Goal: Task Accomplishment & Management: Complete application form

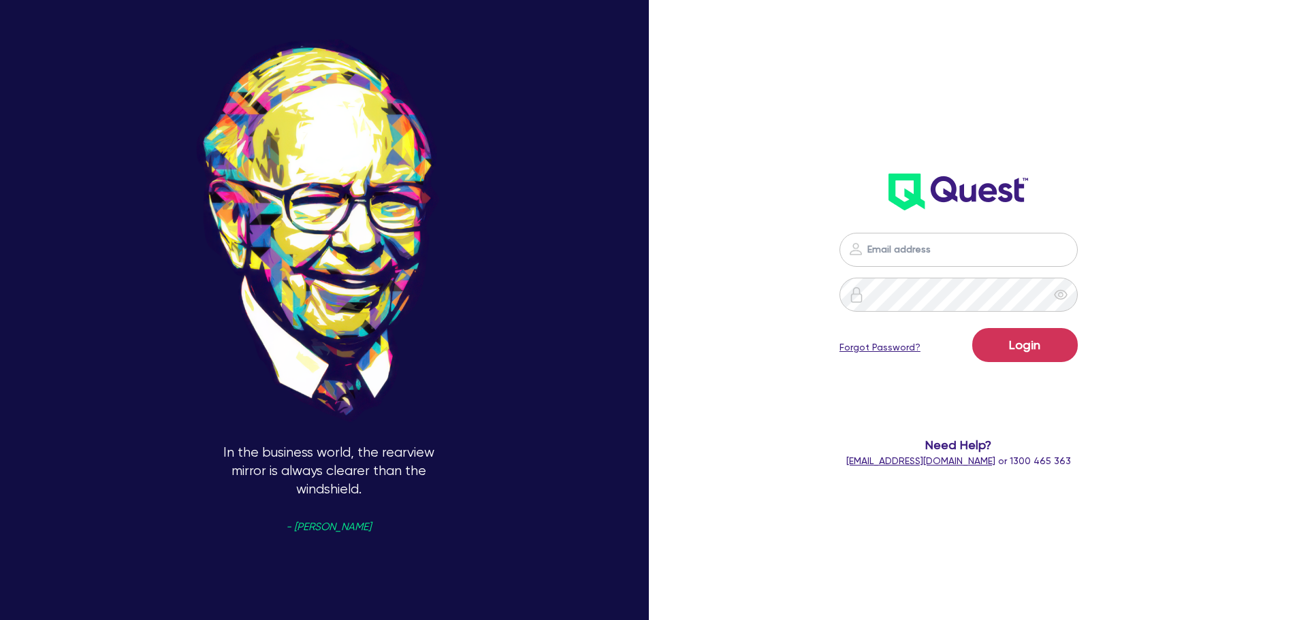
click at [864, 241] on img at bounding box center [855, 249] width 16 height 16
click at [918, 261] on input "email" at bounding box center [958, 250] width 238 height 34
type input "[EMAIL_ADDRESS][PERSON_NAME][DOMAIN_NAME]"
click at [1037, 338] on button "Login" at bounding box center [1025, 345] width 106 height 34
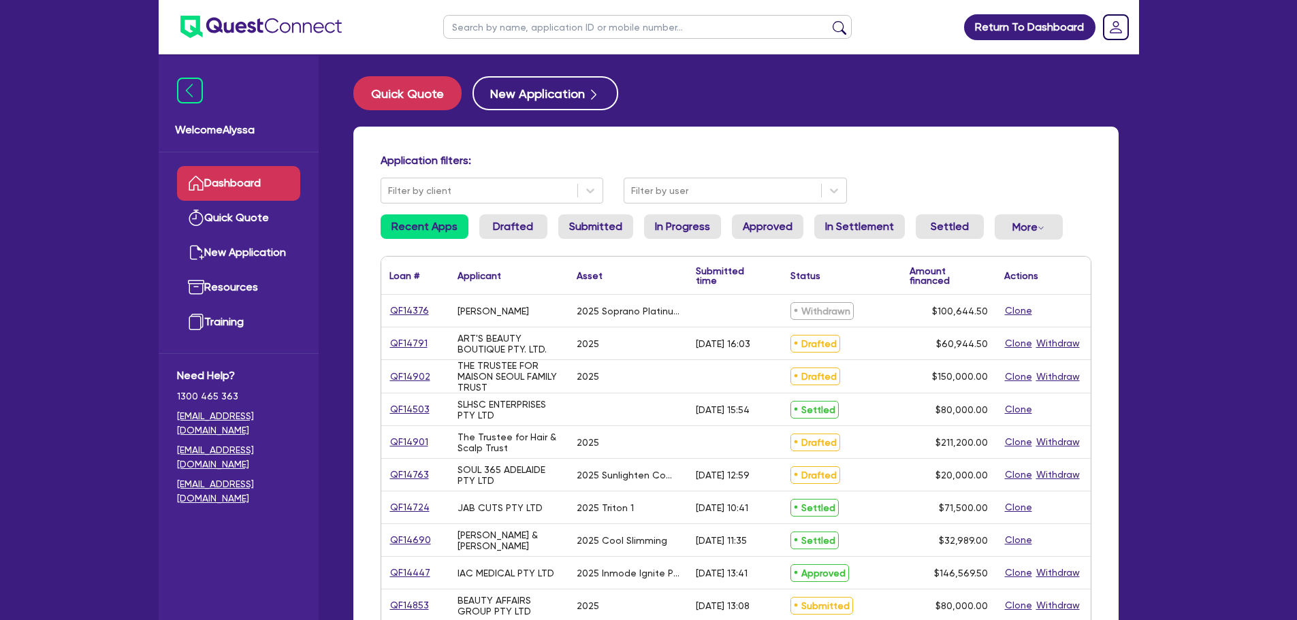
click at [463, 24] on input "text" at bounding box center [647, 27] width 408 height 24
type input "teneille"
click at [828, 20] on button "submit" at bounding box center [839, 29] width 22 height 19
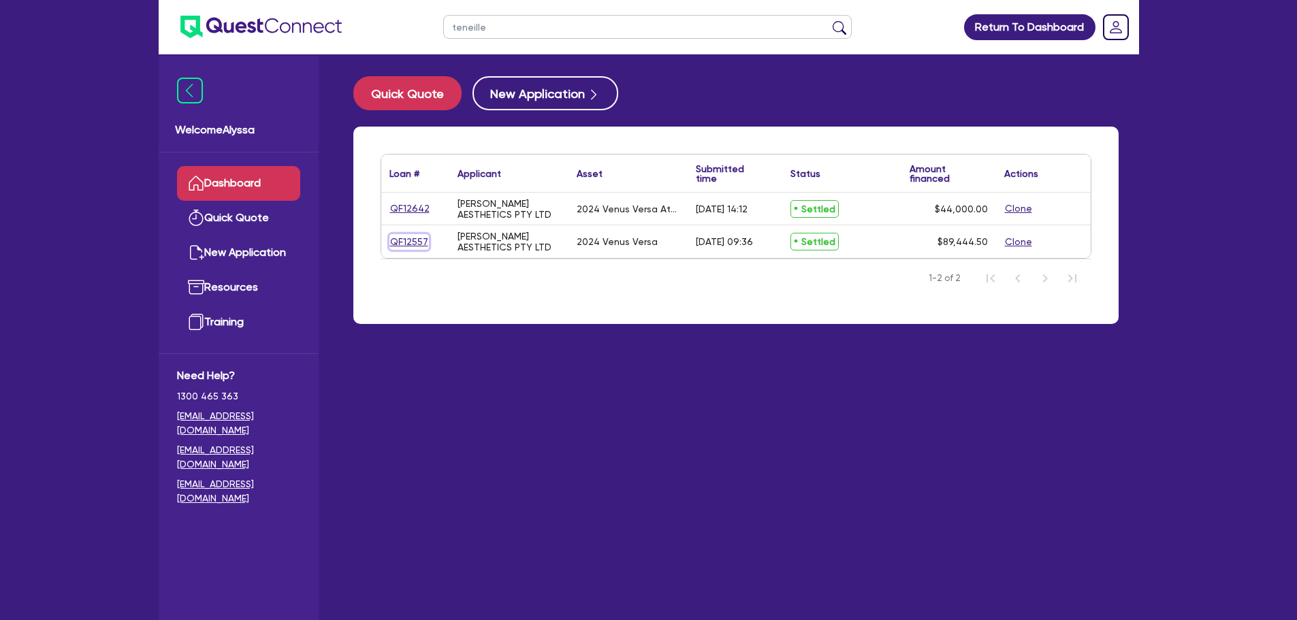
click at [406, 241] on link "QF12557" at bounding box center [408, 242] width 39 height 16
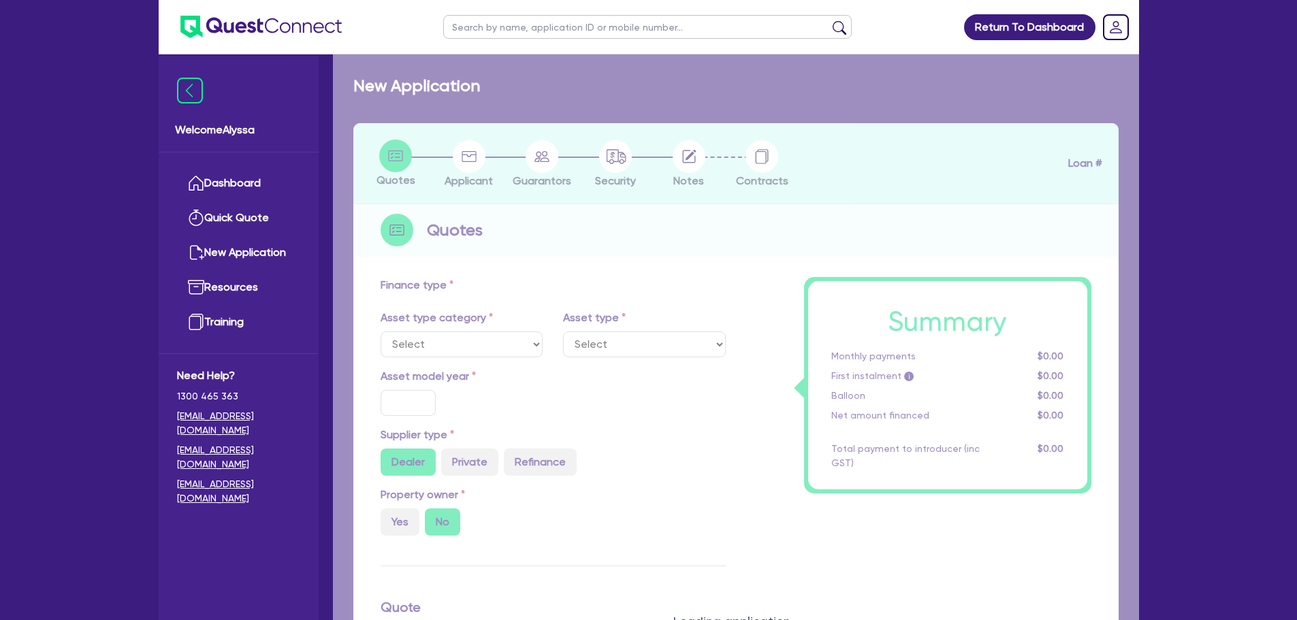
select select "TERTIARY_ASSETS"
type input "2024"
type input "110,000"
type input "22,000"
type input "3.94"
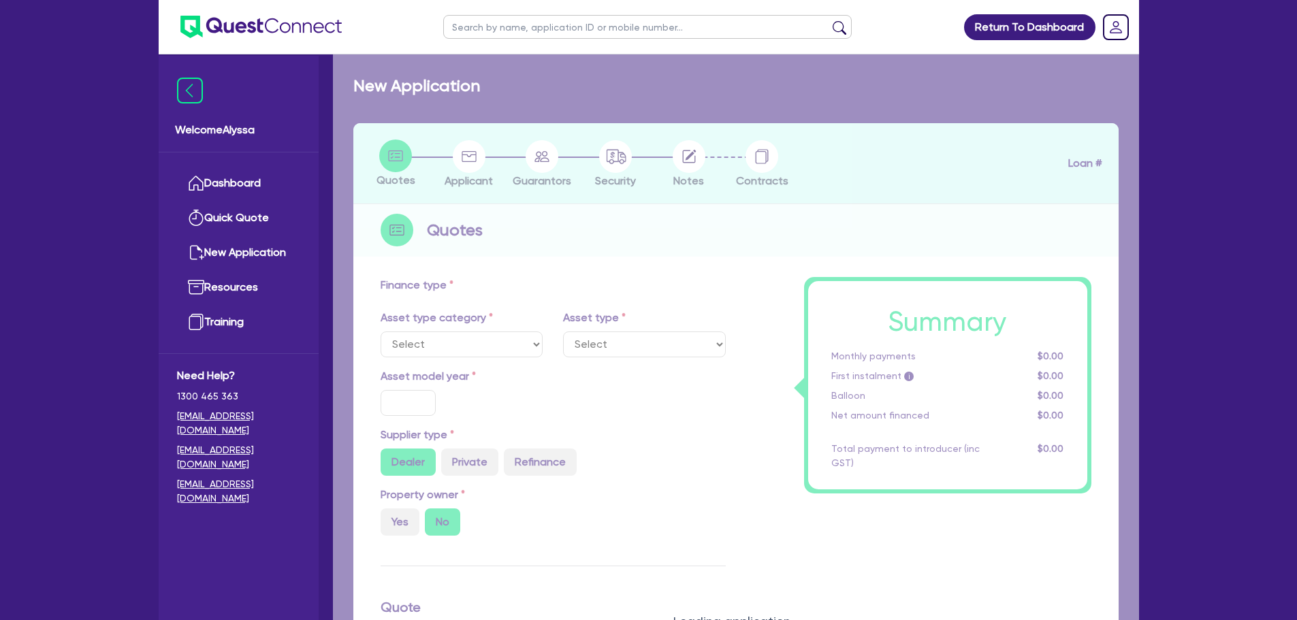
type input "3,520"
type input "12.99"
type input "495"
type input "818.18"
select select "BEAUTY_EQUIPMENT"
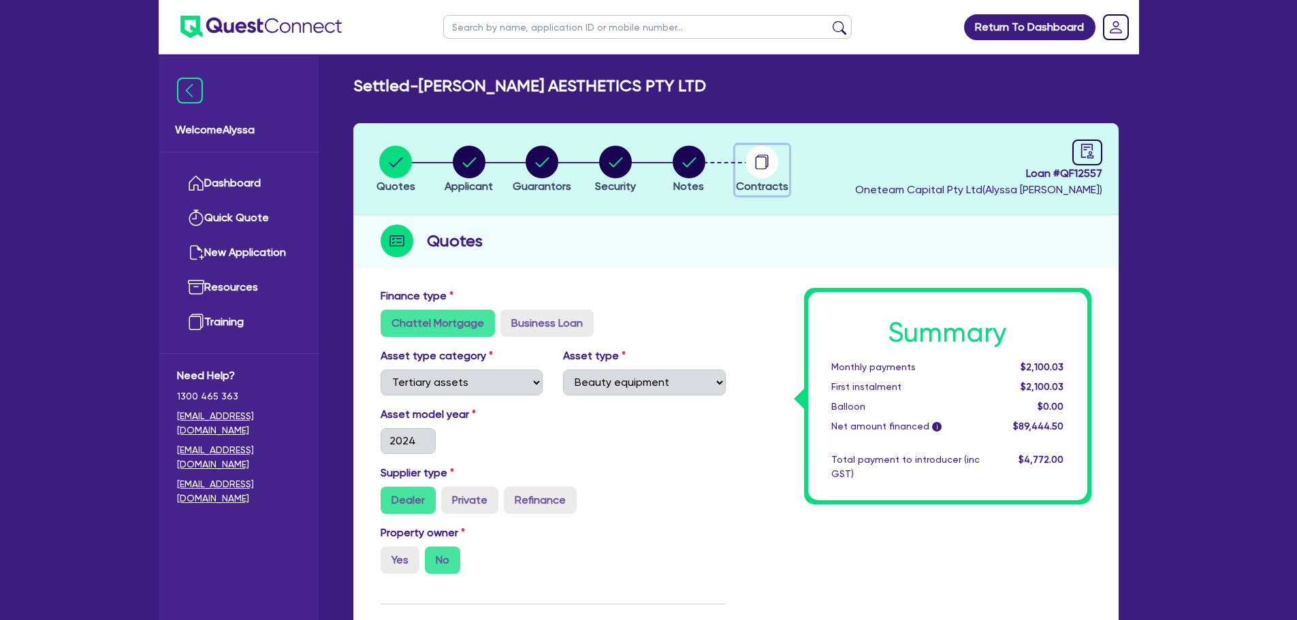
click at [756, 157] on circle "button" at bounding box center [761, 162] width 33 height 33
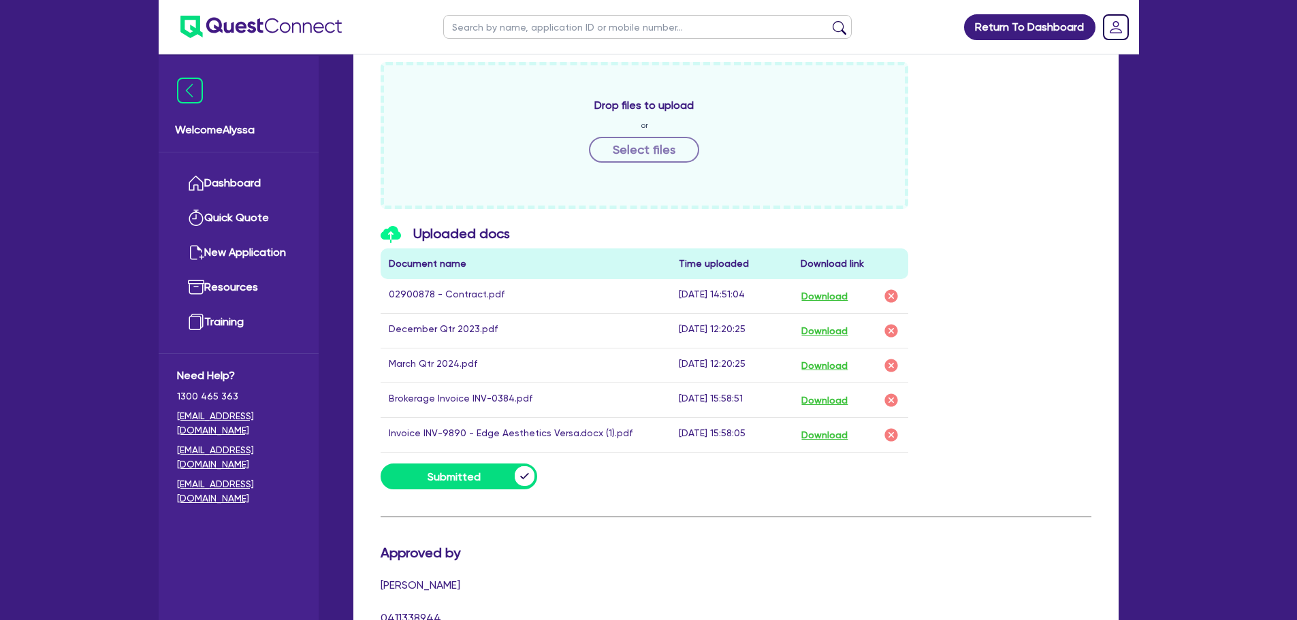
scroll to position [600, 0]
click at [843, 291] on button "Download" at bounding box center [824, 296] width 48 height 18
click at [502, 25] on input "text" at bounding box center [647, 27] width 408 height 24
type input "teneille"
click button "submit" at bounding box center [839, 29] width 22 height 19
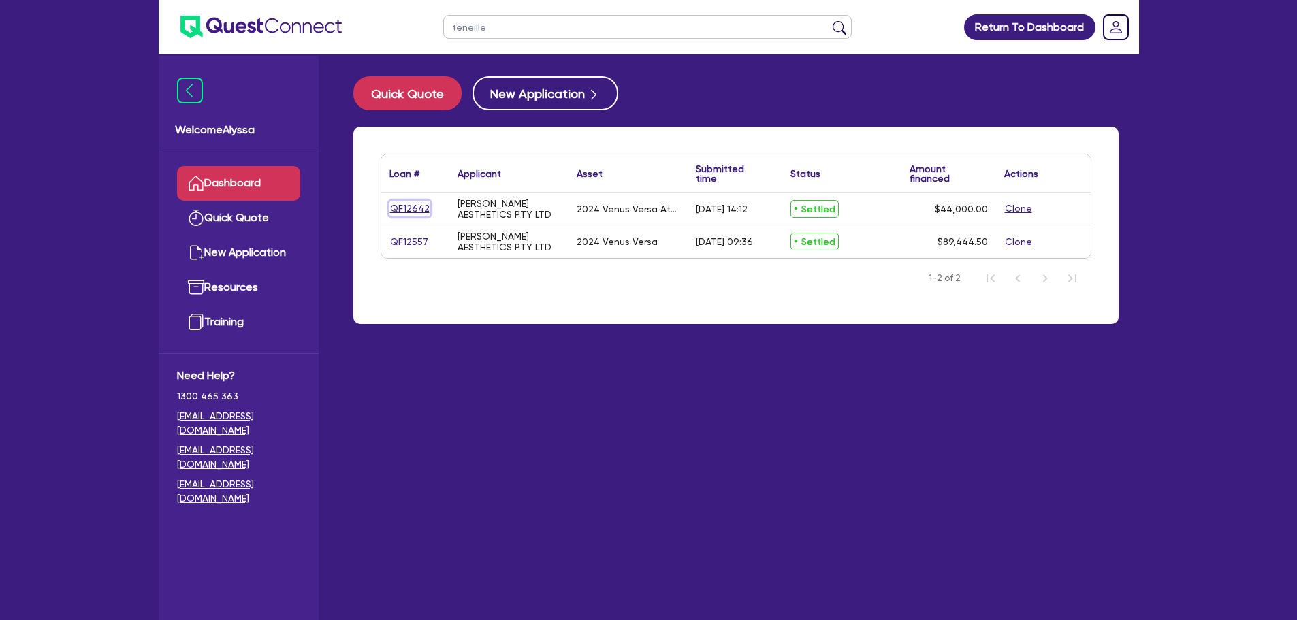
click at [408, 211] on link "QF12642" at bounding box center [409, 209] width 41 height 16
select select "TERTIARY_ASSETS"
select select "BEAUTY_EQUIPMENT"
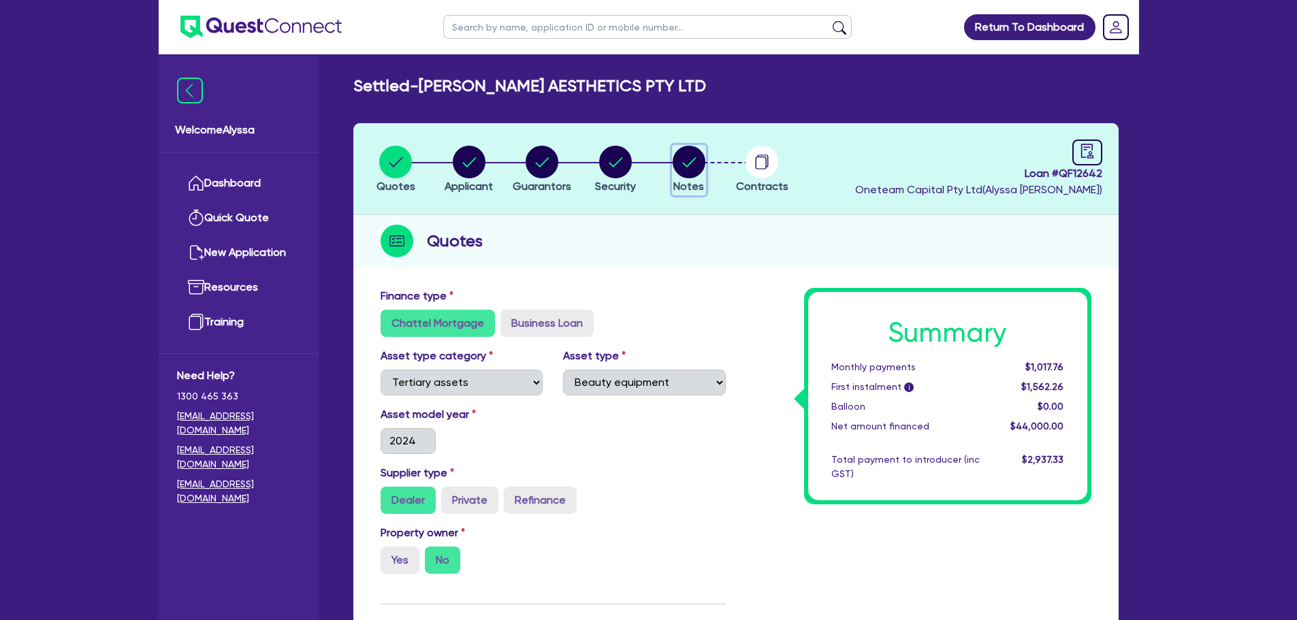
click at [692, 169] on circle "button" at bounding box center [688, 162] width 33 height 33
select select "Other"
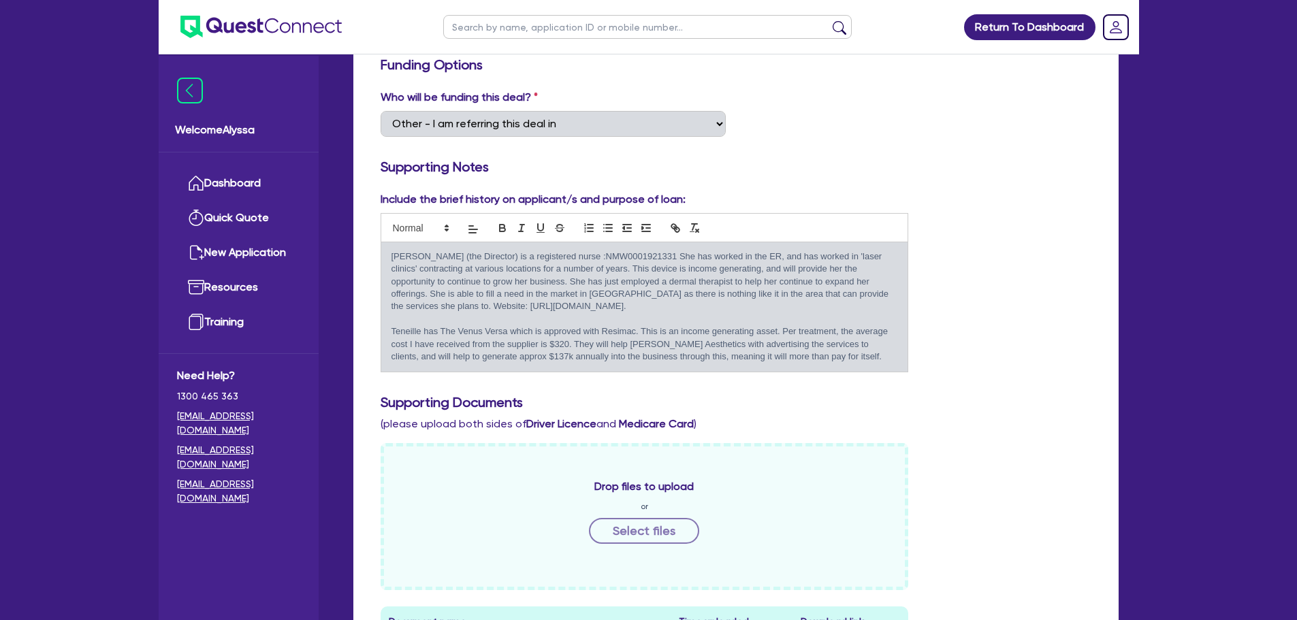
scroll to position [88, 0]
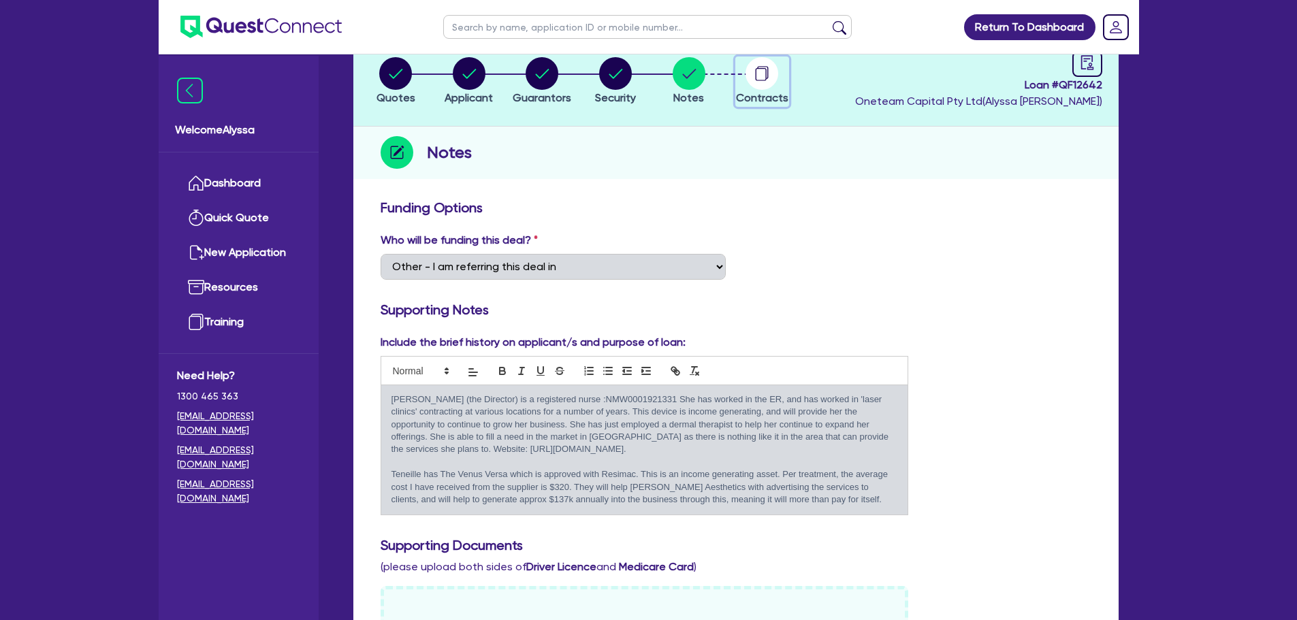
click at [757, 78] on circle "button" at bounding box center [761, 73] width 33 height 33
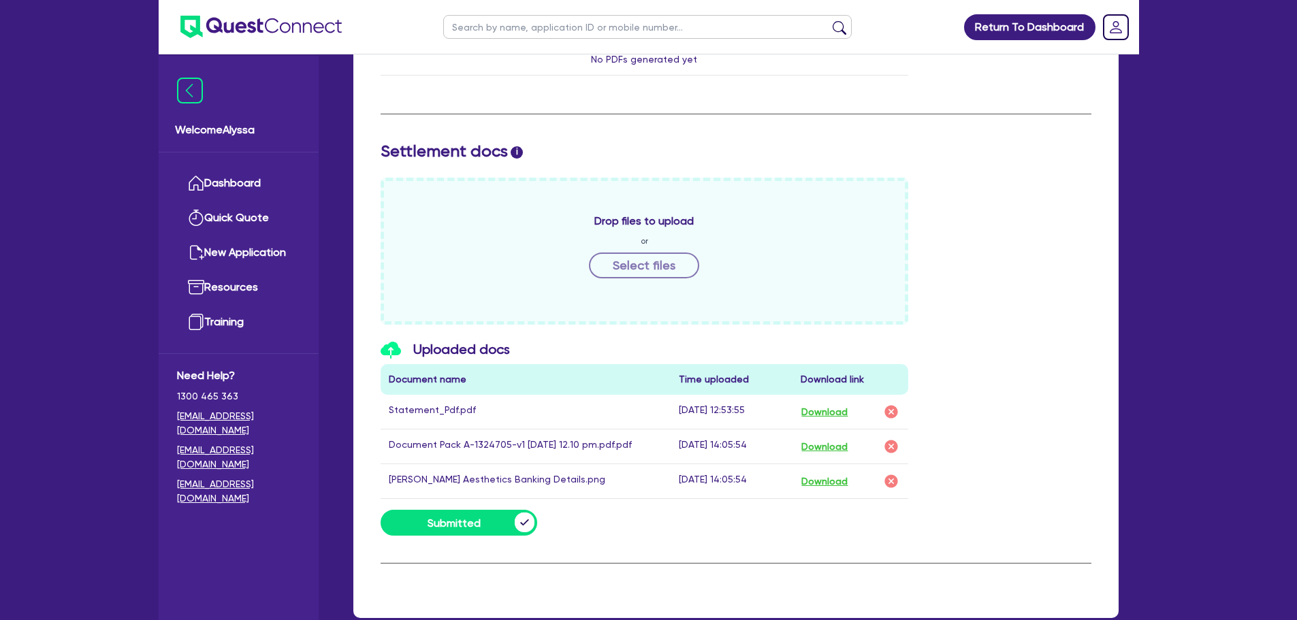
scroll to position [485, 0]
click at [820, 446] on button "Download" at bounding box center [824, 446] width 48 height 18
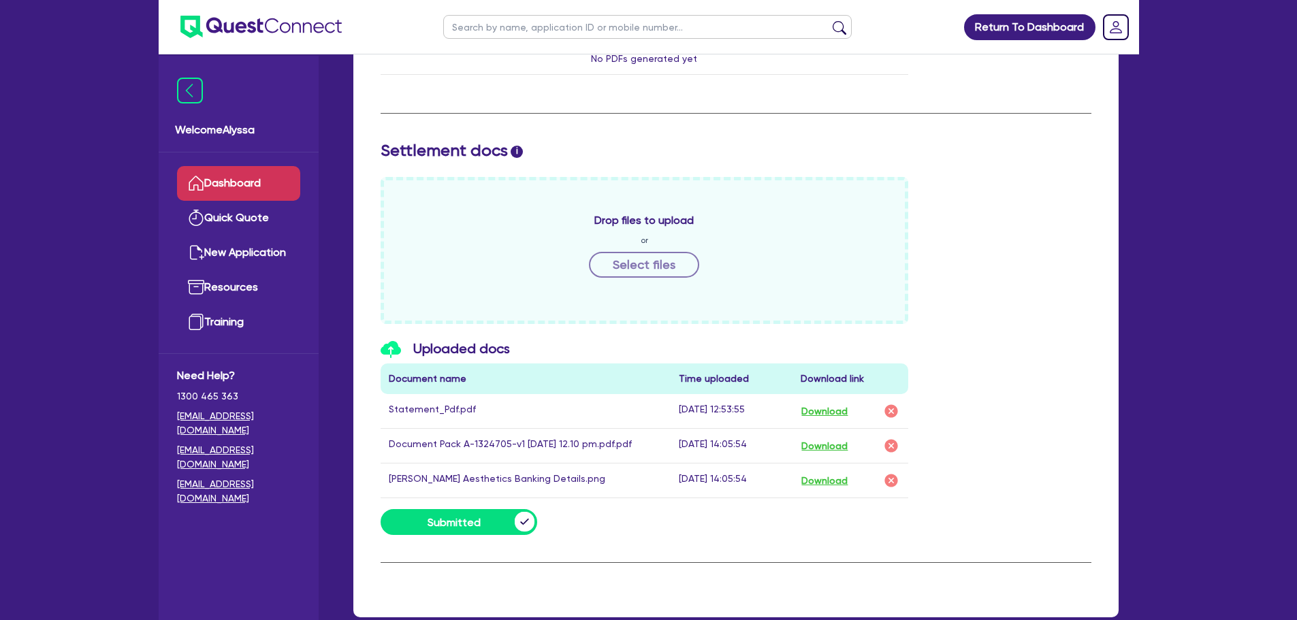
click at [242, 182] on link "Dashboard" at bounding box center [238, 183] width 123 height 35
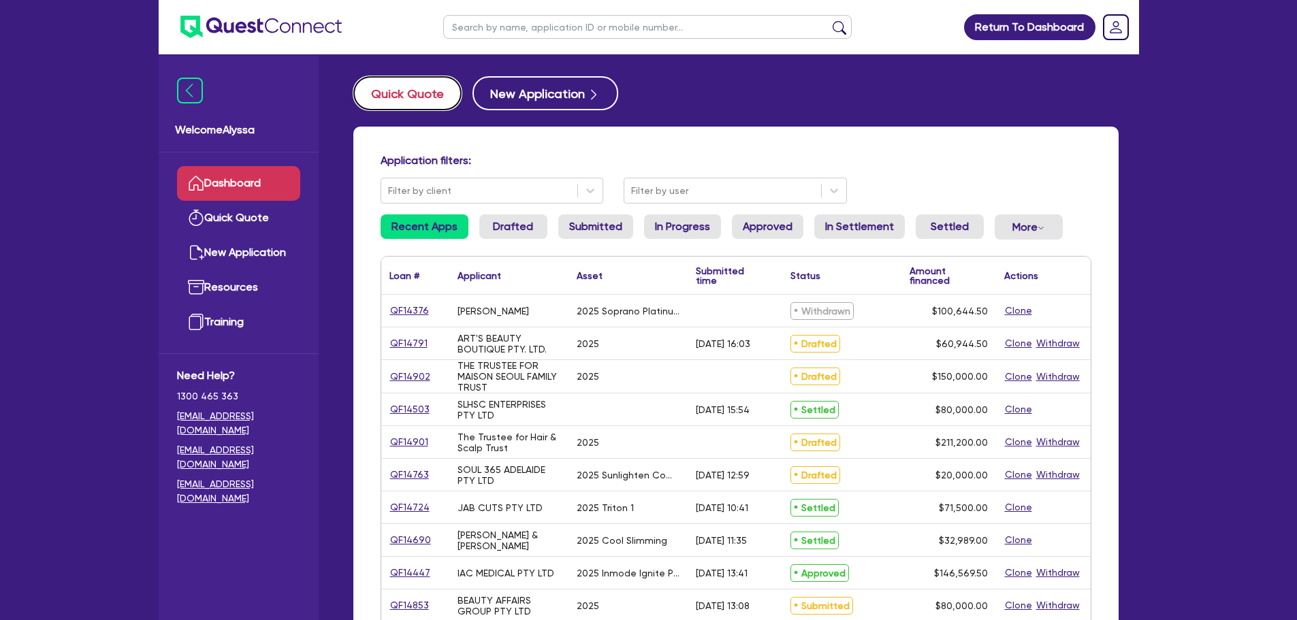
click at [414, 102] on button "Quick Quote" at bounding box center [407, 93] width 108 height 34
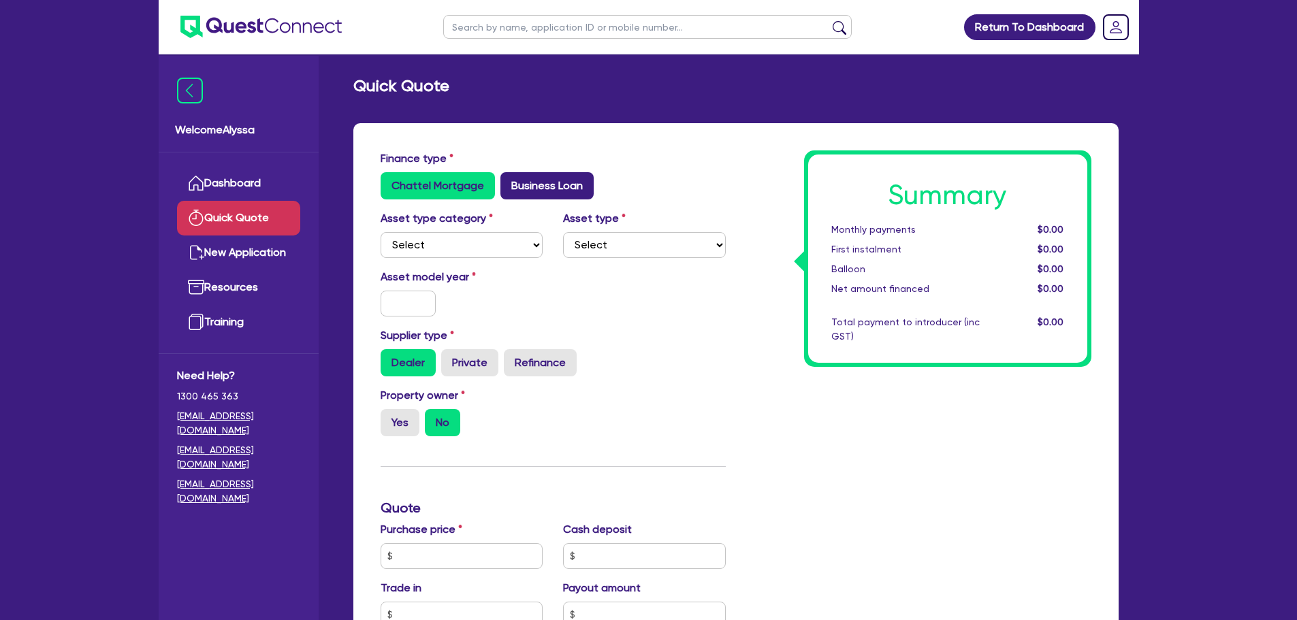
click at [528, 179] on label "Business Loan" at bounding box center [546, 185] width 93 height 27
click at [509, 179] on input "Business Loan" at bounding box center [504, 176] width 9 height 9
radio input "true"
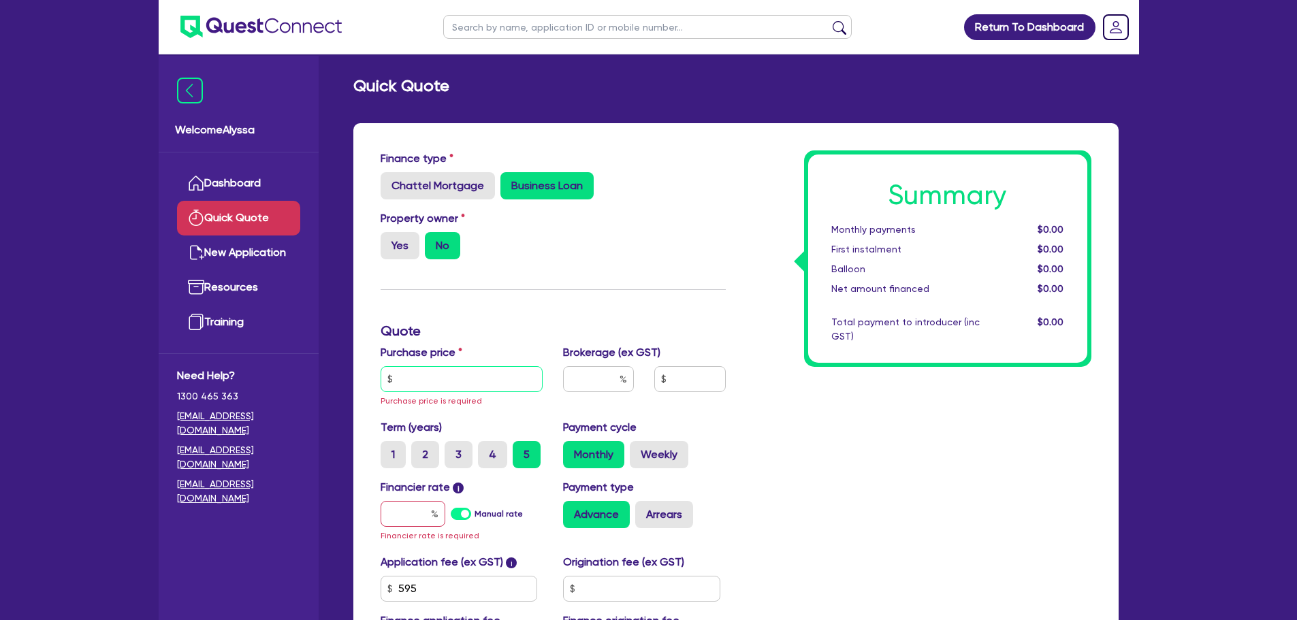
click at [418, 378] on input "text" at bounding box center [461, 379] width 163 height 26
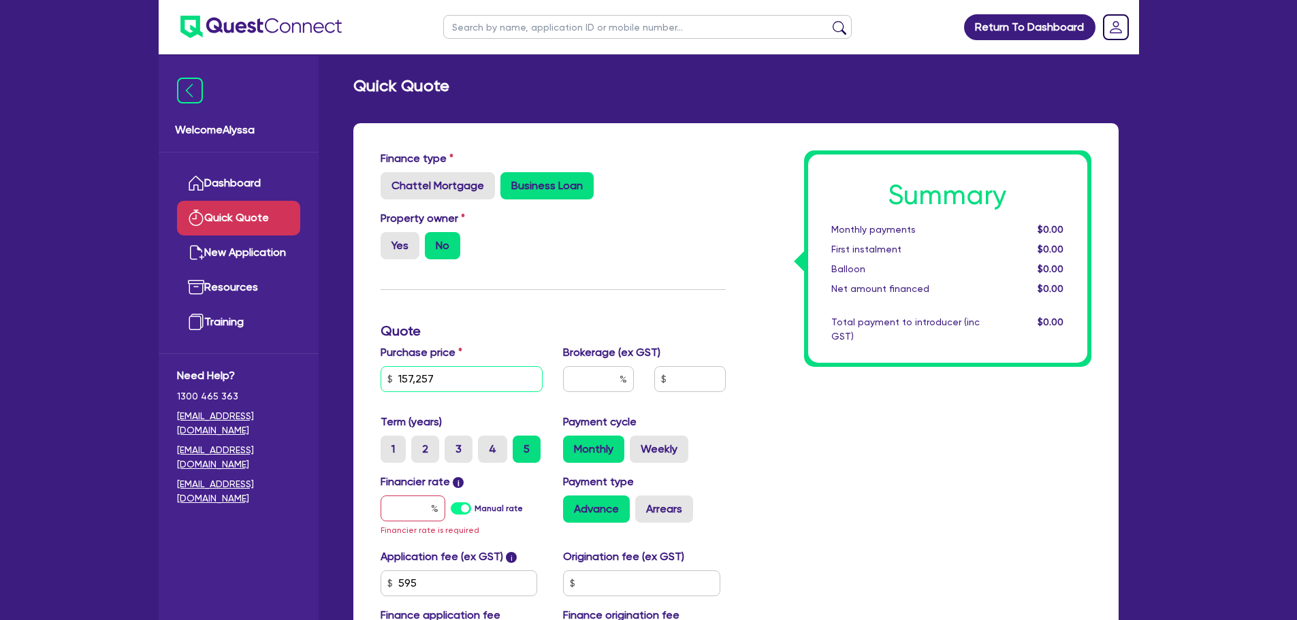
type input "157,257"
click at [571, 372] on input "text" at bounding box center [598, 379] width 71 height 26
type input "4"
click at [408, 512] on input "text" at bounding box center [412, 509] width 65 height 26
type input "1"
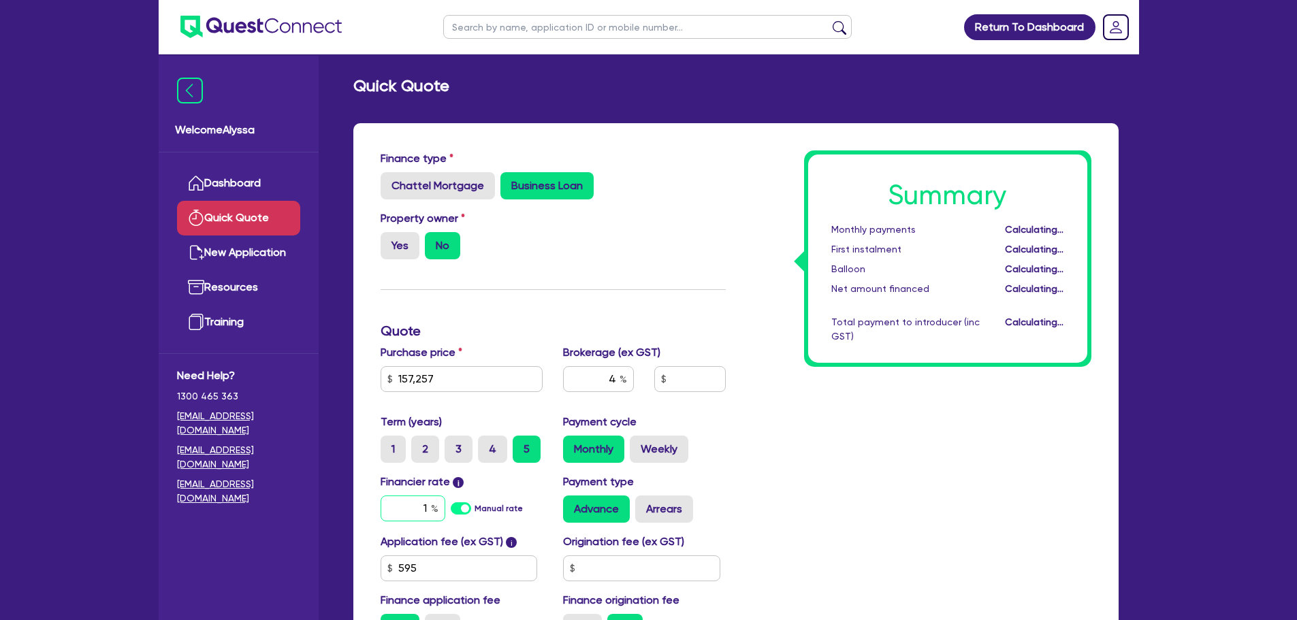
type input "6,316.46"
type input "11.39"
type input "6,316.46"
click at [835, 432] on div "Summary Monthly payments Calculating... First instalment Calculating... Balloon…" at bounding box center [919, 401] width 366 height 502
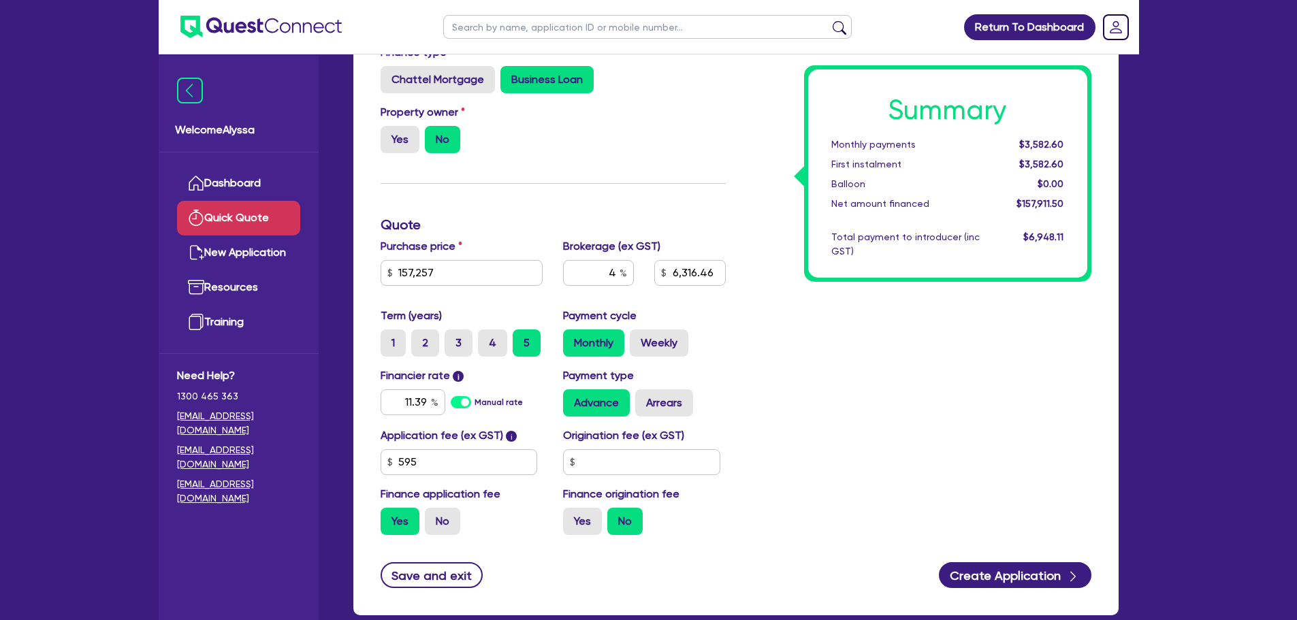
click at [461, 30] on input "text" at bounding box center [647, 27] width 408 height 24
type input "teneille"
click button "submit" at bounding box center [839, 29] width 22 height 19
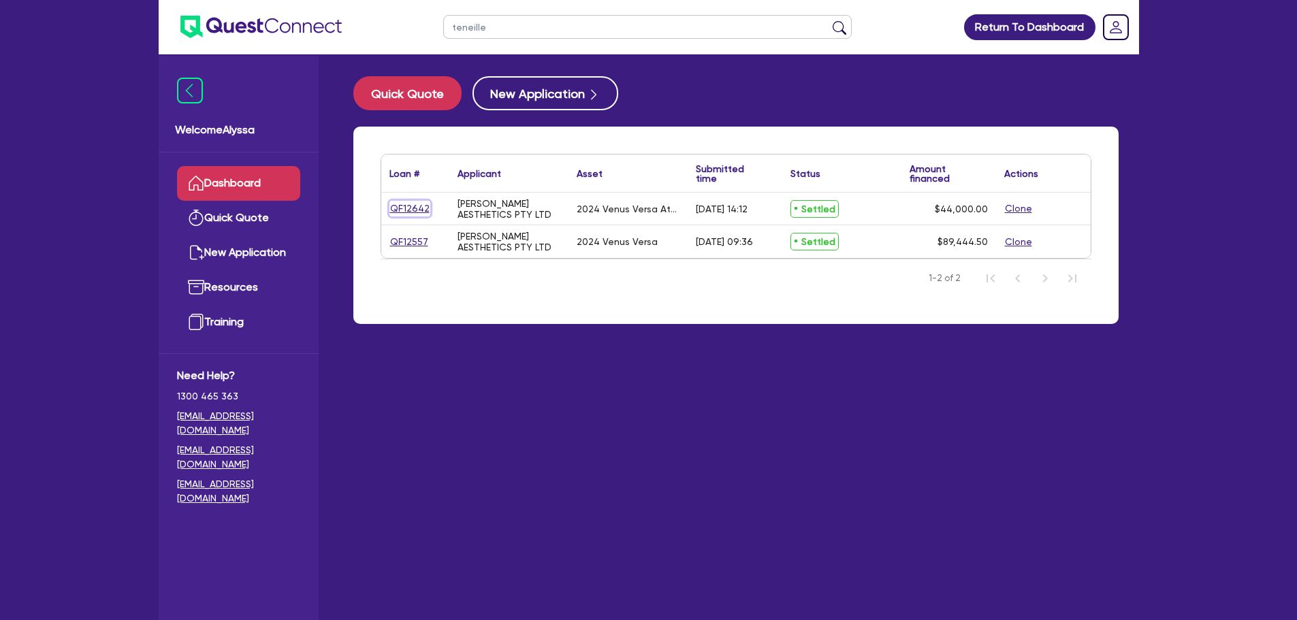
click at [397, 212] on link "QF12642" at bounding box center [409, 209] width 41 height 16
select select "TERTIARY_ASSETS"
select select "BEAUTY_EQUIPMENT"
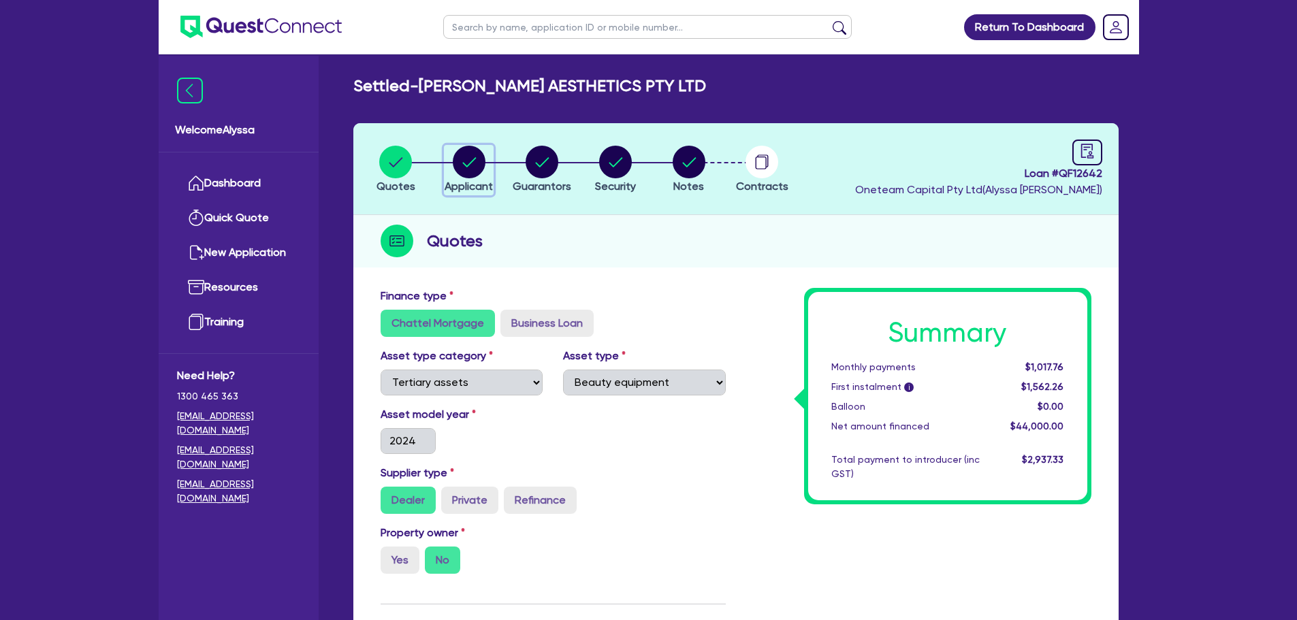
click at [465, 161] on circle "button" at bounding box center [469, 162] width 33 height 33
select select "COMPANY"
select select "HEALTH_BEAUTY"
select select "OTHER_HEALTH_BEAUTY"
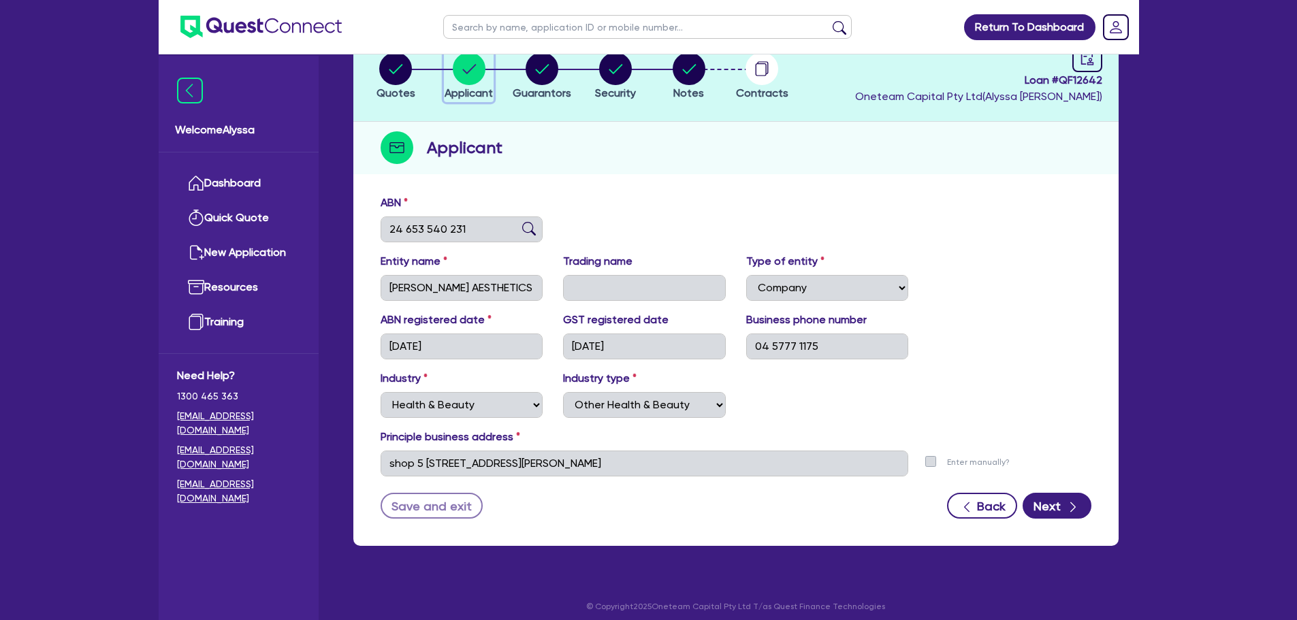
scroll to position [94, 0]
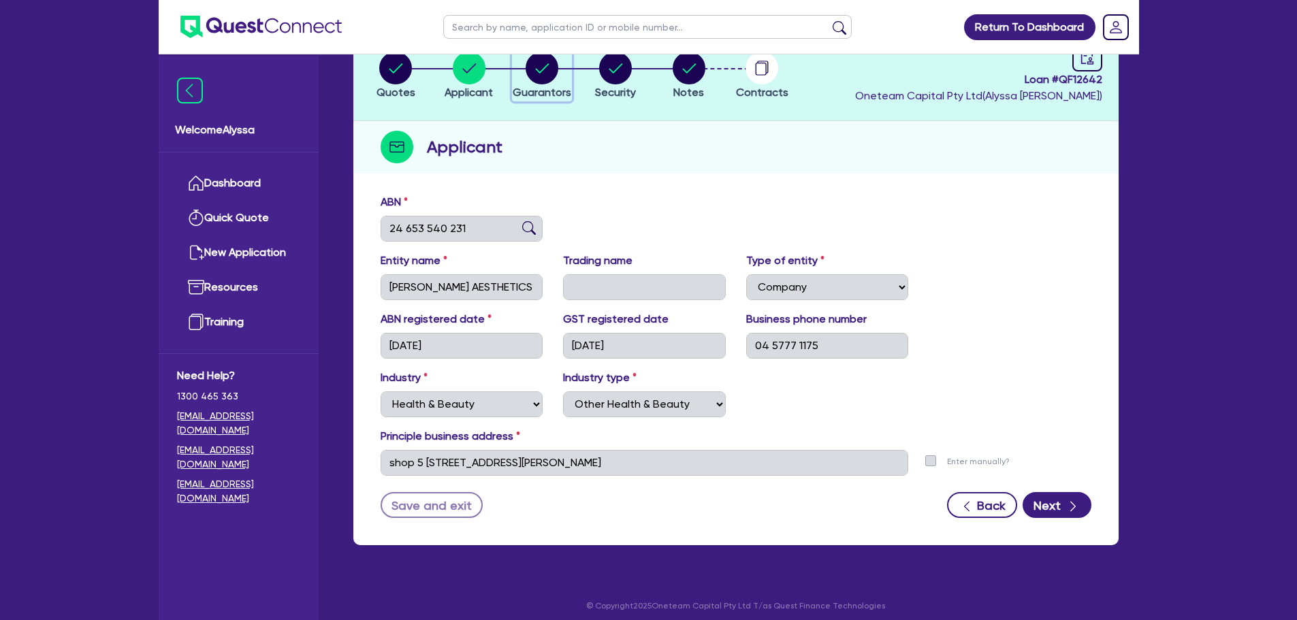
click at [530, 95] on span "Guarantors" at bounding box center [542, 92] width 59 height 13
select select "MRS"
select select "QLD"
select select "MARRIED"
select select "QLD"
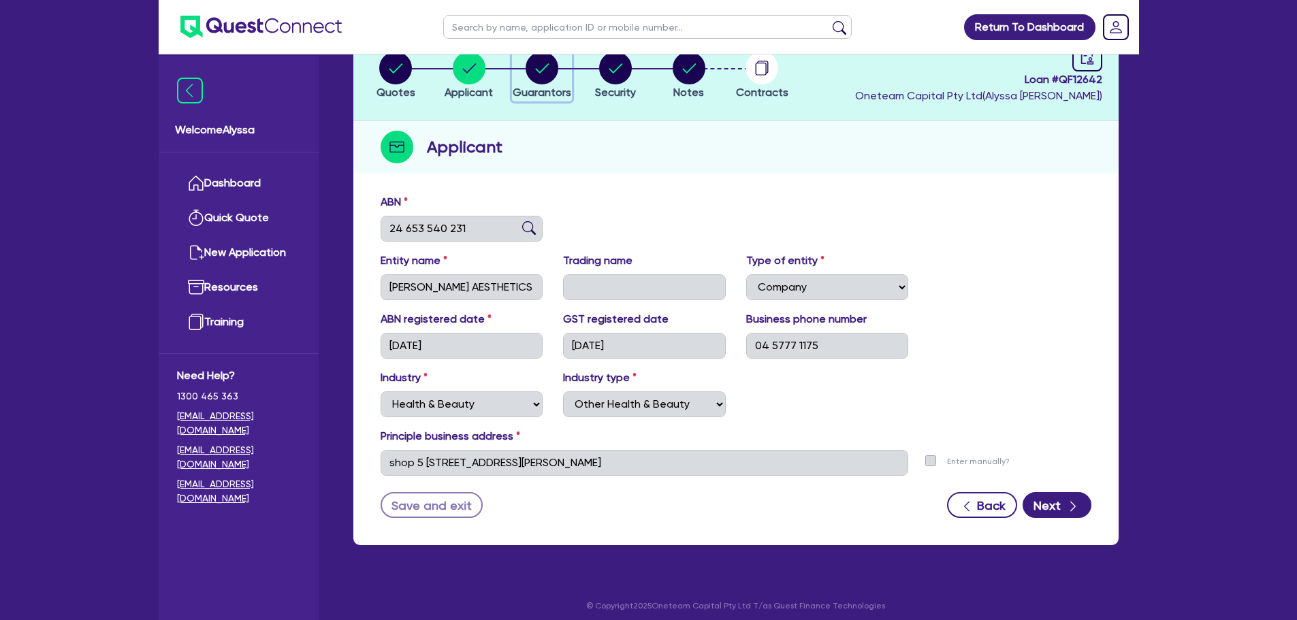
select select "VEHICLE"
select select "VEHICLE_LOAN"
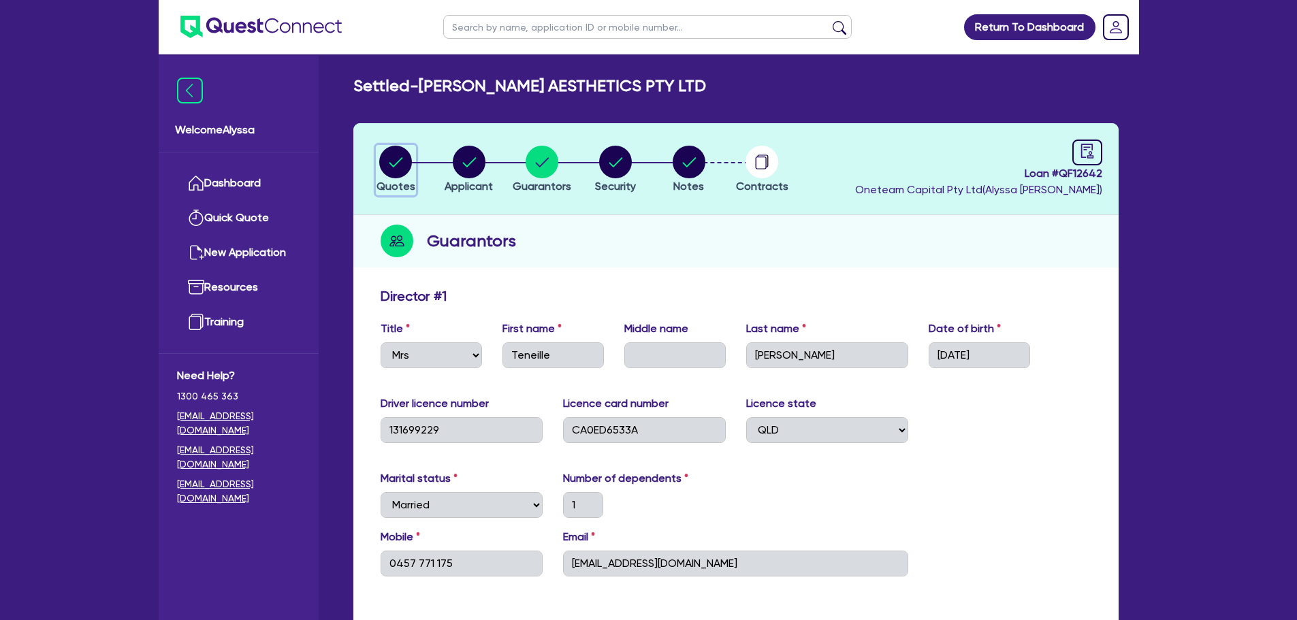
click at [397, 161] on circle "button" at bounding box center [395, 162] width 33 height 33
select select "TERTIARY_ASSETS"
select select "BEAUTY_EQUIPMENT"
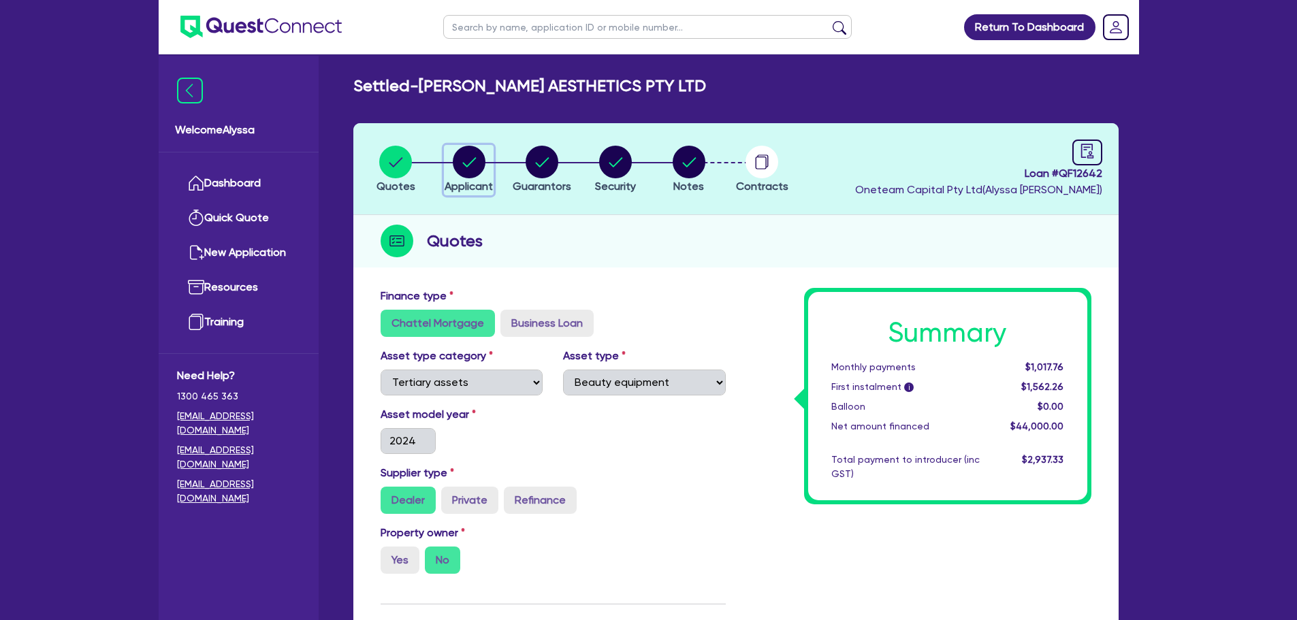
click at [481, 165] on circle "button" at bounding box center [469, 162] width 33 height 33
select select "COMPANY"
select select "HEALTH_BEAUTY"
select select "OTHER_HEALTH_BEAUTY"
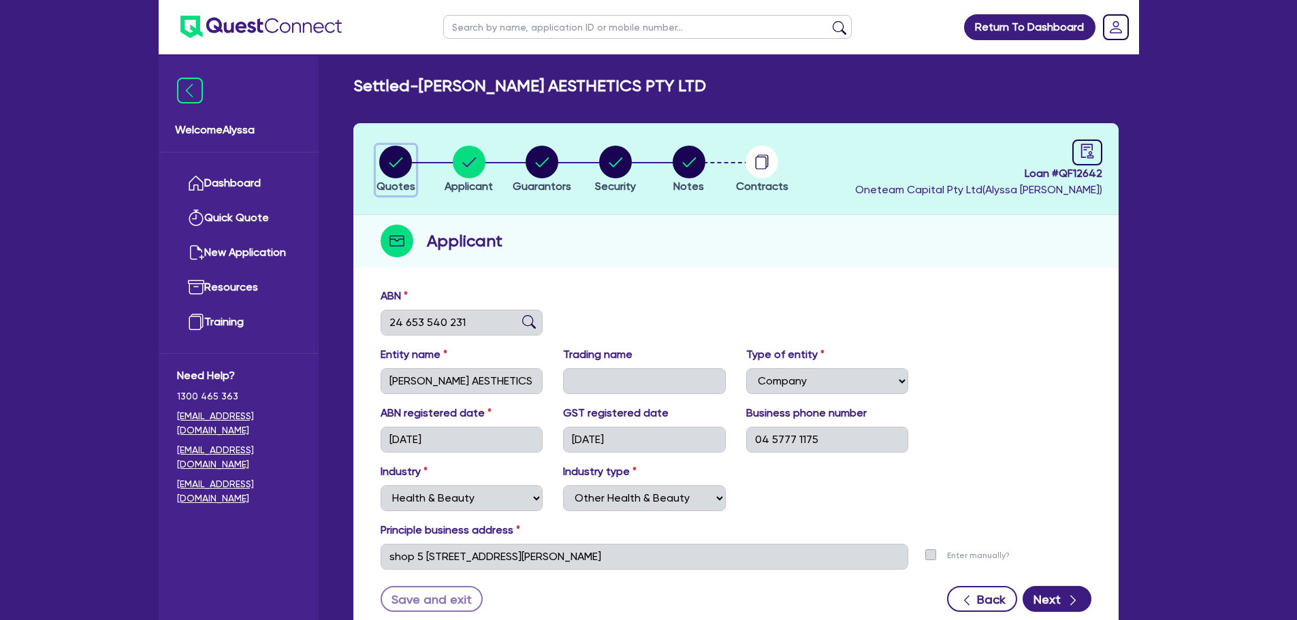
click at [400, 169] on circle "button" at bounding box center [395, 162] width 33 height 33
select select "TERTIARY_ASSETS"
select select "BEAUTY_EQUIPMENT"
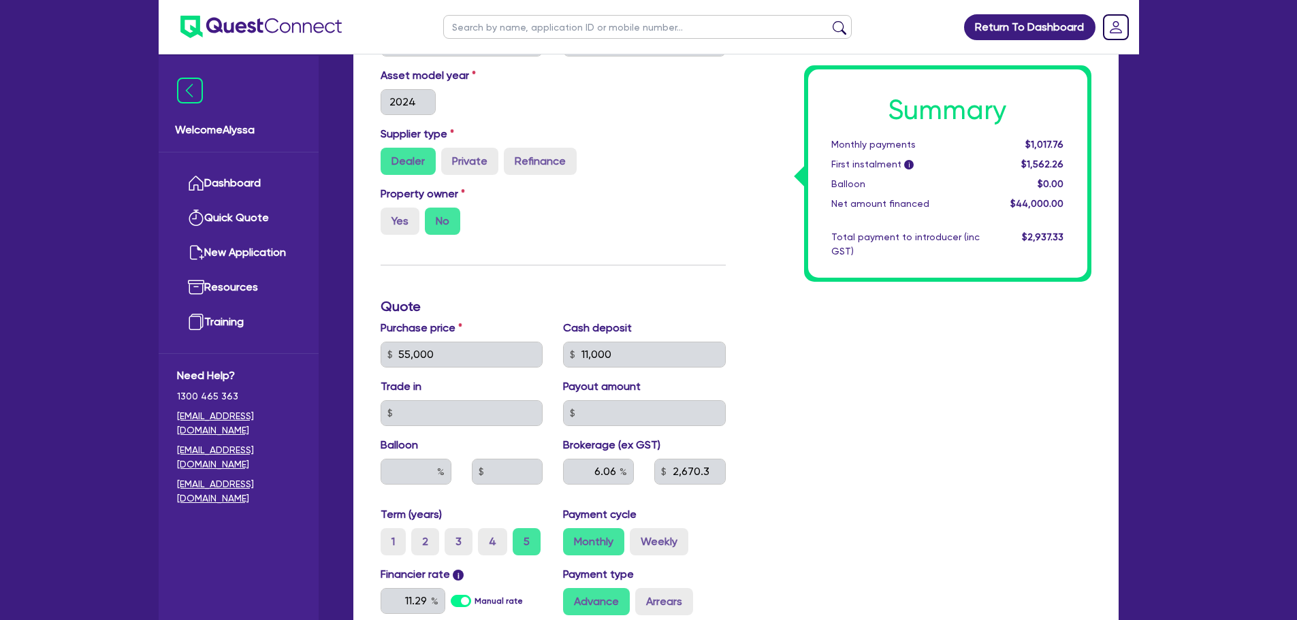
scroll to position [321, 0]
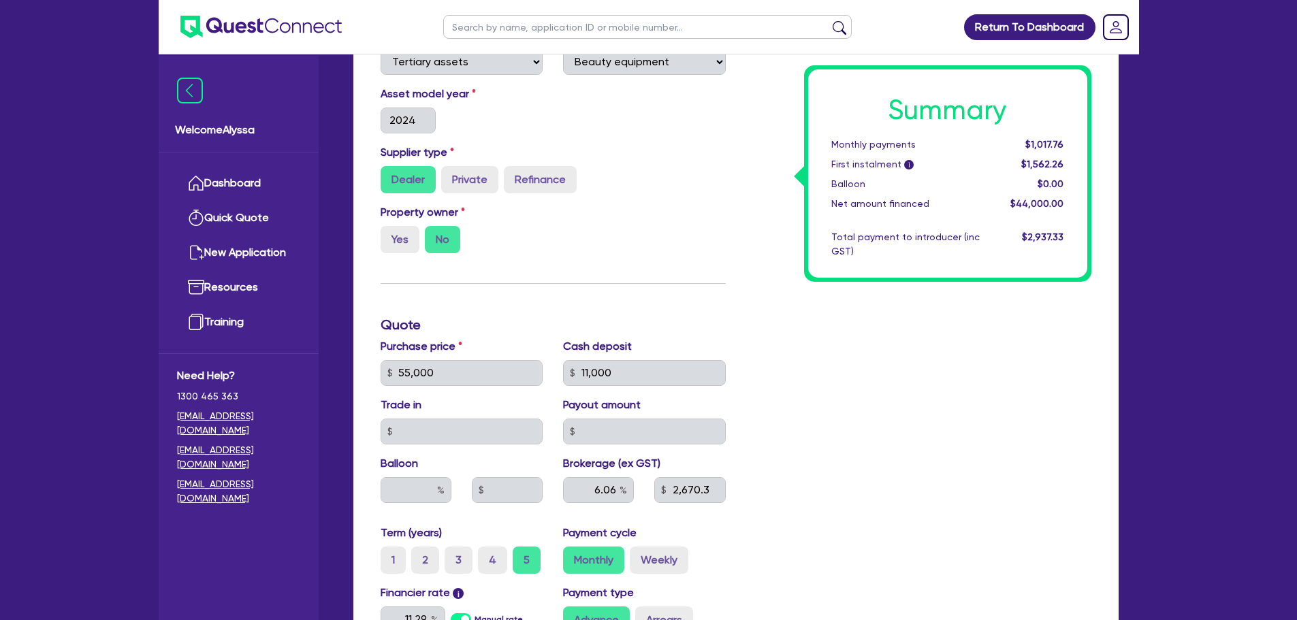
click at [485, 23] on input "text" at bounding box center [647, 27] width 408 height 24
type input "teneille"
click button "submit" at bounding box center [839, 29] width 22 height 19
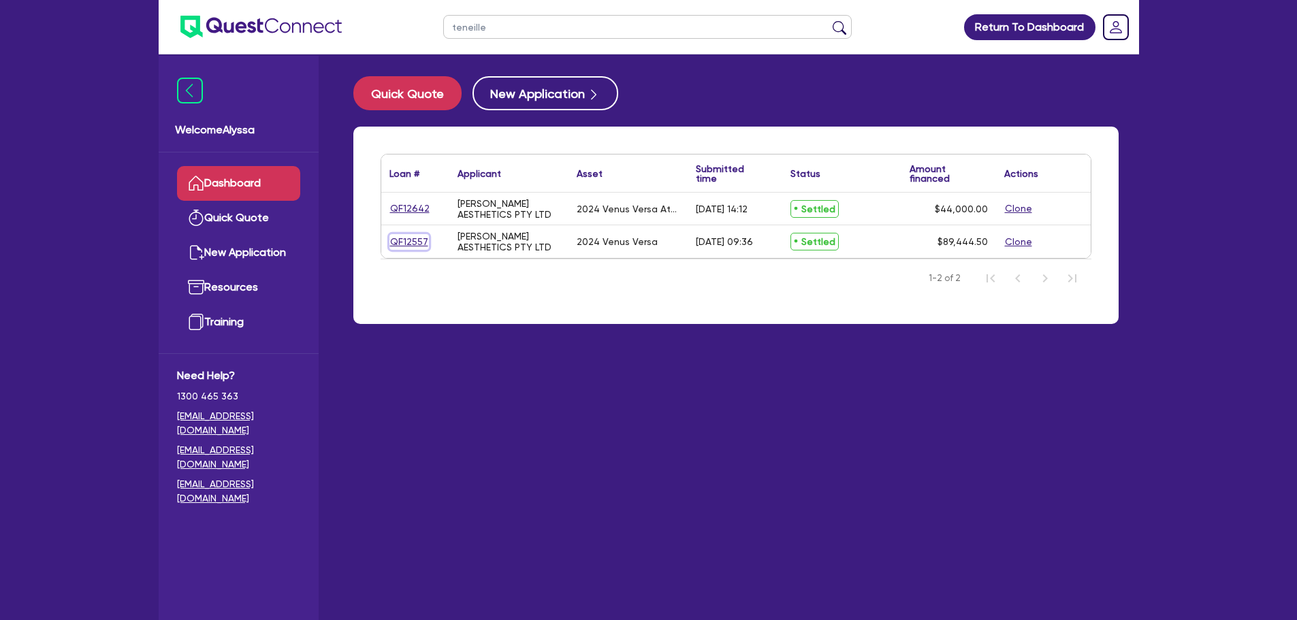
click at [404, 245] on link "QF12557" at bounding box center [408, 242] width 39 height 16
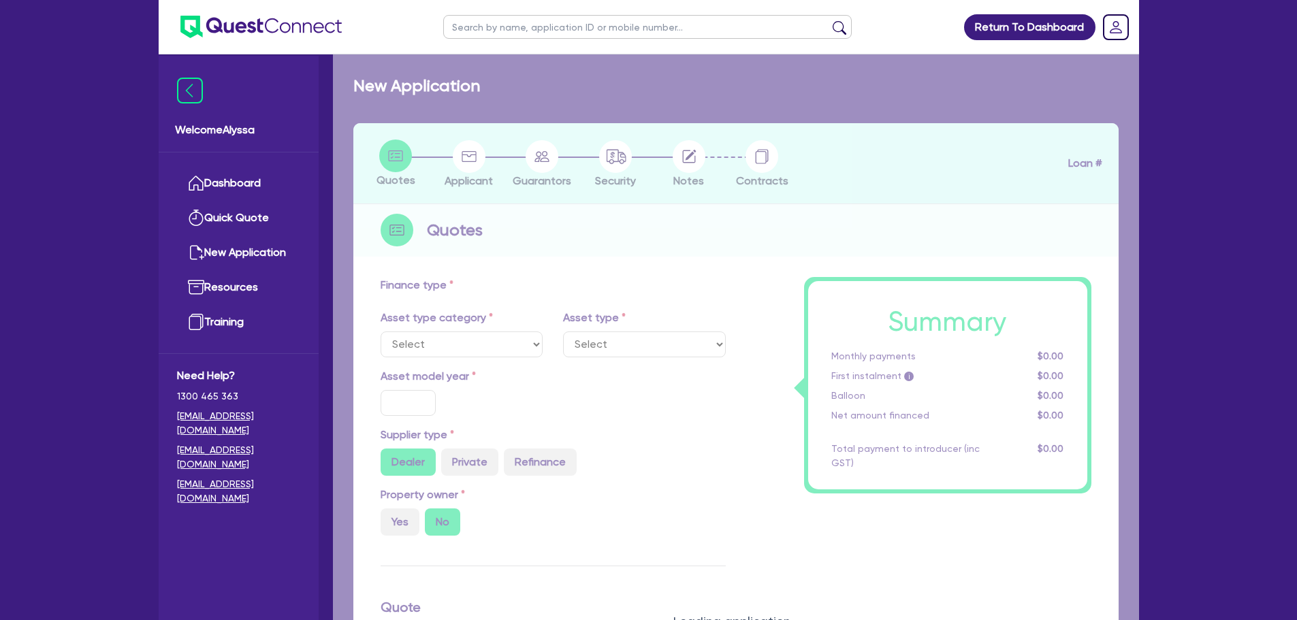
select select "TERTIARY_ASSETS"
type input "2024"
type input "110,000"
type input "22,000"
type input "3.94"
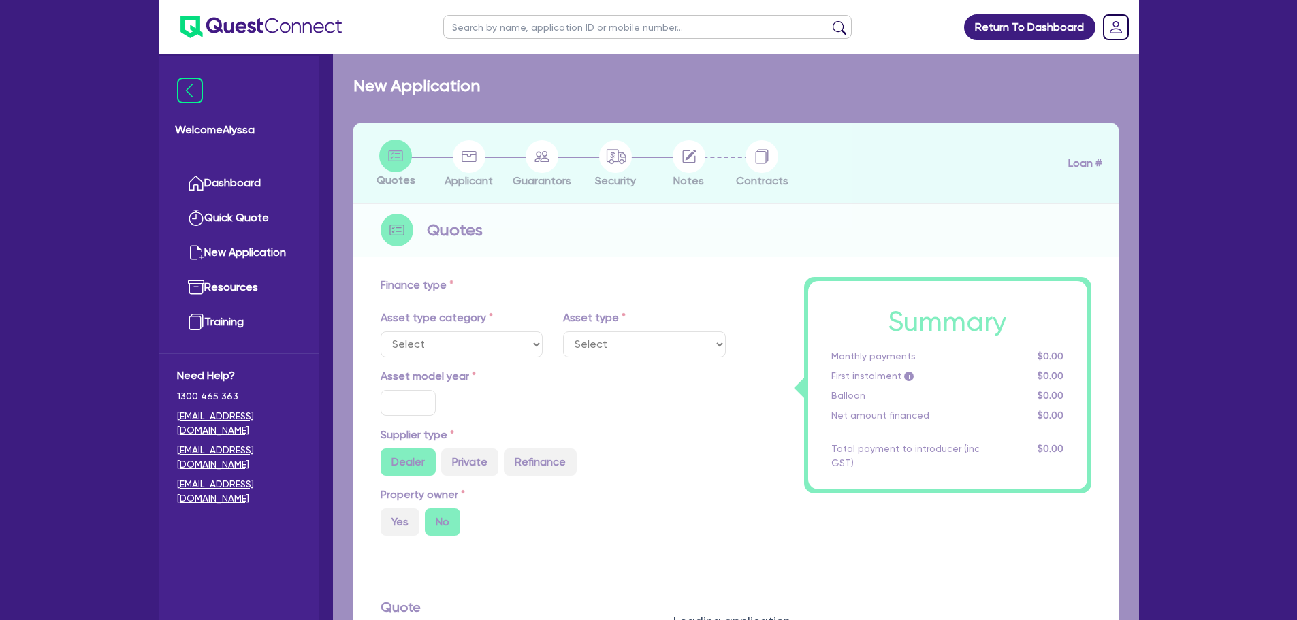
type input "3,520"
type input "12.99"
type input "495"
type input "818.18"
select select "BEAUTY_EQUIPMENT"
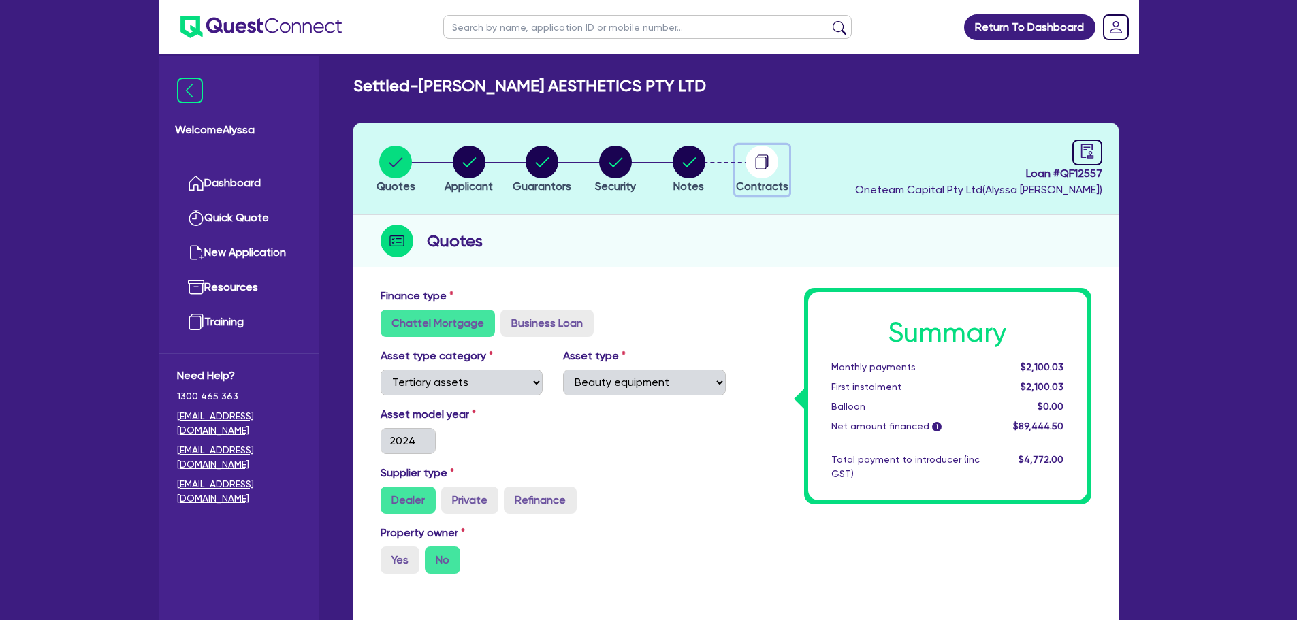
click at [764, 161] on circle "button" at bounding box center [761, 162] width 33 height 33
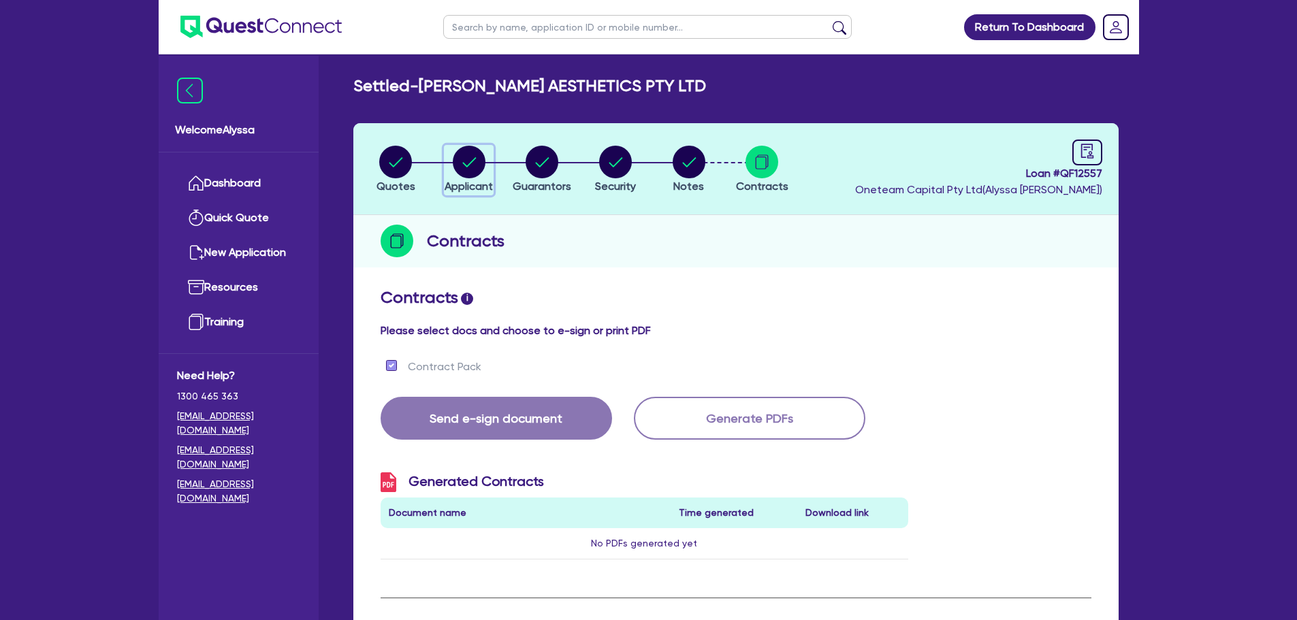
click at [466, 180] on span "Applicant" at bounding box center [468, 186] width 48 height 13
select select "COMPANY"
select select "HEALTH_BEAUTY"
select select "OTHER_HEALTH_BEAUTY"
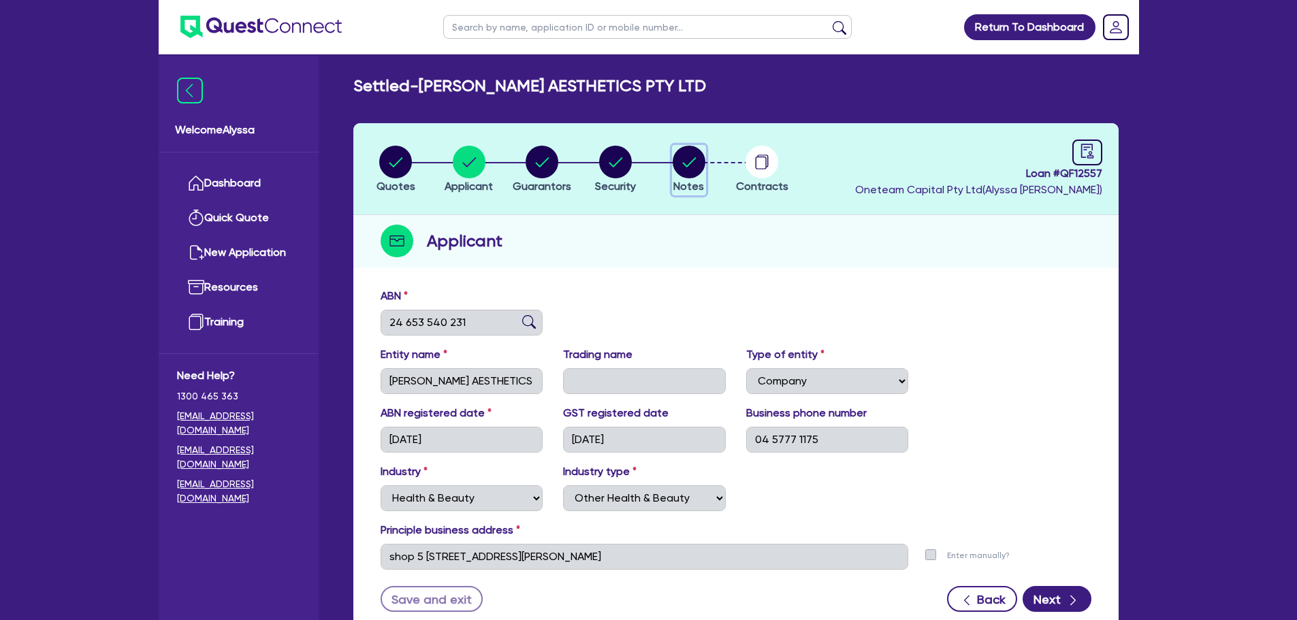
click at [694, 175] on circle "button" at bounding box center [688, 162] width 33 height 33
select select "Other"
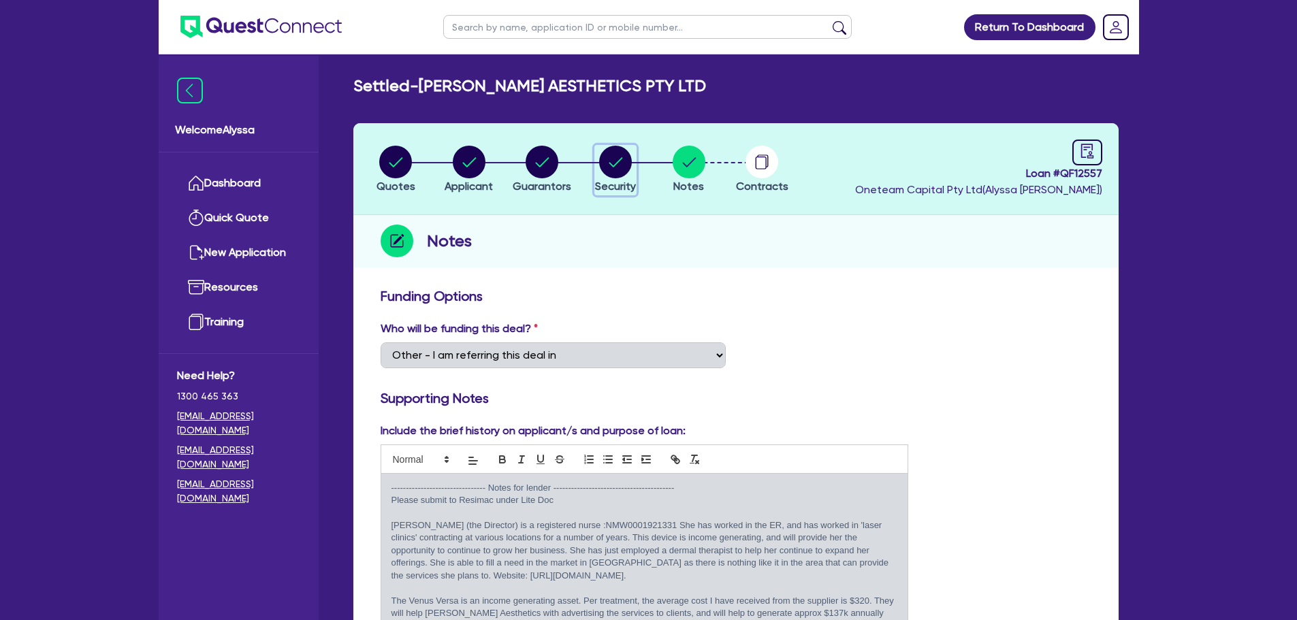
click at [618, 160] on circle "button" at bounding box center [615, 162] width 33 height 33
select select "TERTIARY_ASSETS"
select select "BEAUTY_EQUIPMENT"
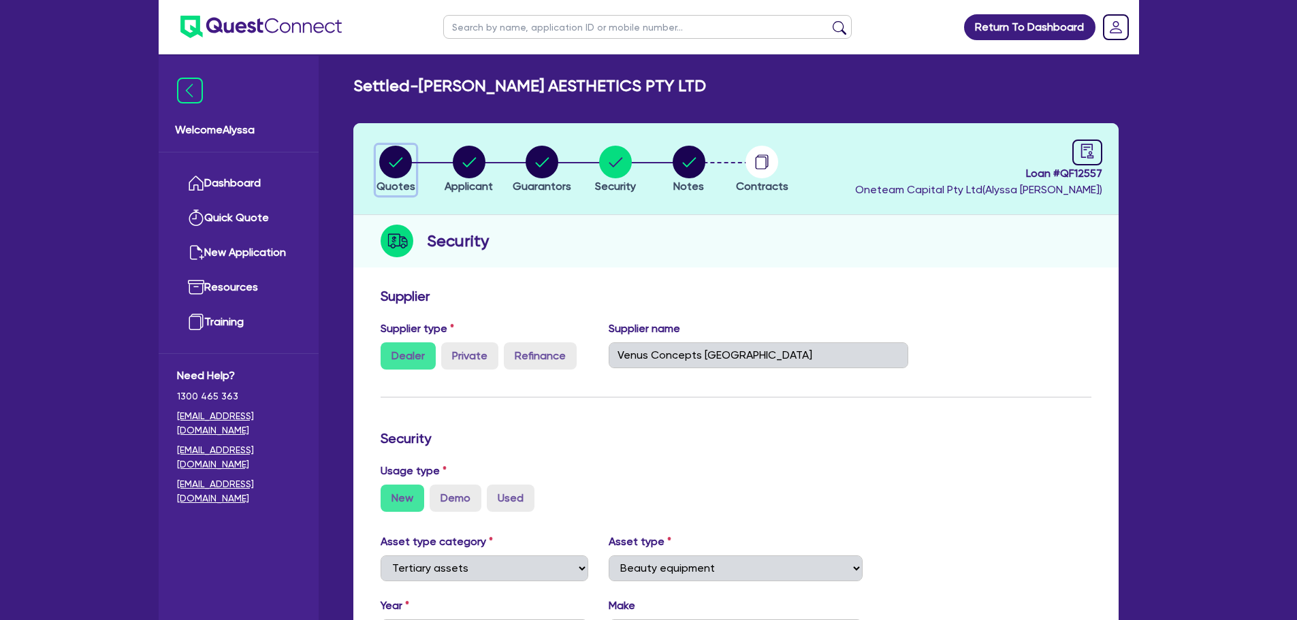
click at [393, 167] on circle "button" at bounding box center [395, 162] width 33 height 33
select select "TERTIARY_ASSETS"
select select "BEAUTY_EQUIPMENT"
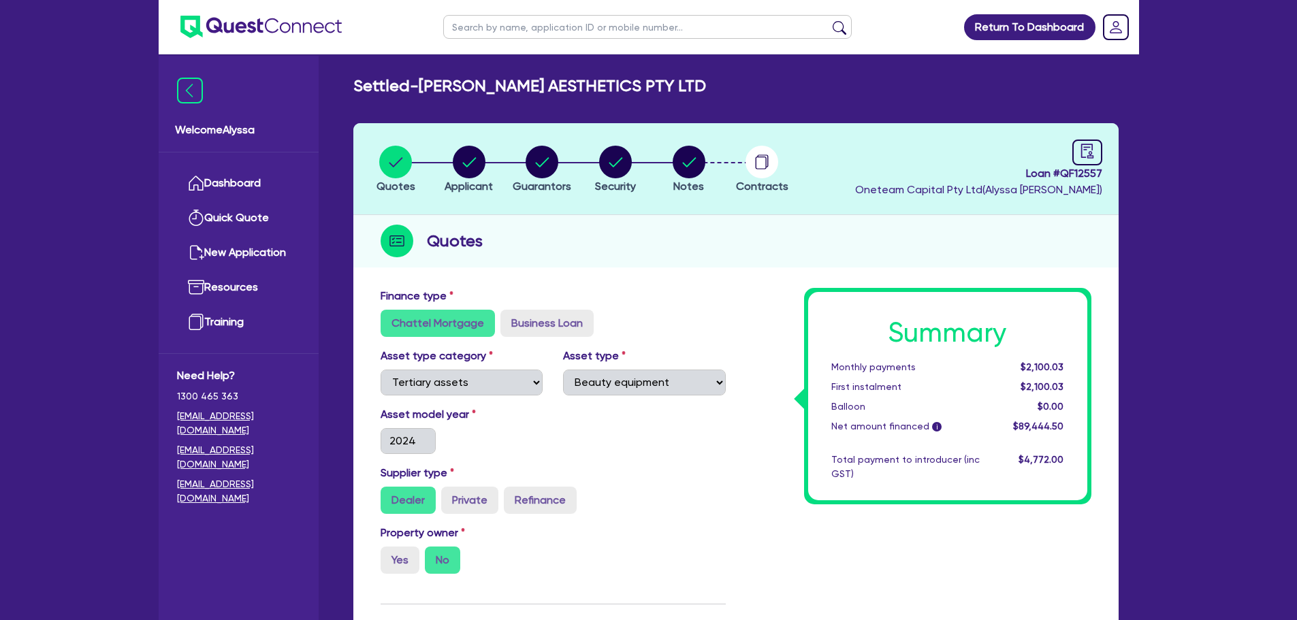
click at [485, 27] on input "text" at bounding box center [647, 27] width 408 height 24
type input "teneille"
click button "submit" at bounding box center [839, 29] width 22 height 19
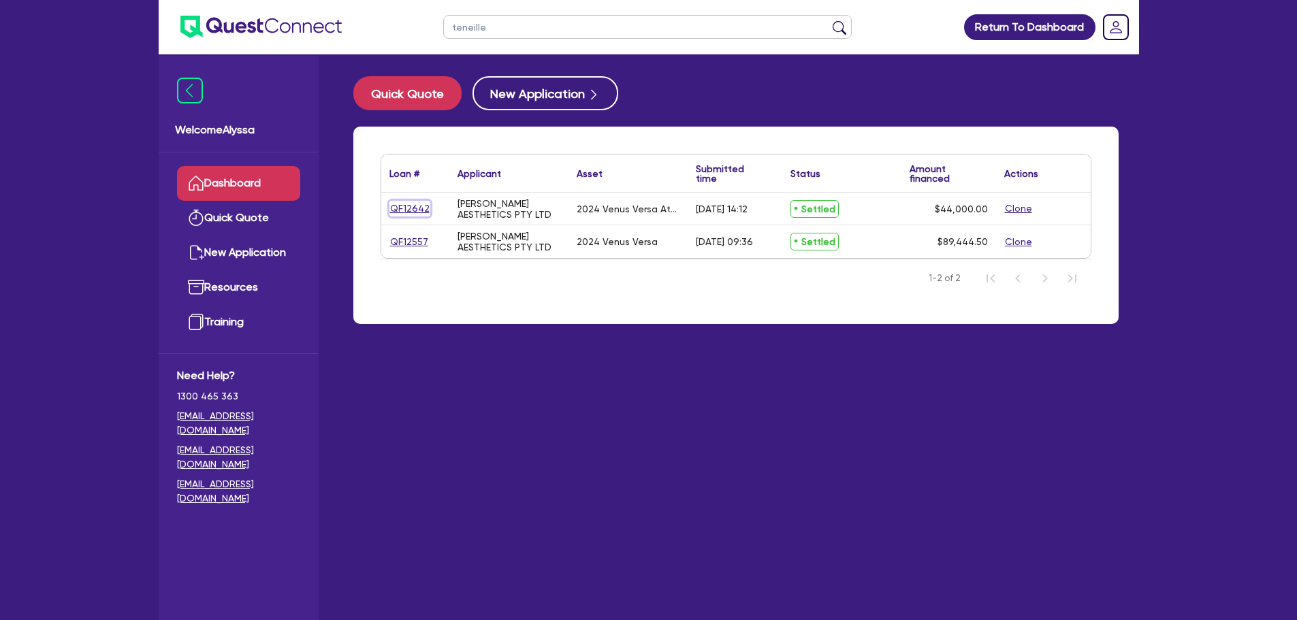
click at [402, 210] on link "QF12642" at bounding box center [409, 209] width 41 height 16
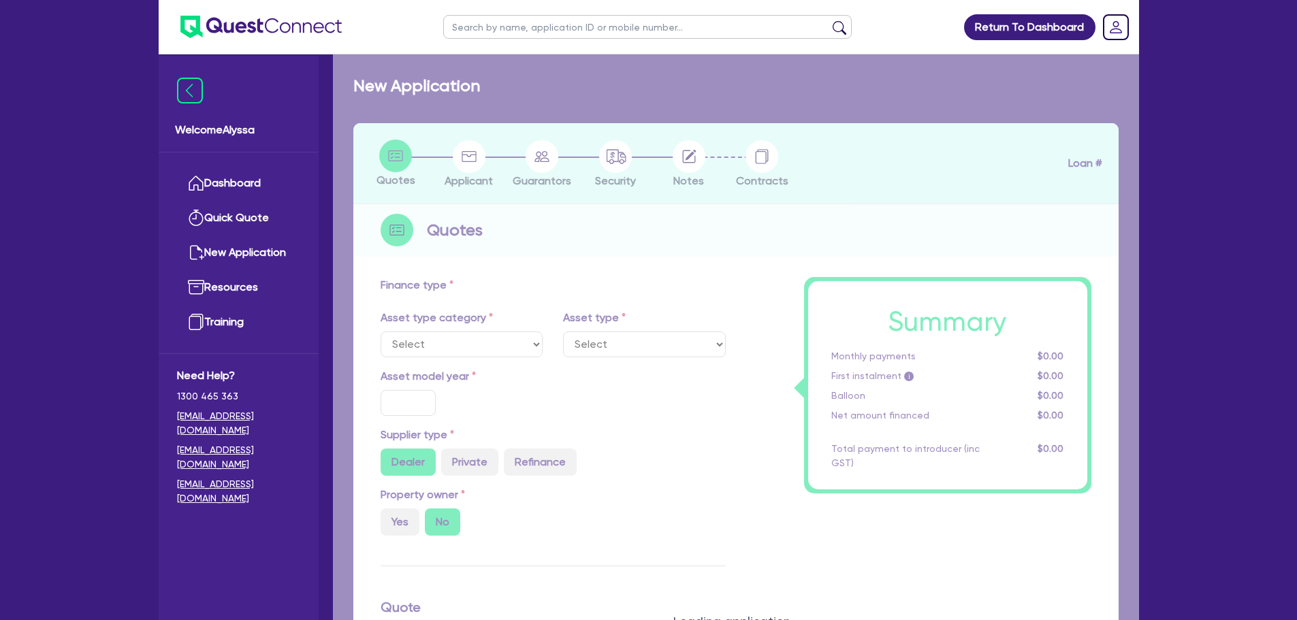
select select "TERTIARY_ASSETS"
type input "2024"
type input "55,000"
type input "11,000"
type input "6.06"
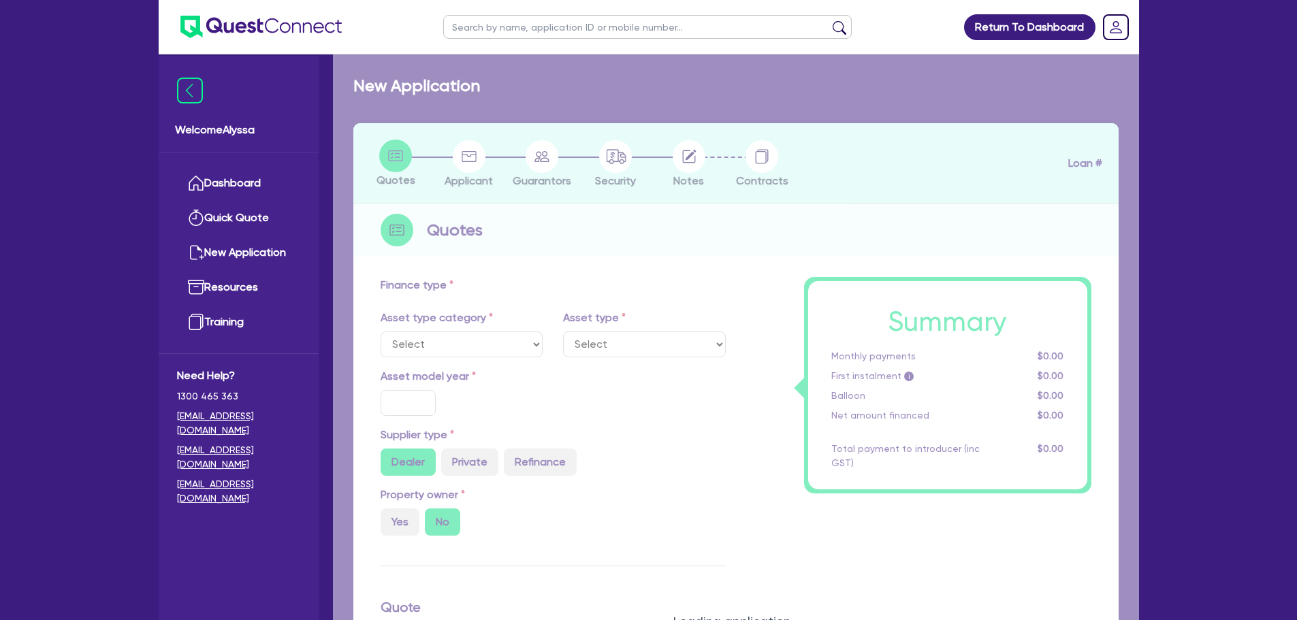
type input "2,670.3"
type input "11.29"
type input "495"
select select "BEAUTY_EQUIPMENT"
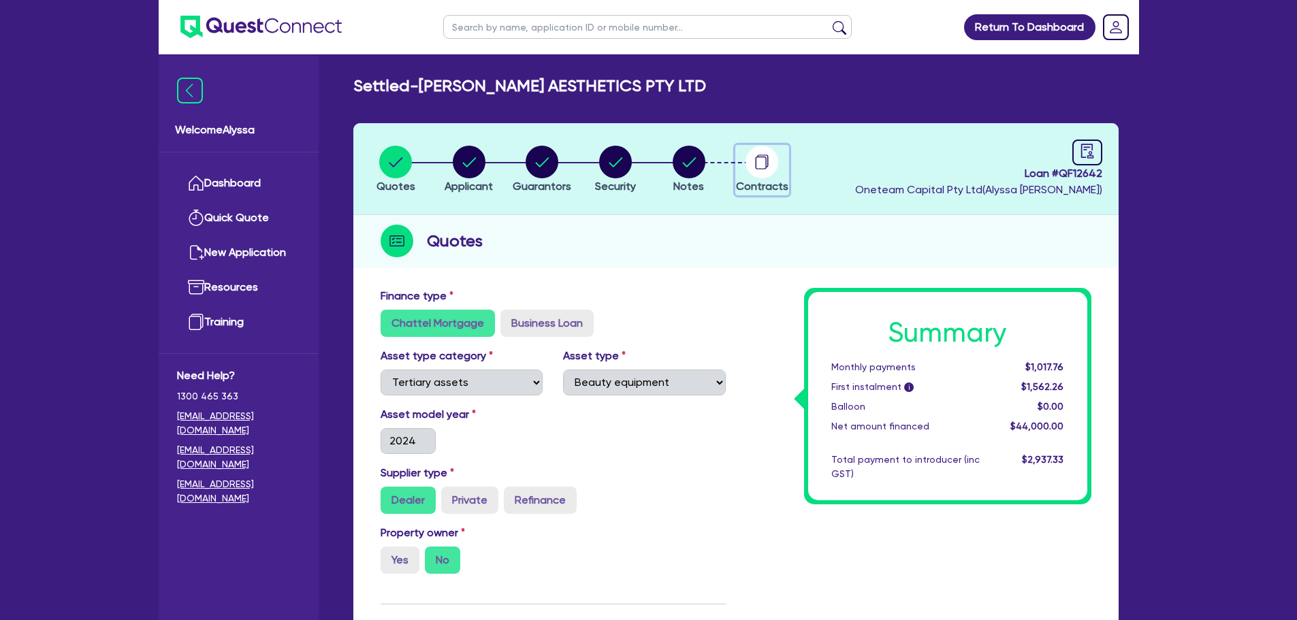
click at [764, 172] on circle "button" at bounding box center [761, 162] width 33 height 33
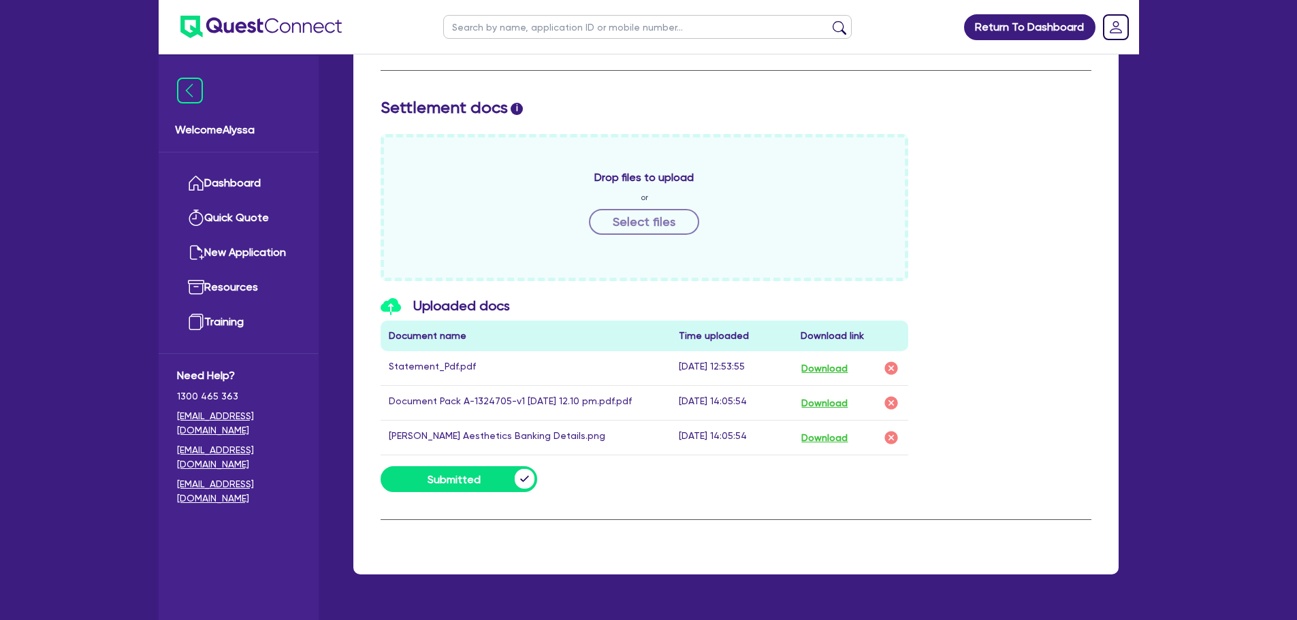
scroll to position [565, 0]
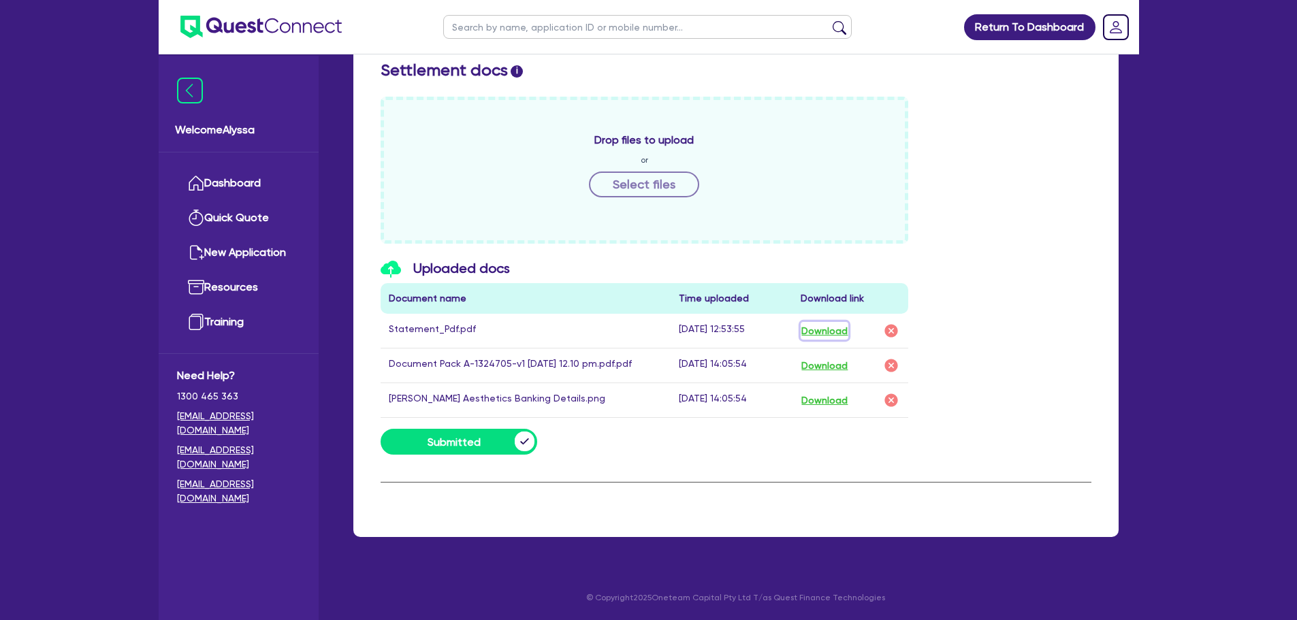
click at [837, 334] on button "Download" at bounding box center [824, 331] width 48 height 18
click at [846, 362] on button "Download" at bounding box center [824, 366] width 48 height 18
click at [248, 186] on link "Dashboard" at bounding box center [238, 183] width 123 height 35
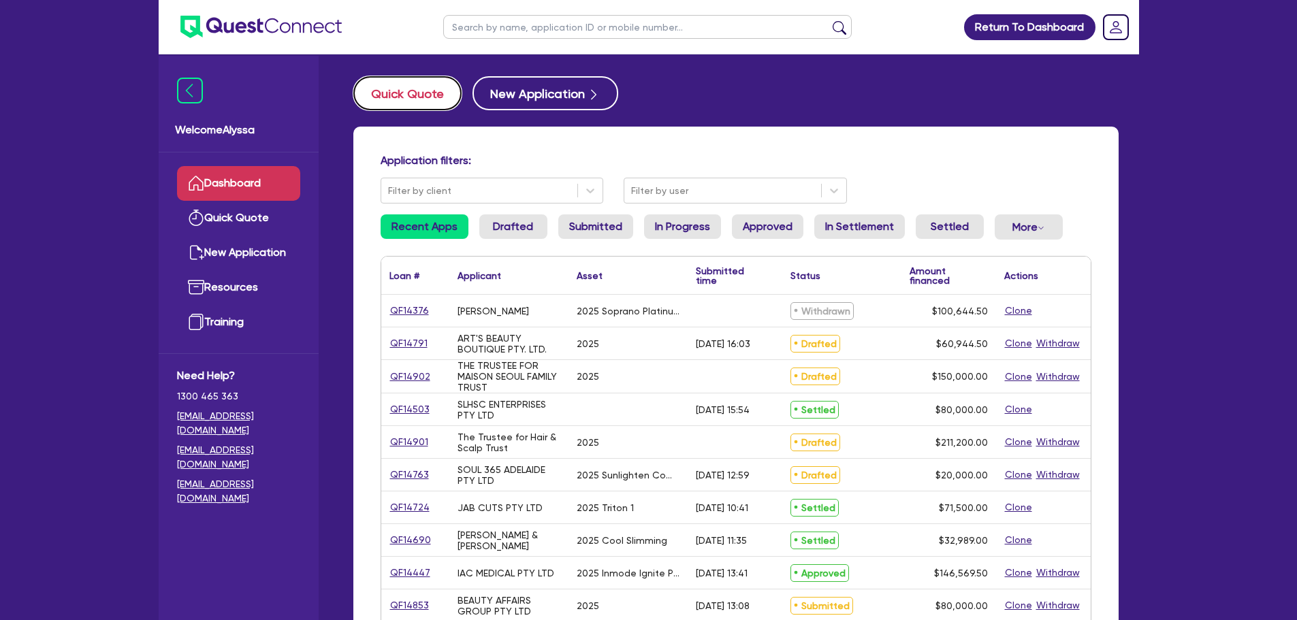
click at [434, 93] on button "Quick Quote" at bounding box center [407, 93] width 108 height 34
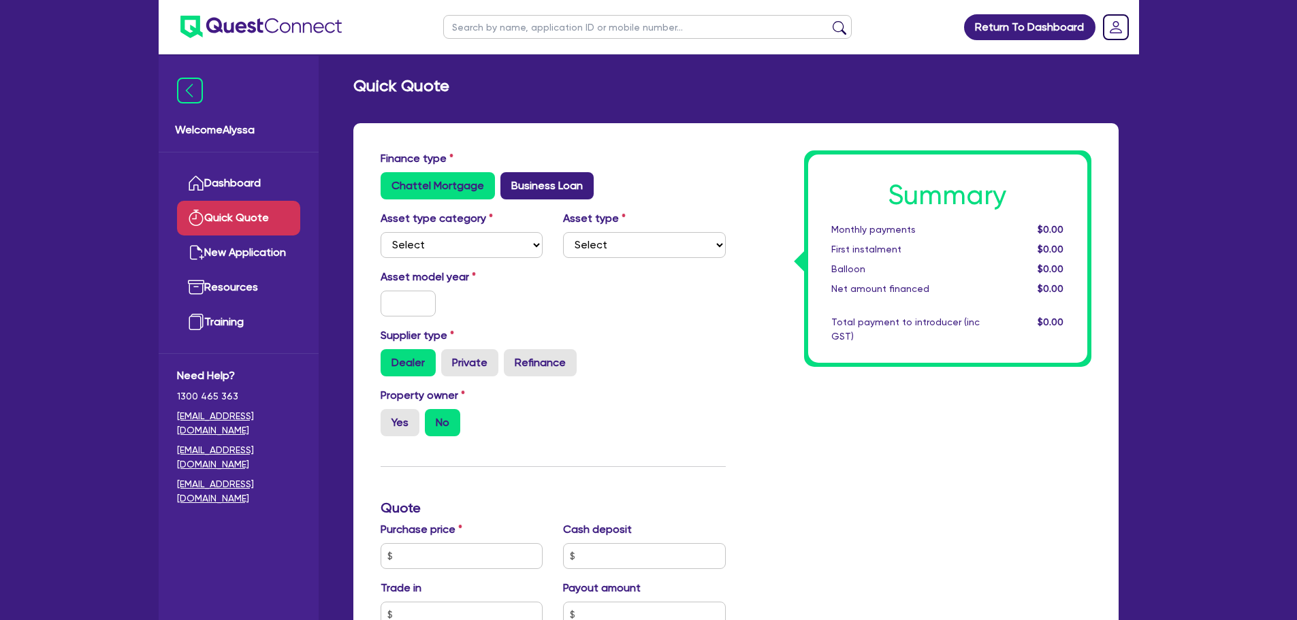
click at [532, 184] on label "Business Loan" at bounding box center [546, 185] width 93 height 27
click at [509, 181] on input "Business Loan" at bounding box center [504, 176] width 9 height 9
radio input "true"
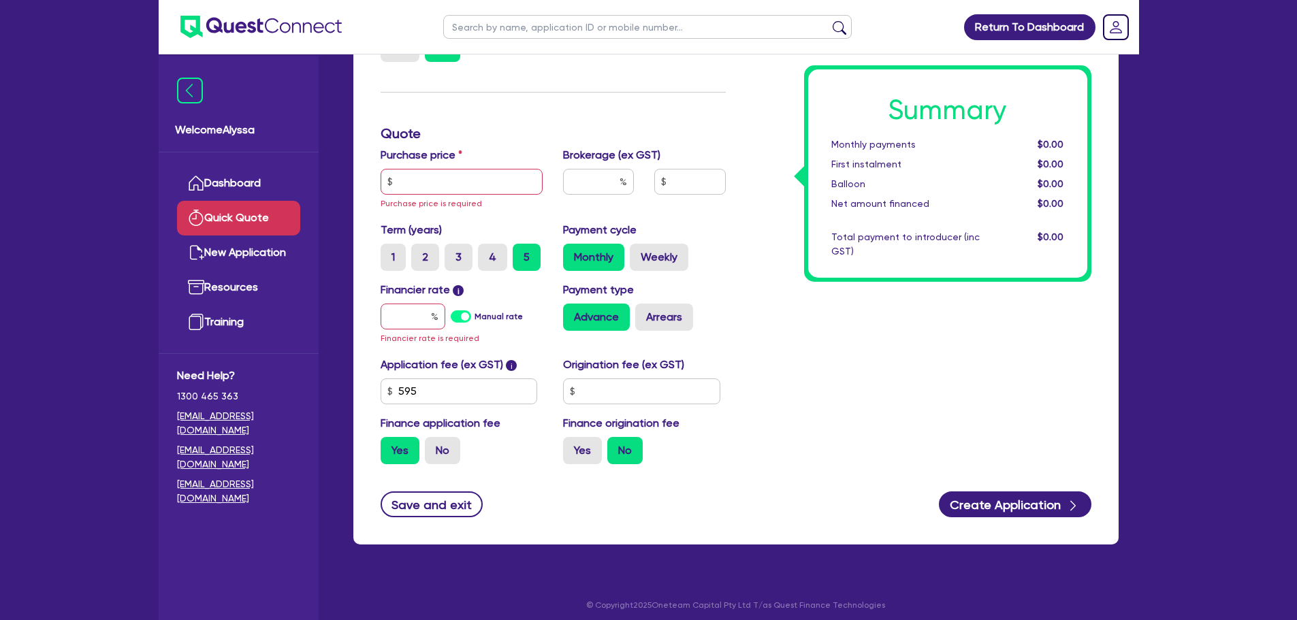
scroll to position [205, 0]
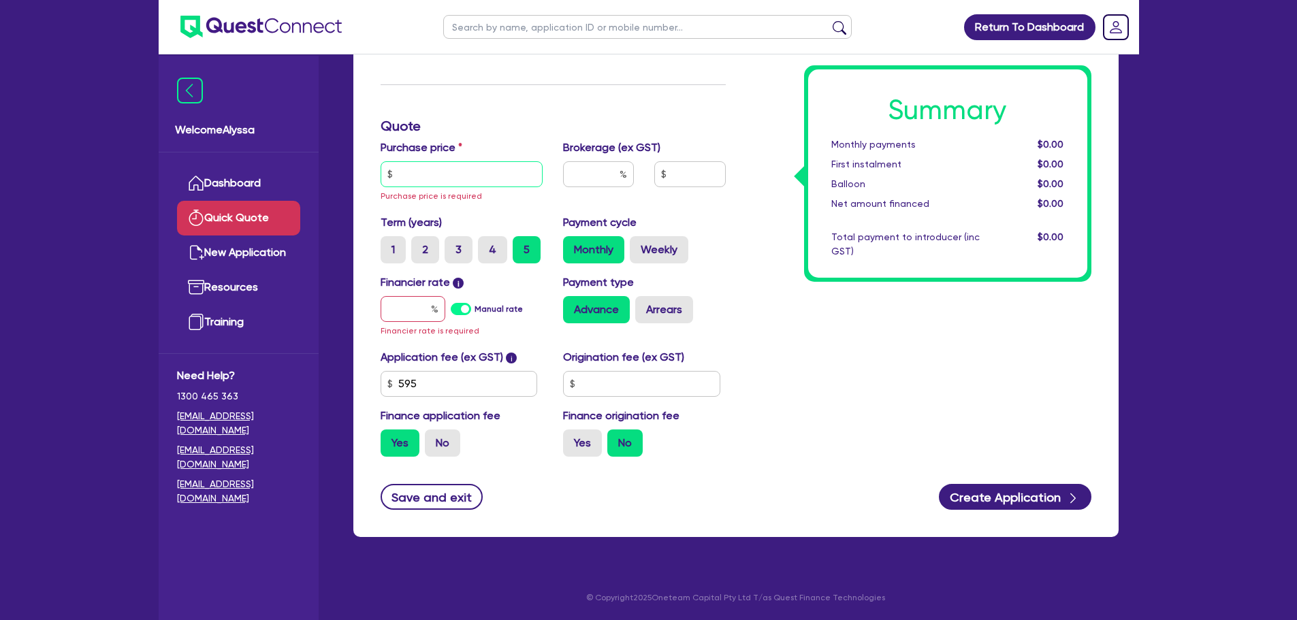
click at [426, 168] on input "text" at bounding box center [461, 174] width 163 height 26
type input "147,047.16"
click at [583, 177] on input "text" at bounding box center [598, 180] width 71 height 26
type input "4"
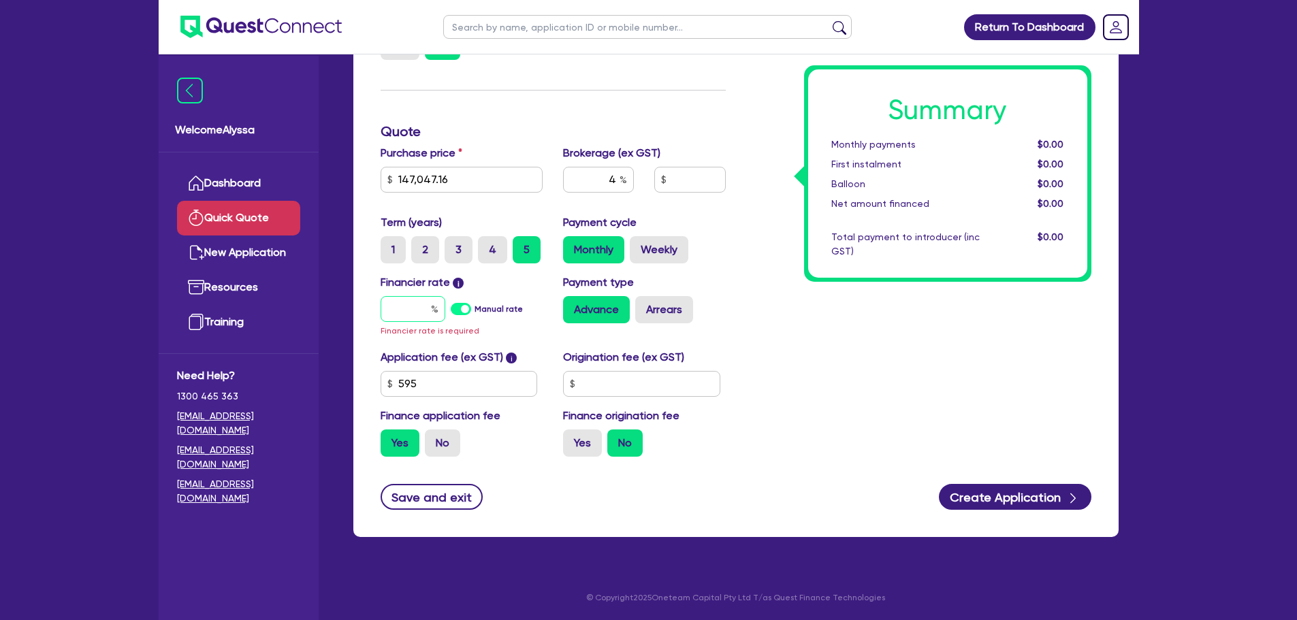
click at [416, 308] on input "text" at bounding box center [412, 309] width 65 height 26
type input "1"
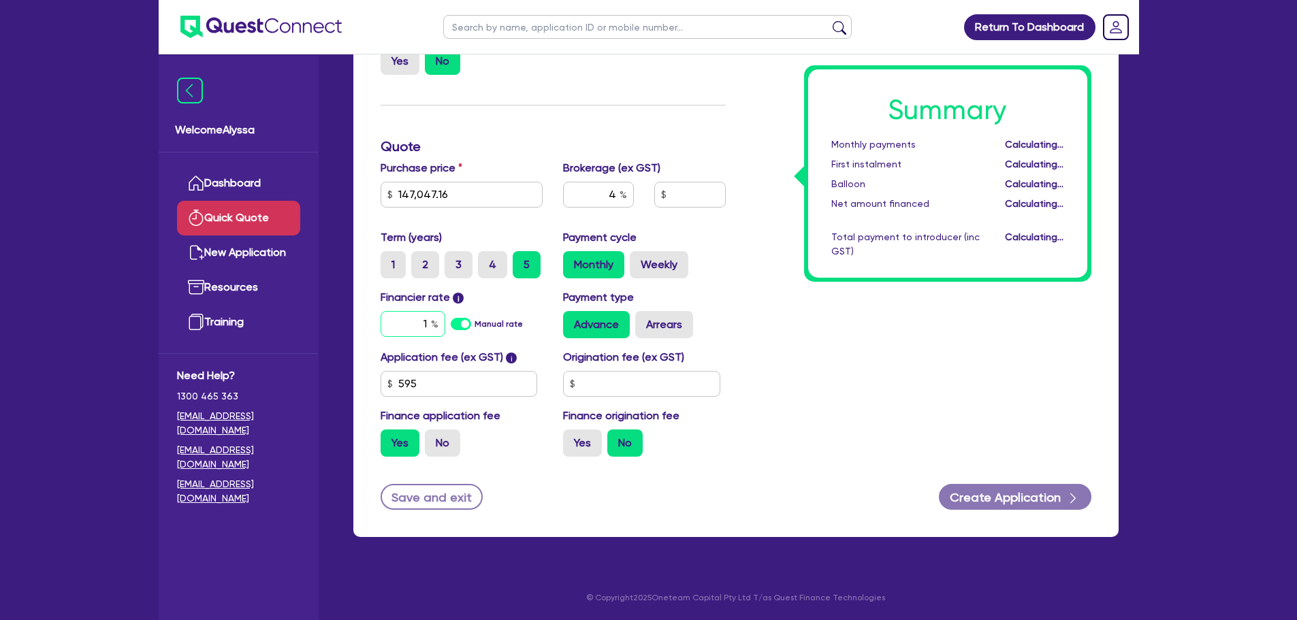
type input "5,908.07"
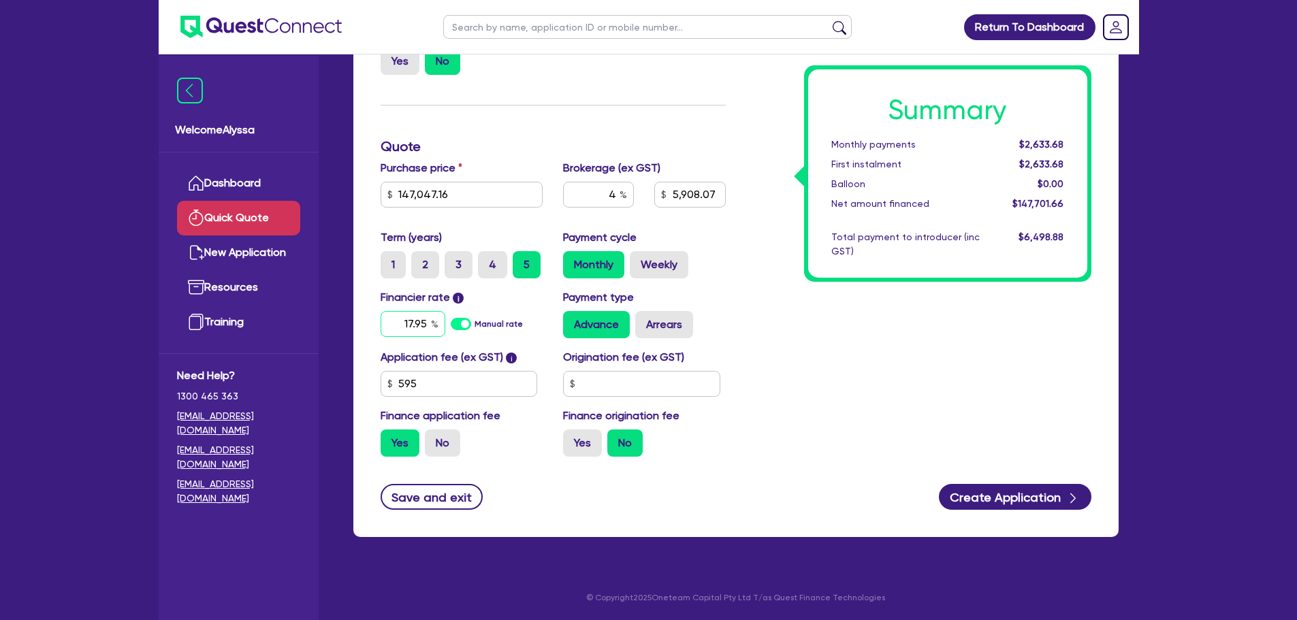
type input "17.95"
type input "5,908.07"
click at [787, 391] on div "Summary Monthly payments Calculating... First instalment Calculating... Balloon…" at bounding box center [919, 217] width 366 height 502
click at [441, 449] on label "No" at bounding box center [442, 442] width 35 height 27
click at [434, 438] on input "No" at bounding box center [429, 433] width 9 height 9
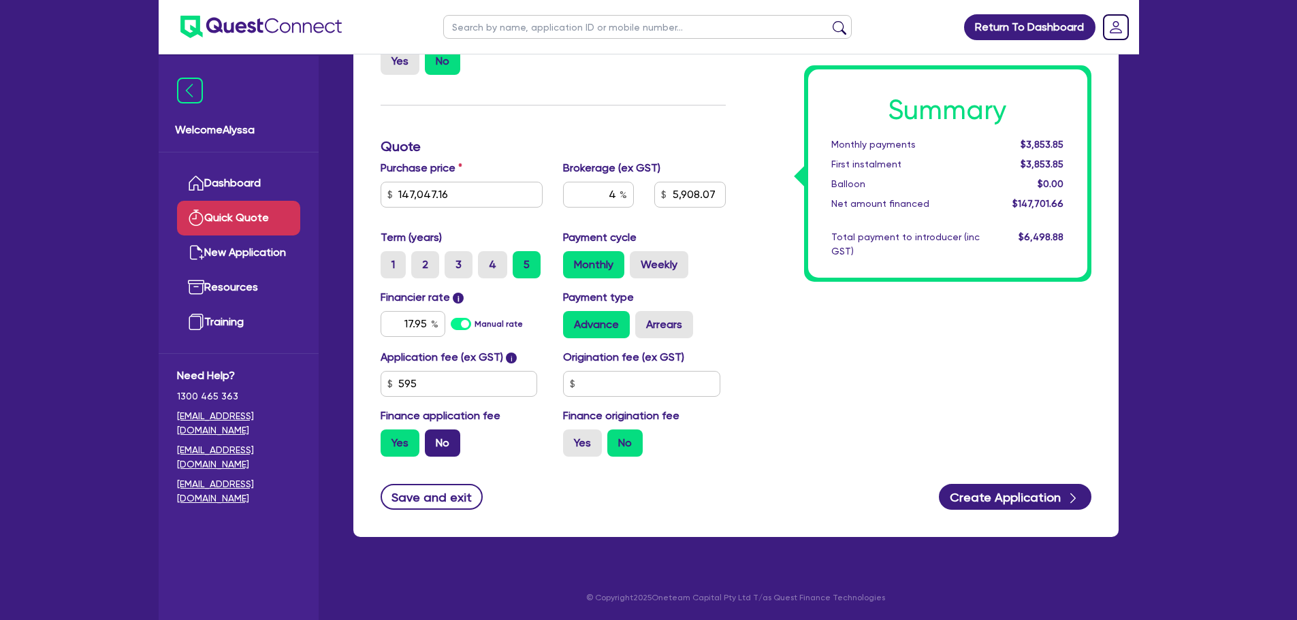
radio input "true"
type input "5,881.89"
click at [776, 269] on div "Summary Monthly payments $3,836.77 First instalment i $4,491.27 Balloon $0.00 N…" at bounding box center [919, 217] width 366 height 502
drag, startPoint x: 483, startPoint y: 202, endPoint x: 362, endPoint y: 180, distance: 123.1
click at [369, 181] on div "Finance type Chattel Mortgage Business Loan Asset type category Select Cars and…" at bounding box center [735, 238] width 765 height 598
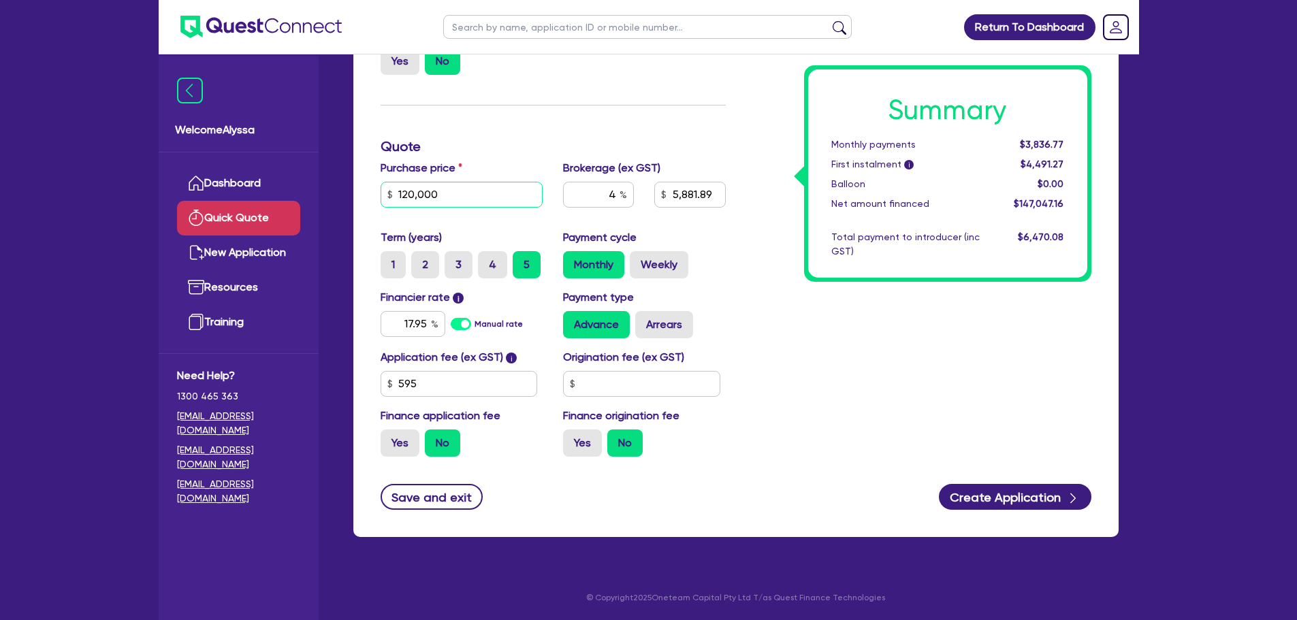
type input "120,000"
type input "4,800"
click at [907, 308] on div "Summary Monthly payments $3,131.05 First instalment i $3,785.55 Balloon $0.00 N…" at bounding box center [919, 217] width 366 height 502
click at [594, 188] on input "4" at bounding box center [598, 195] width 71 height 26
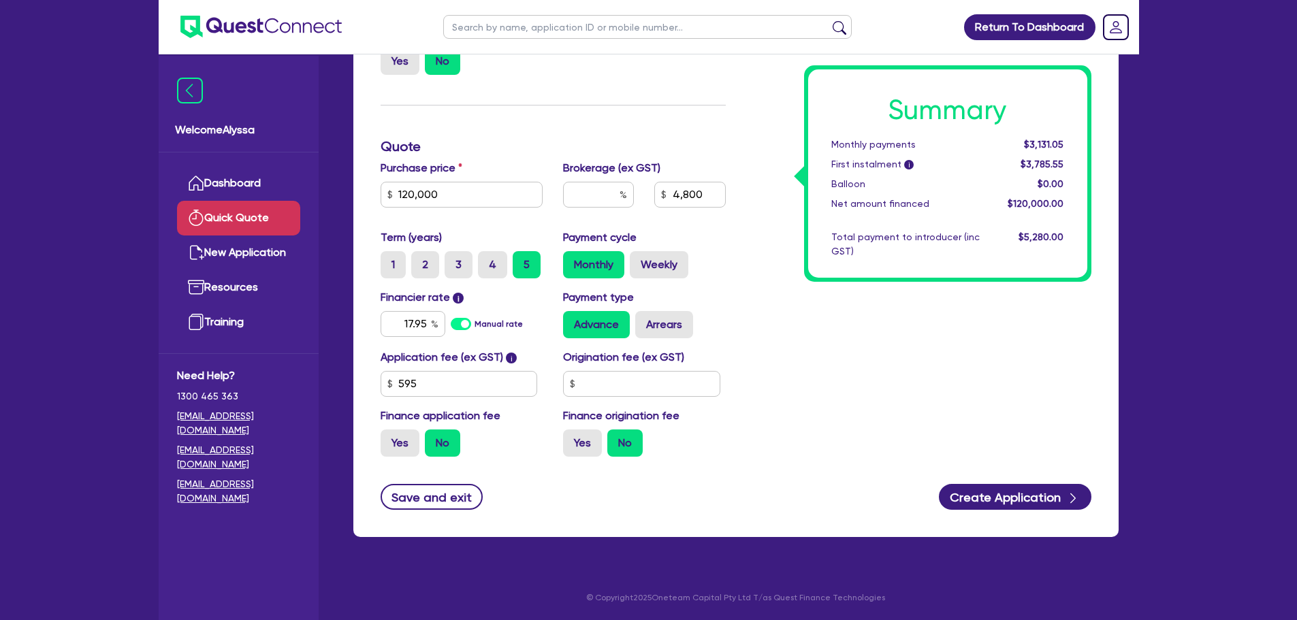
type input "4,800"
click at [764, 257] on div "Summary Monthly payments $2,999.09 First instalment i $3,653.59 Balloon $0.00 N…" at bounding box center [919, 217] width 366 height 502
click at [416, 332] on input "17.95" at bounding box center [412, 324] width 65 height 26
type input "11.25"
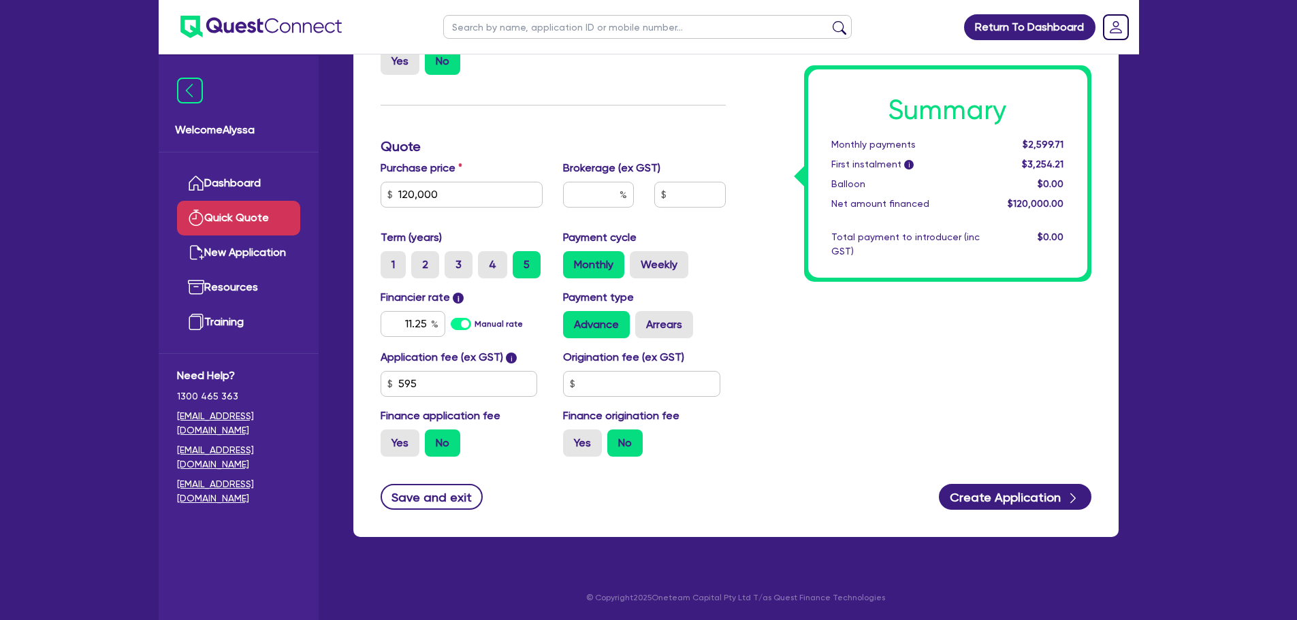
click at [730, 299] on div "Payment type Advance Arrears" at bounding box center [644, 313] width 183 height 49
click at [432, 195] on input "120,000" at bounding box center [461, 195] width 163 height 26
type input "8,250"
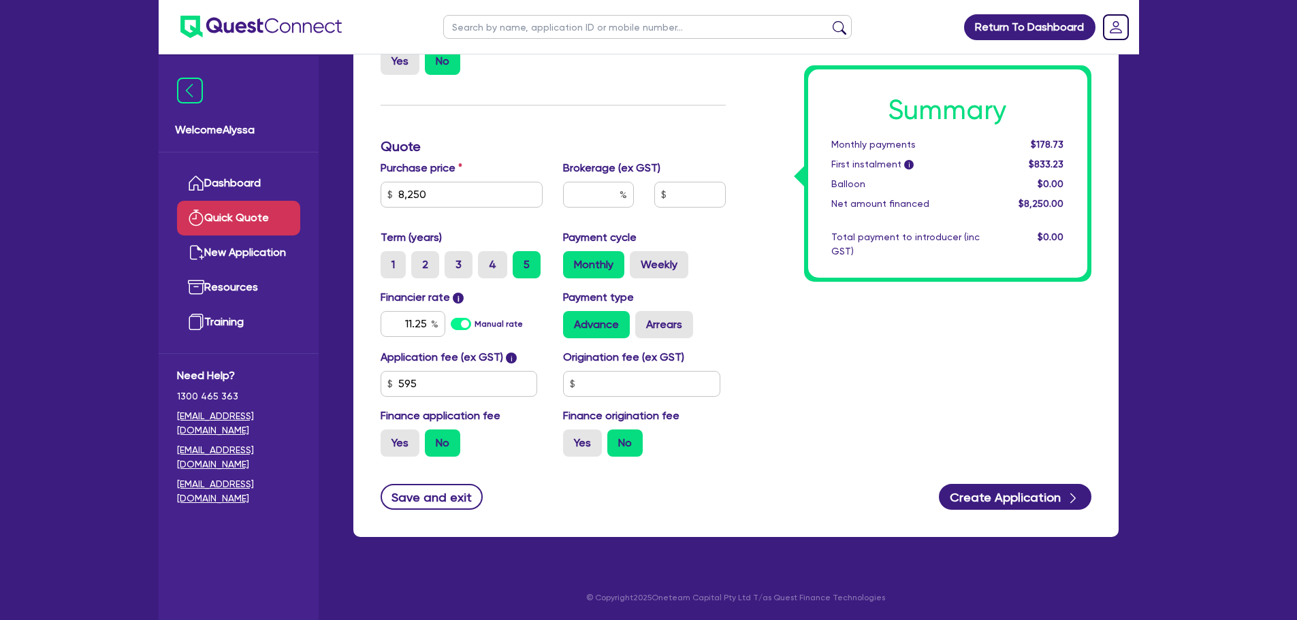
click at [822, 251] on div "Total payment to introducer (inc GST)" at bounding box center [905, 244] width 169 height 29
click at [401, 319] on input "11.25" at bounding box center [412, 324] width 65 height 26
type input "10.5"
click at [837, 340] on div "Summary Monthly payments $140.91 First instalment i $795.41 Balloon $0.00 Net a…" at bounding box center [919, 217] width 366 height 502
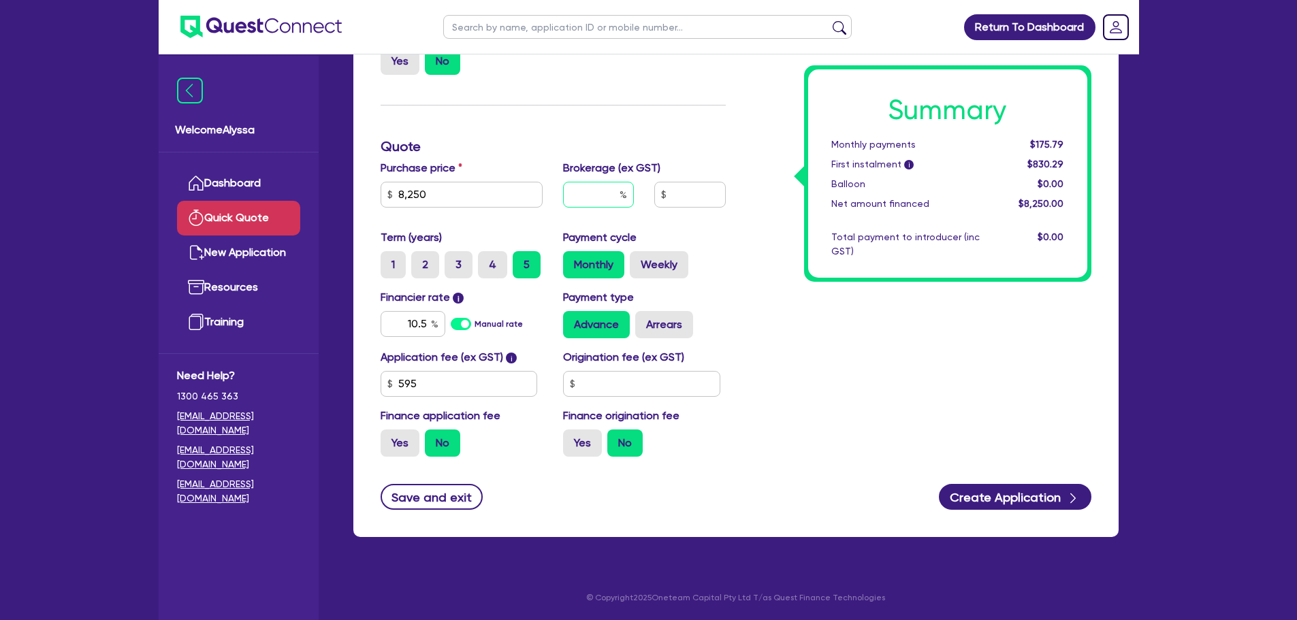
click at [592, 195] on input "text" at bounding box center [598, 195] width 71 height 26
type input "4"
type input "330"
click at [990, 382] on div "Summary Monthly payments $183.53 First instalment i $838.03 Balloon $0.00 Net a…" at bounding box center [919, 217] width 366 height 502
click at [432, 197] on input "8,250" at bounding box center [461, 195] width 163 height 26
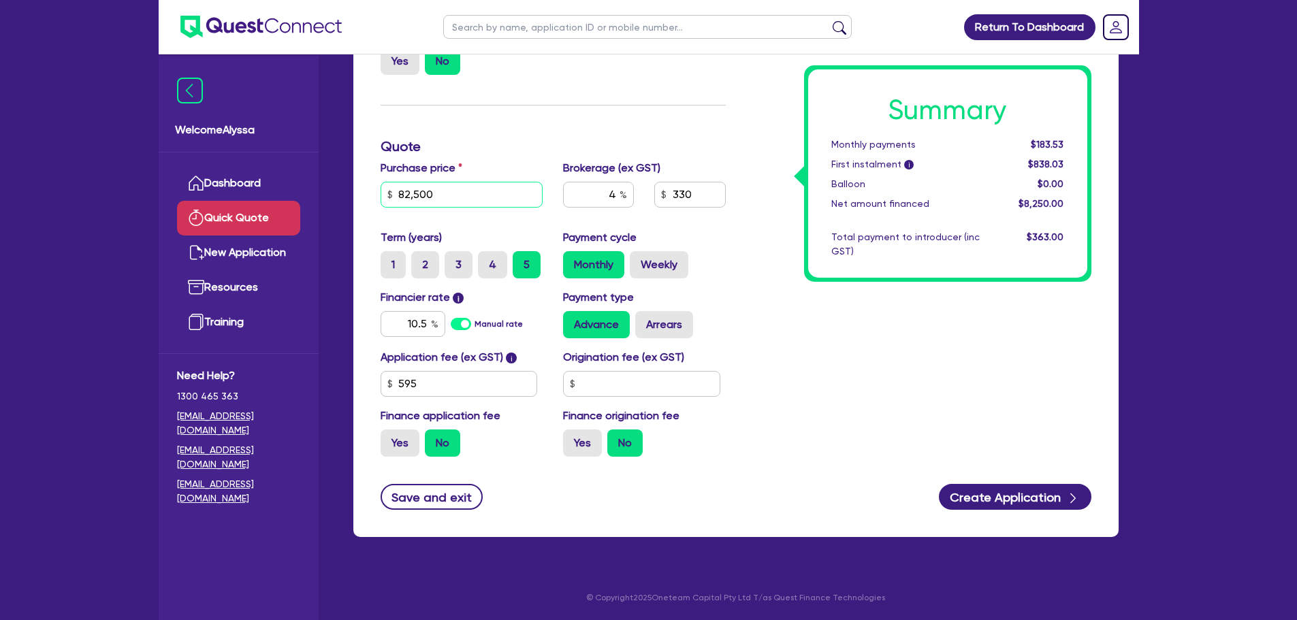
drag, startPoint x: 432, startPoint y: 197, endPoint x: 798, endPoint y: 291, distance: 377.9
click at [798, 291] on div "Finance type Chattel Mortgage Business Loan Asset type category Select Cars and…" at bounding box center [735, 217] width 731 height 502
type input "82,500"
click at [798, 291] on div "Summary Monthly payments $1,835.22 First instalment i $2,489.72 Balloon $0.00 N…" at bounding box center [919, 217] width 366 height 502
click at [476, 204] on input "82,500" at bounding box center [461, 195] width 163 height 26
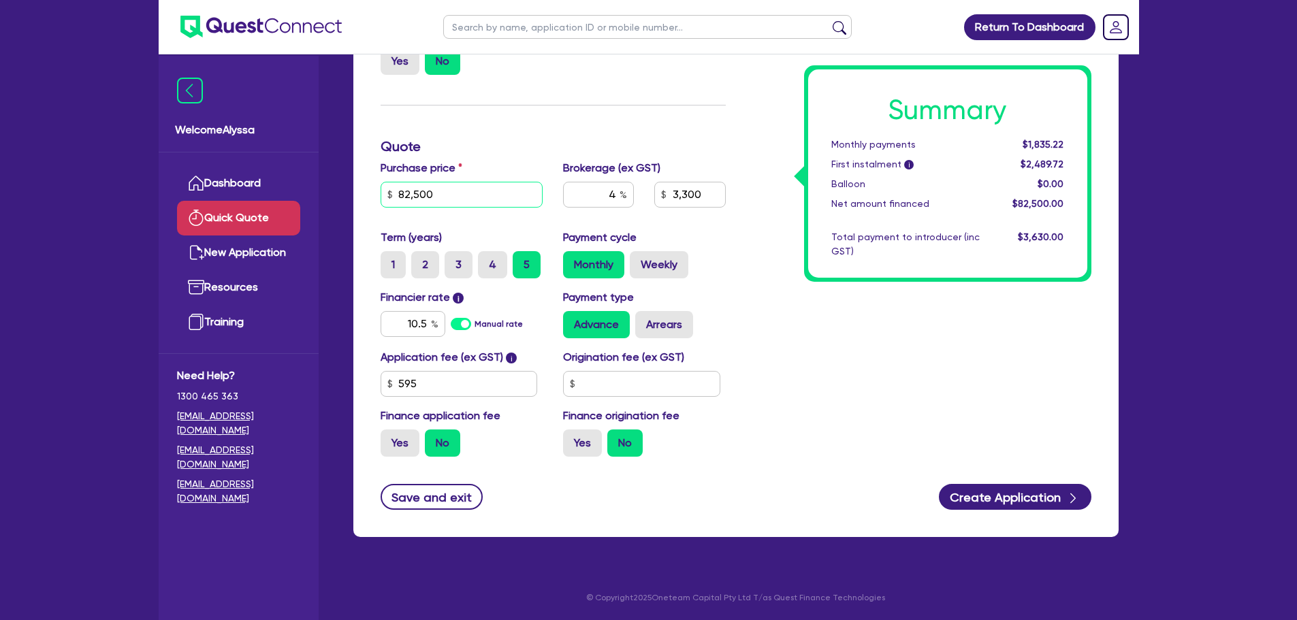
click at [476, 204] on input "82,500" at bounding box center [461, 195] width 163 height 26
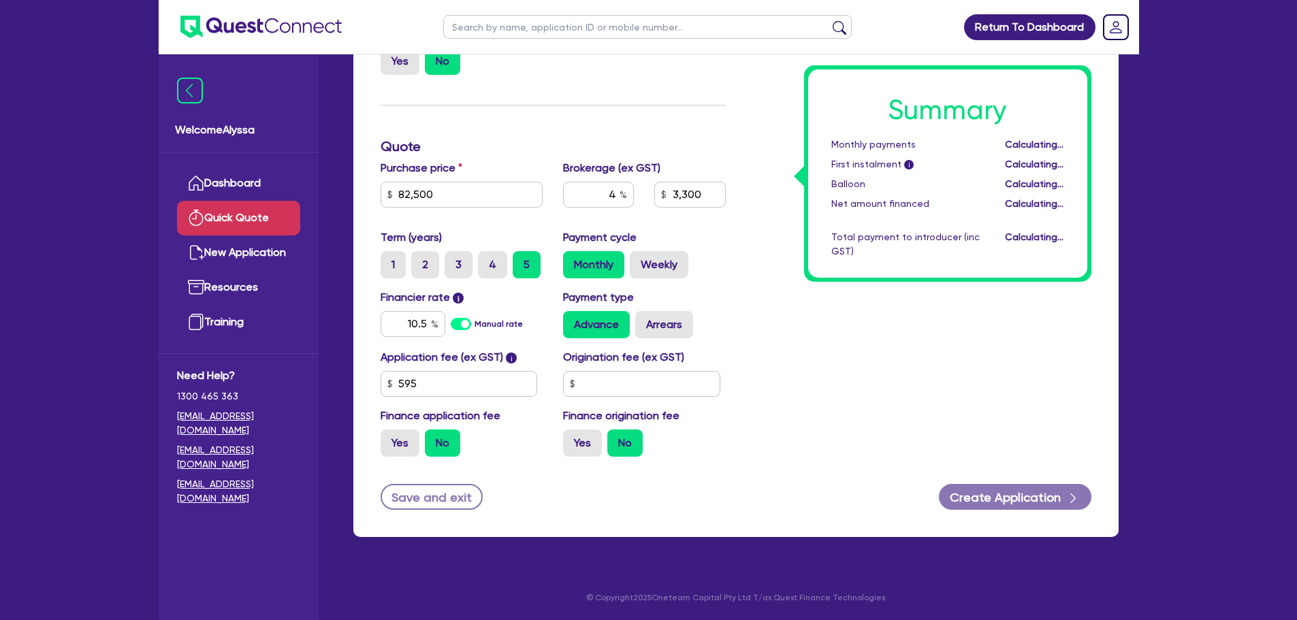
type input "3,300"
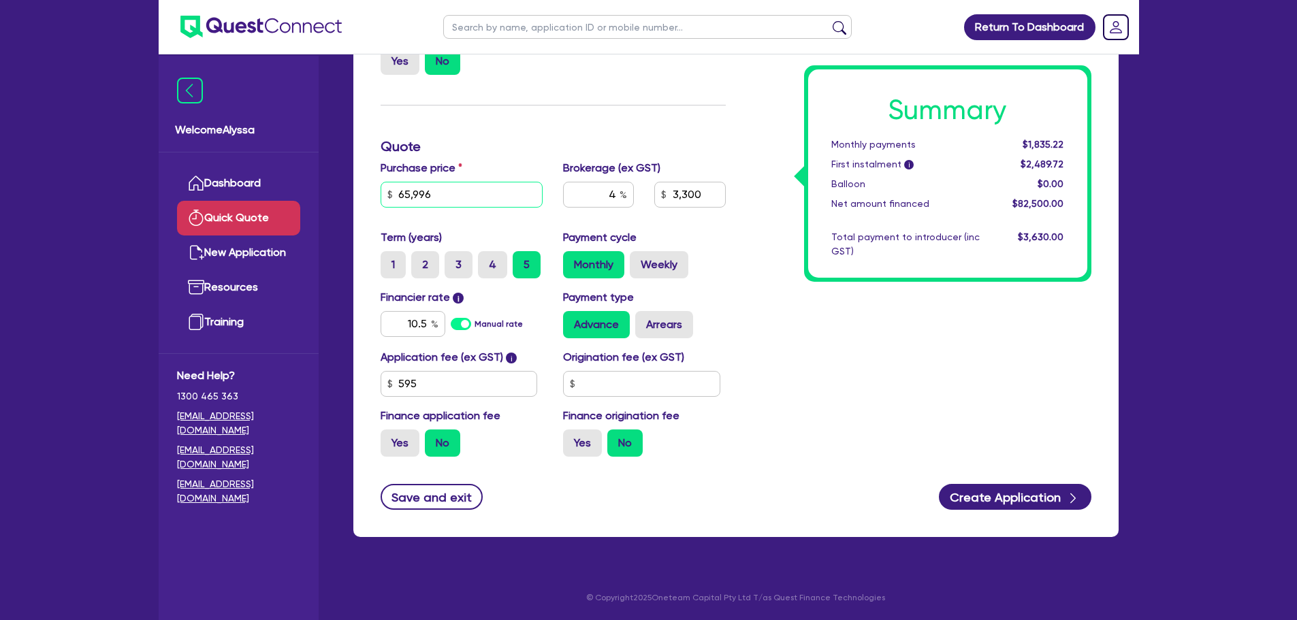
type input "65,996"
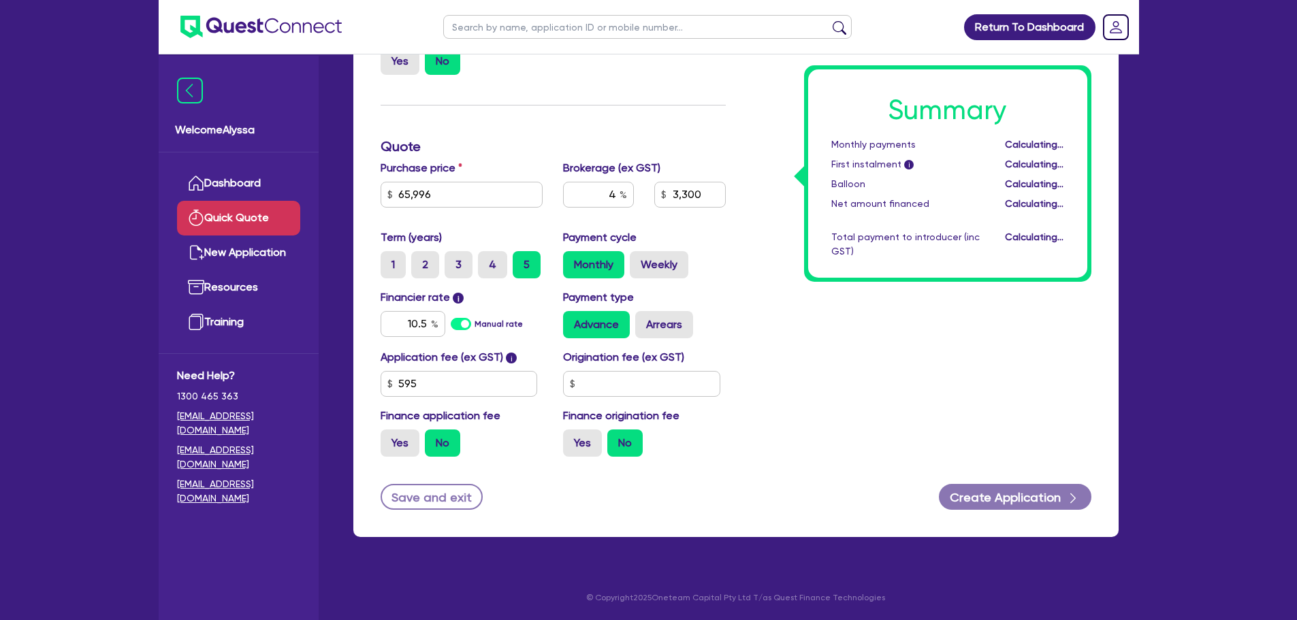
type input "2,639.84"
click at [852, 369] on div "Summary Monthly payments Calculating... First instalment i Calculating... Ballo…" at bounding box center [919, 217] width 366 height 502
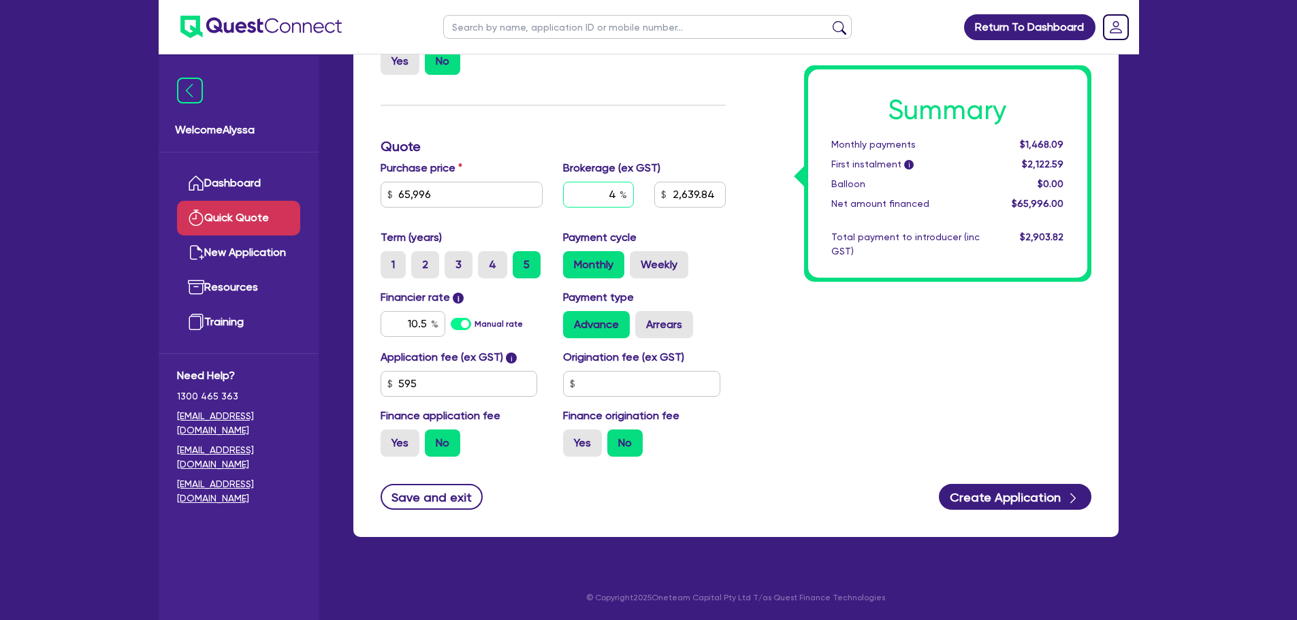
click at [609, 195] on input "4" at bounding box center [598, 195] width 71 height 26
type input "4.4"
type input "2,903.82"
click at [736, 273] on div "Summary Monthly payments $1,474.27 First instalment i $2,128.77 Balloon $0.00 N…" at bounding box center [919, 217] width 366 height 502
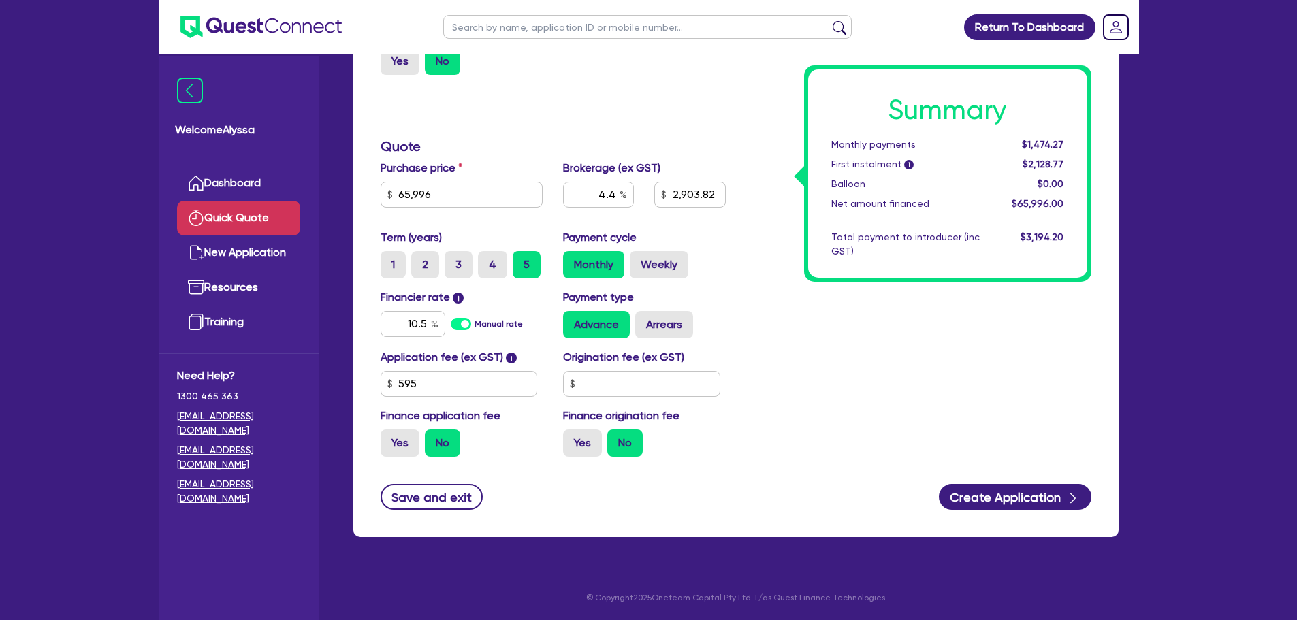
click at [535, 21] on input "text" at bounding box center [647, 27] width 408 height 24
type input "teneille"
click button "submit" at bounding box center [839, 29] width 22 height 19
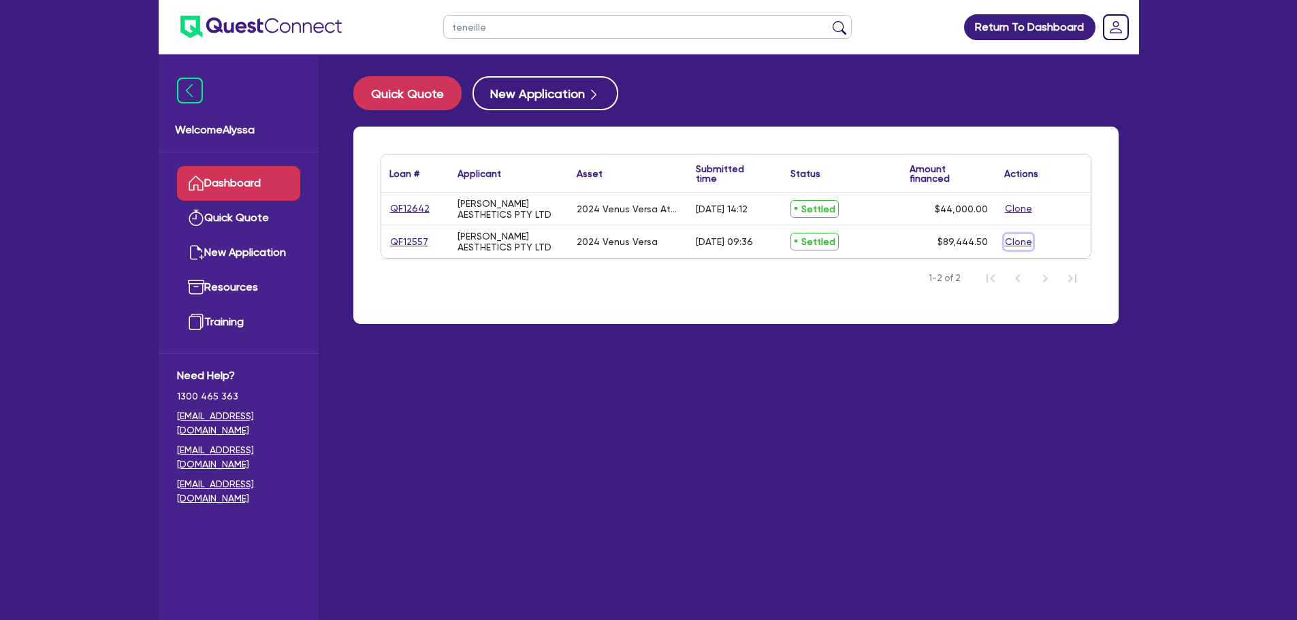
click at [1018, 240] on button "Clone" at bounding box center [1018, 242] width 29 height 16
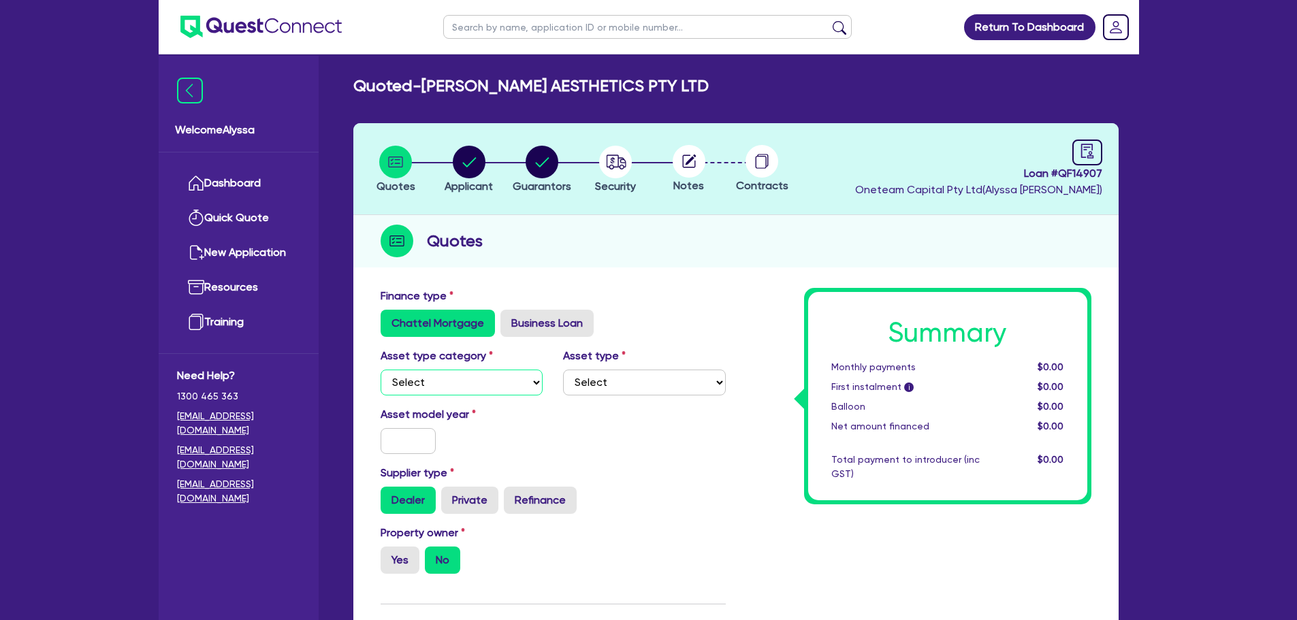
click at [449, 385] on select "Select Cars and light trucks Primary assets Secondary assets Tertiary assets" at bounding box center [461, 383] width 163 height 26
select select "TERTIARY_ASSETS"
click at [380, 370] on select "Select Cars and light trucks Primary assets Secondary assets Tertiary assets" at bounding box center [461, 383] width 163 height 26
click at [601, 378] on select "Select Beauty equipment IT equipment IT software Watercraft Other" at bounding box center [644, 383] width 163 height 26
select select "BEAUTY_EQUIPMENT"
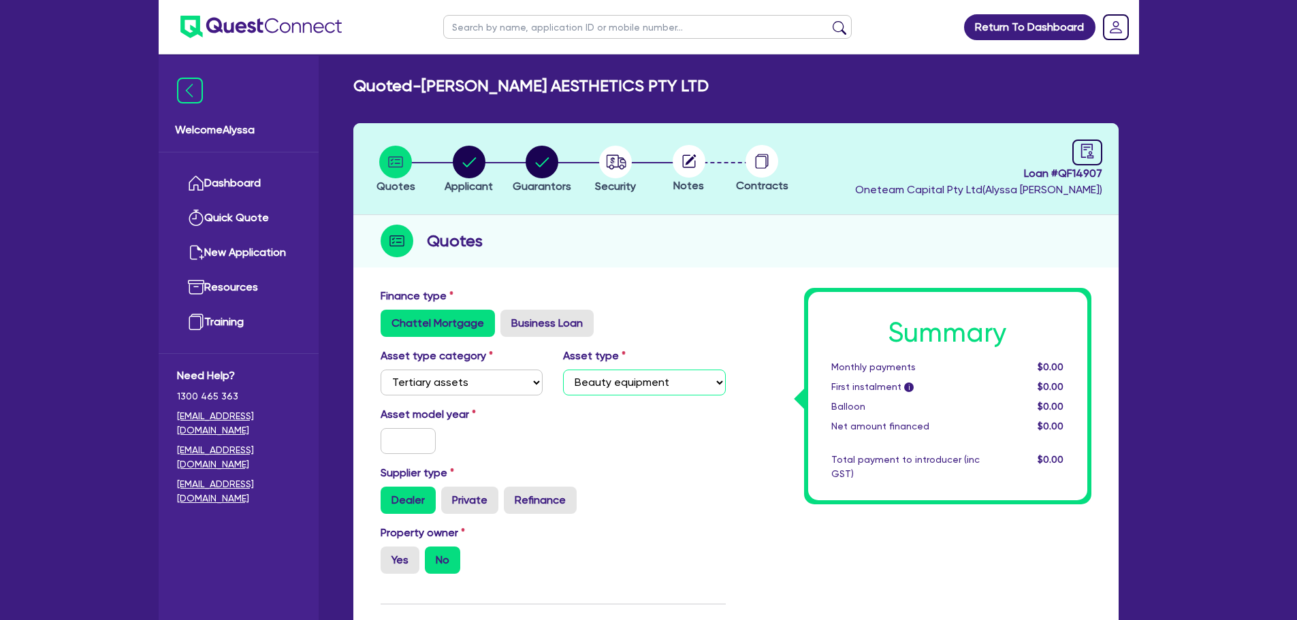
click at [563, 370] on select "Select Beauty equipment IT equipment IT software Watercraft Other" at bounding box center [644, 383] width 163 height 26
click at [417, 443] on input "text" at bounding box center [408, 441] width 56 height 26
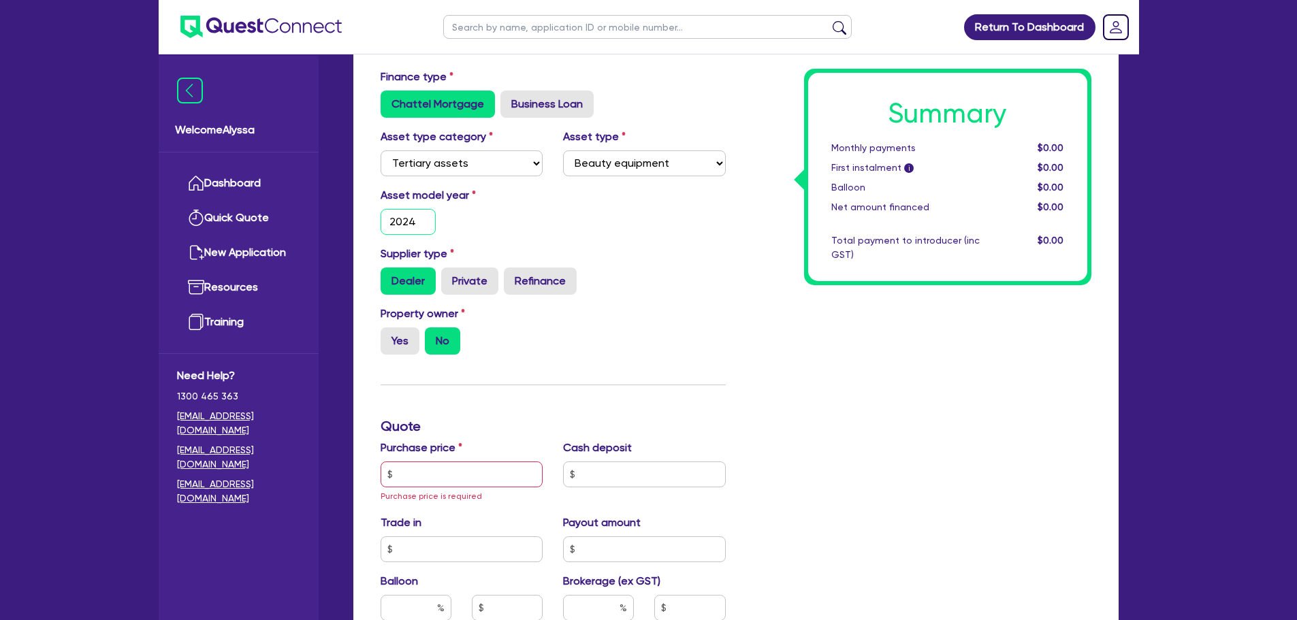
scroll to position [220, 0]
type input "2024"
click at [420, 474] on input "text" at bounding box center [461, 474] width 163 height 26
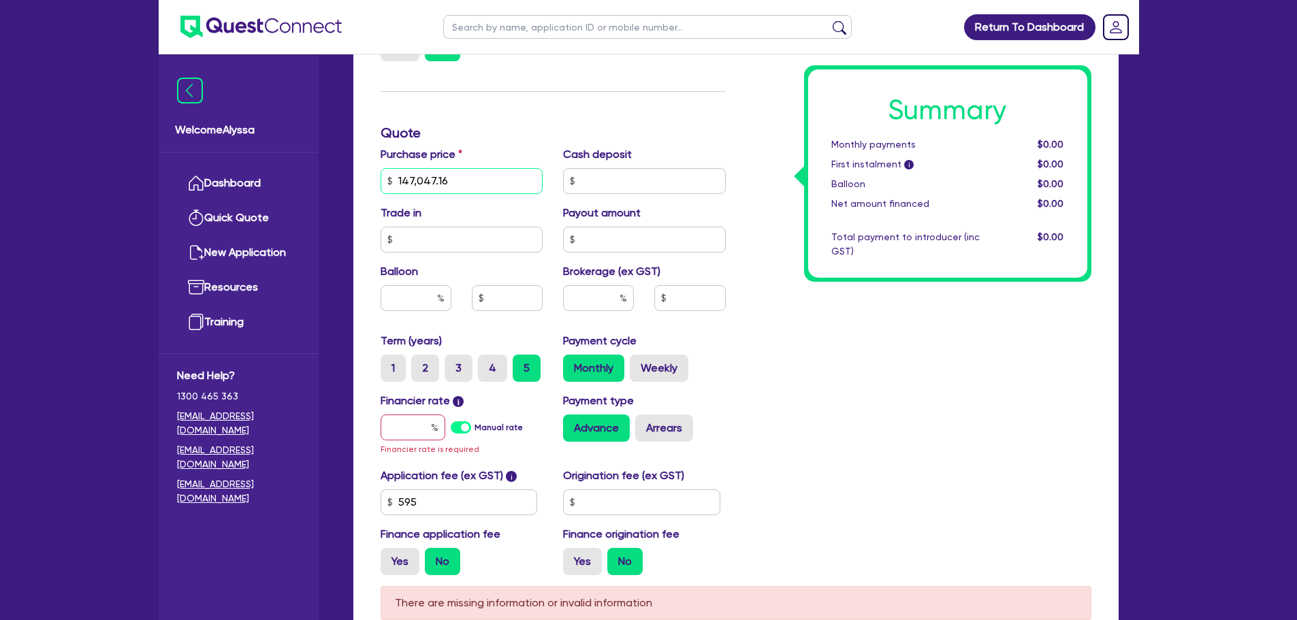
scroll to position [532, 0]
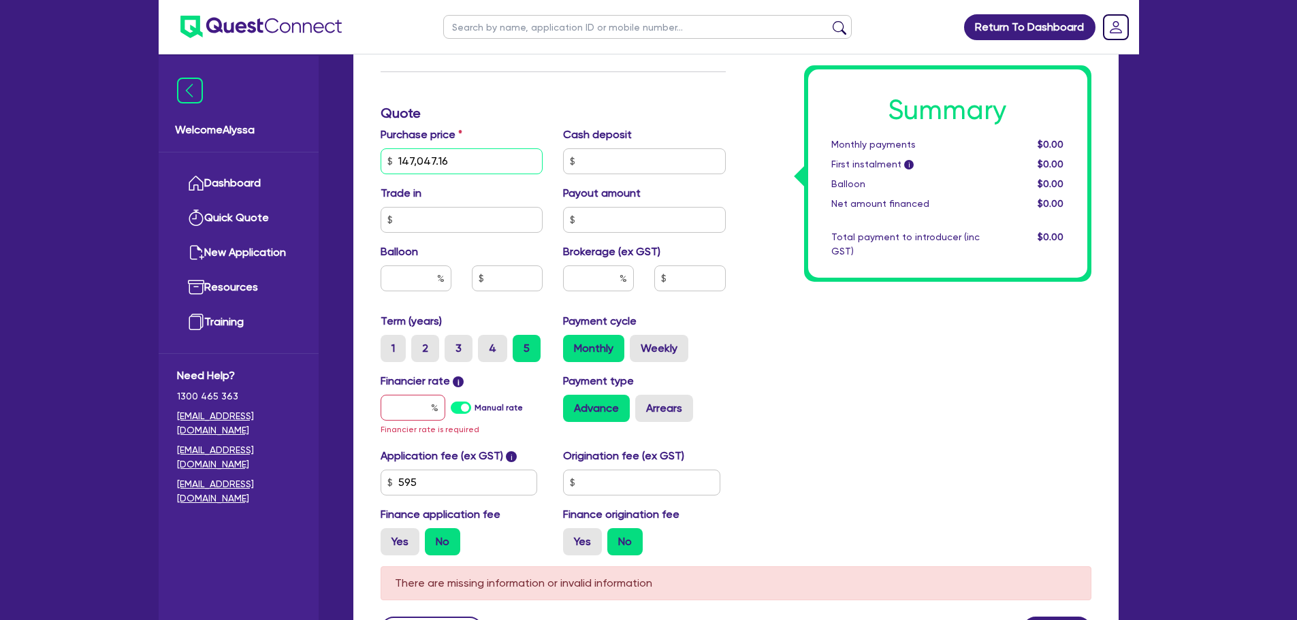
type input "147,047.16"
click at [394, 408] on input "text" at bounding box center [412, 408] width 65 height 26
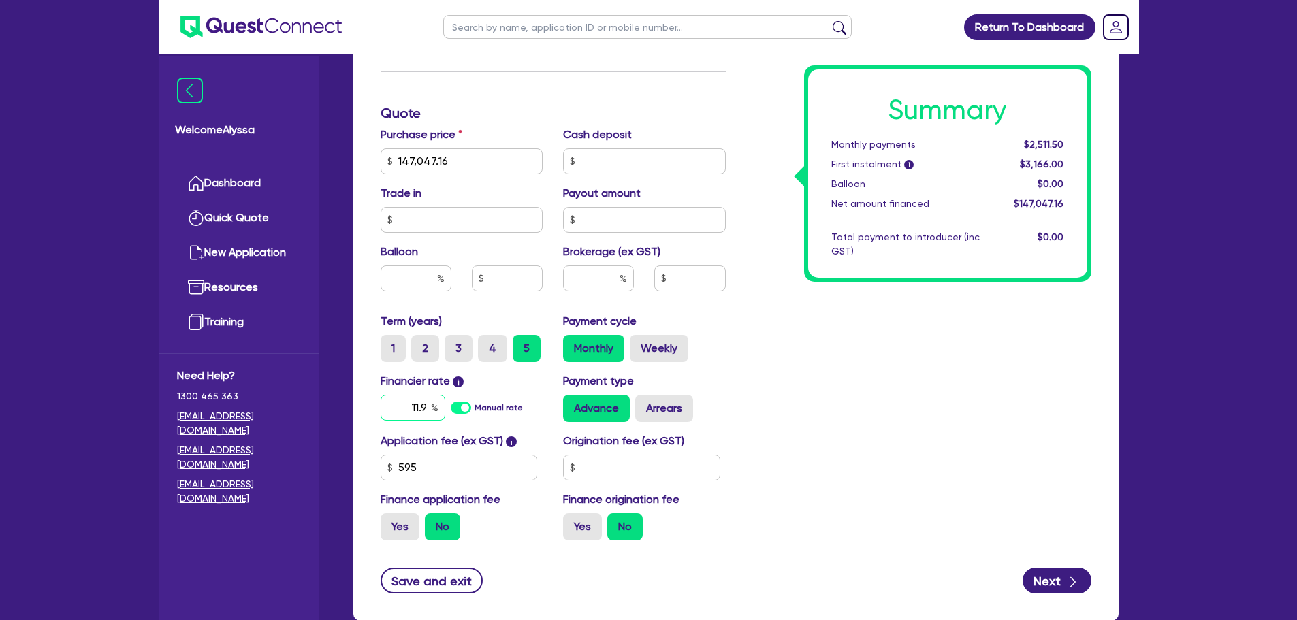
type input "11.9"
click at [877, 319] on div "Summary Monthly payments $3,231.52 First instalment i $3,886.02 Balloon $0.00 N…" at bounding box center [919, 154] width 366 height 796
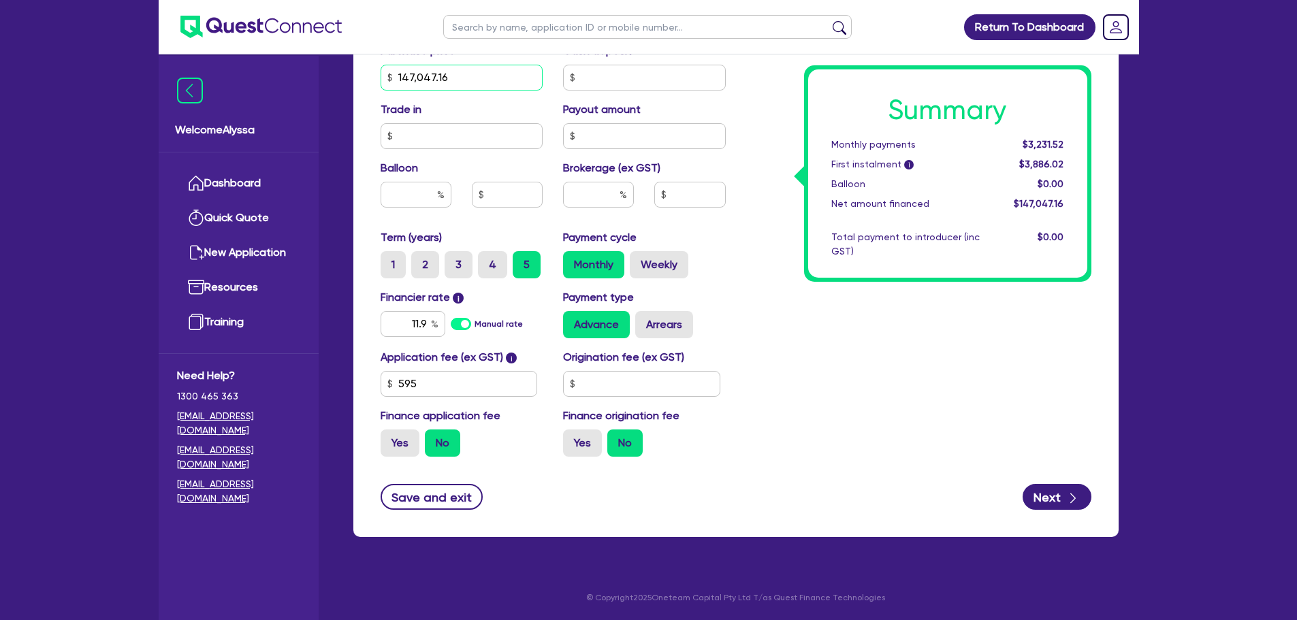
click at [459, 74] on input "147,047.16" at bounding box center [461, 78] width 163 height 26
click at [415, 330] on input "11.9" at bounding box center [412, 324] width 65 height 26
click at [557, 30] on input "text" at bounding box center [647, 27] width 408 height 24
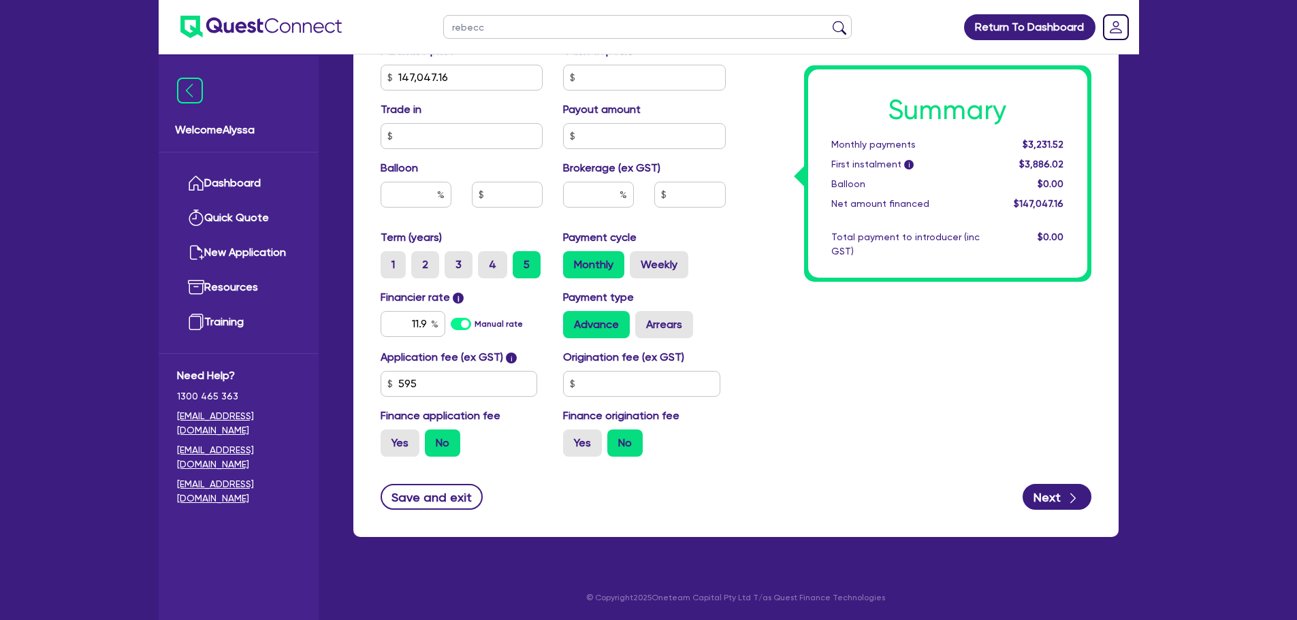
type input "[PERSON_NAME]"
click button "submit" at bounding box center [839, 29] width 22 height 19
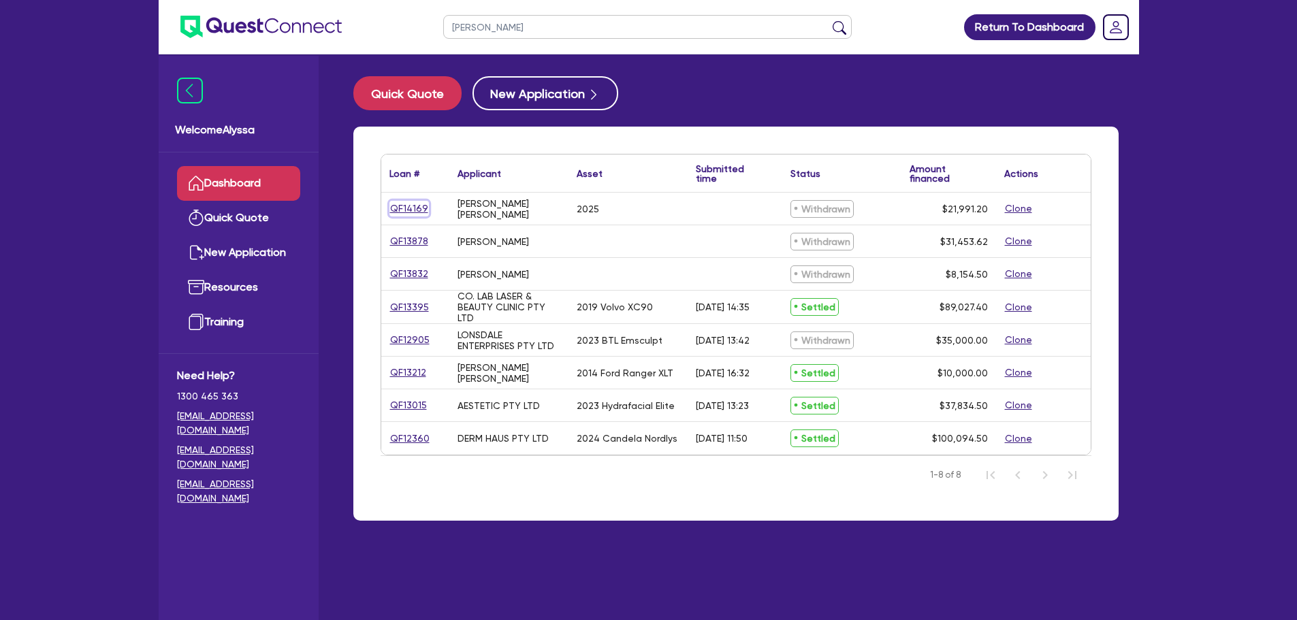
click at [414, 206] on link "QF14169" at bounding box center [408, 209] width 39 height 16
select select "TERTIARY_ASSETS"
select select "BEAUTY_EQUIPMENT"
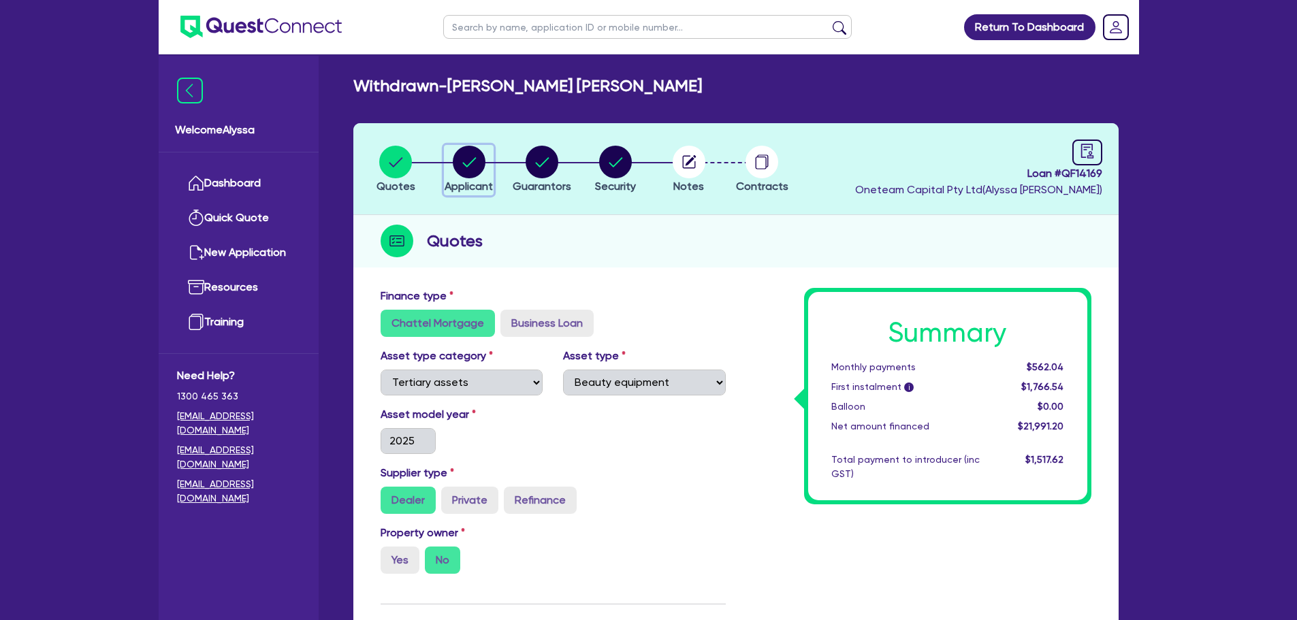
click at [468, 176] on circle "button" at bounding box center [469, 162] width 33 height 33
select select "SOLE_TRADER"
select select "HEALTH_BEAUTY"
select select "HAIR_BEAUTY_SALONS"
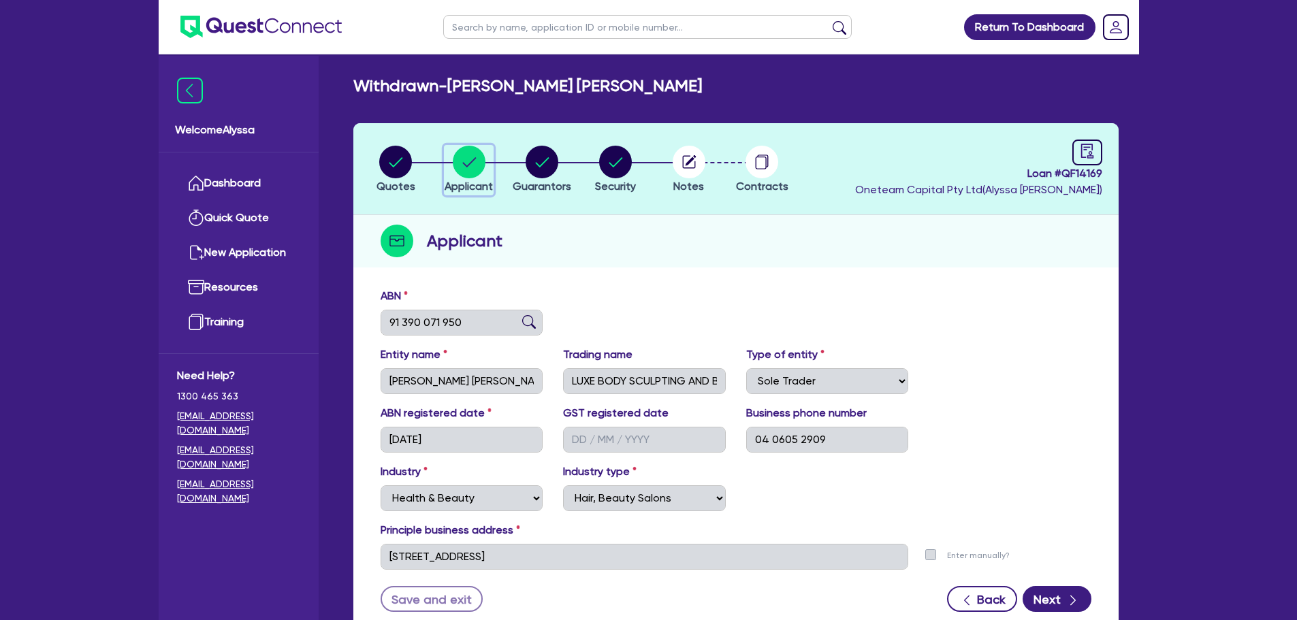
scroll to position [102, 0]
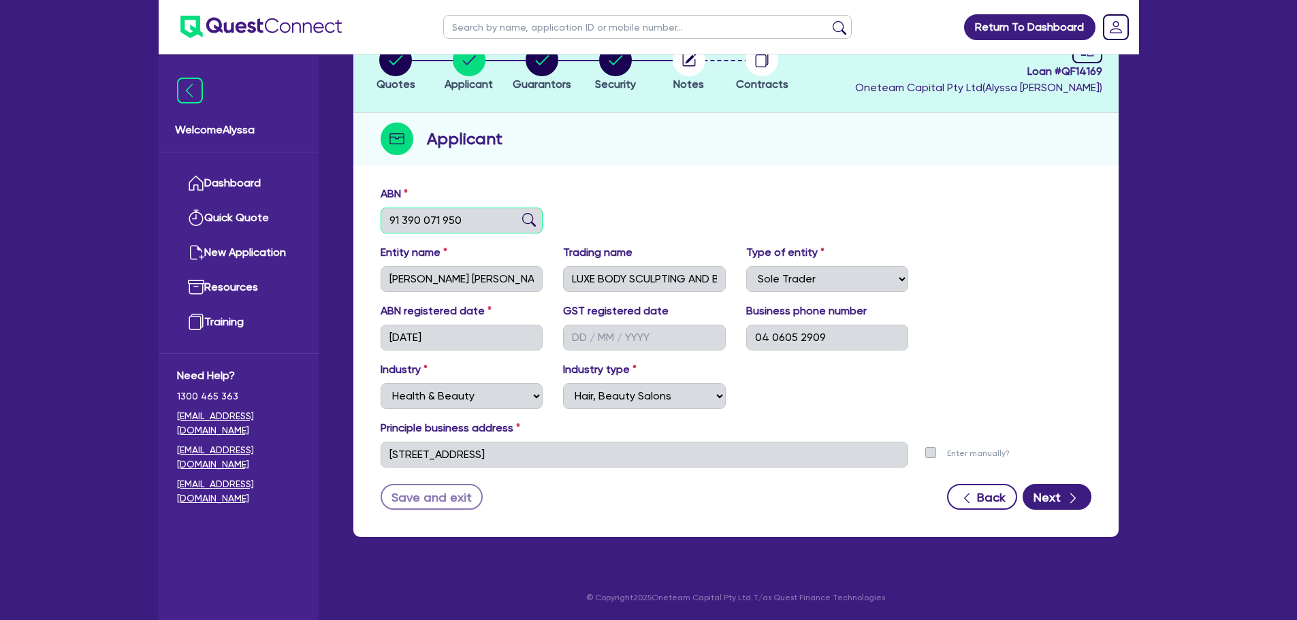
drag, startPoint x: 410, startPoint y: 216, endPoint x: 347, endPoint y: 207, distance: 63.2
click at [347, 207] on div "Quotes Applicant [GEOGRAPHIC_DATA] Security Notes Contracts Loan # QF14169 Onet…" at bounding box center [735, 287] width 785 height 532
click at [556, 72] on icon "button" at bounding box center [541, 60] width 33 height 33
select select "MISS"
select select "QLD"
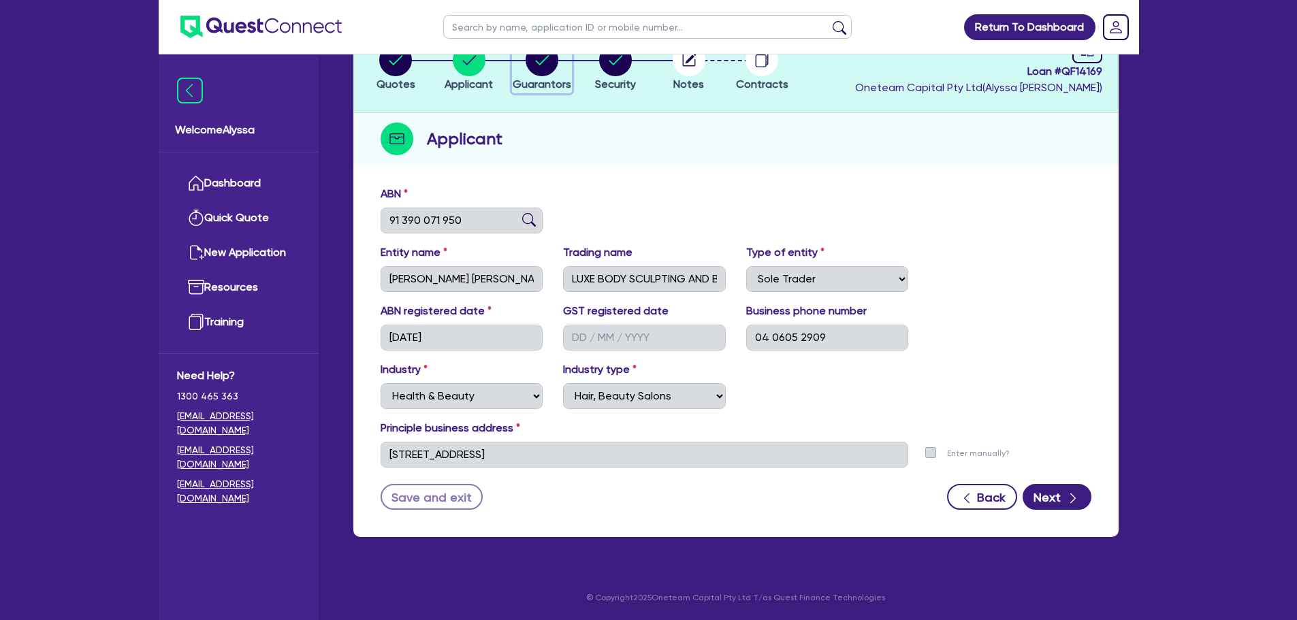
select select "MARRIED"
select select "VEHICLE"
select select "CASH"
select select "EQUIPMENT"
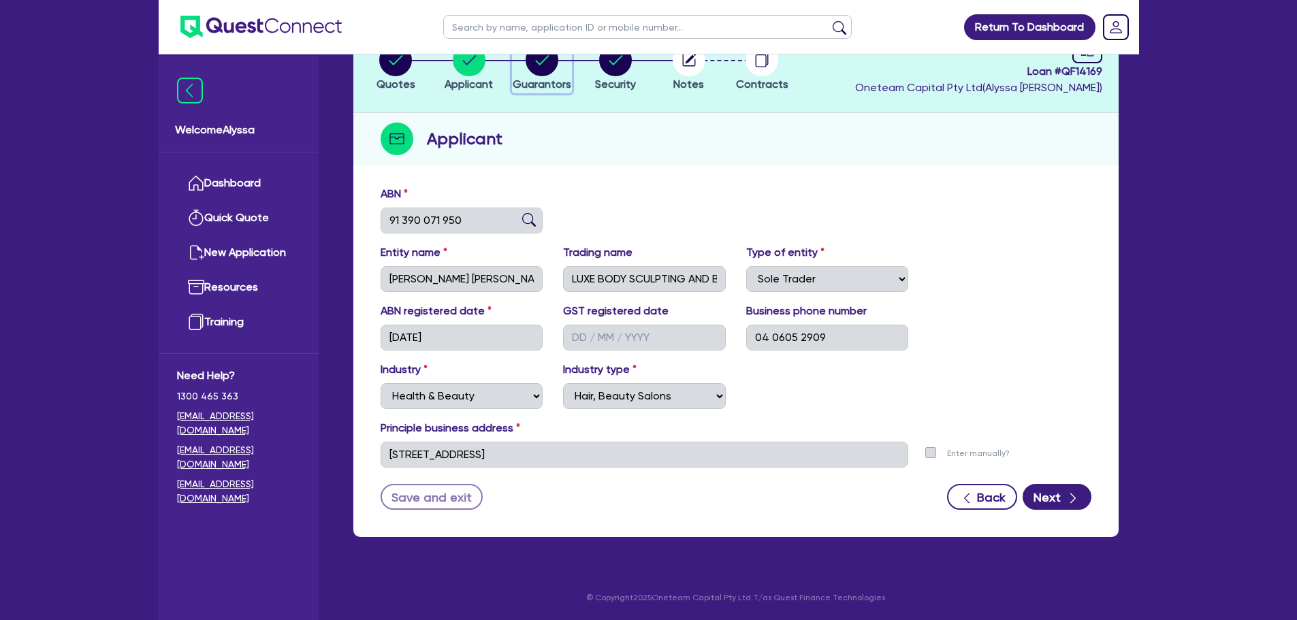
select select "VEHICLE_LOAN"
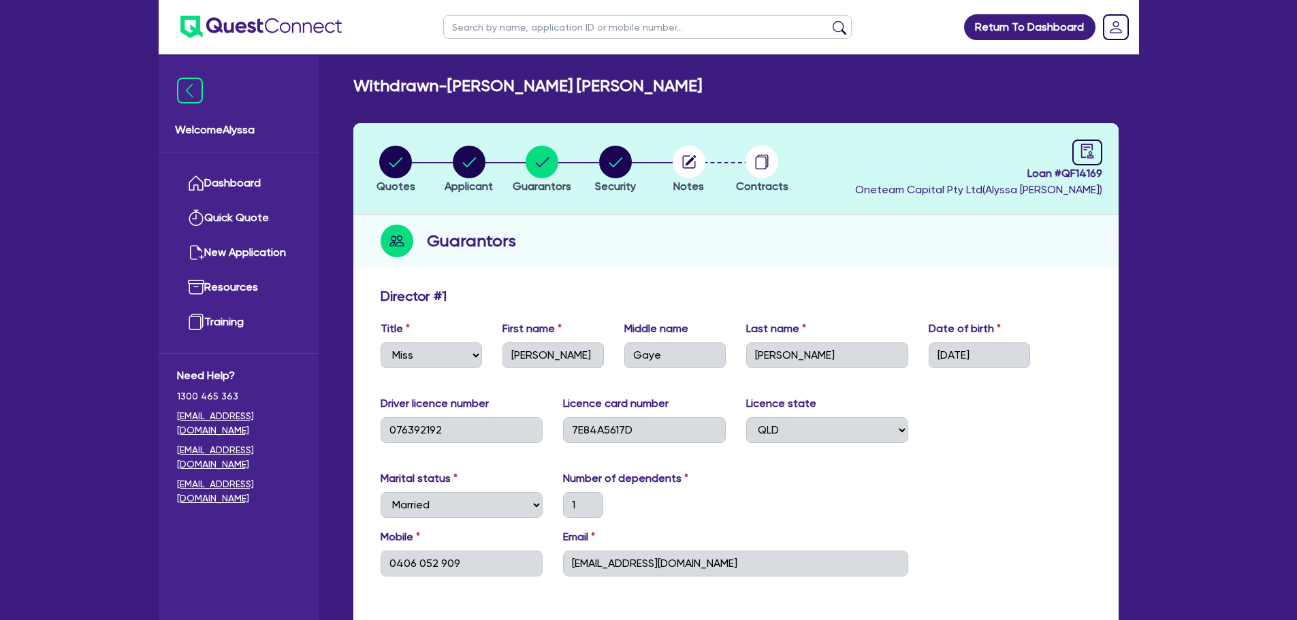
click at [542, 33] on input "text" at bounding box center [647, 27] width 408 height 24
type input "[PERSON_NAME]"
click button "submit" at bounding box center [839, 29] width 22 height 19
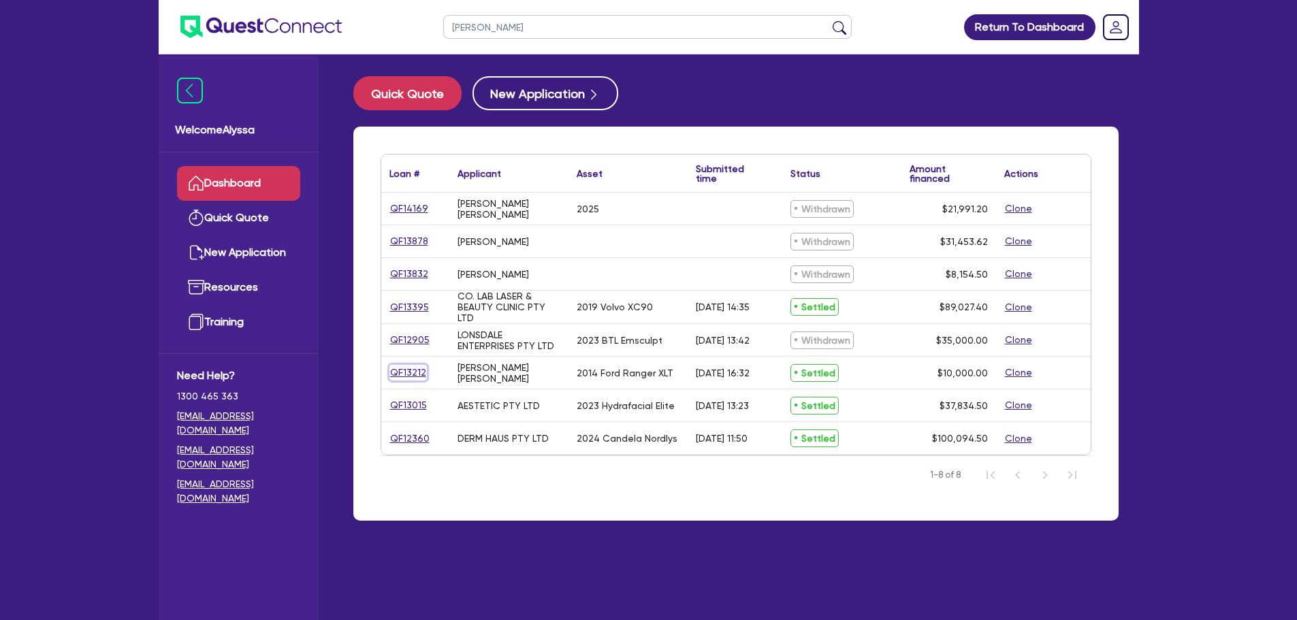
click at [399, 374] on link "QF13212" at bounding box center [407, 373] width 37 height 16
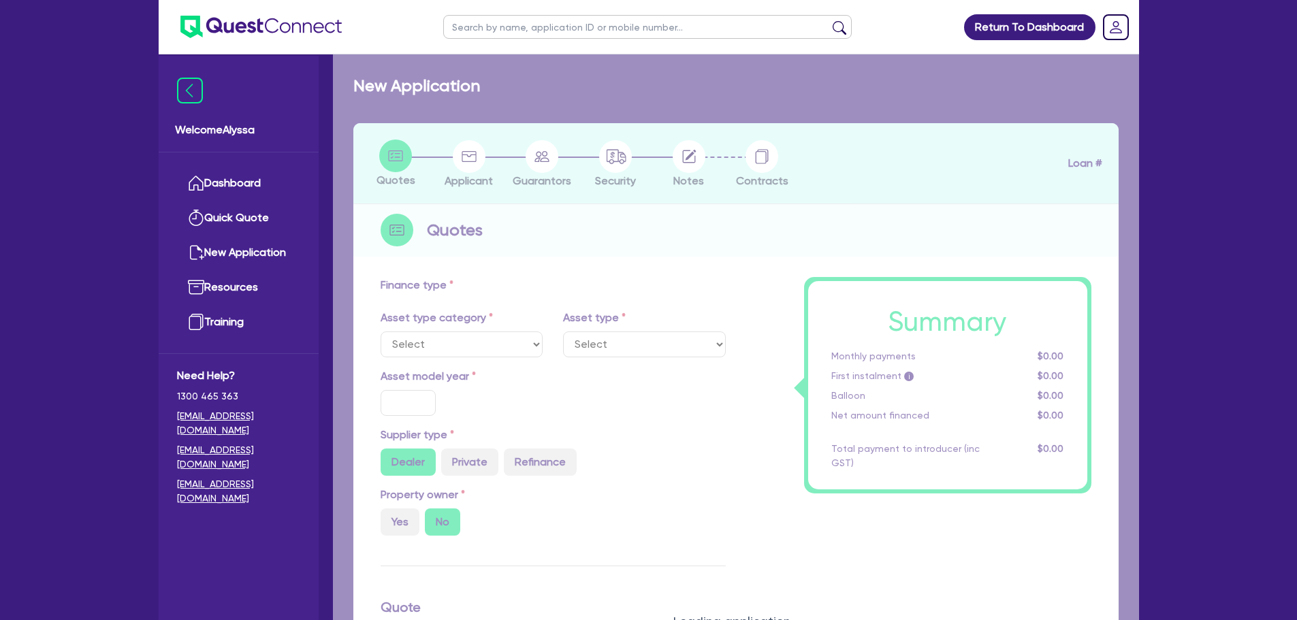
select select "CARS_AND_LIGHT_TRUCKS"
type input "2014"
radio input "false"
radio input "true"
type input "13,000"
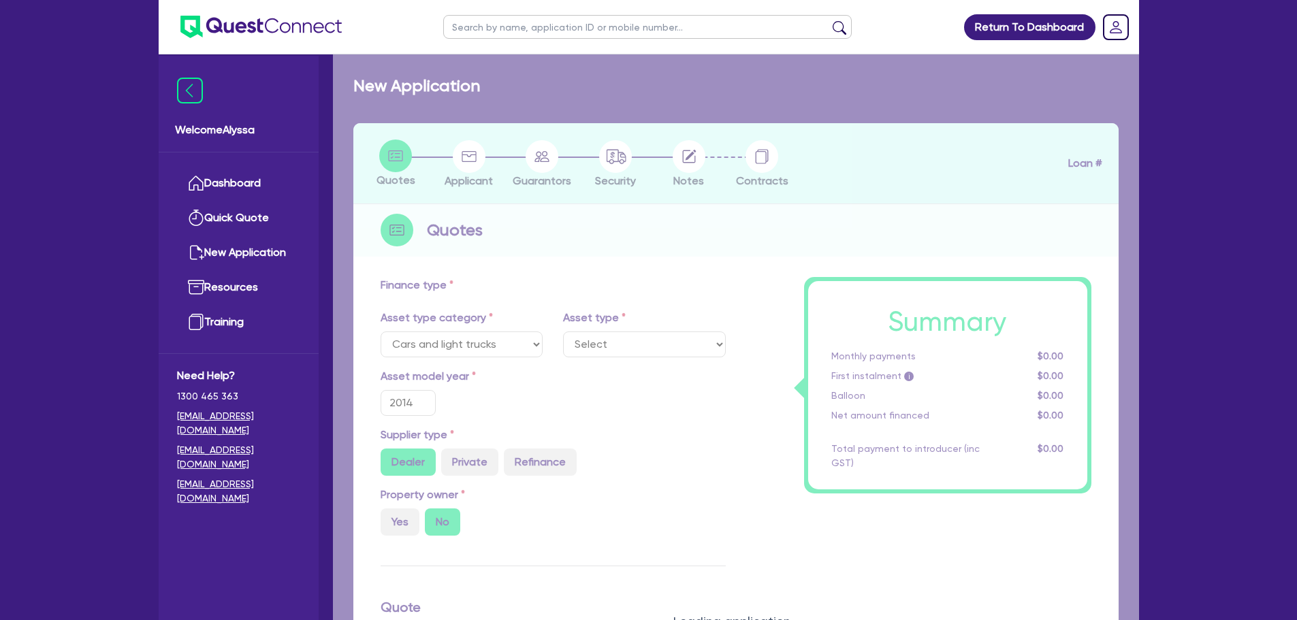
type input "3,000"
type input "15"
type input "1,500"
radio input "true"
type input "17.95"
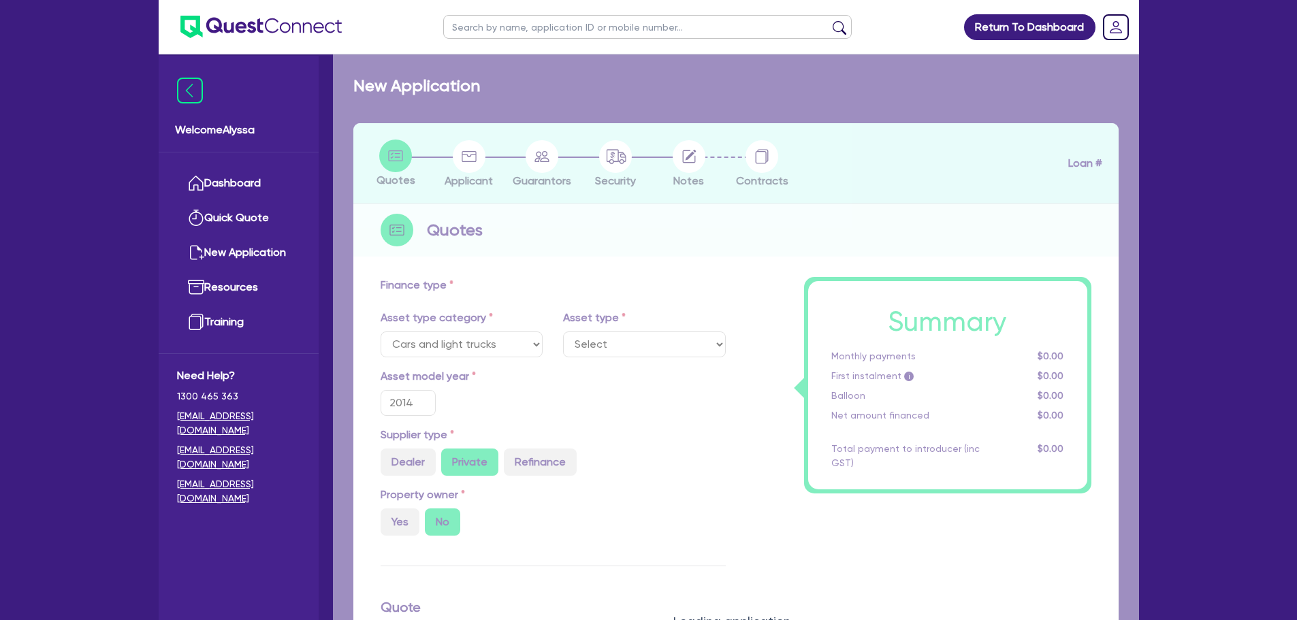
select select "PASSENGER_VEHICLES"
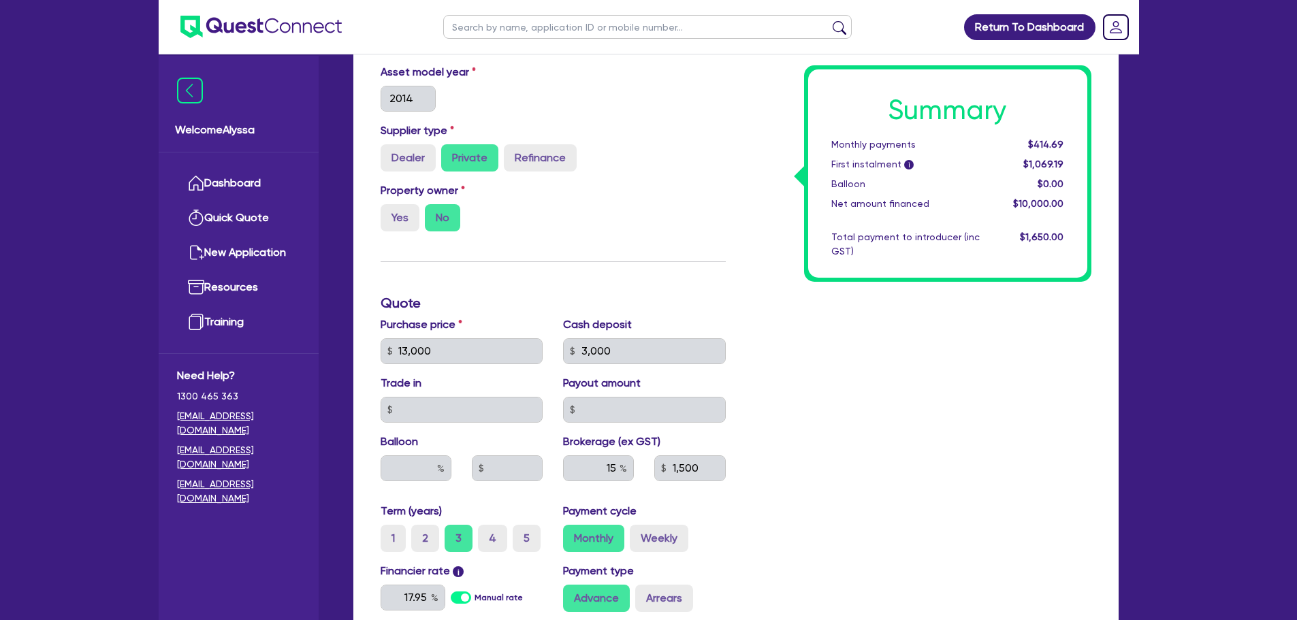
scroll to position [343, 0]
click at [282, 187] on link "Dashboard" at bounding box center [238, 183] width 123 height 35
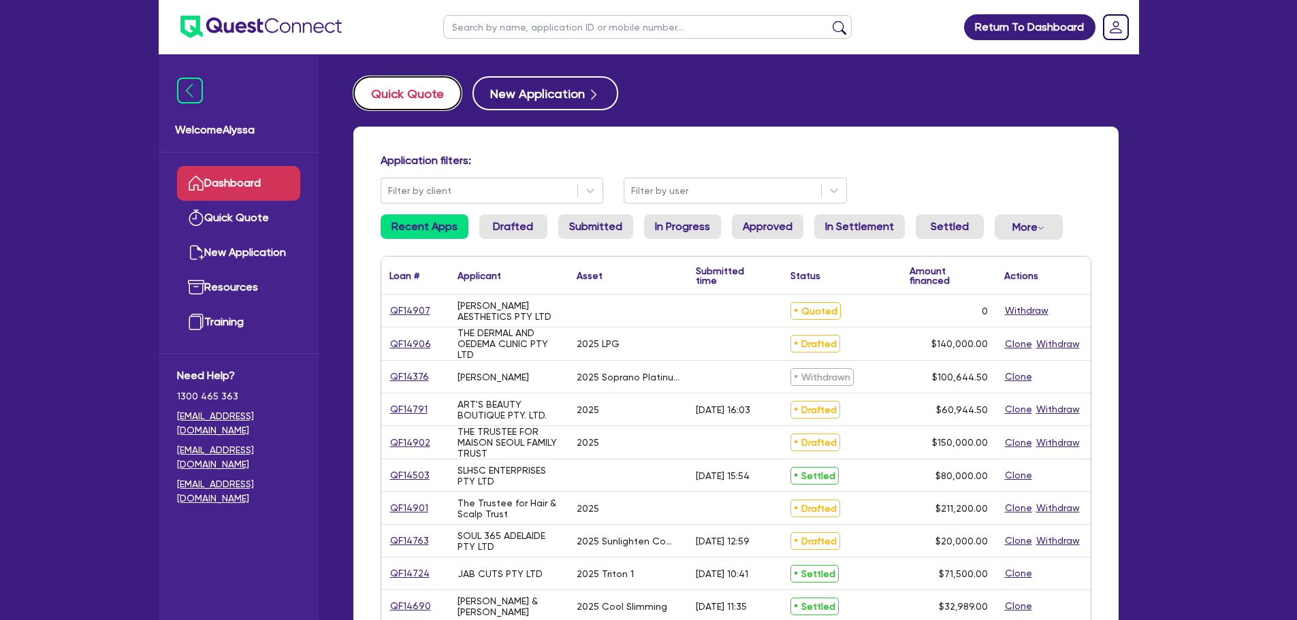
click at [412, 89] on button "Quick Quote" at bounding box center [407, 93] width 108 height 34
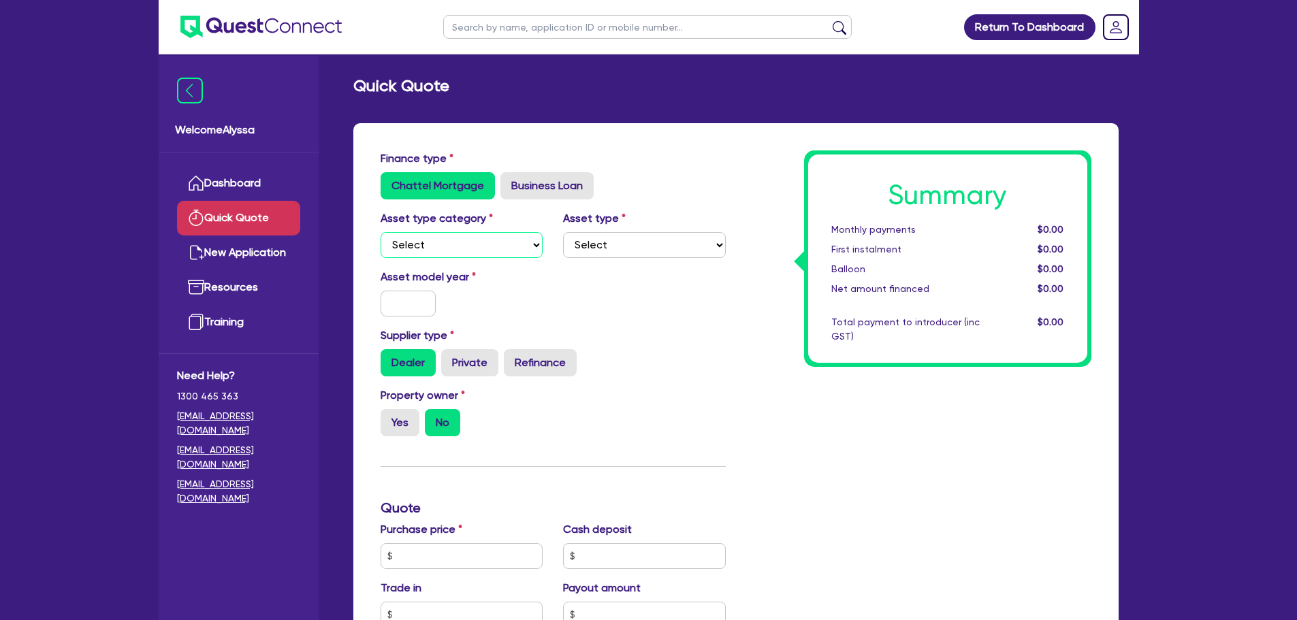
click at [434, 245] on select "Select Cars and light trucks Primary assets Secondary assets Tertiary assets" at bounding box center [461, 245] width 163 height 26
select select "SECONDARY_ASSETS"
click at [380, 232] on select "Select Cars and light trucks Primary assets Secondary assets Tertiary assets" at bounding box center [461, 245] width 163 height 26
click at [585, 242] on select "Select Generators and compressors Engineering and toolmaking Woodworking and me…" at bounding box center [644, 245] width 163 height 26
select select "MEDICAL_DENTAL_LABORATORY_EQUIPMENT"
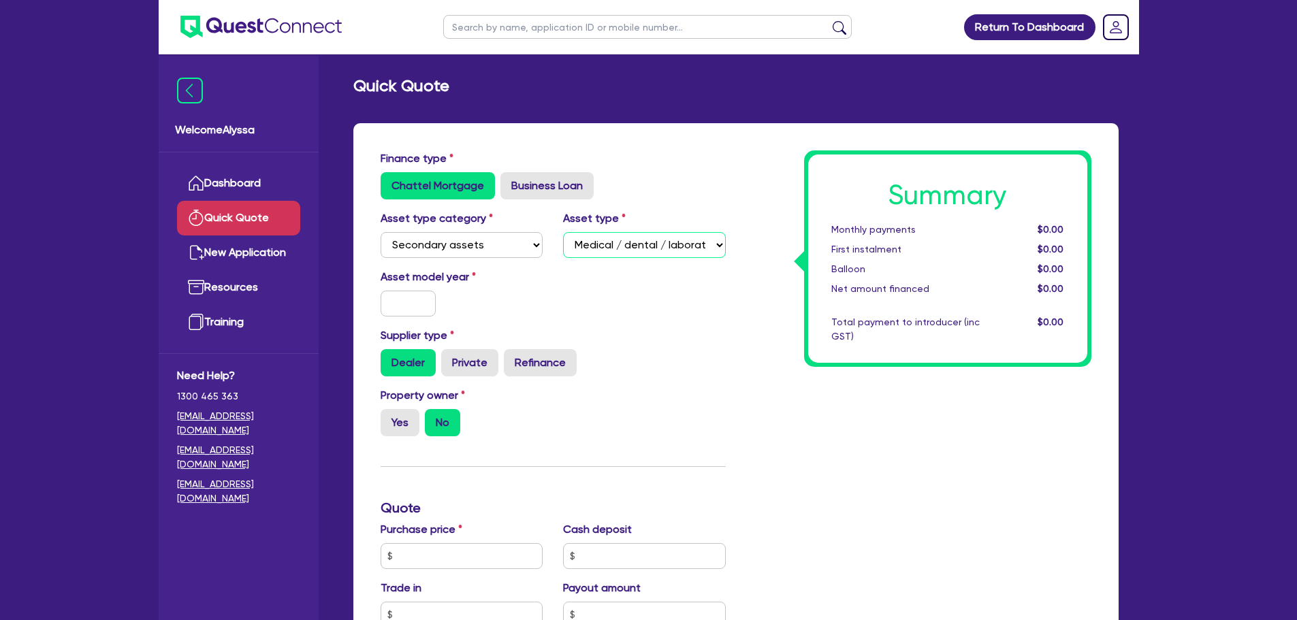
click at [563, 232] on select "Select Generators and compressors Engineering and toolmaking Woodworking and me…" at bounding box center [644, 245] width 163 height 26
click at [418, 314] on input "text" at bounding box center [408, 304] width 56 height 26
type input "2025"
click at [394, 429] on label "Yes" at bounding box center [399, 422] width 39 height 27
click at [389, 418] on input "Yes" at bounding box center [384, 413] width 9 height 9
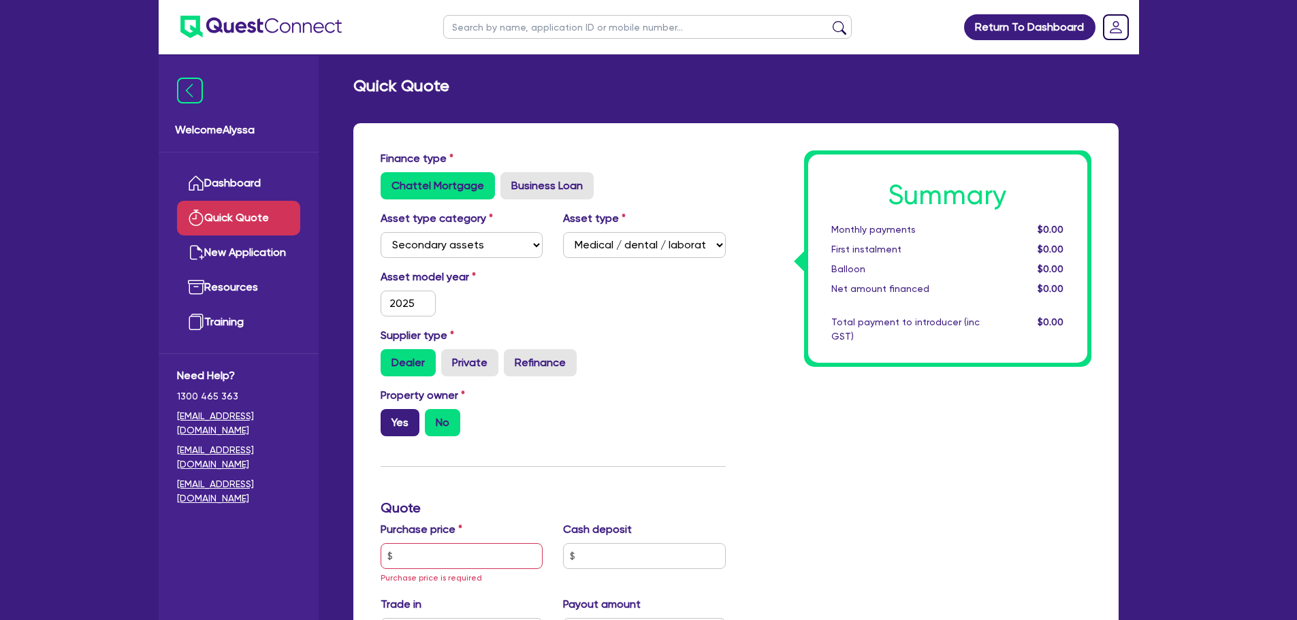
radio input "true"
click at [434, 562] on input "text" at bounding box center [461, 556] width 163 height 26
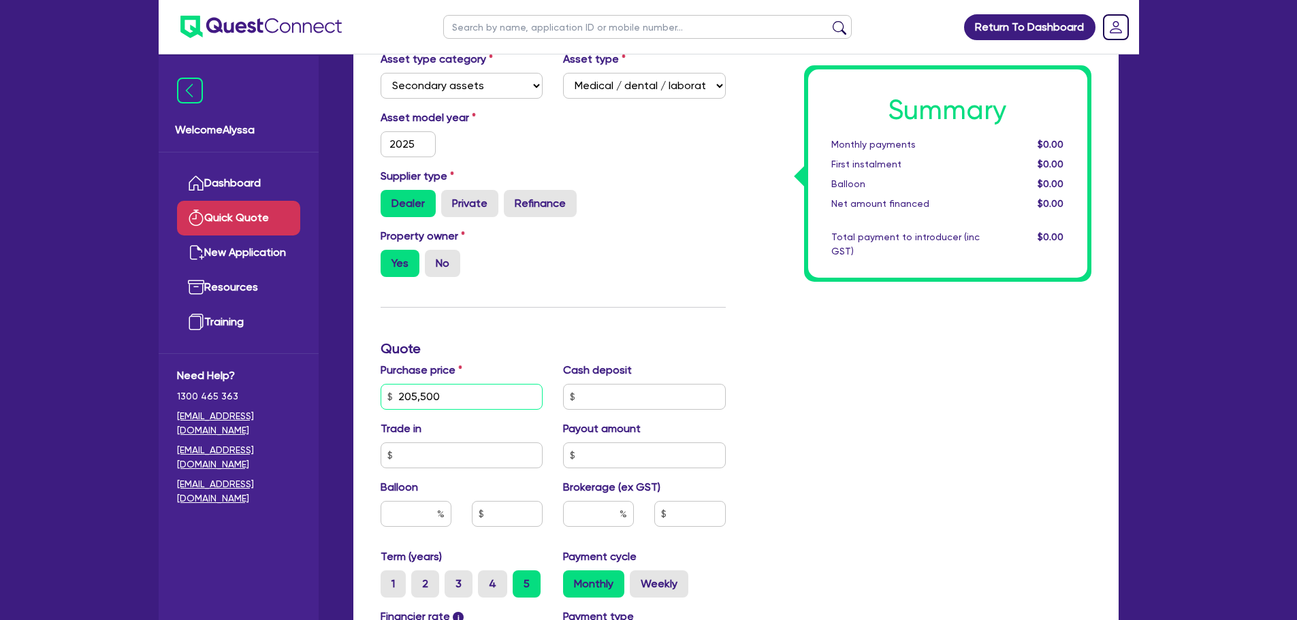
scroll to position [189, 0]
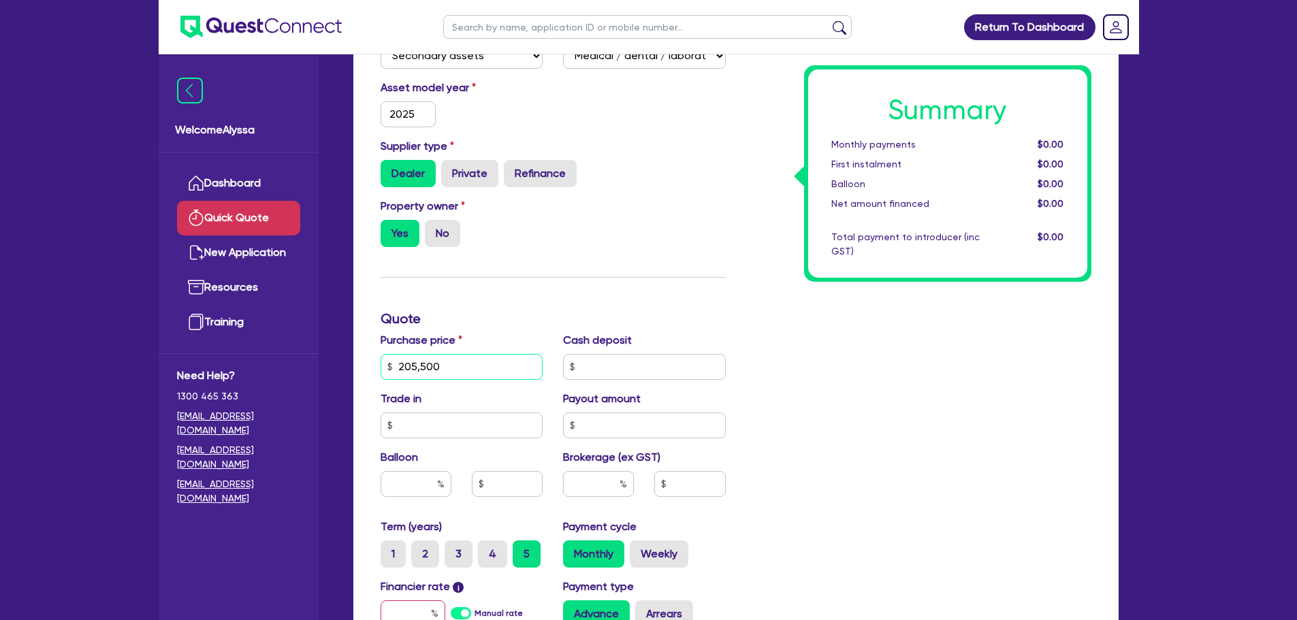
type input "205,500"
click at [586, 489] on input "text" at bounding box center [598, 484] width 71 height 26
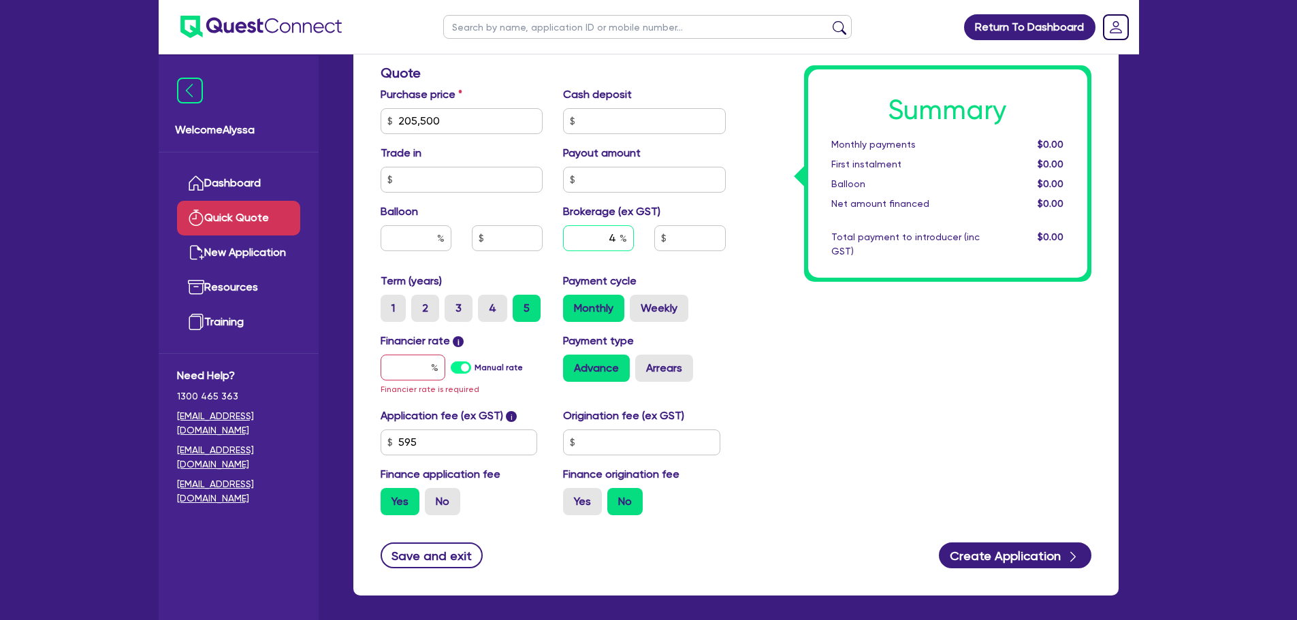
scroll to position [456, 0]
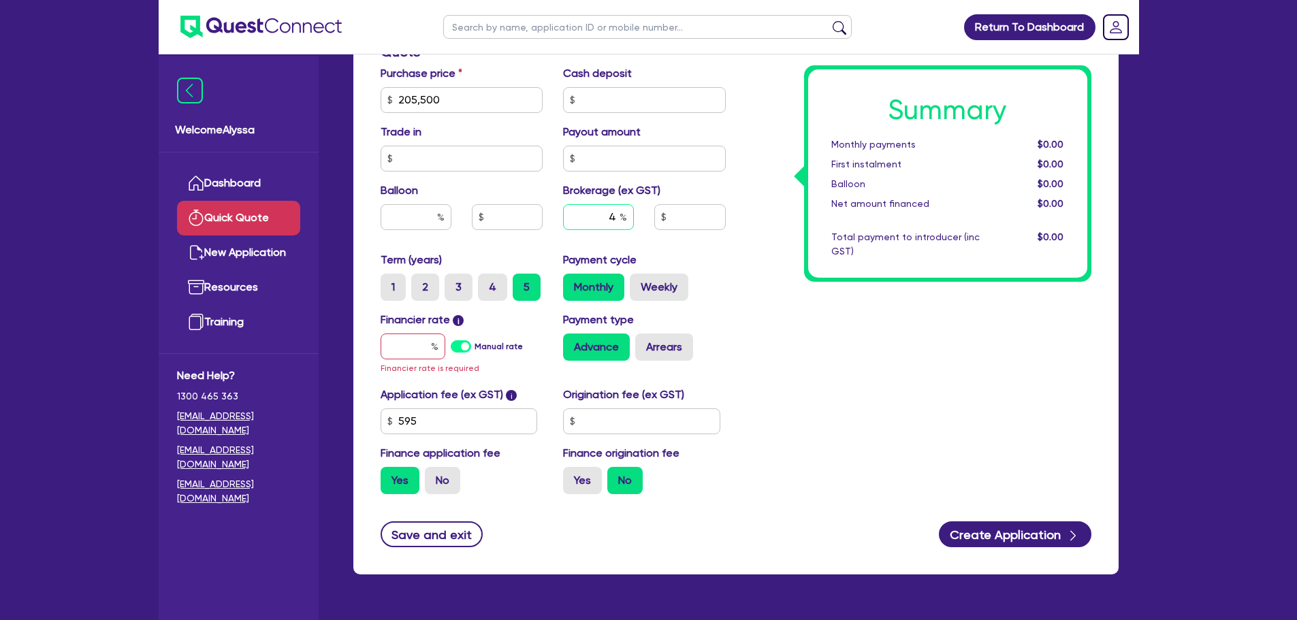
type input "4"
click at [385, 337] on input "text" at bounding box center [412, 347] width 65 height 26
type input "1"
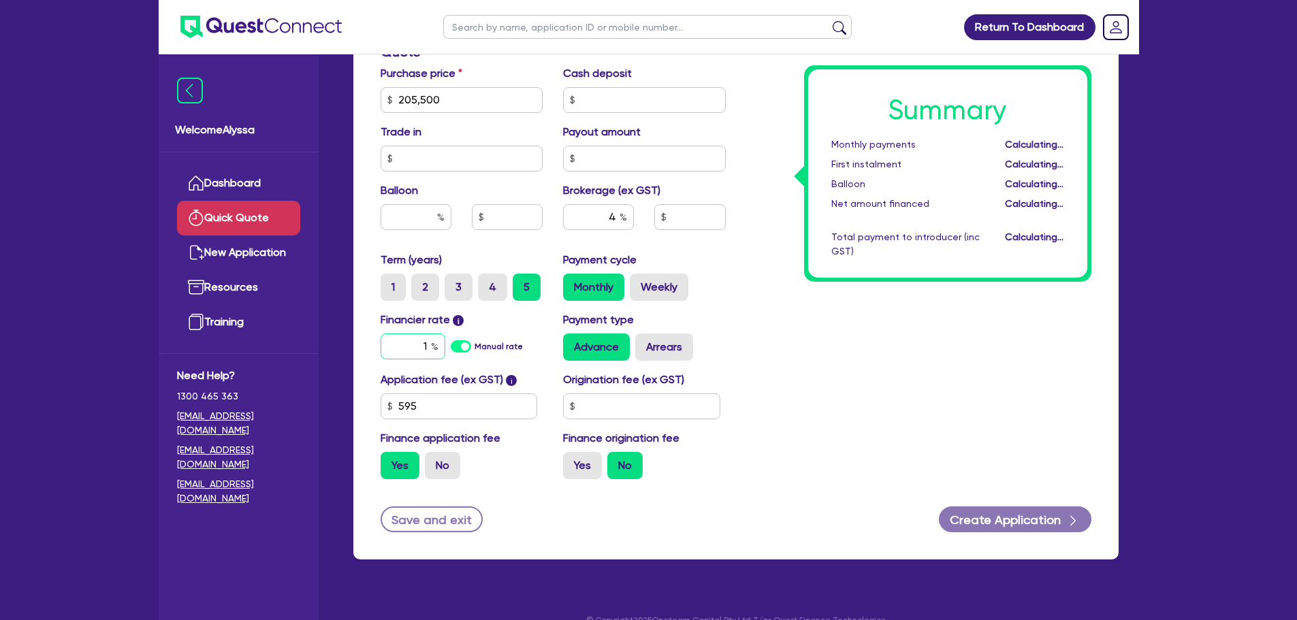
type input "8,246.18"
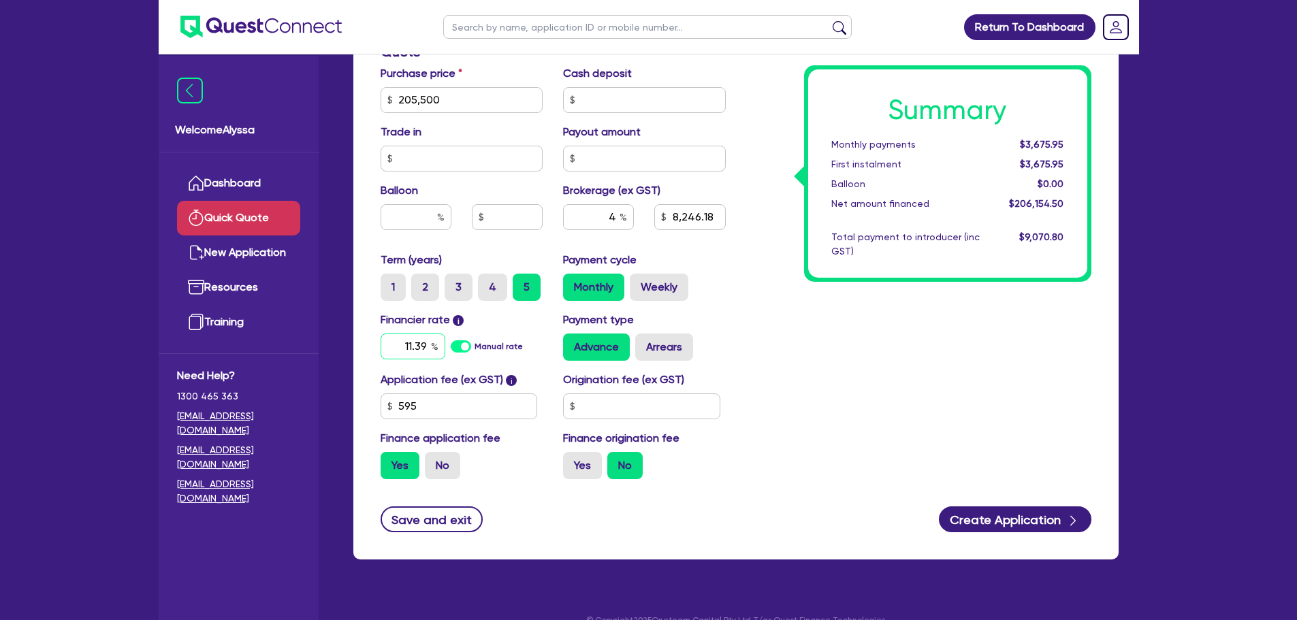
type input "11.39"
type input "8,246.18"
click at [853, 417] on div "Summary Monthly payments $3,675.95 First instalment $3,675.95 Balloon $0.00 Net…" at bounding box center [919, 92] width 366 height 796
click at [661, 353] on label "Arrears" at bounding box center [664, 347] width 58 height 27
click at [644, 342] on input "Arrears" at bounding box center [639, 338] width 9 height 9
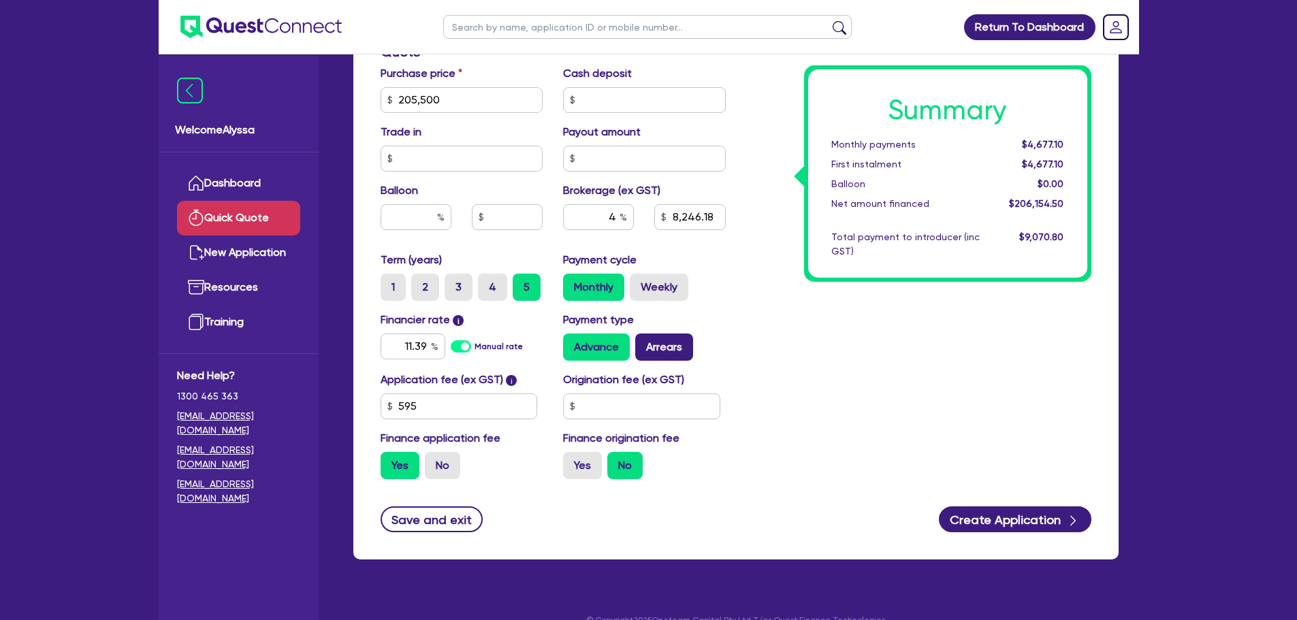
radio input "true"
type input "8,246.18"
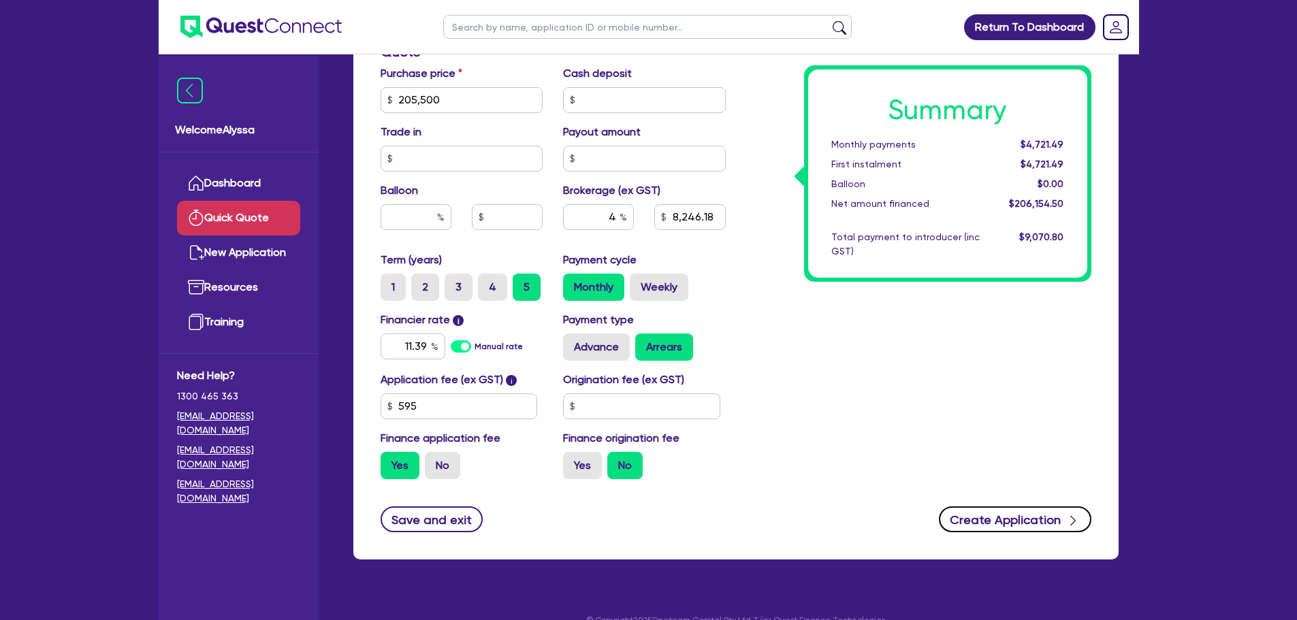
click at [985, 510] on button "Create Application" at bounding box center [1015, 519] width 152 height 26
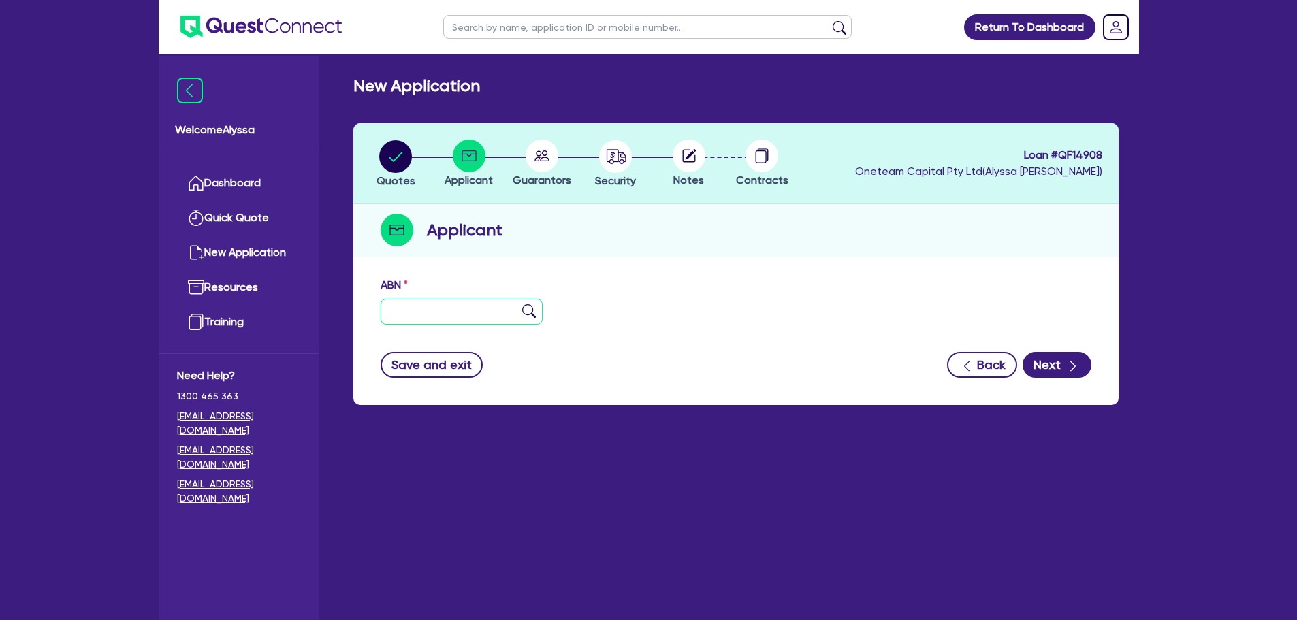
click at [400, 317] on input "text" at bounding box center [461, 312] width 163 height 26
paste input "71 658 378 717"
click at [519, 310] on input "71 658 378 717" at bounding box center [461, 312] width 163 height 26
type input "71 658 378 717"
click at [526, 310] on img at bounding box center [529, 311] width 14 height 14
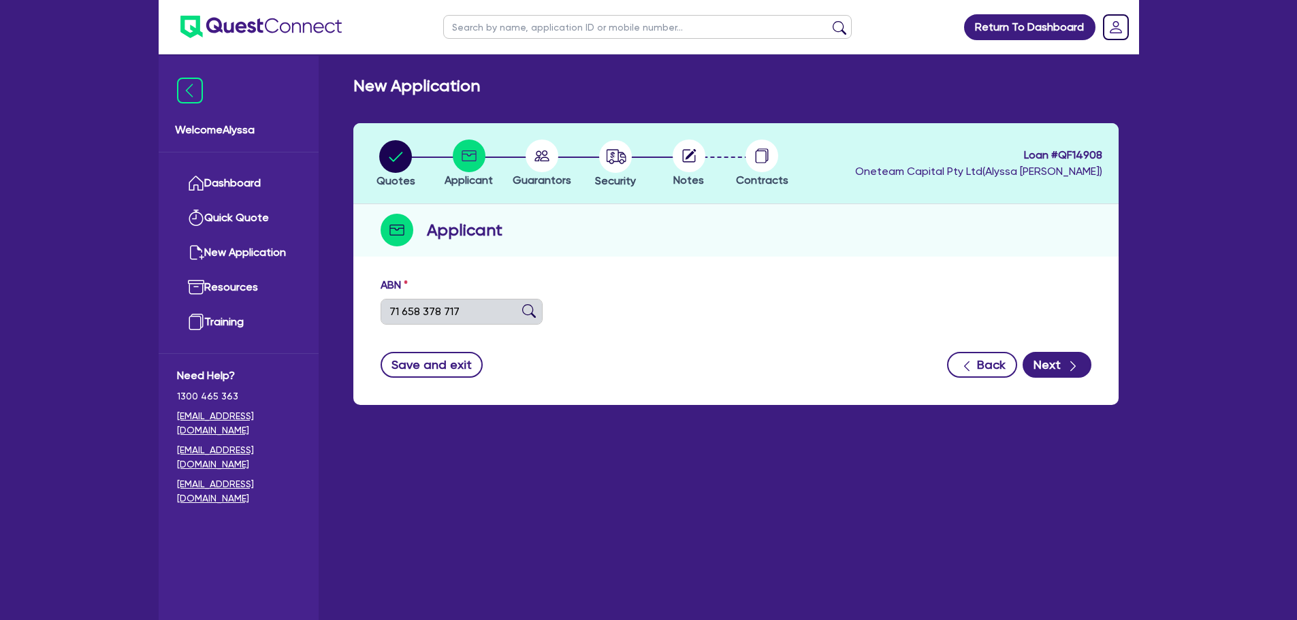
type input "DR SANA AESTHETICS PTY LTD"
type input "SkinTales by Dr [PERSON_NAME]"
select select "COMPANY"
type input "[DATE]"
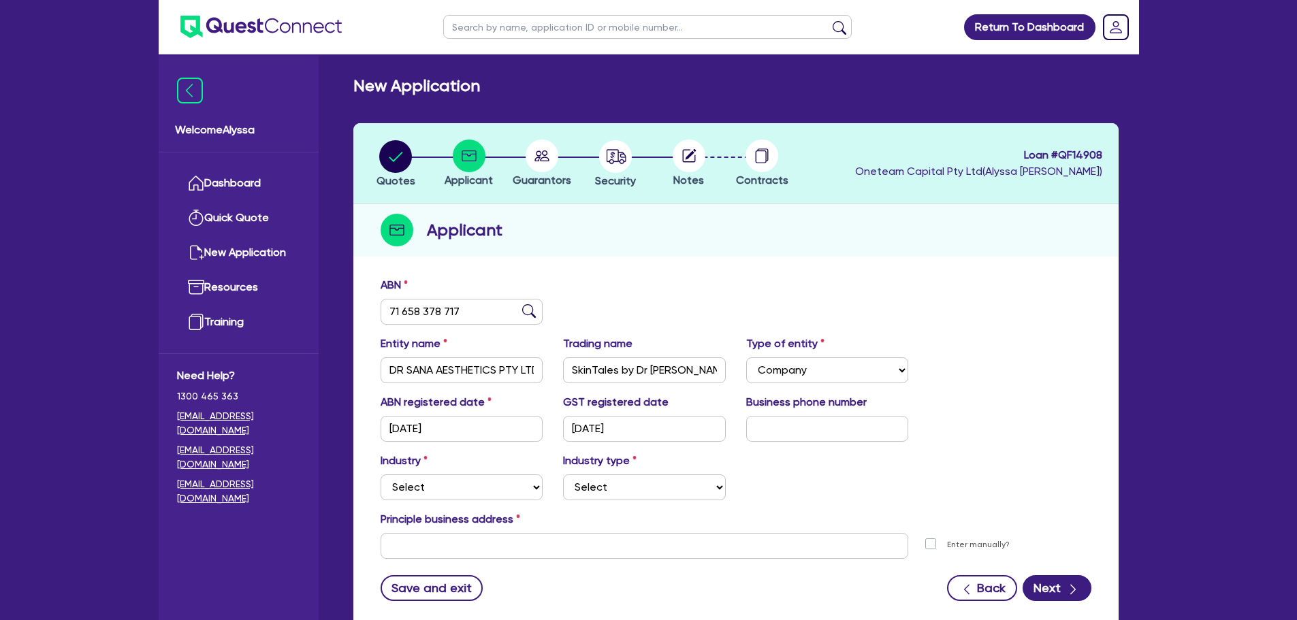
scroll to position [91, 0]
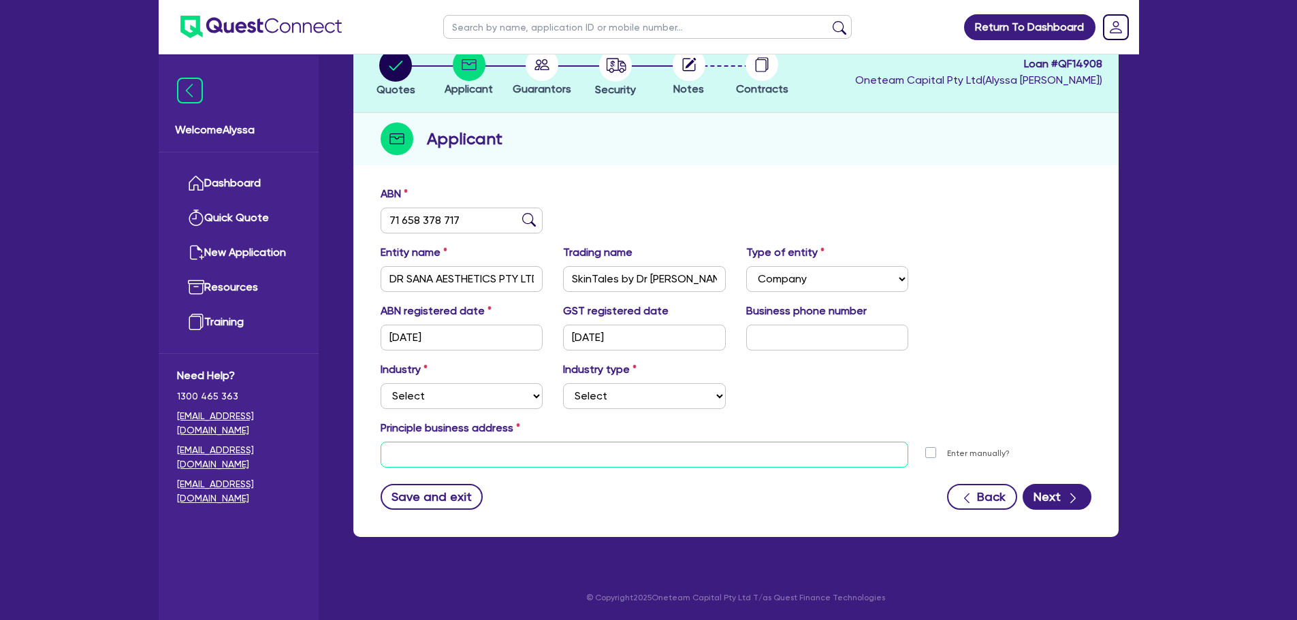
click at [449, 461] on input "text" at bounding box center [644, 455] width 528 height 26
paste input "Shop [STREET_ADDRESS][PERSON_NAME]"
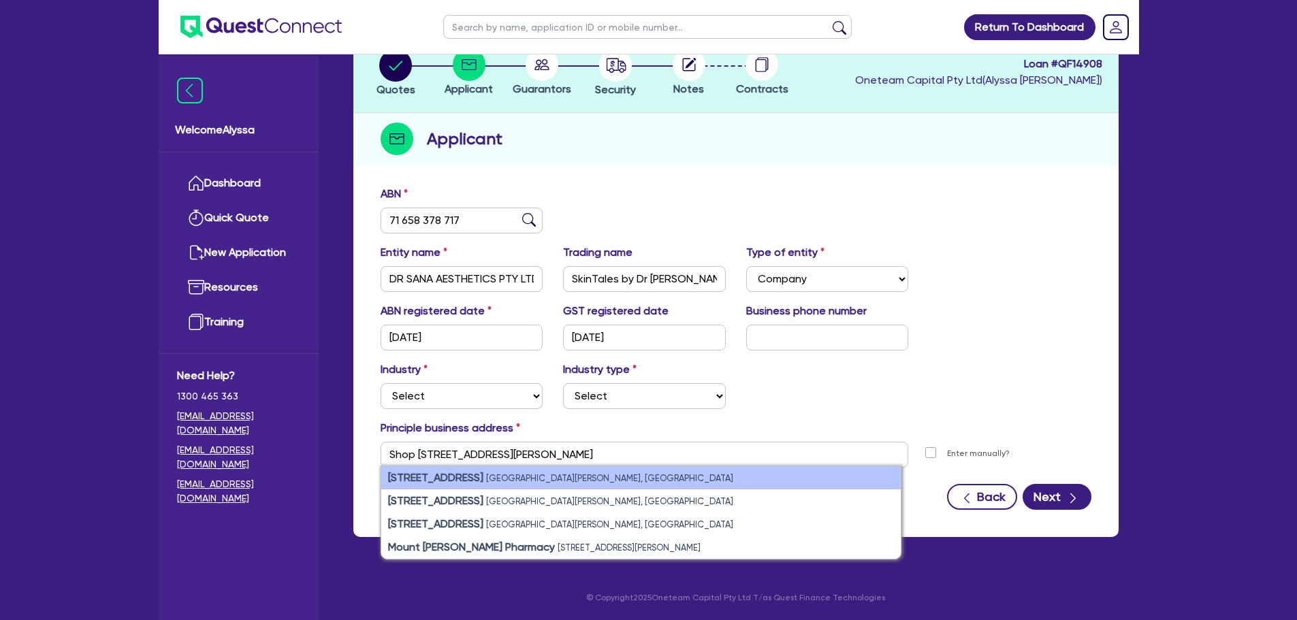
click at [429, 477] on strong "[STREET_ADDRESS]" at bounding box center [435, 477] width 95 height 13
type input "[STREET_ADDRESS][PERSON_NAME]"
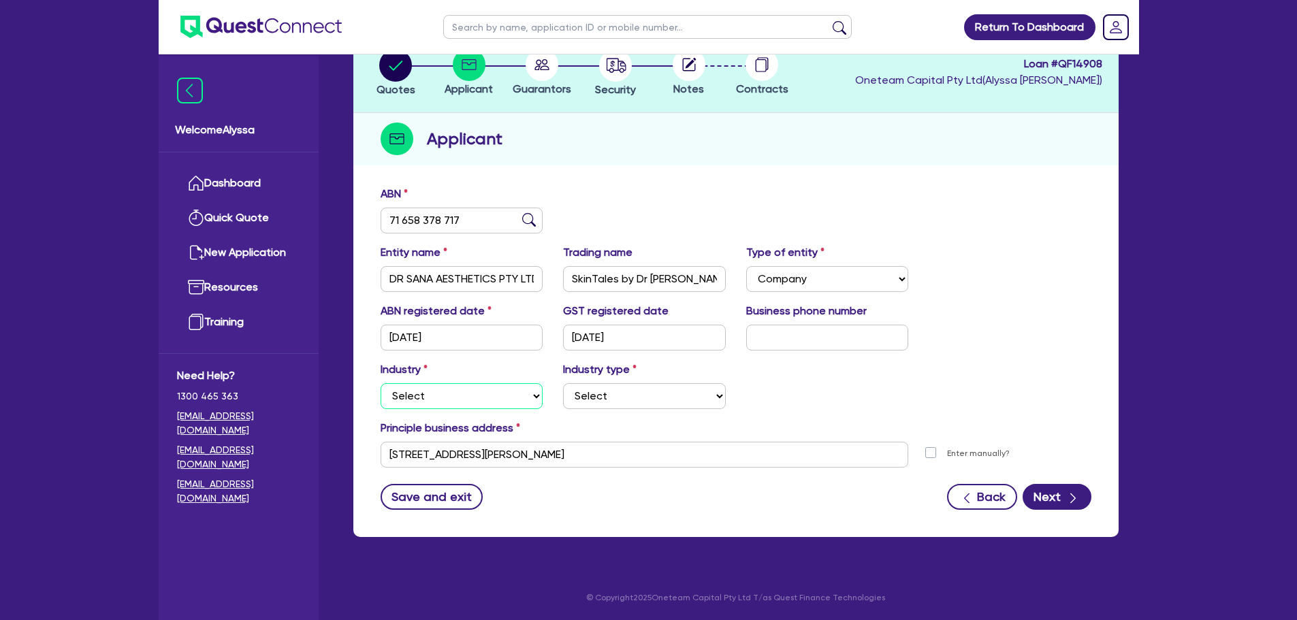
click at [407, 395] on select "Select Accomodation & Food Services Administrative & Support Services Agricultu…" at bounding box center [461, 396] width 163 height 26
select select "HEALTH_BEAUTY"
click at [380, 383] on select "Select Accomodation & Food Services Administrative & Support Services Agricultu…" at bounding box center [461, 396] width 163 height 26
click at [614, 392] on select "Select [MEDICAL_DATA], [MEDICAL_DATA] Services Cosmetics Supplies Day Spas, Hea…" at bounding box center [644, 396] width 163 height 26
select select "HAIR_BEAUTY_SALONS"
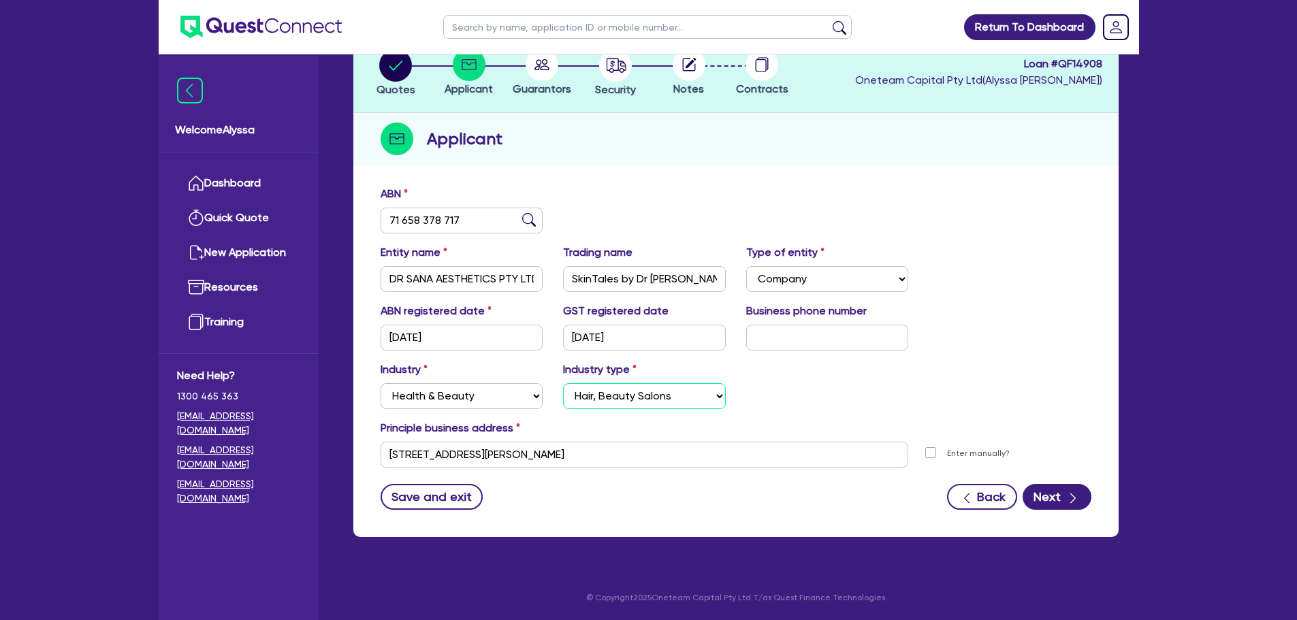
click at [563, 383] on select "Select [MEDICAL_DATA], [MEDICAL_DATA] Services Cosmetics Supplies Day Spas, Hea…" at bounding box center [644, 396] width 163 height 26
click at [1066, 504] on icon "button" at bounding box center [1073, 498] width 14 height 14
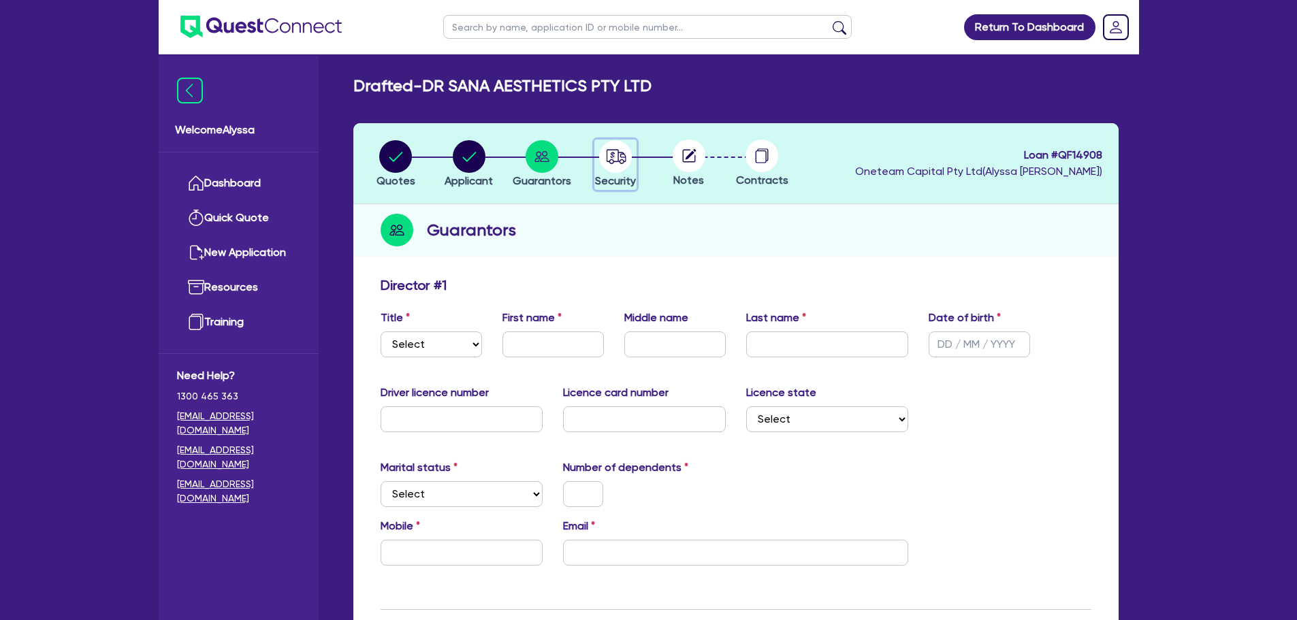
click at [601, 165] on icon "button" at bounding box center [615, 156] width 33 height 33
select select "SECONDARY_ASSETS"
select select "MEDICAL_DENTAL_LABORATORY_EQUIPMENT"
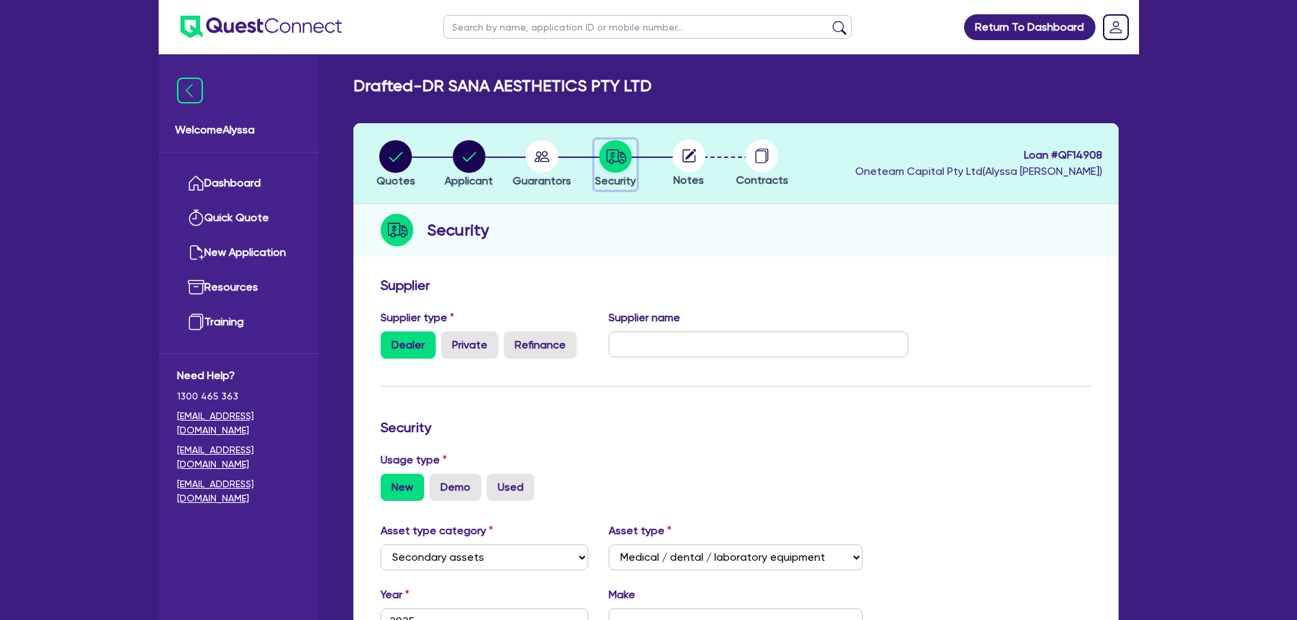
scroll to position [370, 0]
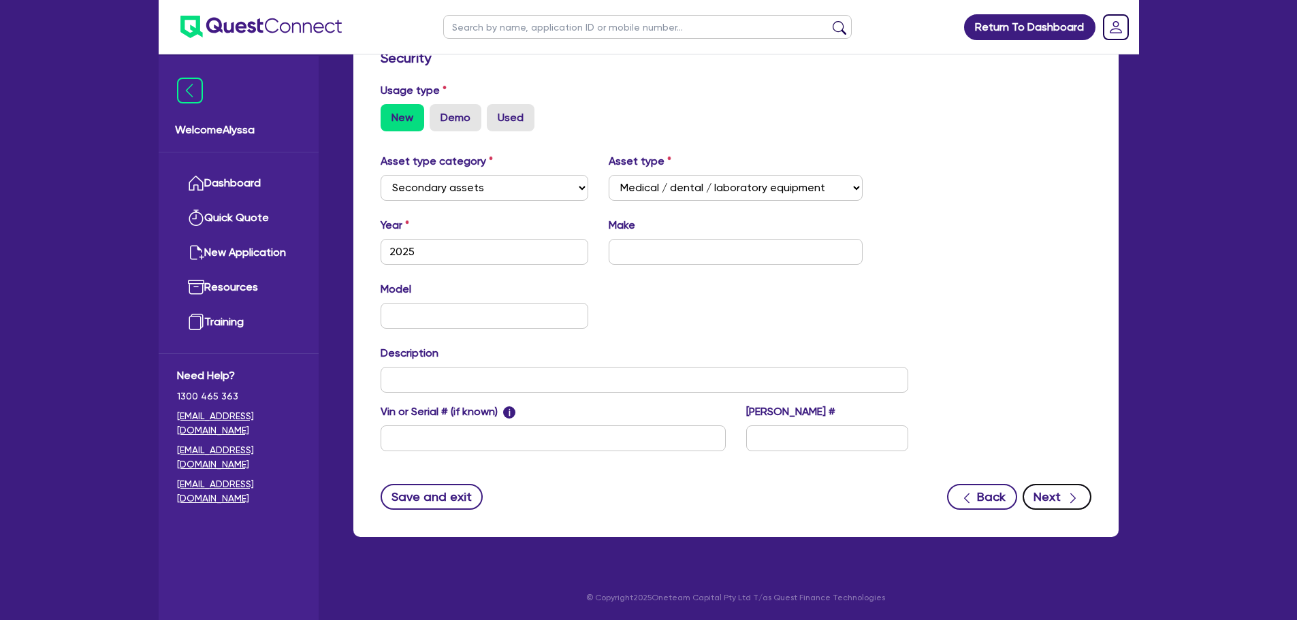
click at [1080, 506] on button "Next" at bounding box center [1056, 497] width 69 height 26
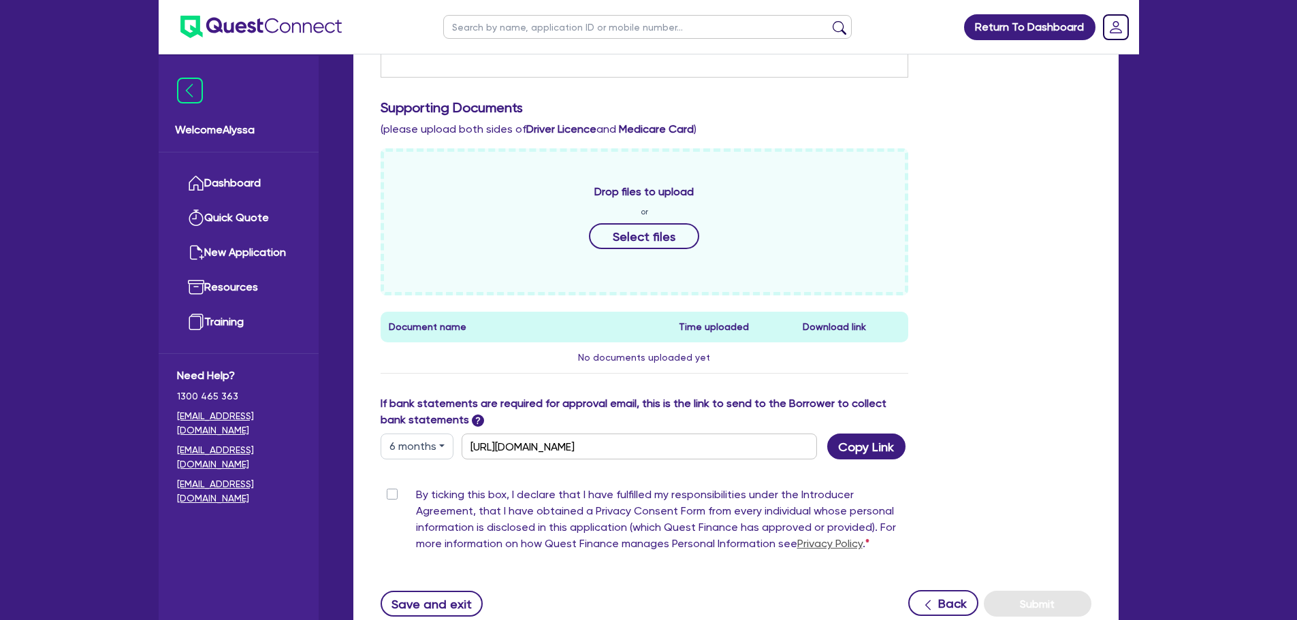
scroll to position [594, 0]
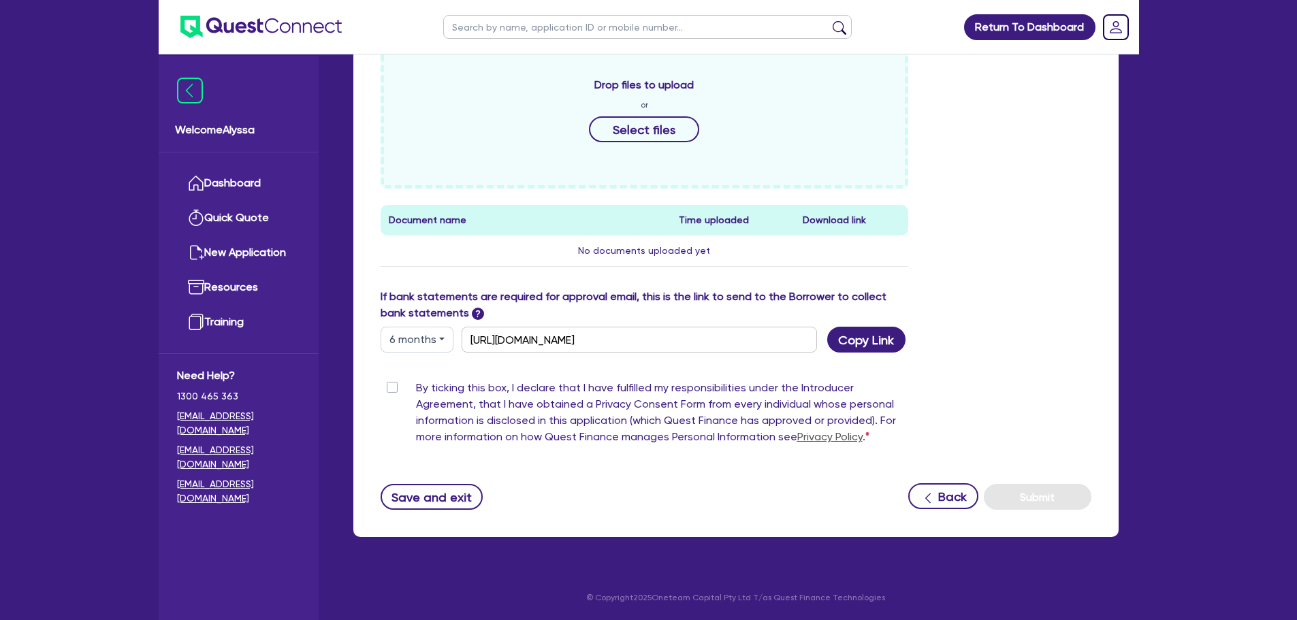
click at [410, 342] on button "6 months" at bounding box center [416, 340] width 73 height 26
click at [408, 425] on link "12 months" at bounding box center [435, 421] width 108 height 25
type input "[URL][DOMAIN_NAME]"
click at [847, 328] on button "Copy Link" at bounding box center [866, 340] width 78 height 26
click at [517, 26] on input "text" at bounding box center [647, 27] width 408 height 24
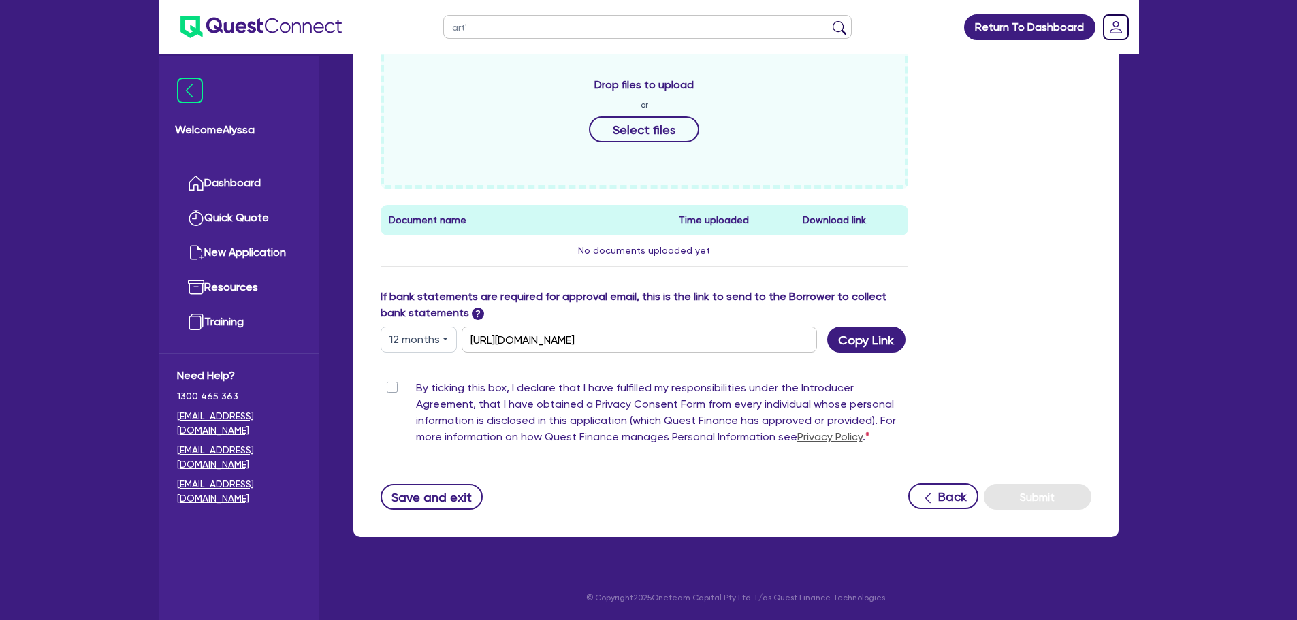
type input "art's"
click button "submit" at bounding box center [839, 29] width 22 height 19
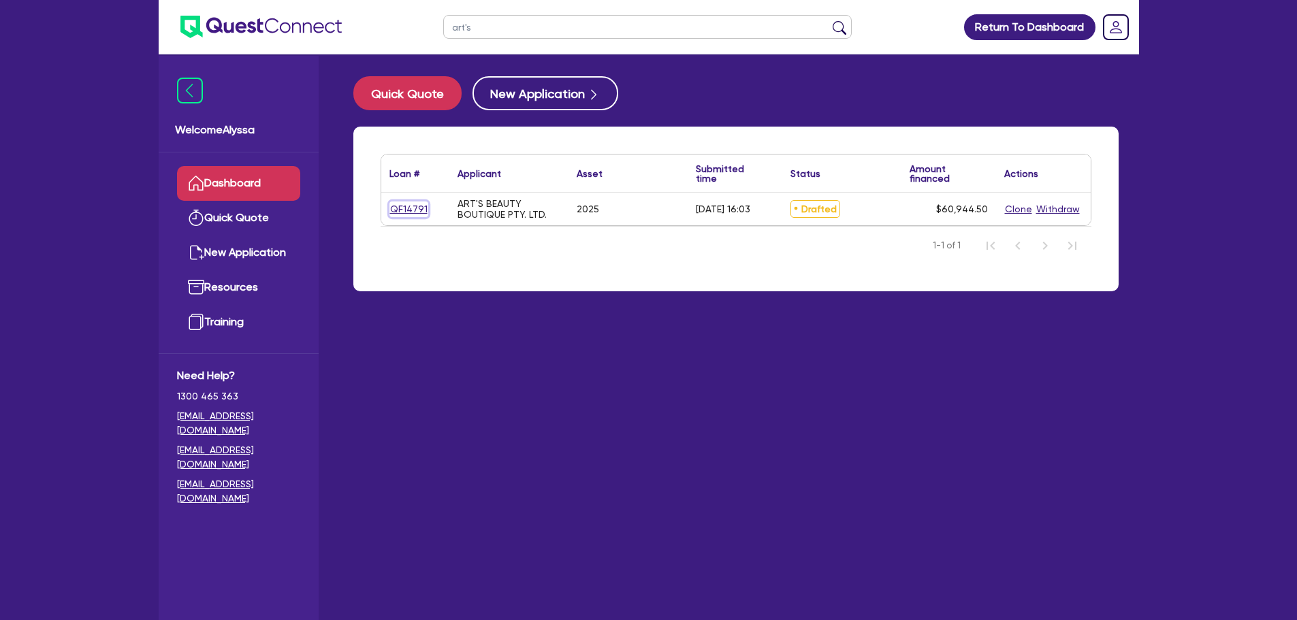
click at [404, 213] on link "QF14791" at bounding box center [408, 209] width 39 height 16
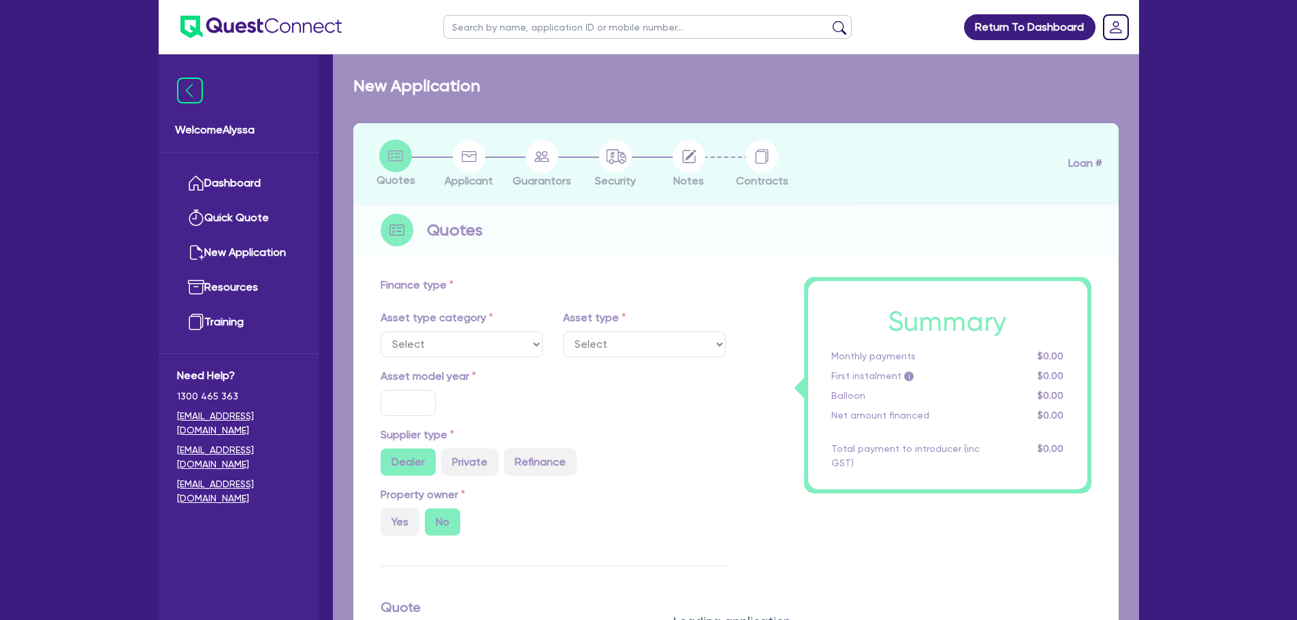
select select "TERTIARY_ASSETS"
type input "2025"
radio input "true"
type input "70,400"
type input "10,000"
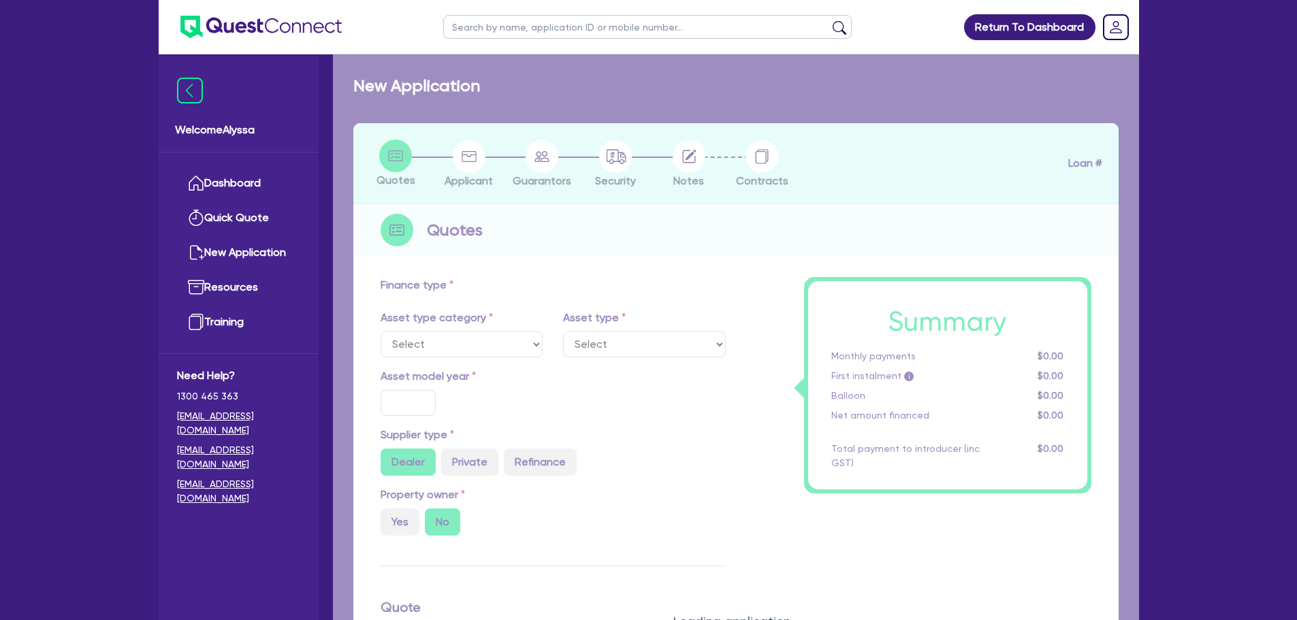
type input "2"
type input "1,218.89"
radio input "true"
type input "8.25"
type input "495"
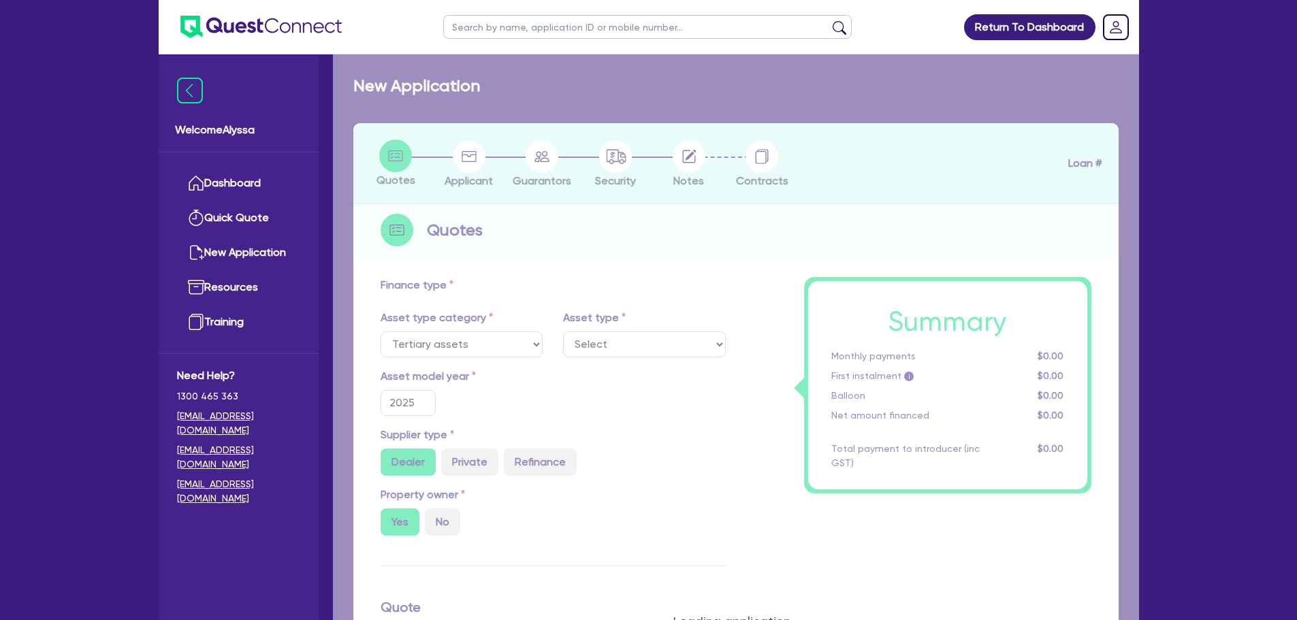
select select "BEAUTY_EQUIPMENT"
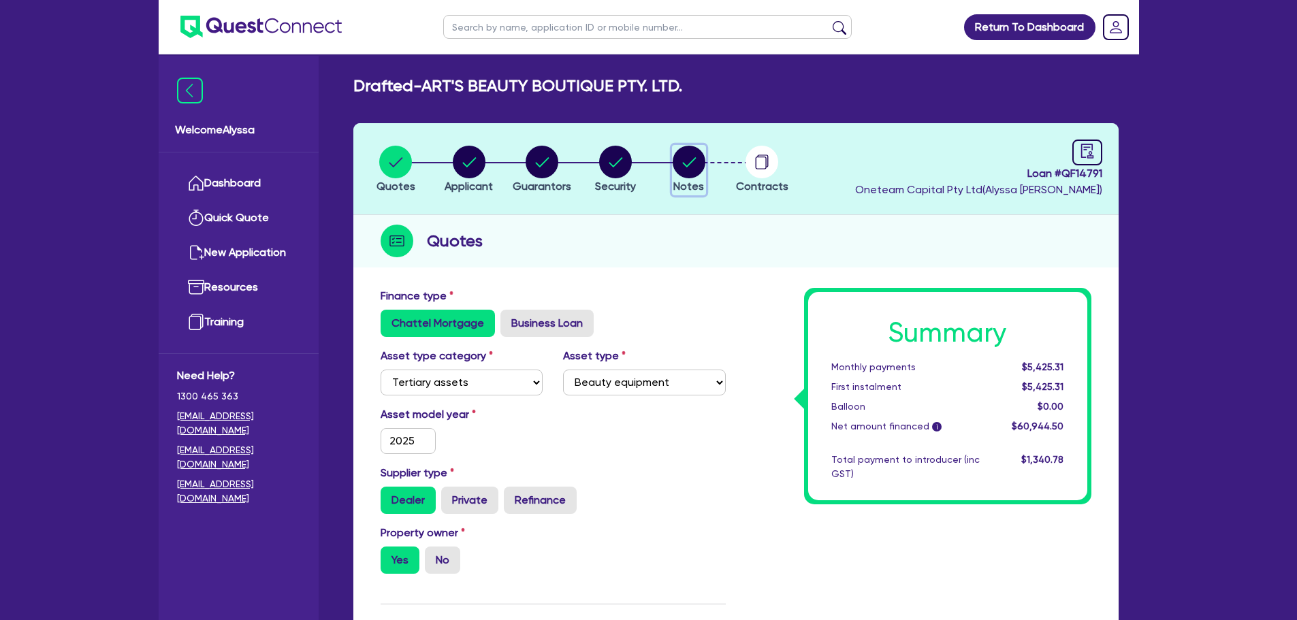
click at [688, 163] on circle "button" at bounding box center [688, 162] width 33 height 33
select select "Other"
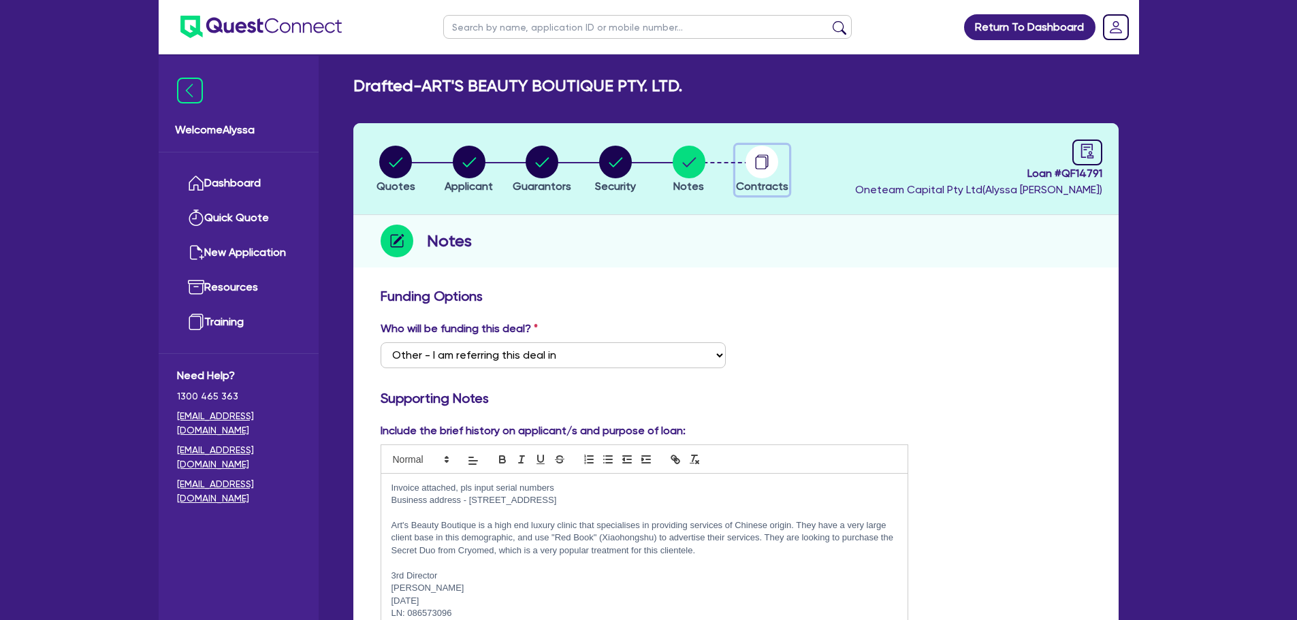
click at [781, 169] on div "button" at bounding box center [762, 162] width 52 height 33
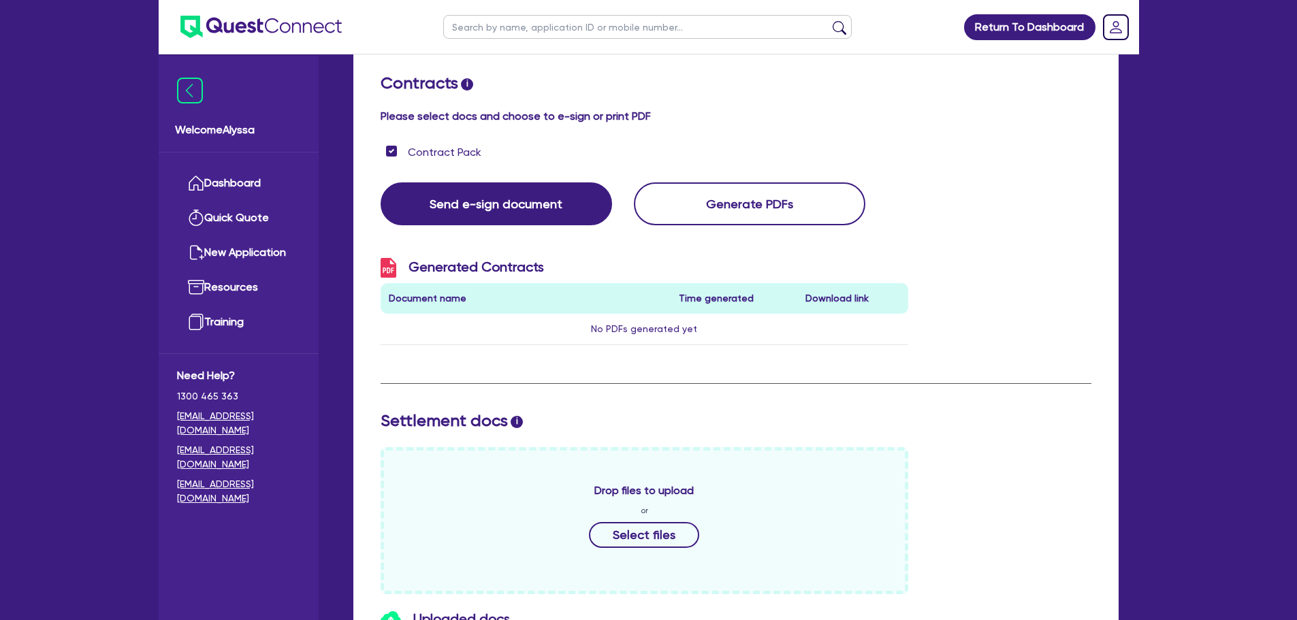
scroll to position [215, 0]
click at [910, 487] on div "Drop files to upload or Select files" at bounding box center [644, 520] width 549 height 147
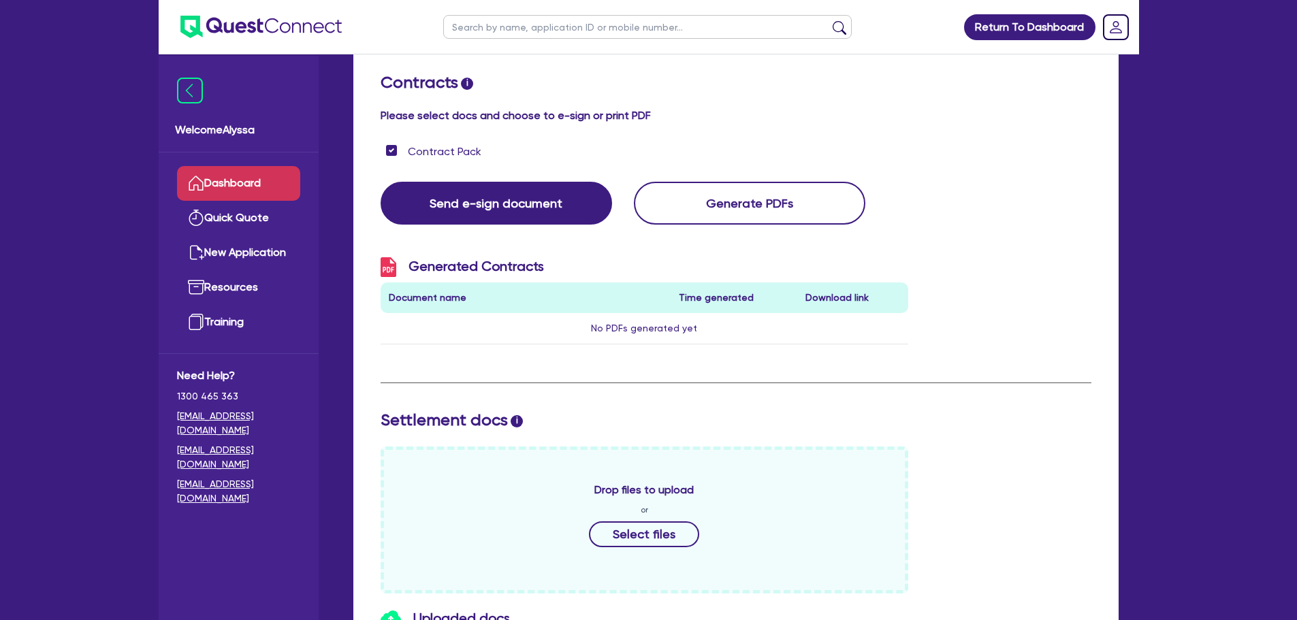
click at [238, 179] on link "Dashboard" at bounding box center [238, 183] width 123 height 35
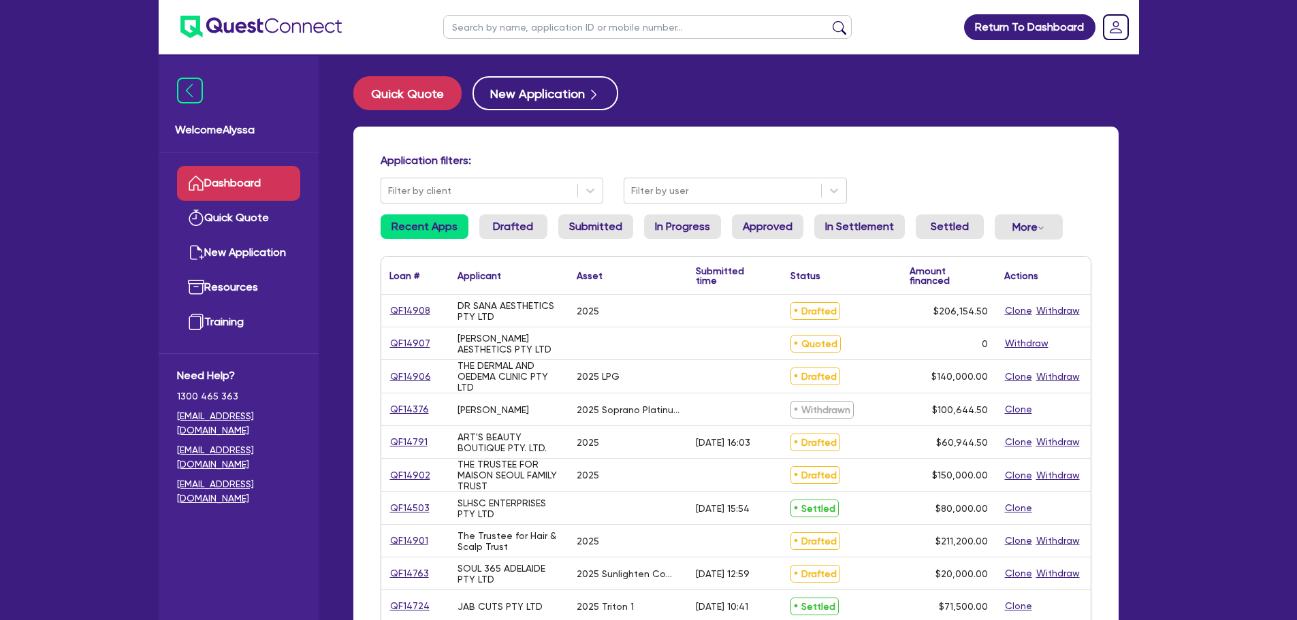
click at [409, 75] on main "Quick Quote New Application Application filters: Filter by client Filter by use…" at bounding box center [736, 559] width 806 height 1011
click at [417, 86] on button "Quick Quote" at bounding box center [407, 93] width 108 height 34
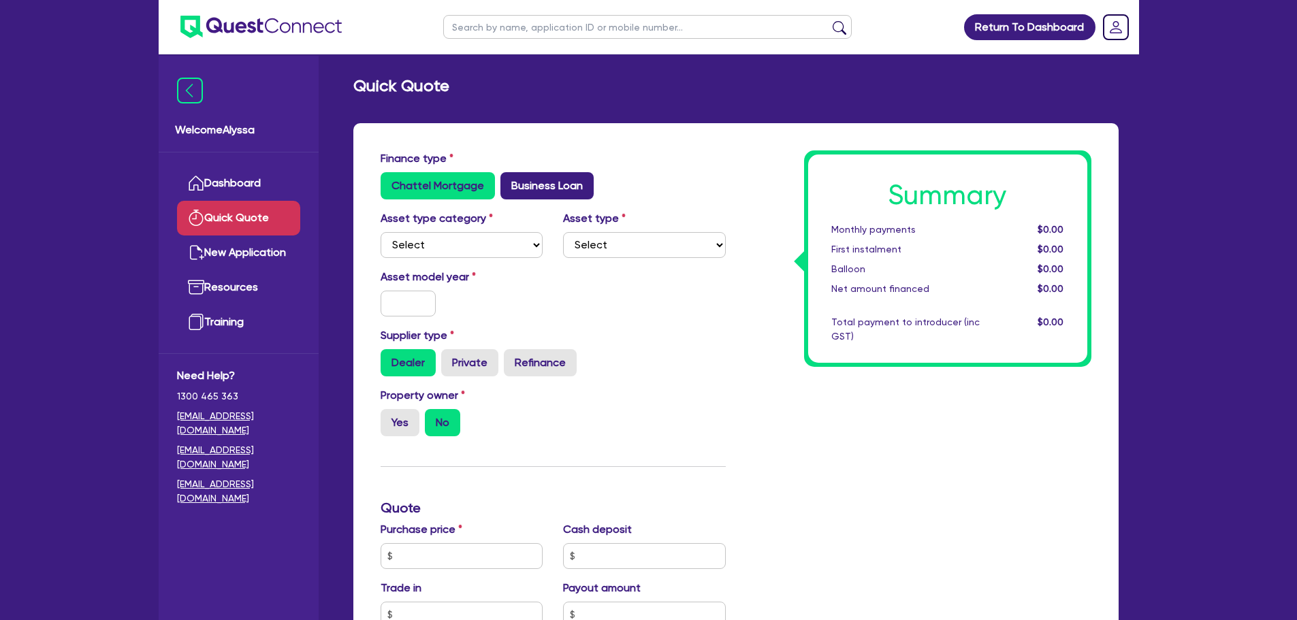
click at [530, 172] on label "Business Loan" at bounding box center [546, 185] width 93 height 27
click at [509, 172] on input "Business Loan" at bounding box center [504, 176] width 9 height 9
radio input "true"
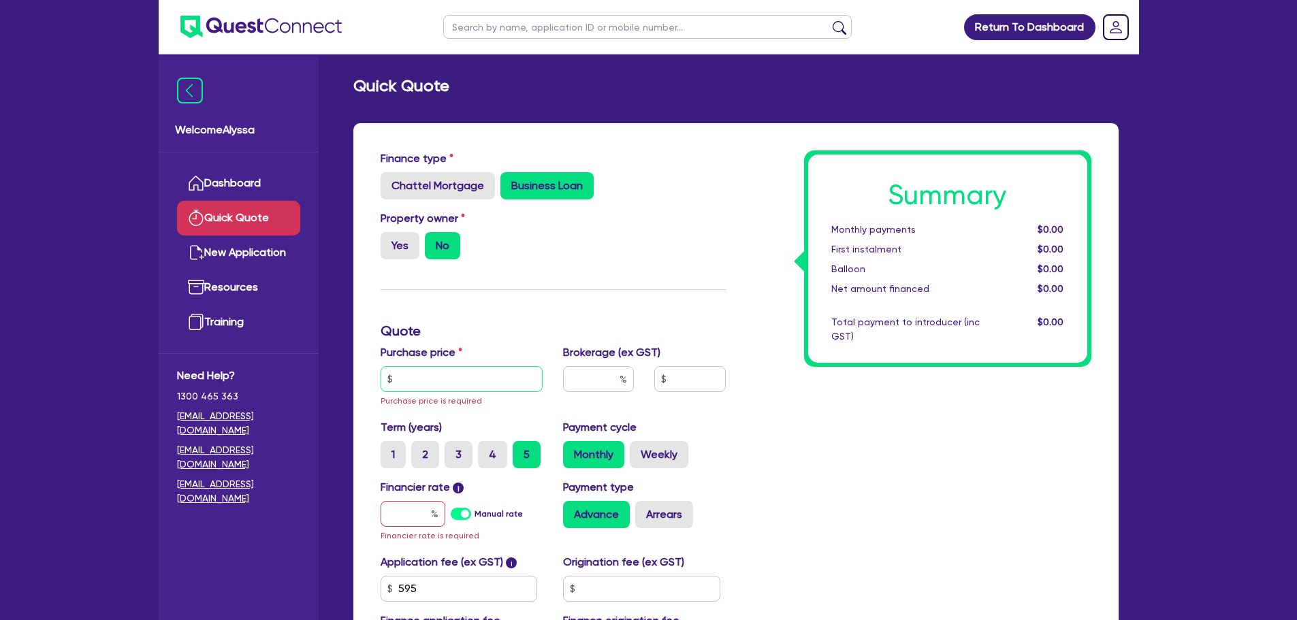
click at [415, 382] on input "text" at bounding box center [461, 379] width 163 height 26
paste input "5,494.5"
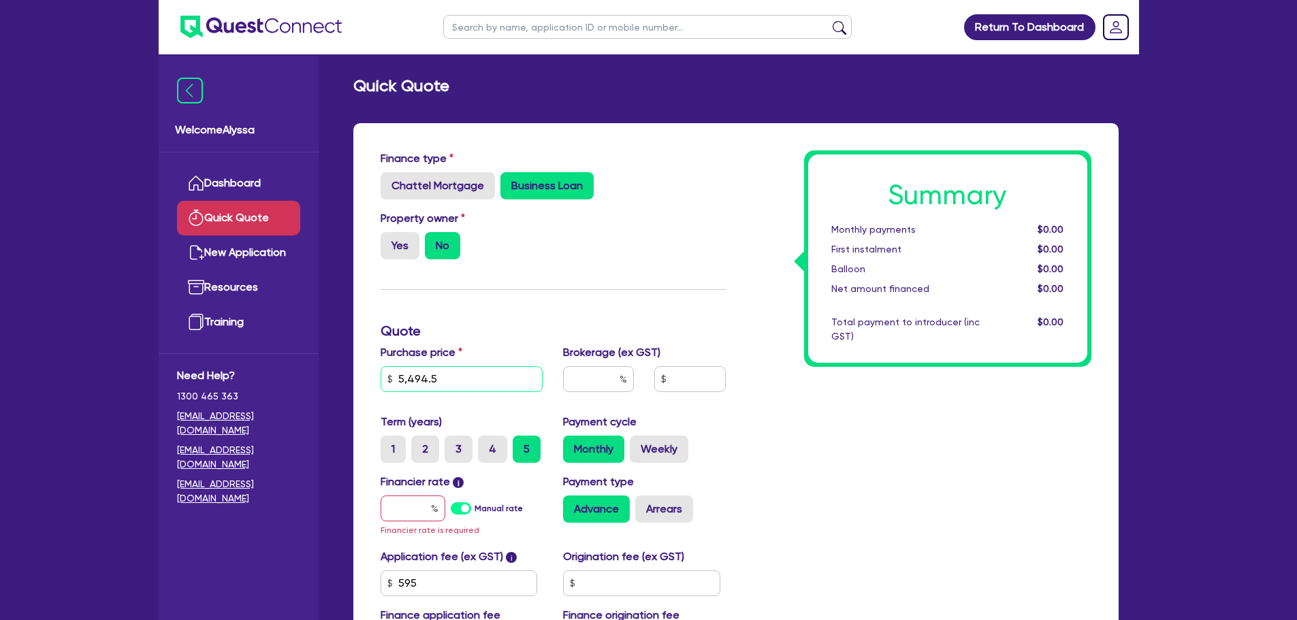
type input "5,494.5"
click at [399, 513] on input "text" at bounding box center [412, 509] width 65 height 26
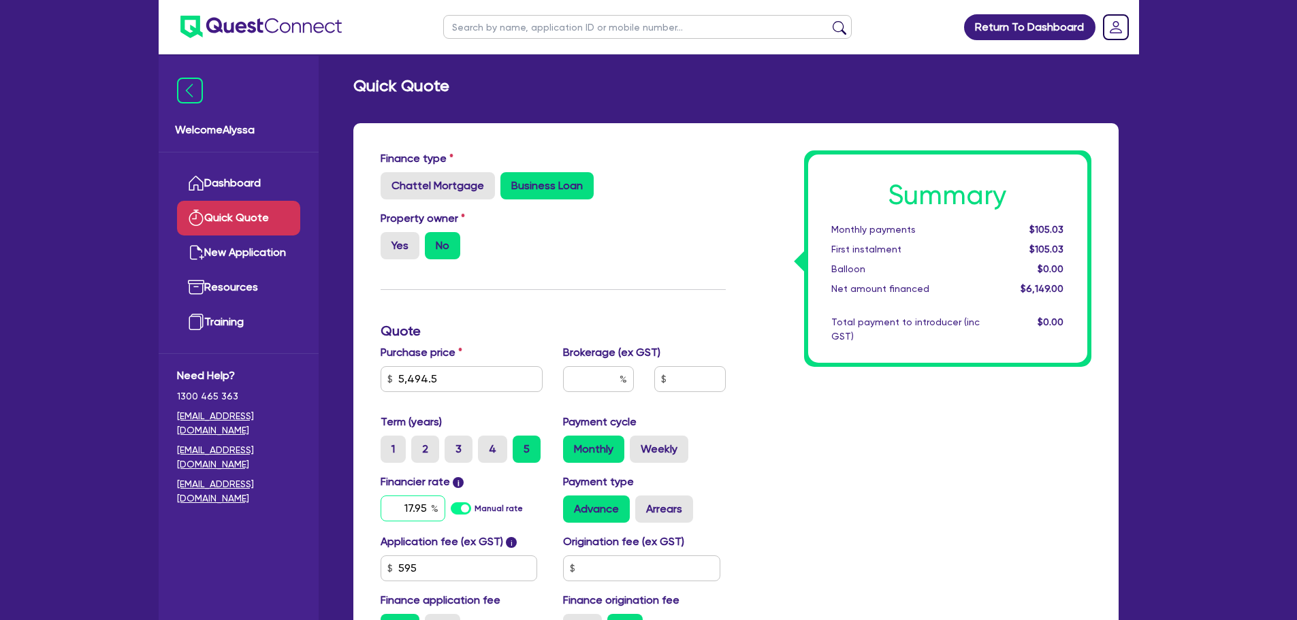
type input "17.95"
click at [877, 410] on div "Summary Monthly payments $105.03 First instalment $105.03 Balloon $0.00 Net amo…" at bounding box center [919, 401] width 366 height 502
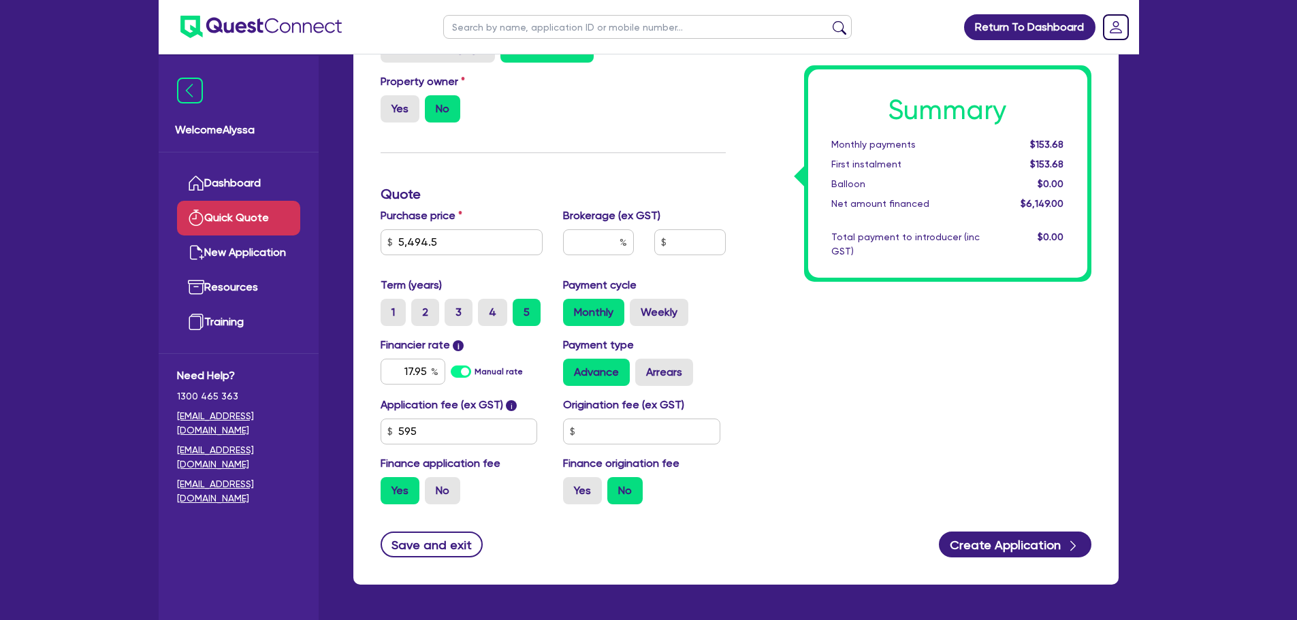
scroll to position [138, 0]
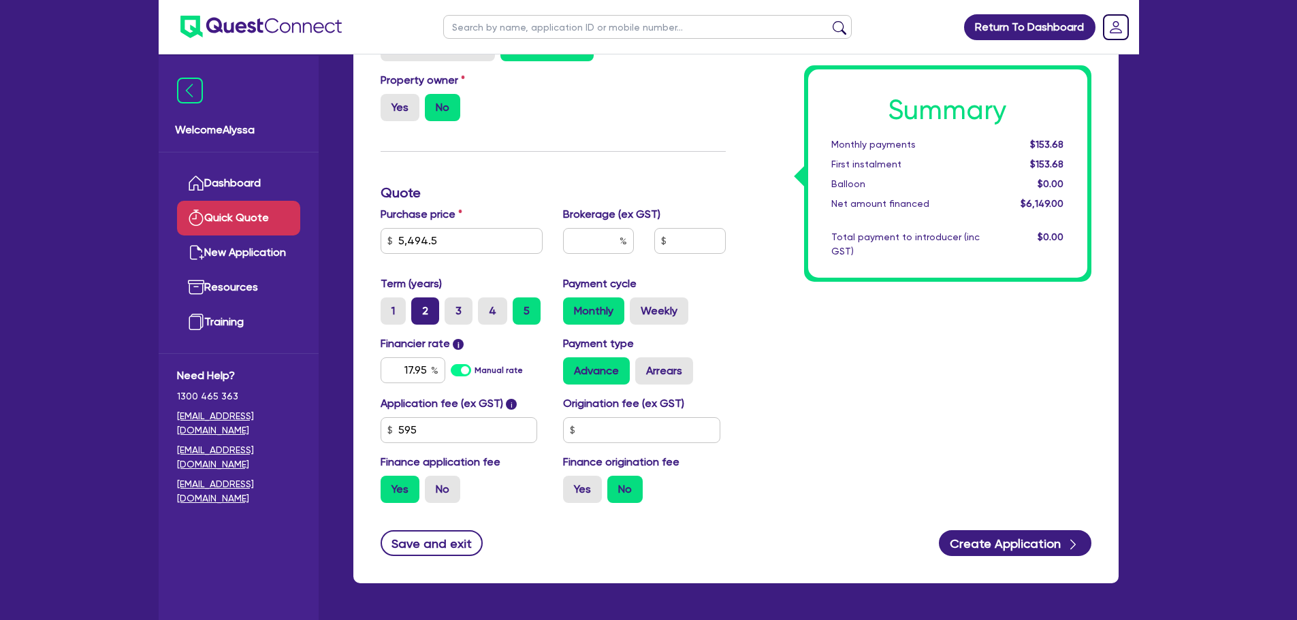
click at [427, 315] on label "2" at bounding box center [425, 310] width 28 height 27
click at [420, 306] on input "2" at bounding box center [415, 301] width 9 height 9
radio input "true"
click at [594, 252] on input "text" at bounding box center [598, 241] width 71 height 26
click at [692, 247] on input "text" at bounding box center [689, 241] width 71 height 26
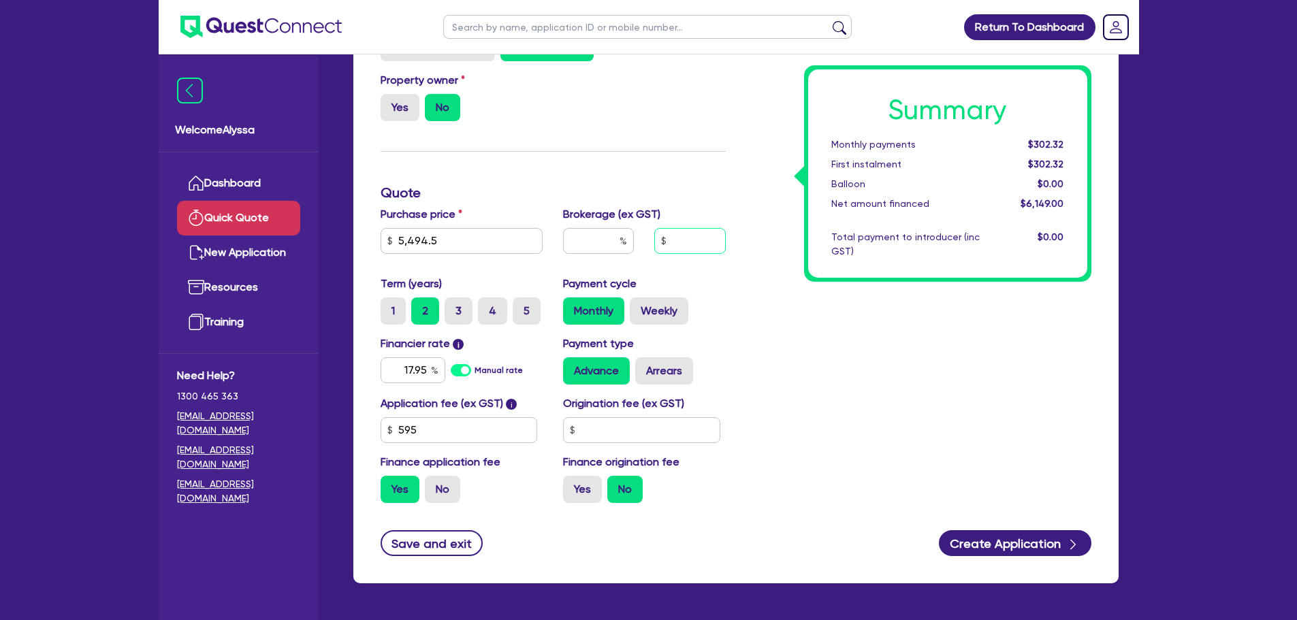
type input "1"
type input "0.01"
type input "1,000"
type input "16.42"
type input "1,000"
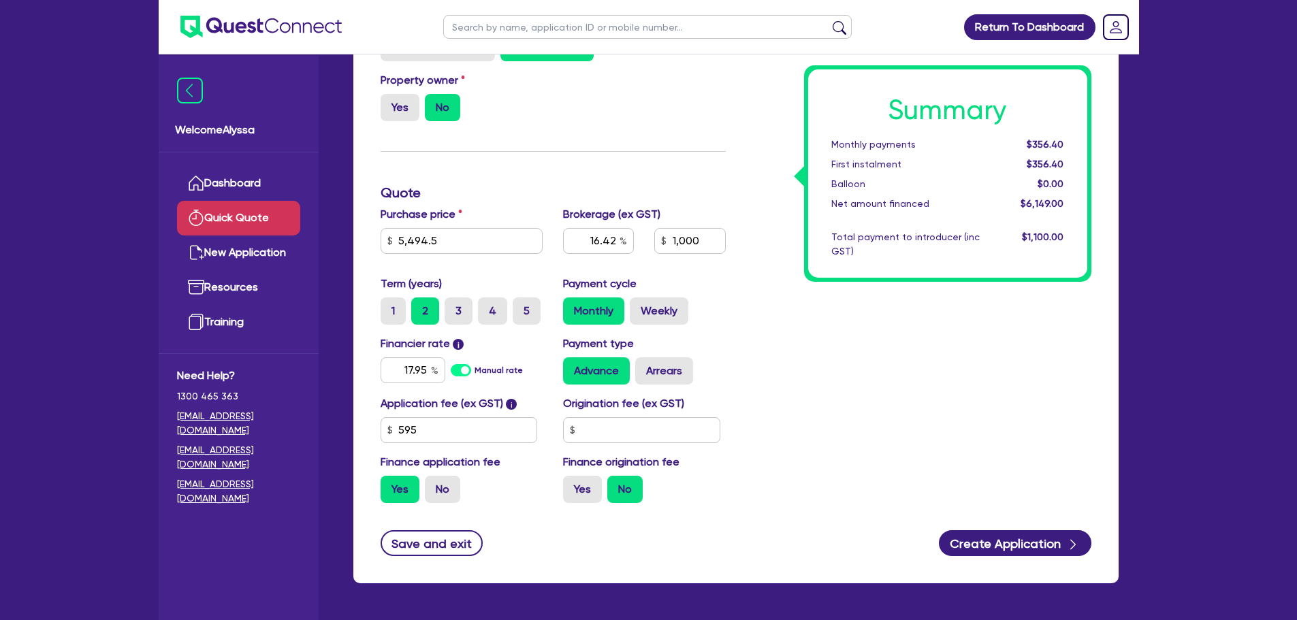
click at [783, 381] on div "Summary Monthly payments $356.40 First instalment $356.40 Balloon $0.00 Net amo…" at bounding box center [919, 263] width 366 height 502
click at [610, 245] on input "16.42" at bounding box center [598, 241] width 71 height 26
type input "16.42"
type input "1,000"
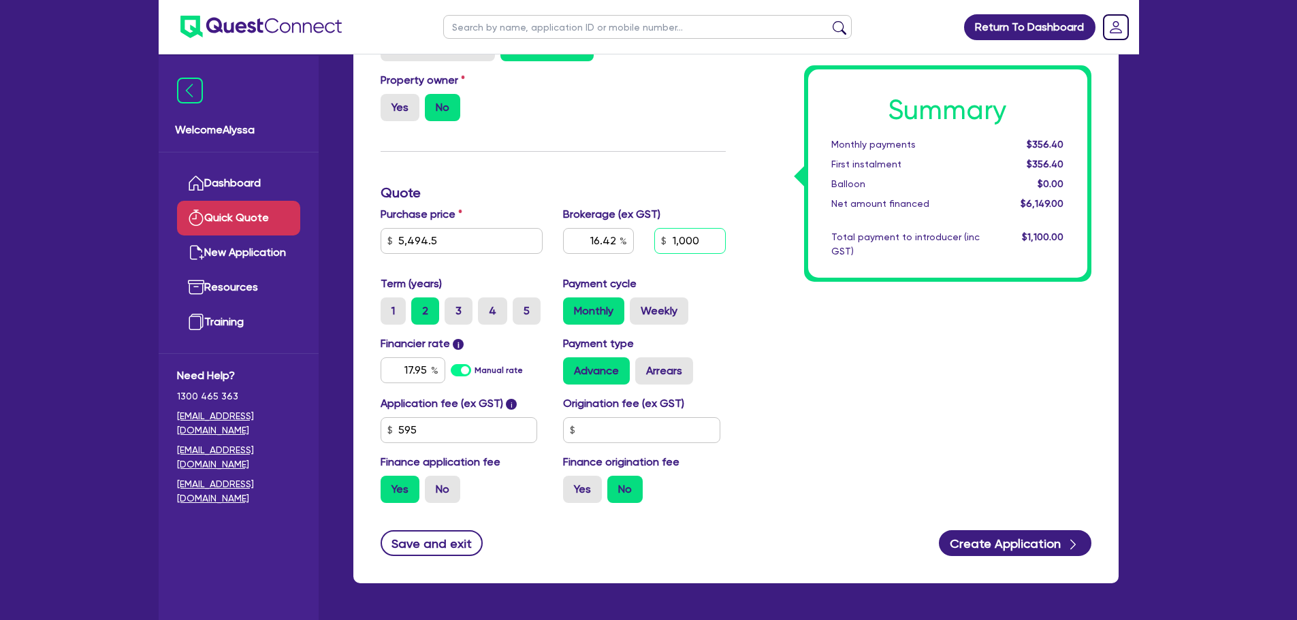
type input "16.42"
click at [697, 233] on input "1,000" at bounding box center [689, 241] width 71 height 26
type input "800"
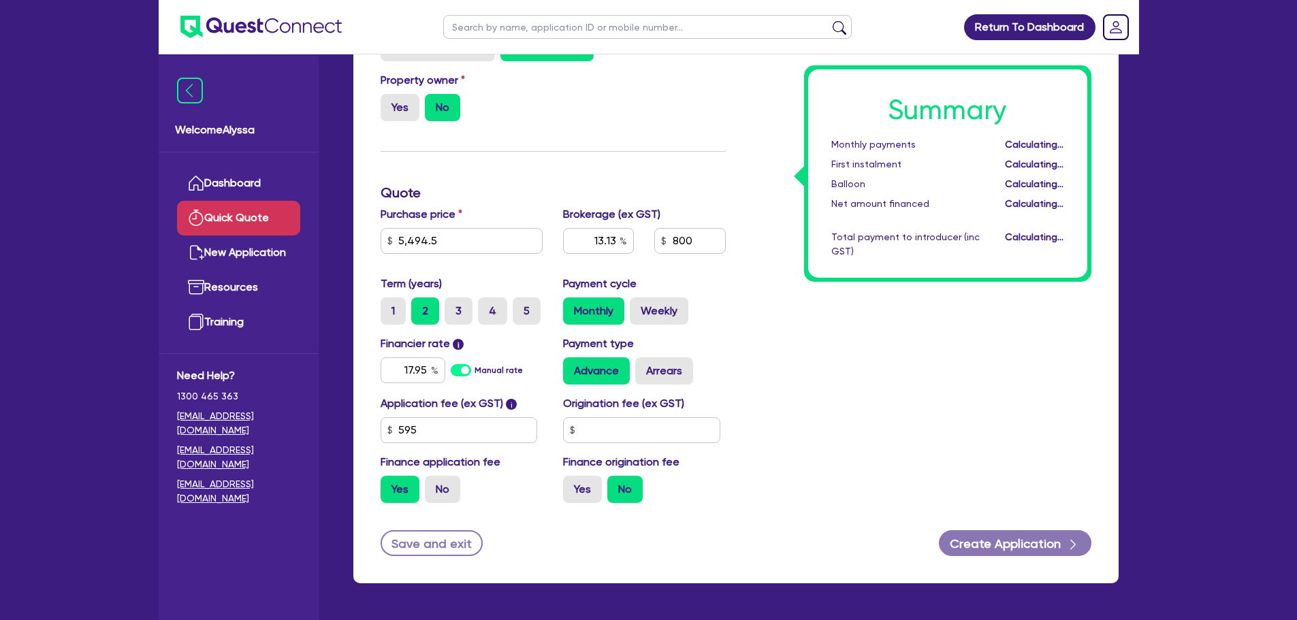
click at [798, 328] on div "Summary Monthly payments Calculating... First instalment Calculating... Balloon…" at bounding box center [919, 263] width 366 height 502
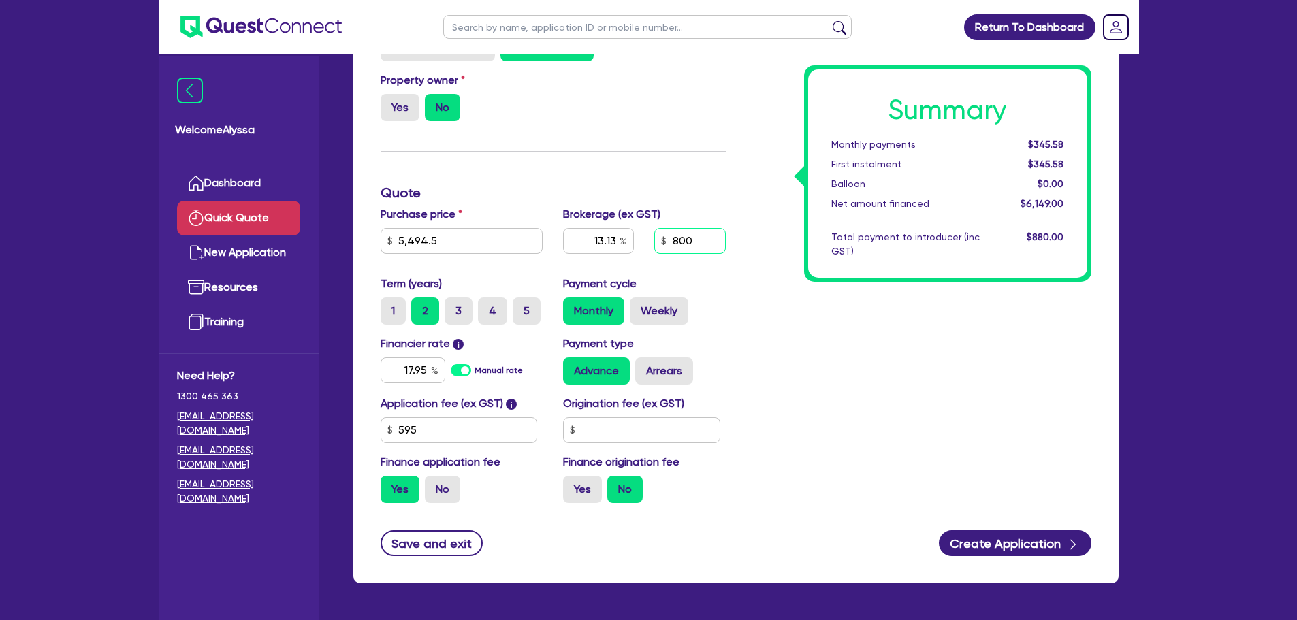
click at [683, 246] on input "800" at bounding box center [689, 241] width 71 height 26
type input "13.13"
click at [768, 337] on div "Summary Monthly payments $345.58 First instalment $345.58 Balloon $0.00 Net amo…" at bounding box center [919, 263] width 366 height 502
click at [389, 322] on label "1" at bounding box center [392, 310] width 25 height 27
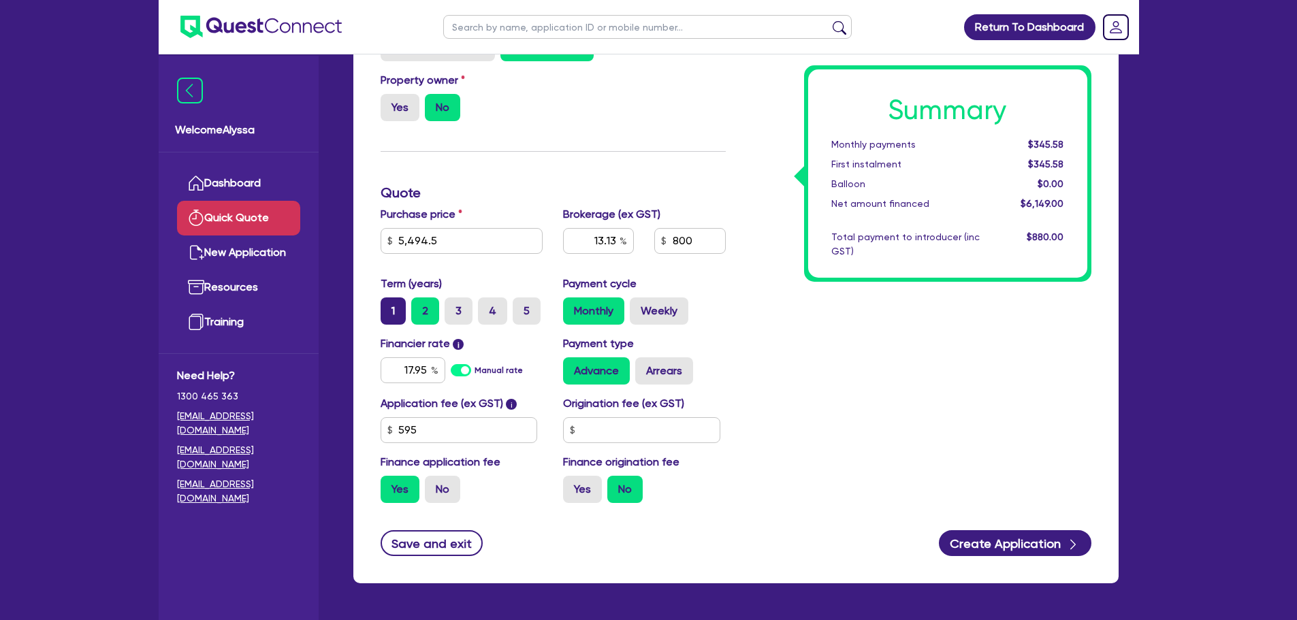
click at [389, 306] on input "1" at bounding box center [384, 301] width 9 height 9
radio input "true"
type input "13.13"
click at [431, 493] on label "No" at bounding box center [442, 489] width 35 height 27
click at [431, 485] on input "No" at bounding box center [429, 480] width 9 height 9
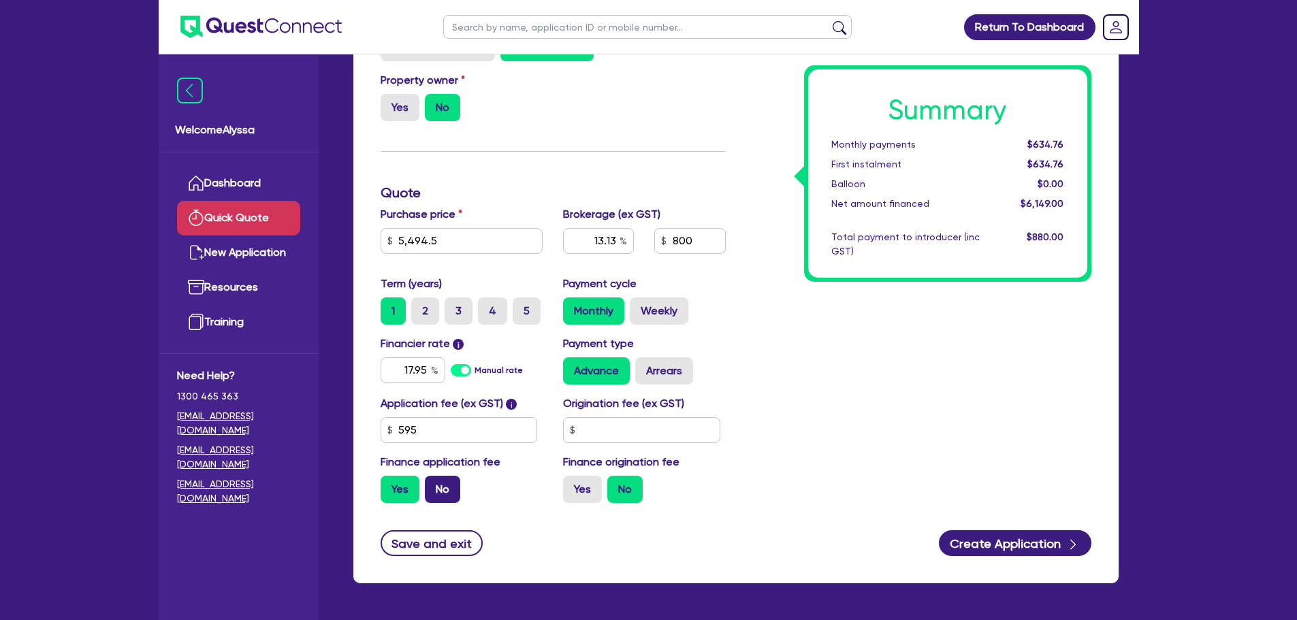
radio input "true"
type input "14.56"
click at [416, 312] on label "2" at bounding box center [425, 310] width 28 height 27
click at [416, 306] on input "2" at bounding box center [415, 301] width 9 height 9
radio input "true"
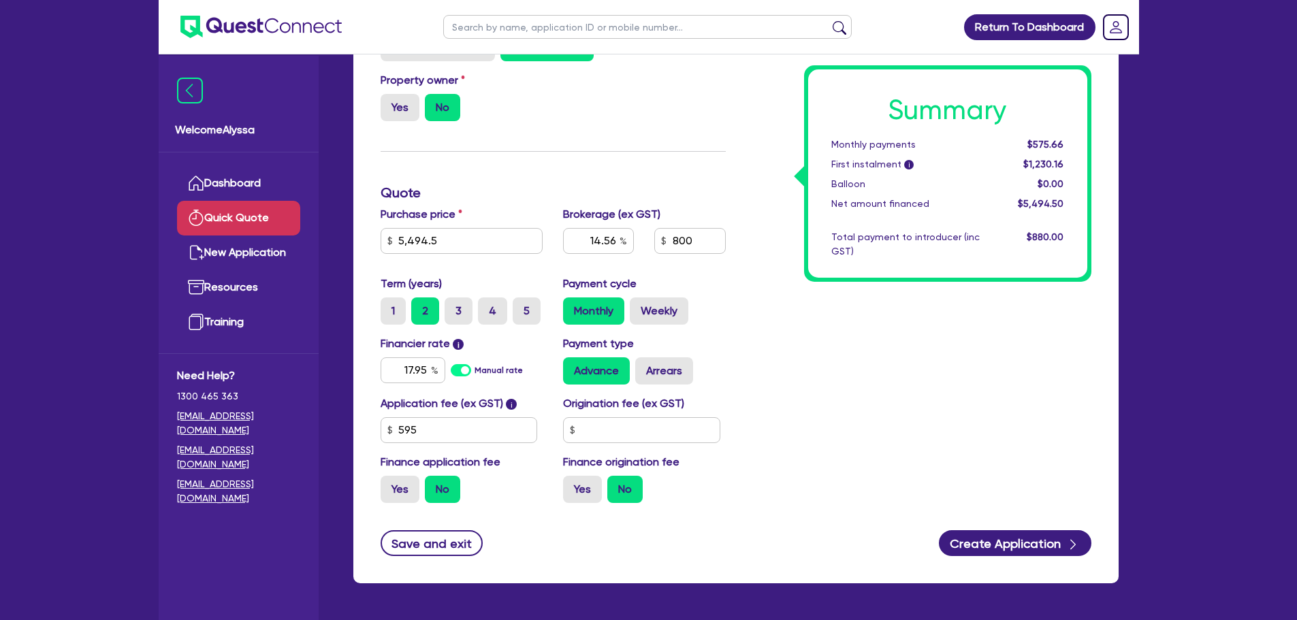
type input "14.56"
click at [557, 29] on input "text" at bounding box center [647, 27] width 408 height 24
paste input "NEOFORMA MEDISCULPT PTY LTD"
type input "NEOFORMA MEDISCULPT PTY LTD"
click button "submit" at bounding box center [839, 29] width 22 height 19
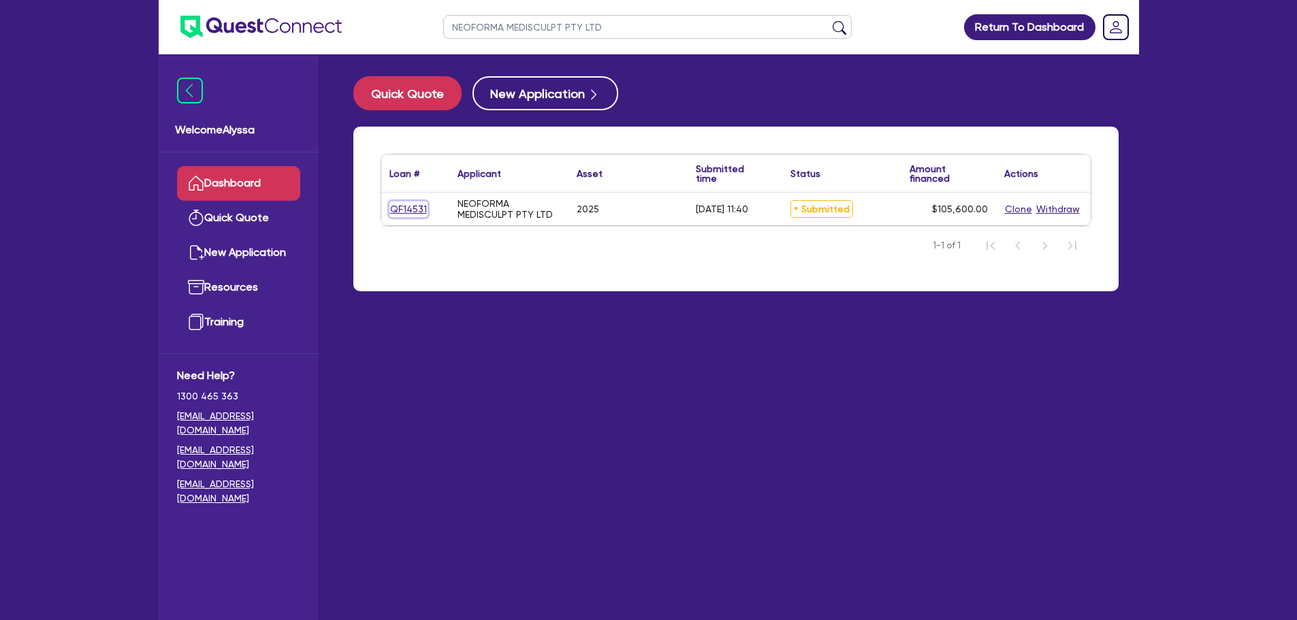
click at [404, 208] on link "QF14531" at bounding box center [408, 209] width 38 height 16
select select "TERTIARY_ASSETS"
select select "BEAUTY_EQUIPMENT"
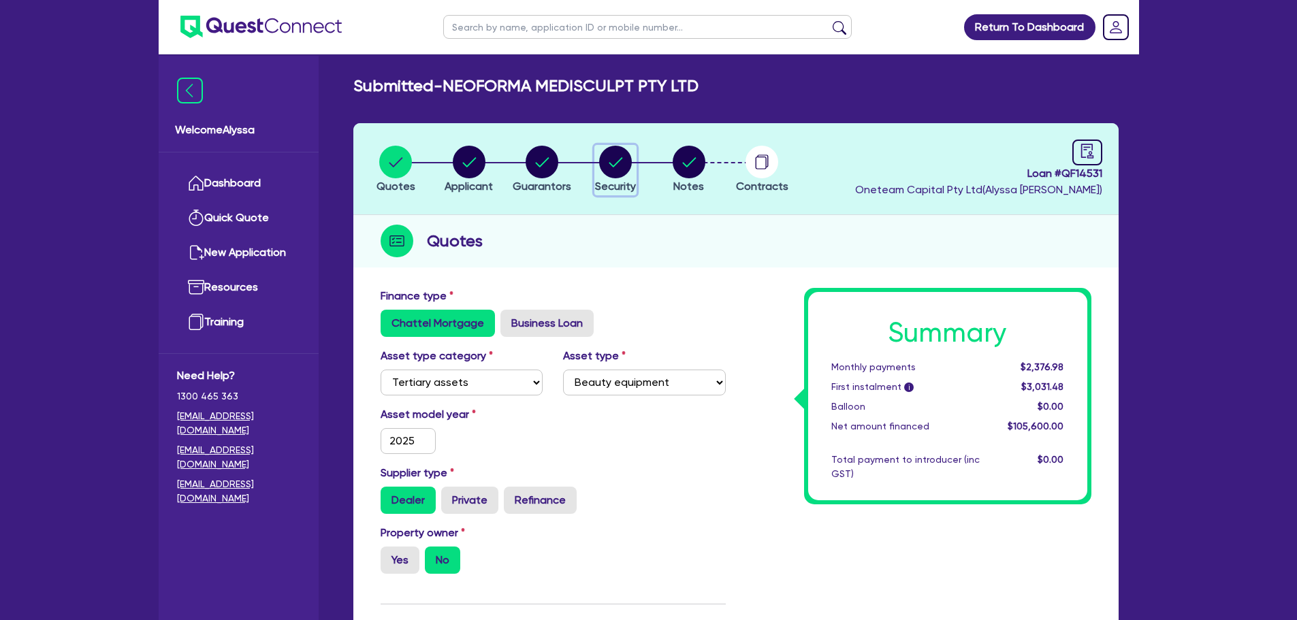
click at [604, 152] on circle "button" at bounding box center [615, 162] width 33 height 33
select select "TERTIARY_ASSETS"
select select "BEAUTY_EQUIPMENT"
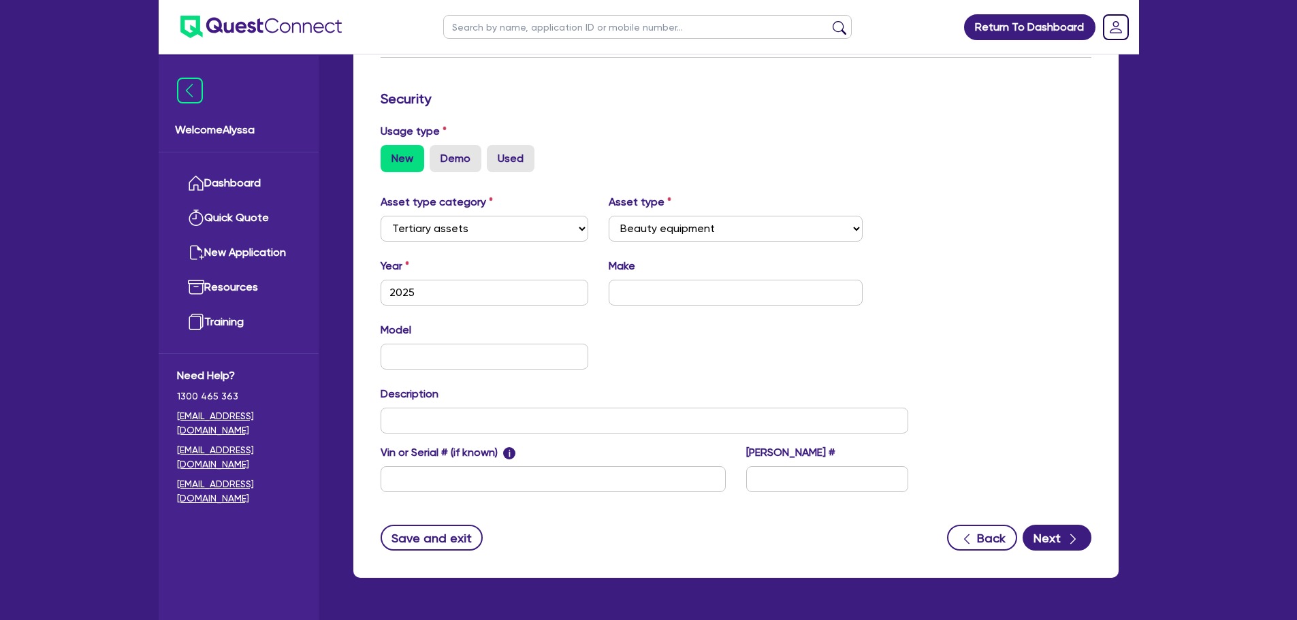
scroll to position [340, 0]
click at [684, 291] on input "text" at bounding box center [735, 292] width 254 height 26
type input "Inmode"
type input "InmodeRF"
click at [575, 418] on input "- All items under tax invoice" at bounding box center [644, 420] width 528 height 26
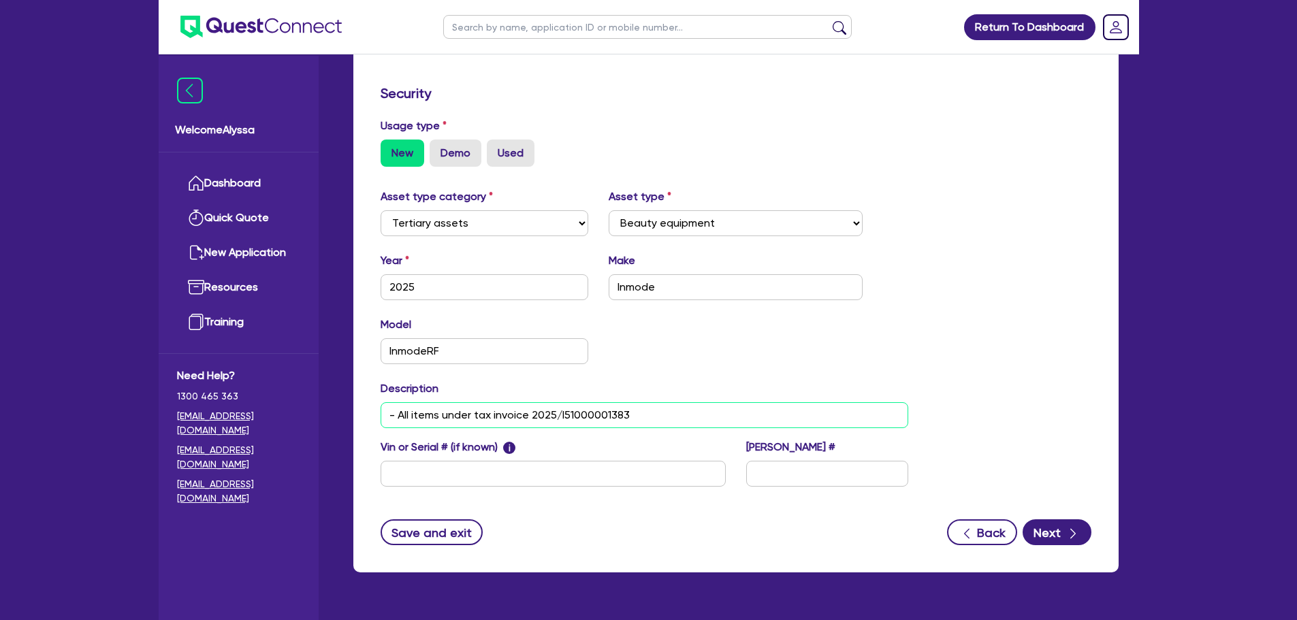
scroll to position [346, 0]
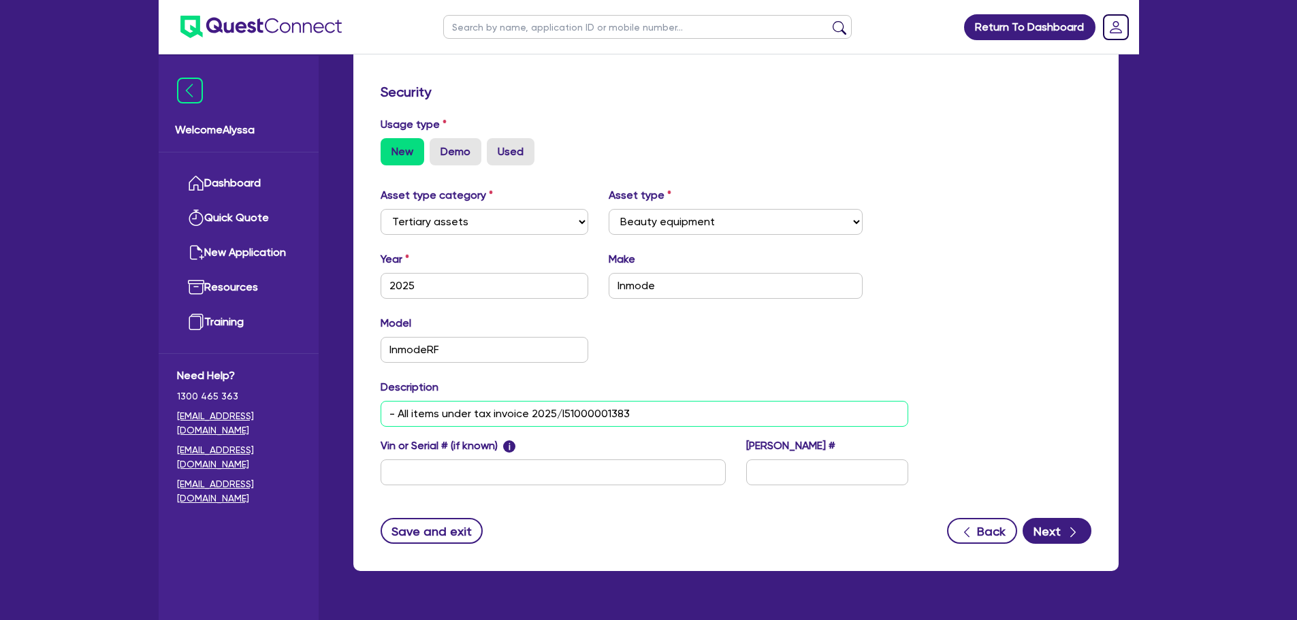
type input "- All items under tax invoice 2025/I51000001383"
click at [615, 468] on input "text" at bounding box center [552, 472] width 345 height 26
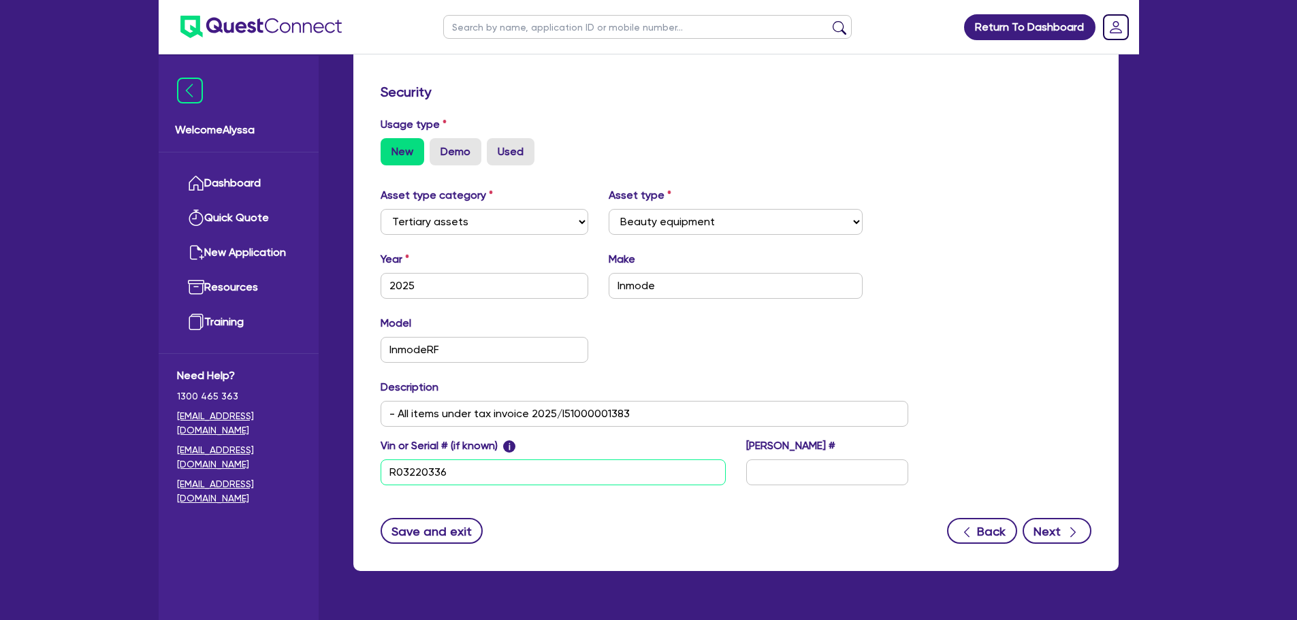
type input "R03220336"
click at [1055, 533] on button "Next" at bounding box center [1056, 531] width 69 height 26
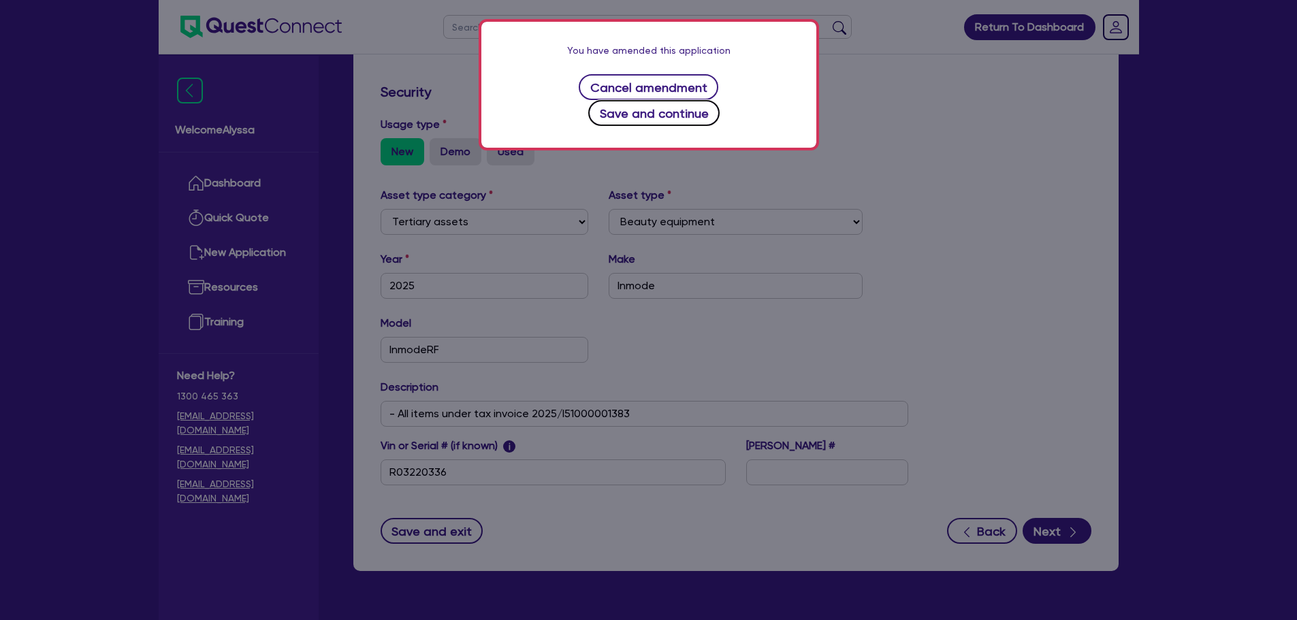
click at [693, 100] on button "Save and continue" at bounding box center [653, 113] width 131 height 26
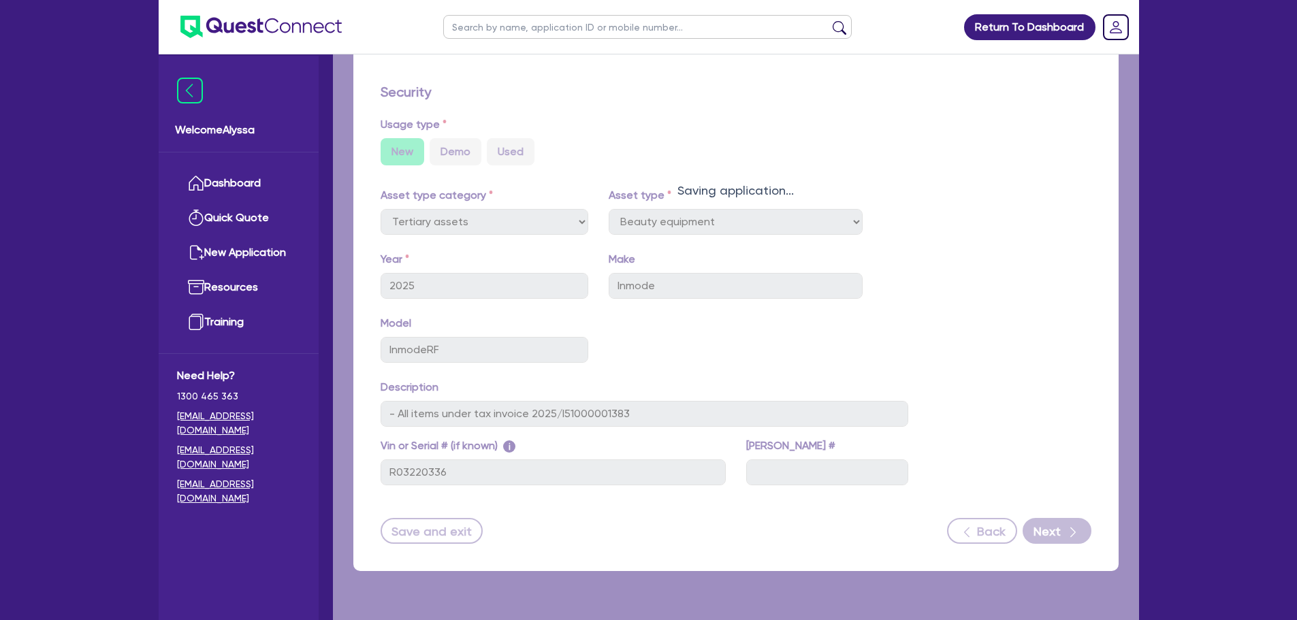
select select "Other"
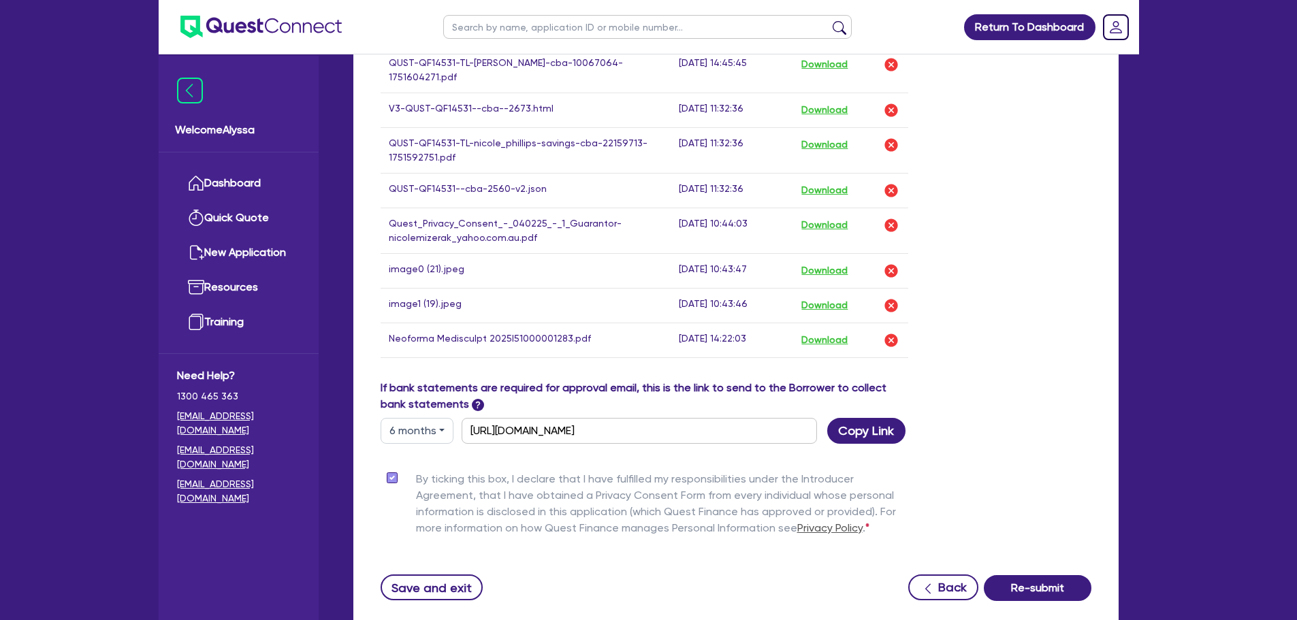
scroll to position [1000, 0]
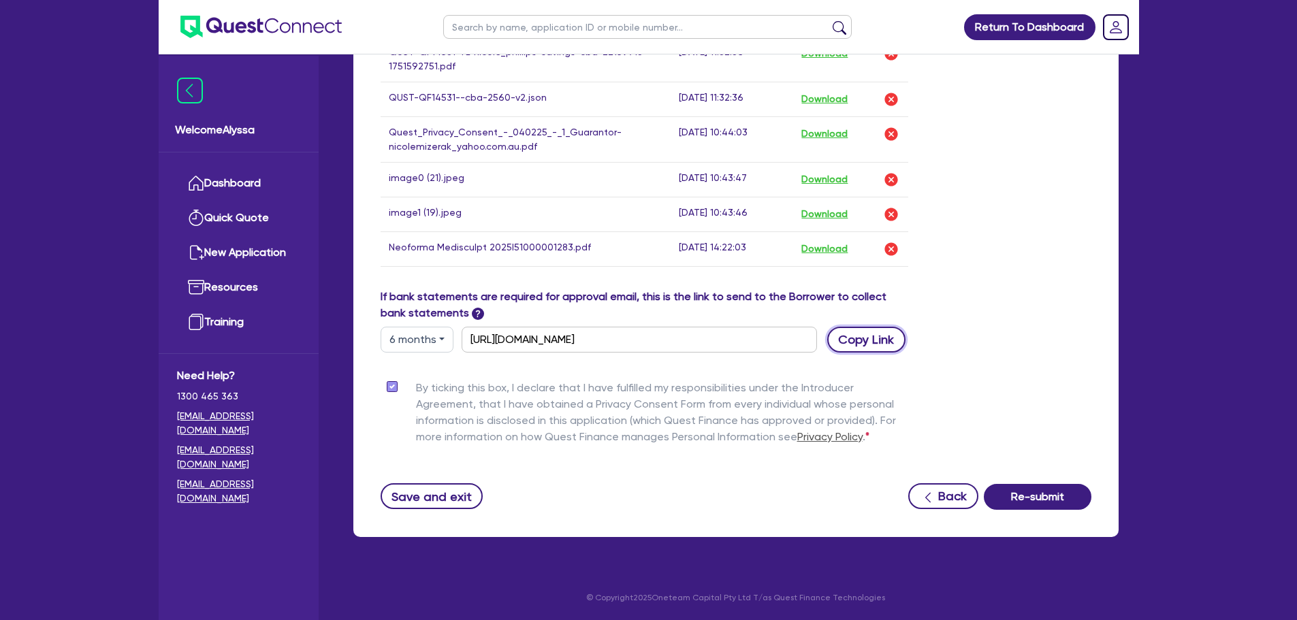
click at [874, 330] on button "Copy Link" at bounding box center [866, 340] width 78 height 26
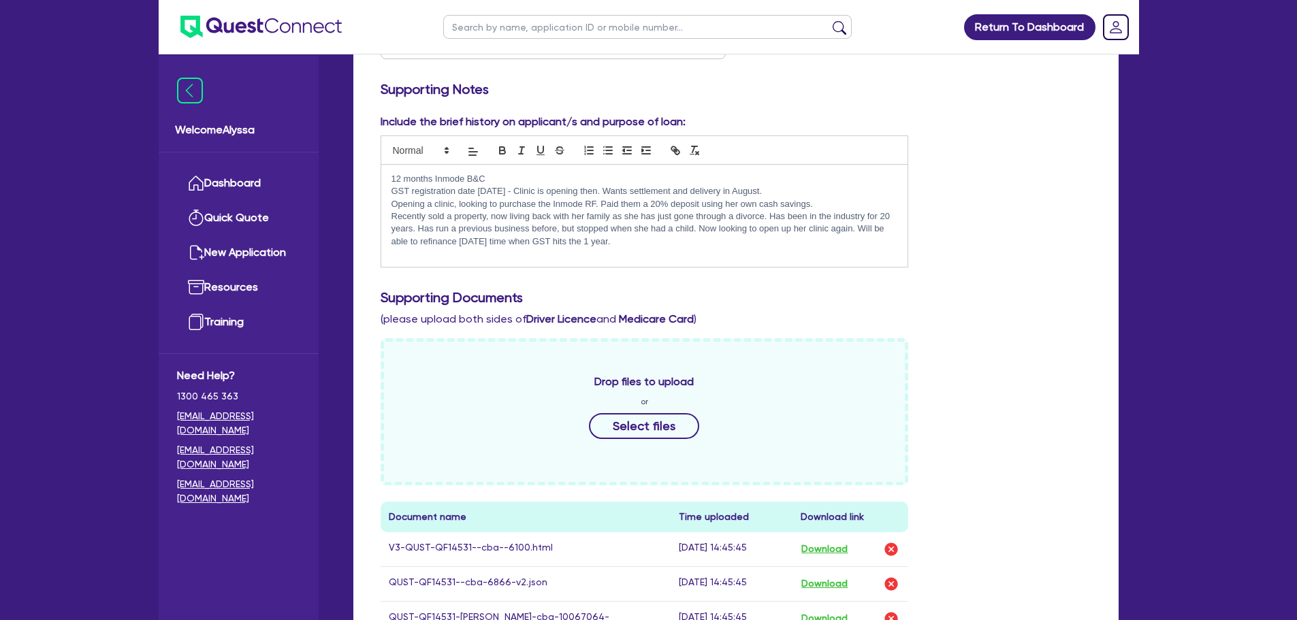
scroll to position [0, 0]
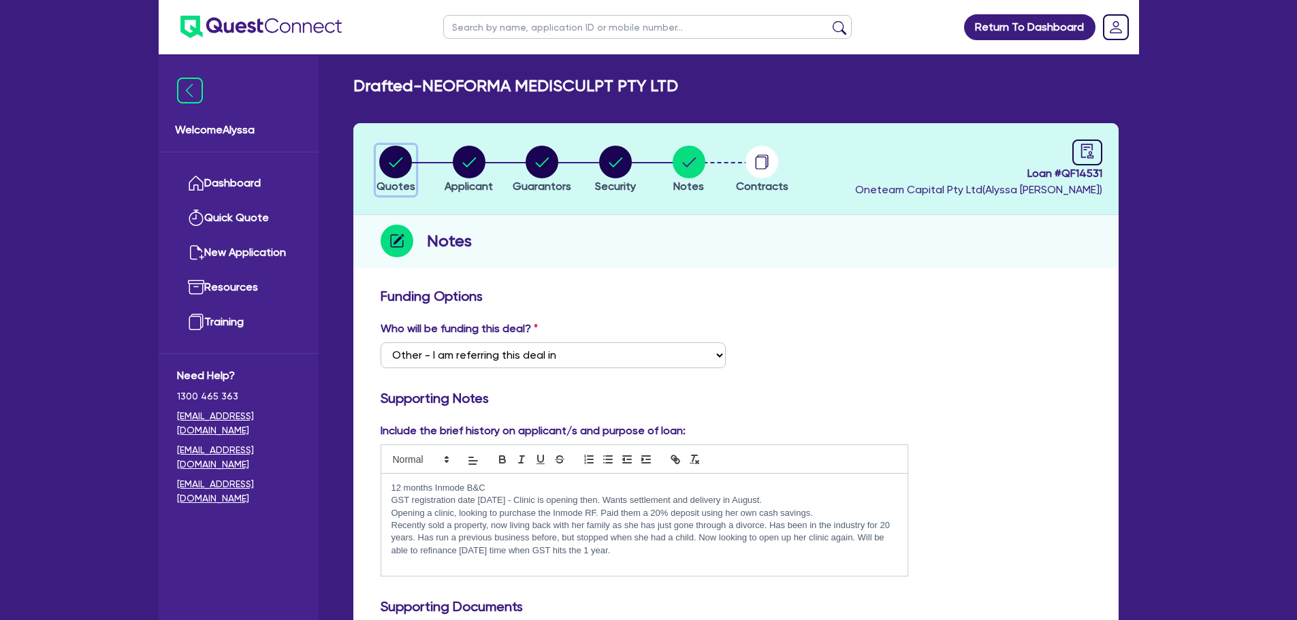
click at [385, 173] on circle "button" at bounding box center [395, 162] width 33 height 33
select select "TERTIARY_ASSETS"
select select "BEAUTY_EQUIPMENT"
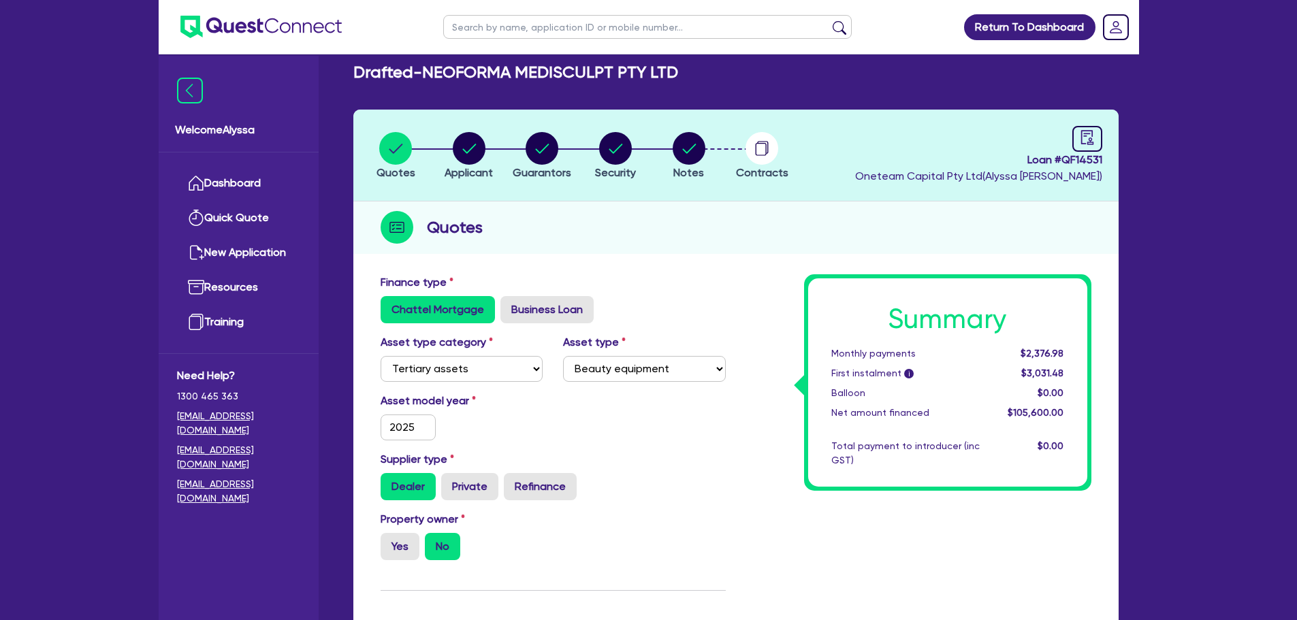
click at [447, 219] on h2 "Quotes" at bounding box center [455, 227] width 56 height 25
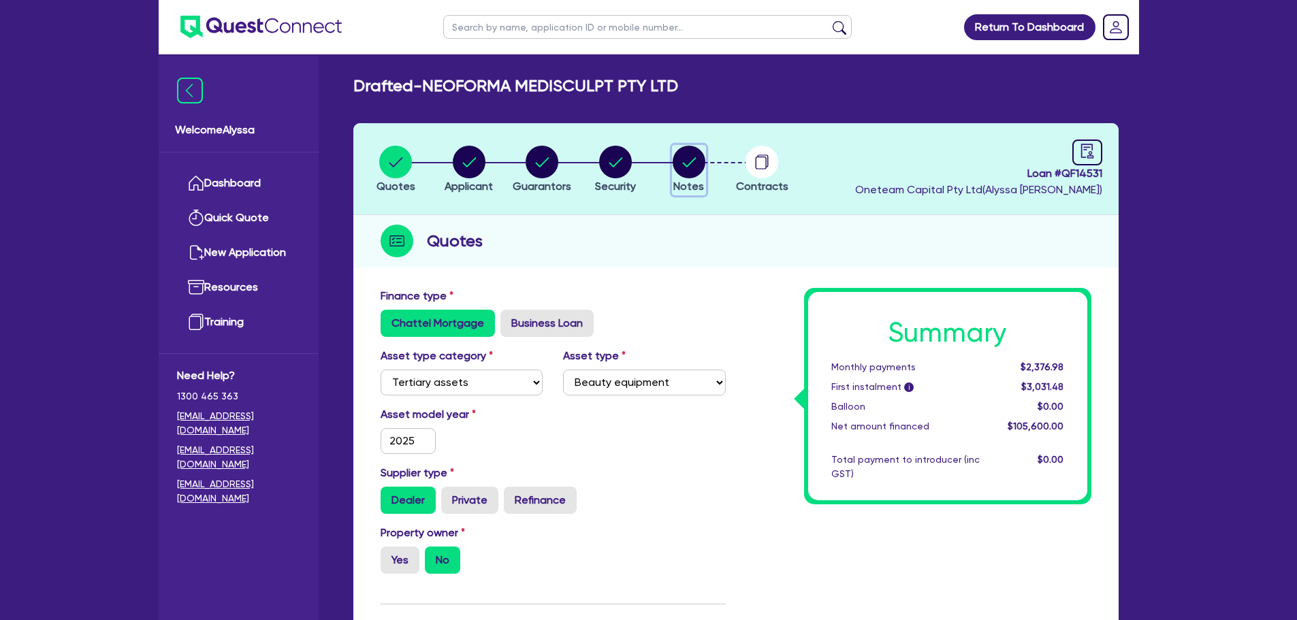
click at [691, 172] on circle "button" at bounding box center [688, 162] width 33 height 33
select select "Other"
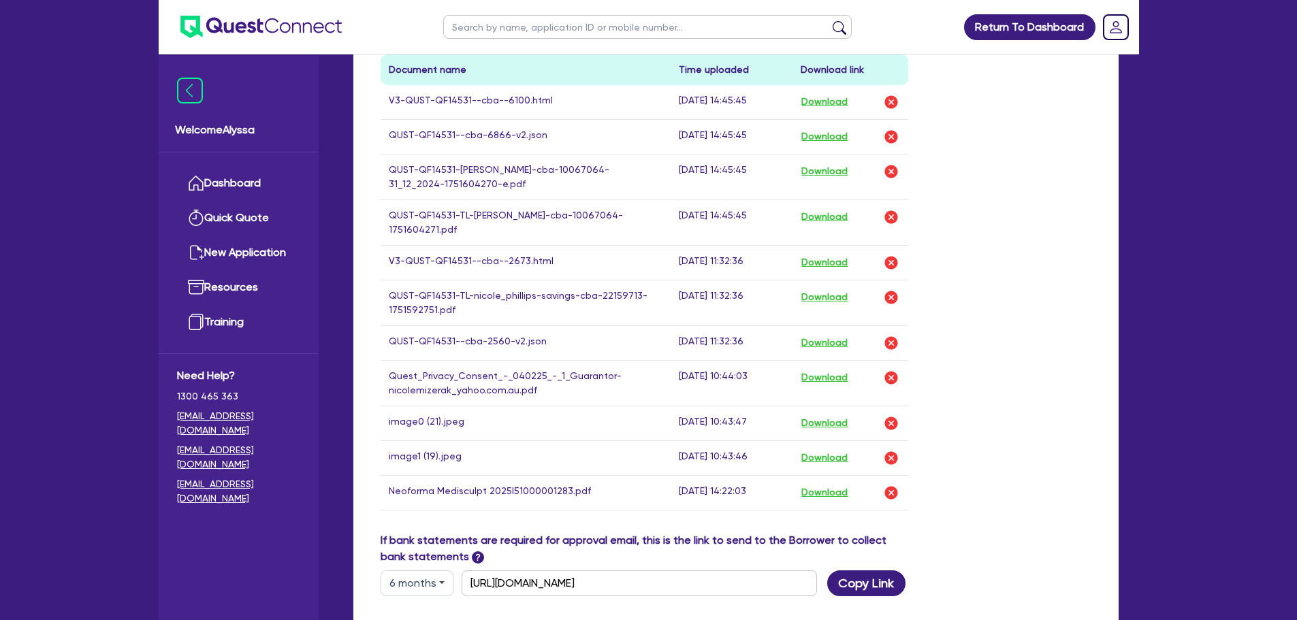
scroll to position [1000, 0]
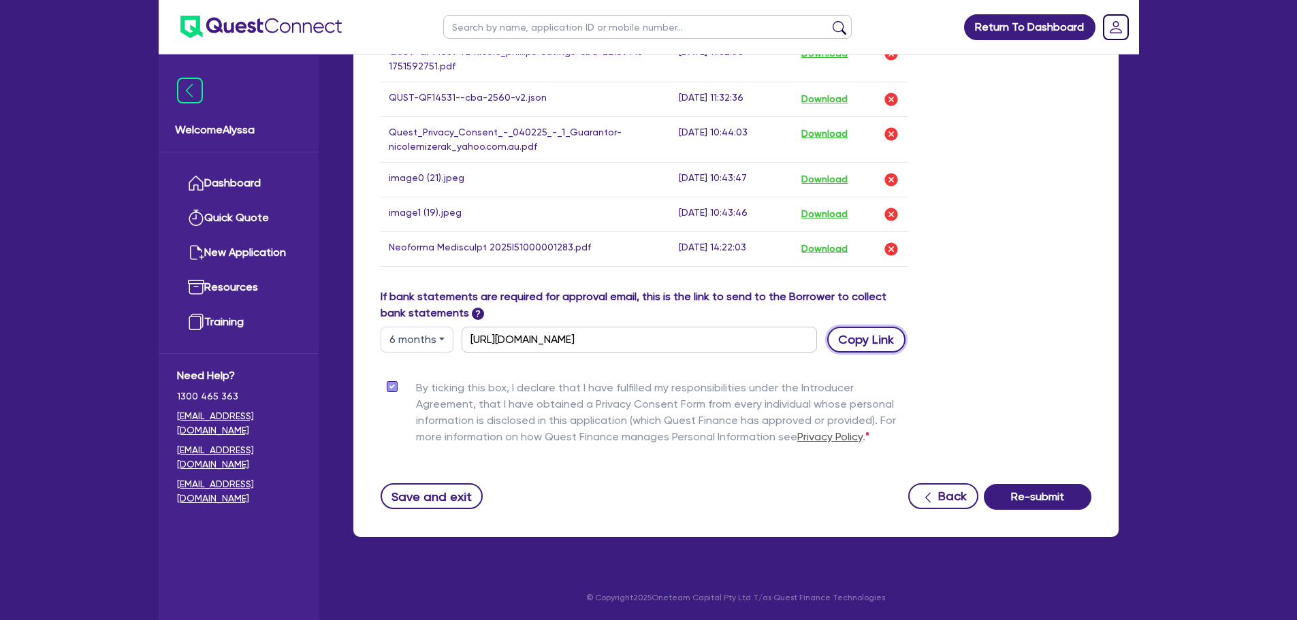
click at [841, 333] on button "Copy Link" at bounding box center [866, 340] width 78 height 26
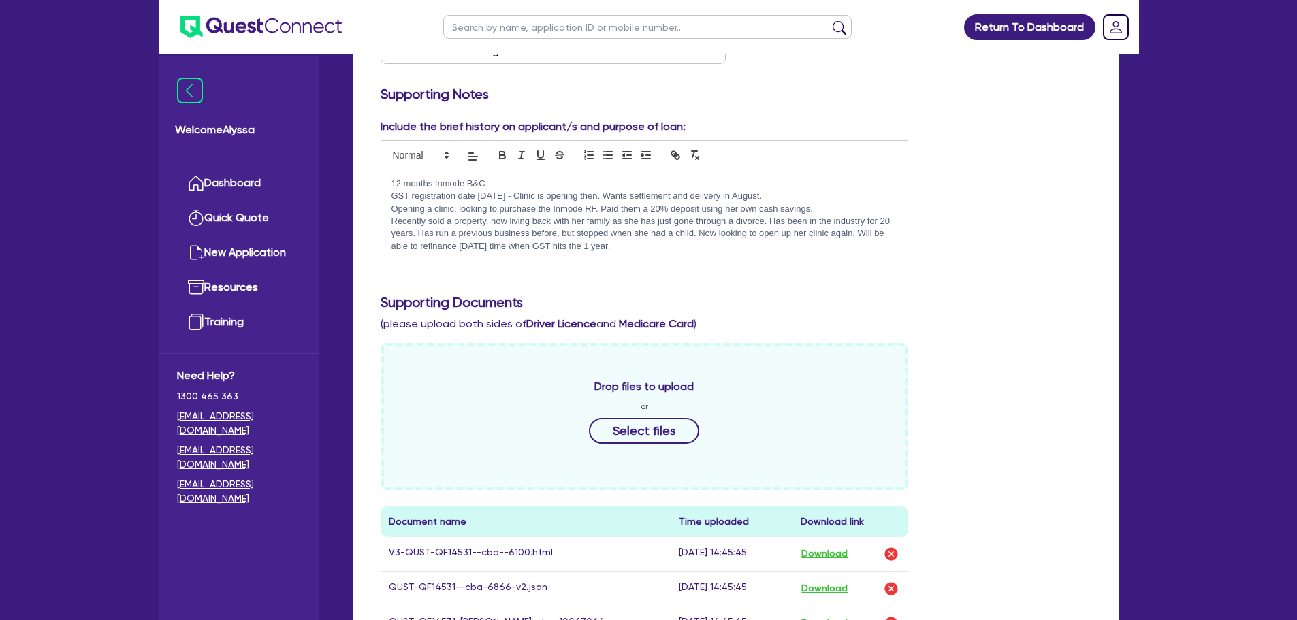
scroll to position [0, 0]
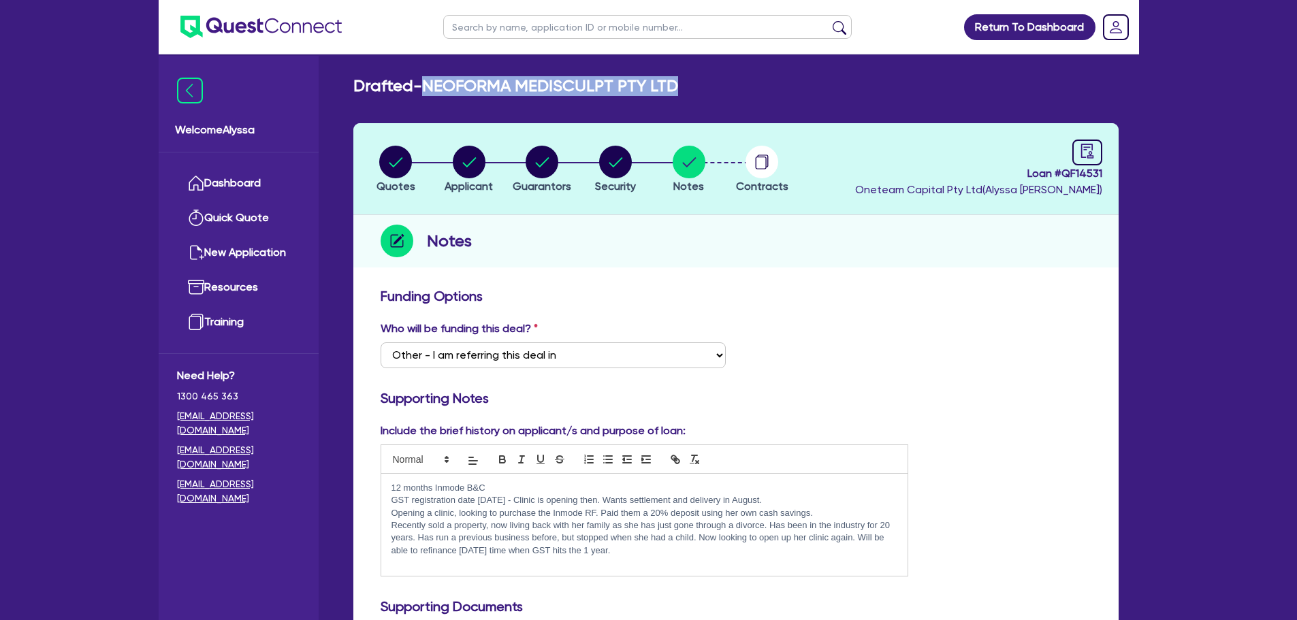
drag, startPoint x: 696, startPoint y: 83, endPoint x: 426, endPoint y: 88, distance: 269.6
click at [426, 88] on div "Drafted - NEOFORMA MEDISCULPT PTY LTD" at bounding box center [735, 86] width 785 height 20
copy h2 "NEOFORMA MEDISCULPT PTY LTD"
click at [1078, 159] on link at bounding box center [1087, 153] width 30 height 26
select select "DRAFTED_AMENDED"
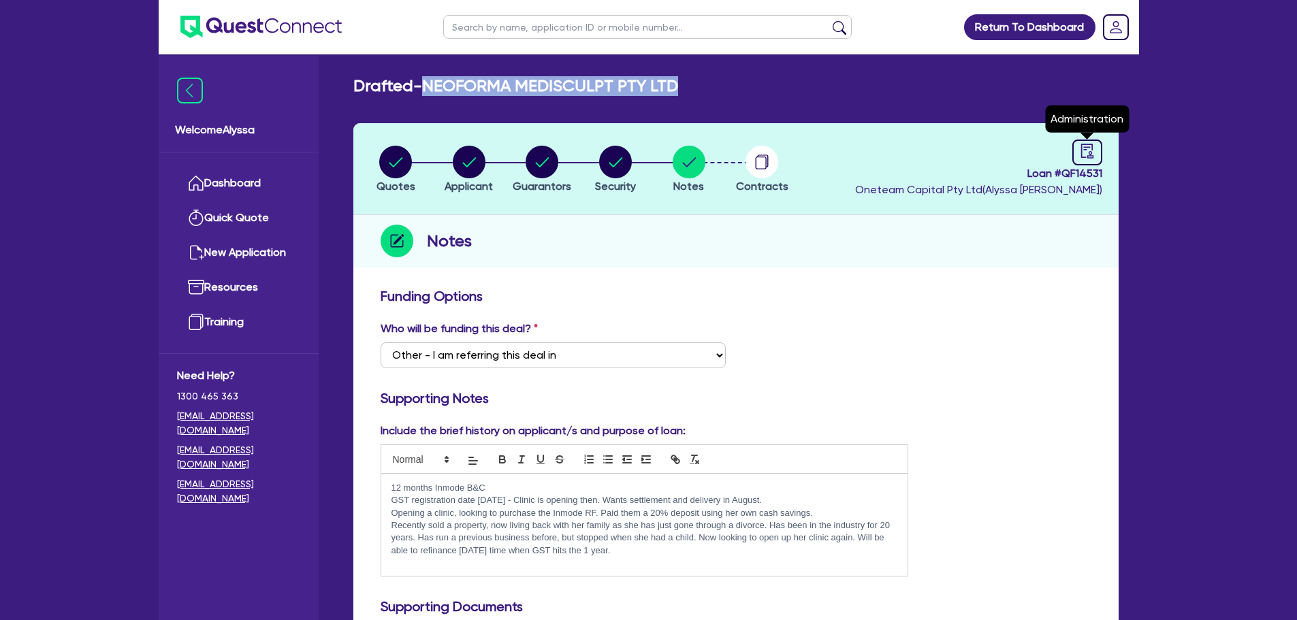
select select "Other"
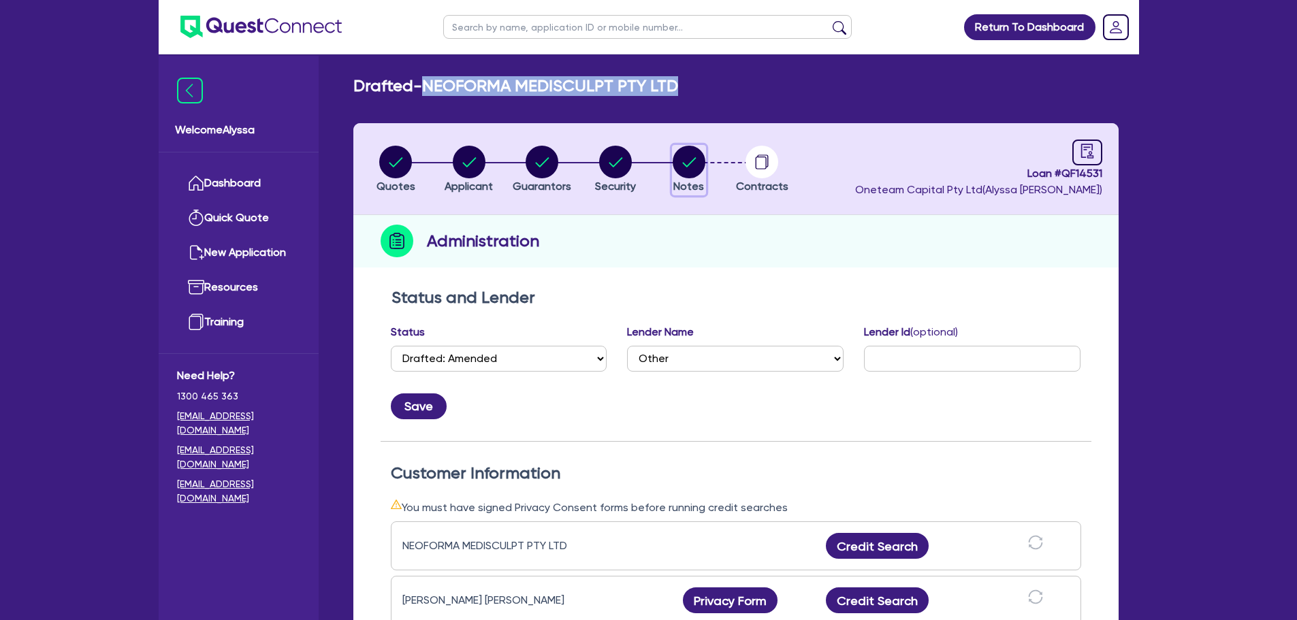
click at [680, 163] on circle "button" at bounding box center [688, 162] width 33 height 33
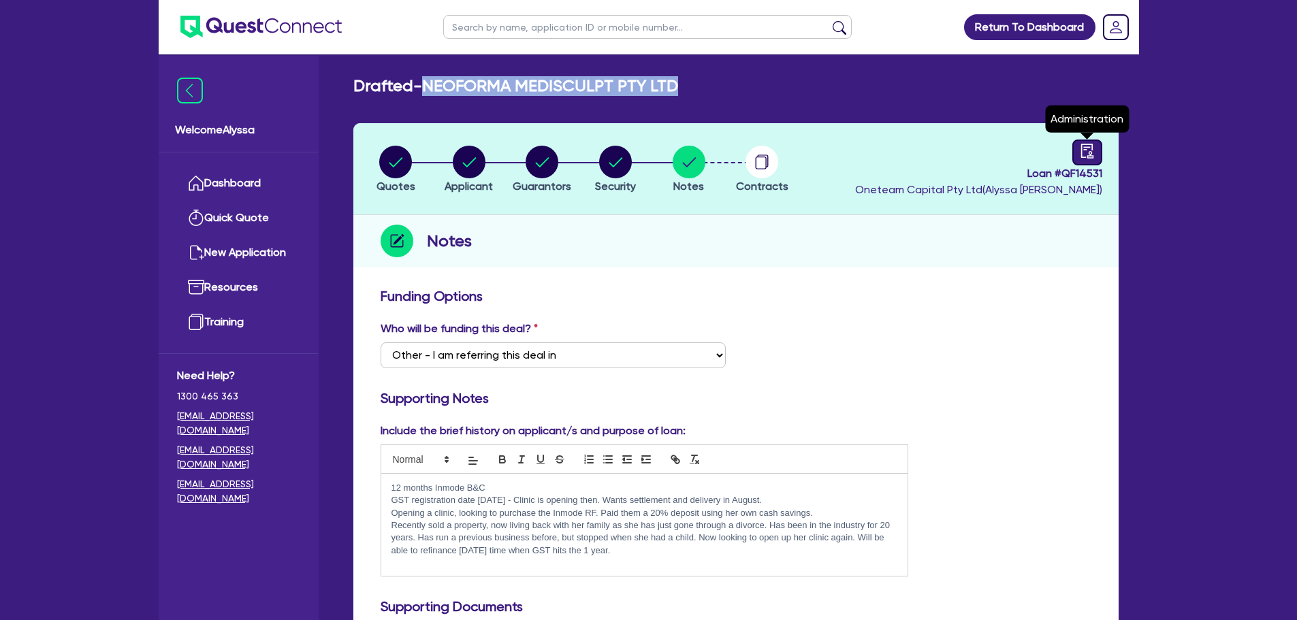
click at [1082, 147] on icon "audit" at bounding box center [1086, 151] width 12 height 14
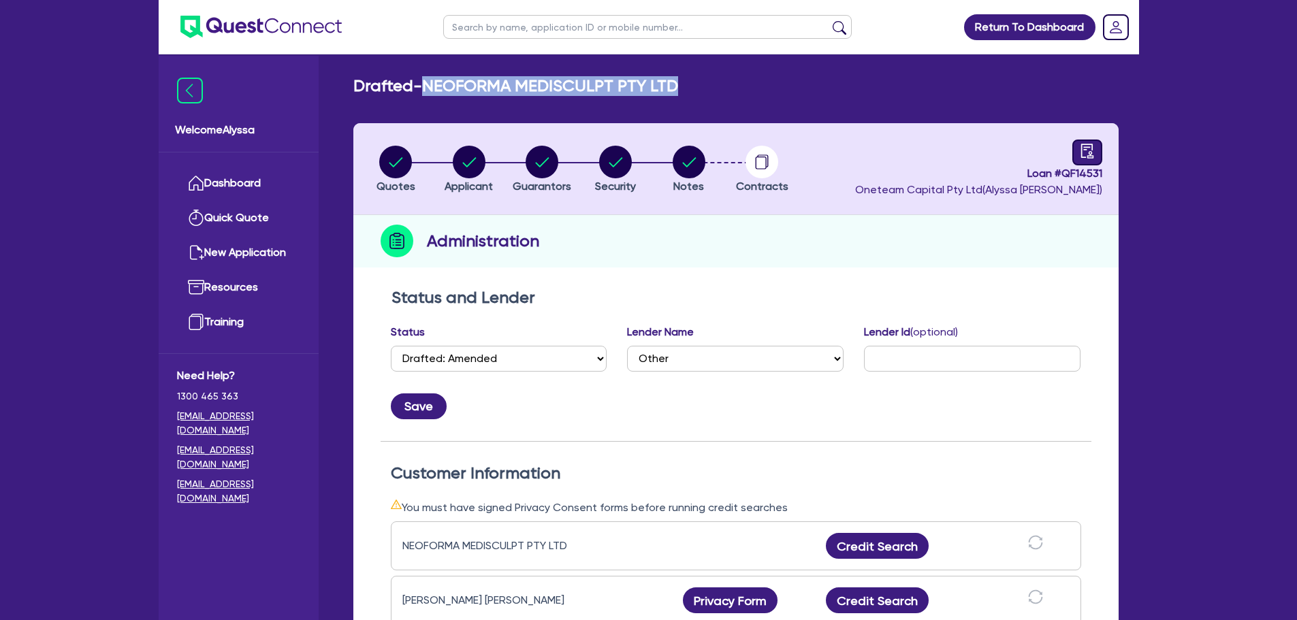
scroll to position [371, 0]
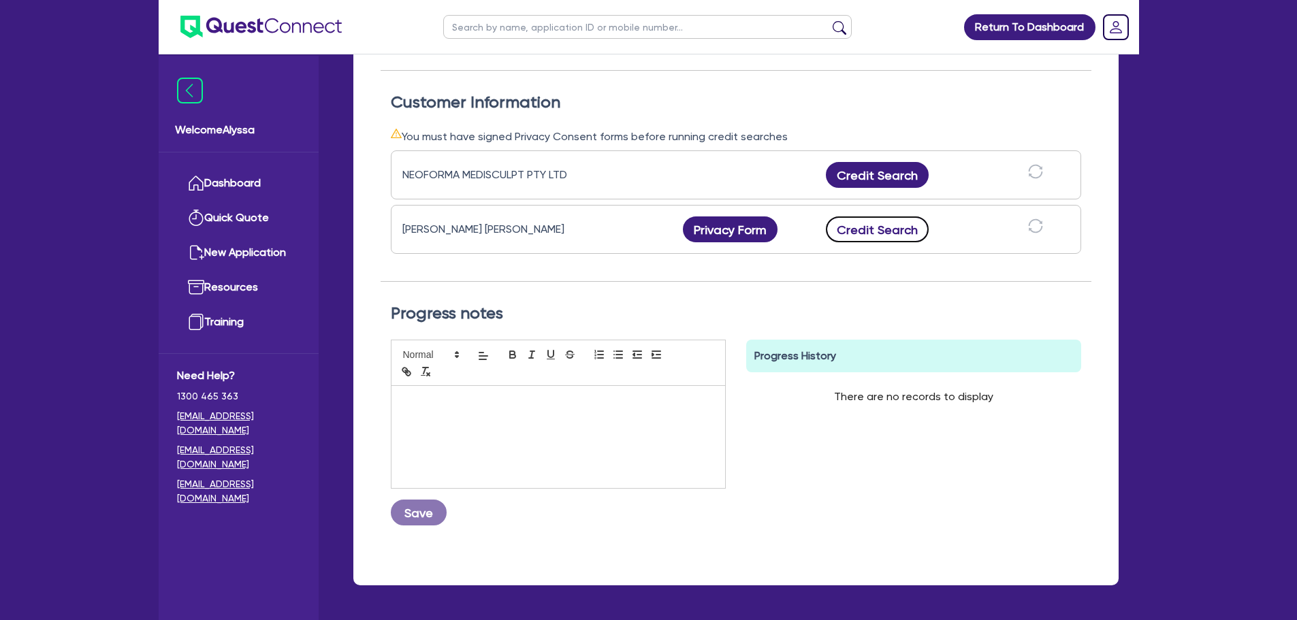
click at [861, 229] on button "Credit Search" at bounding box center [877, 229] width 103 height 26
click at [871, 166] on button "Credit Search" at bounding box center [877, 175] width 103 height 26
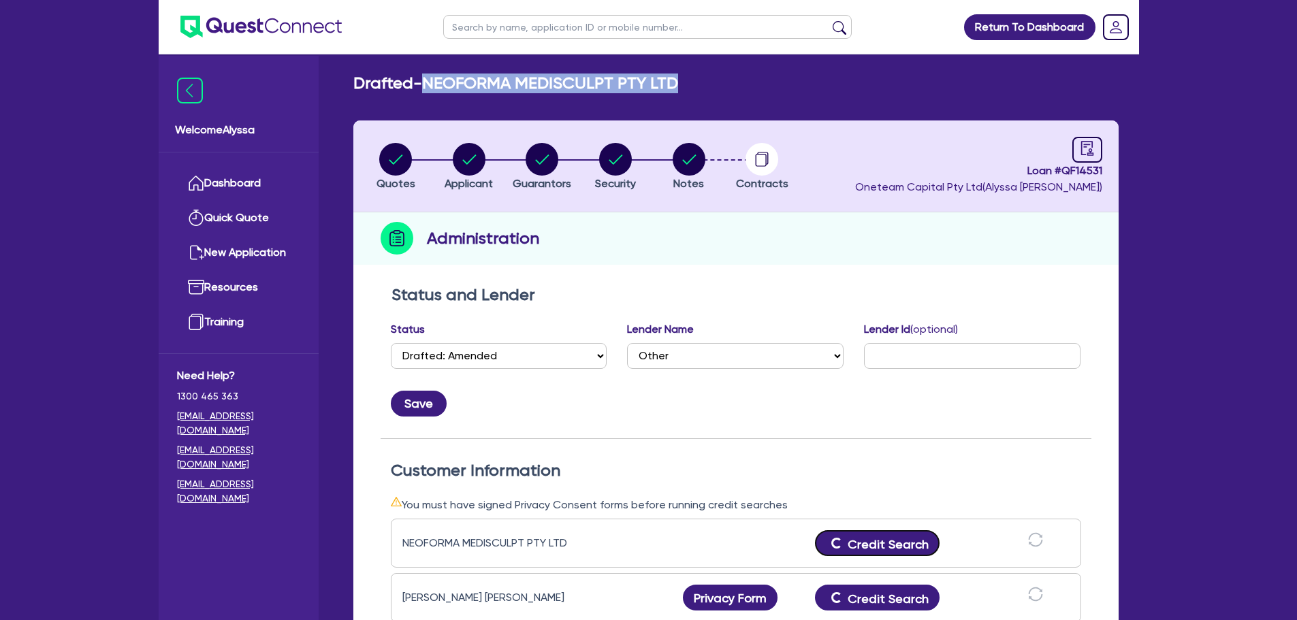
scroll to position [0, 0]
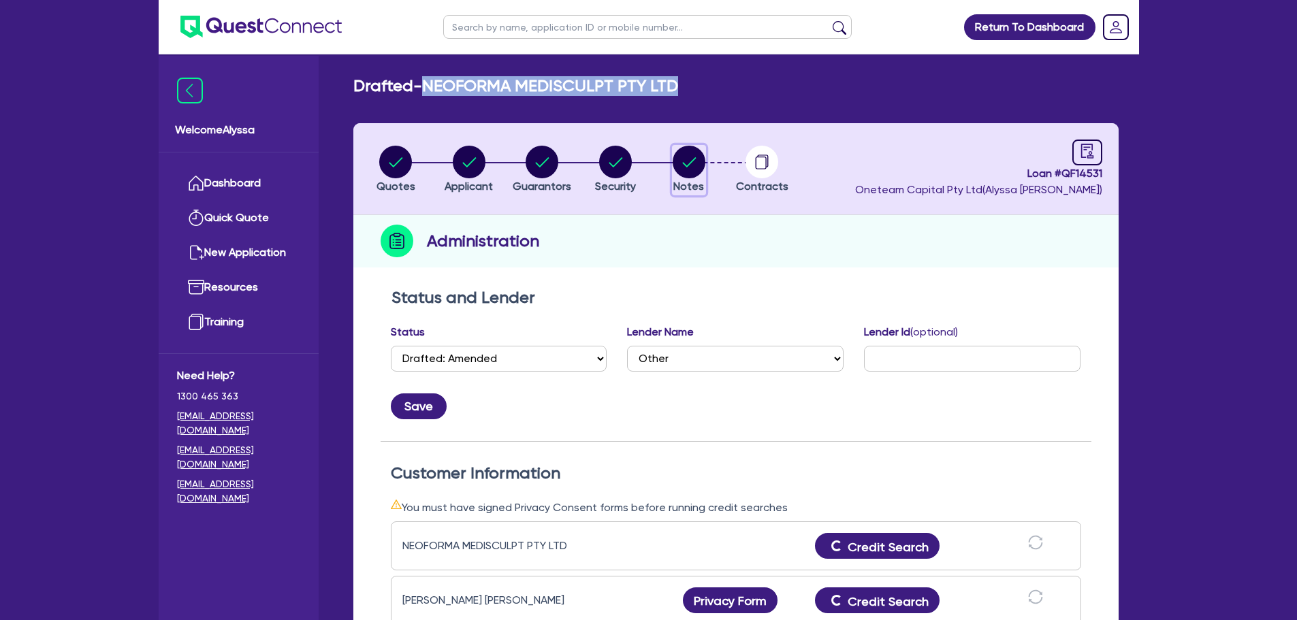
click at [687, 167] on circle "button" at bounding box center [688, 162] width 33 height 33
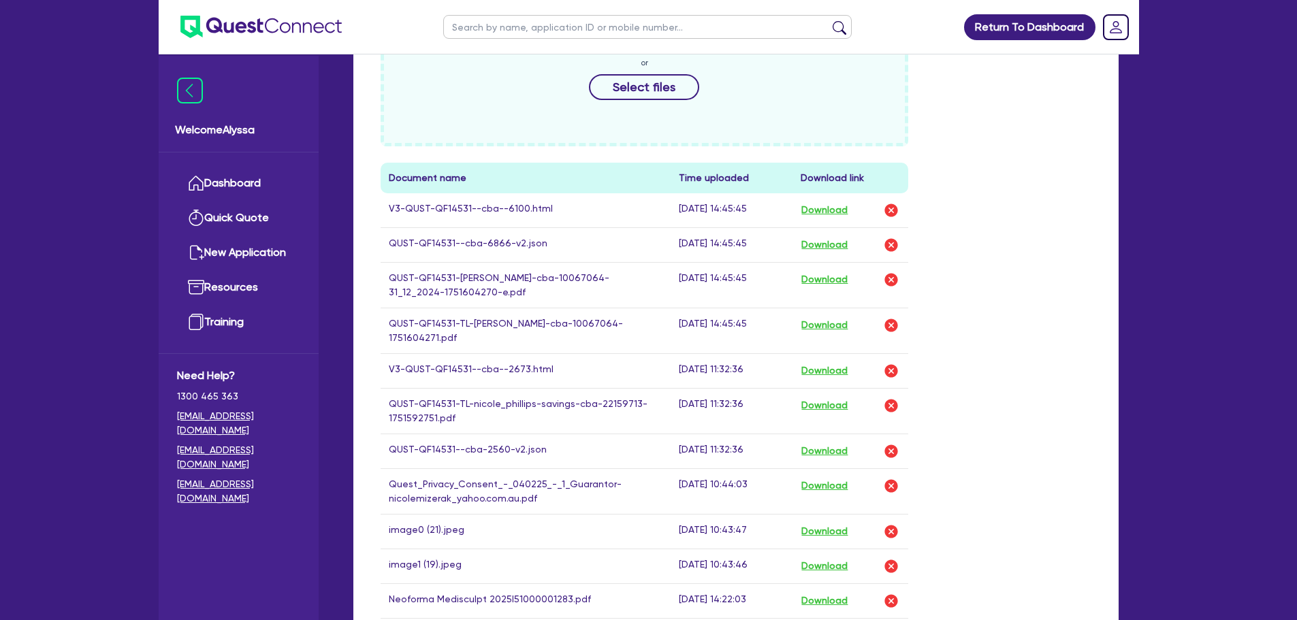
scroll to position [651, 0]
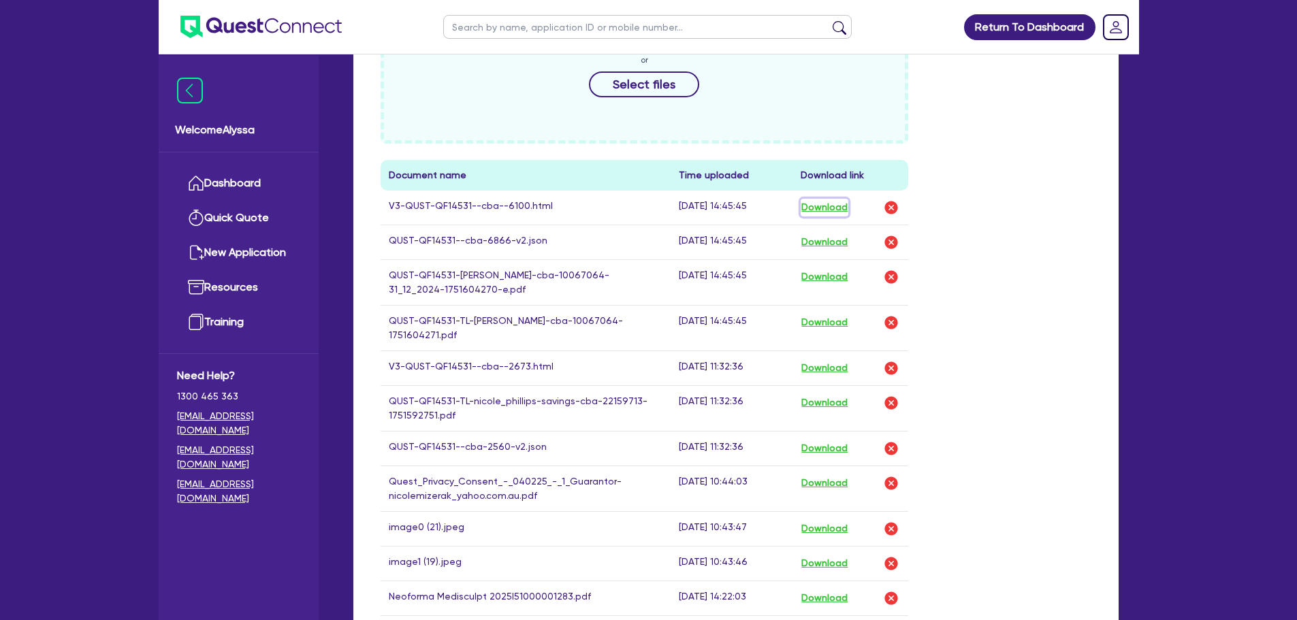
click at [830, 202] on button "Download" at bounding box center [824, 208] width 48 height 18
click at [830, 366] on button "Download" at bounding box center [824, 368] width 48 height 18
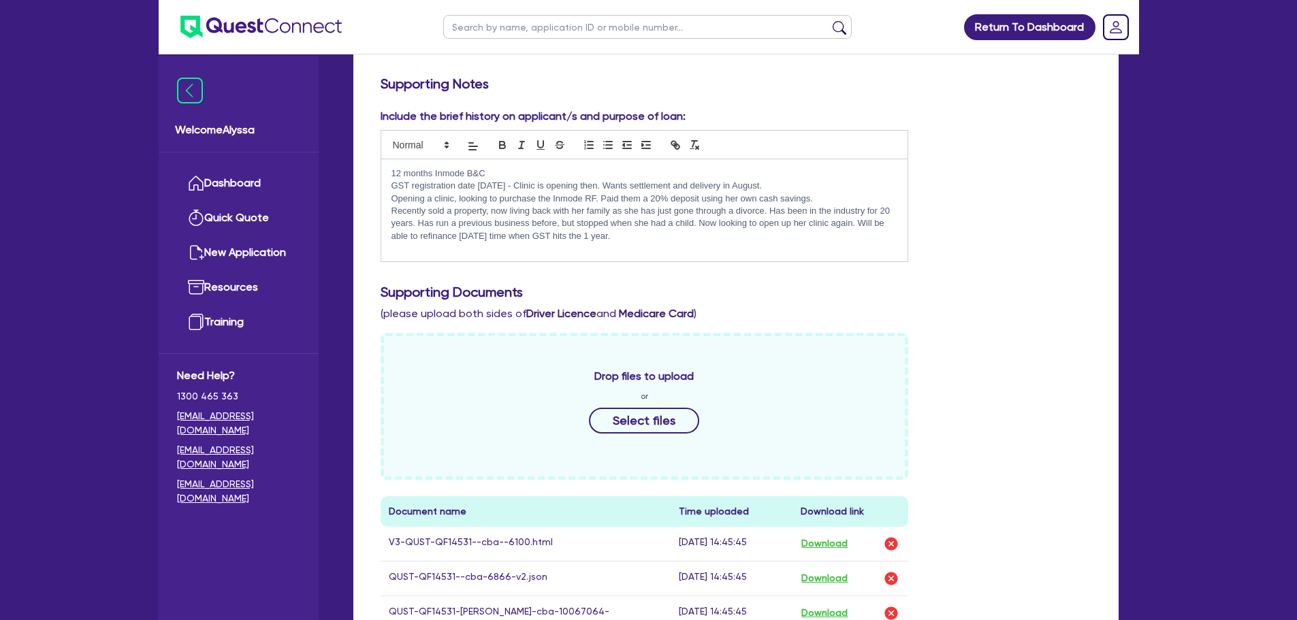
scroll to position [86, 0]
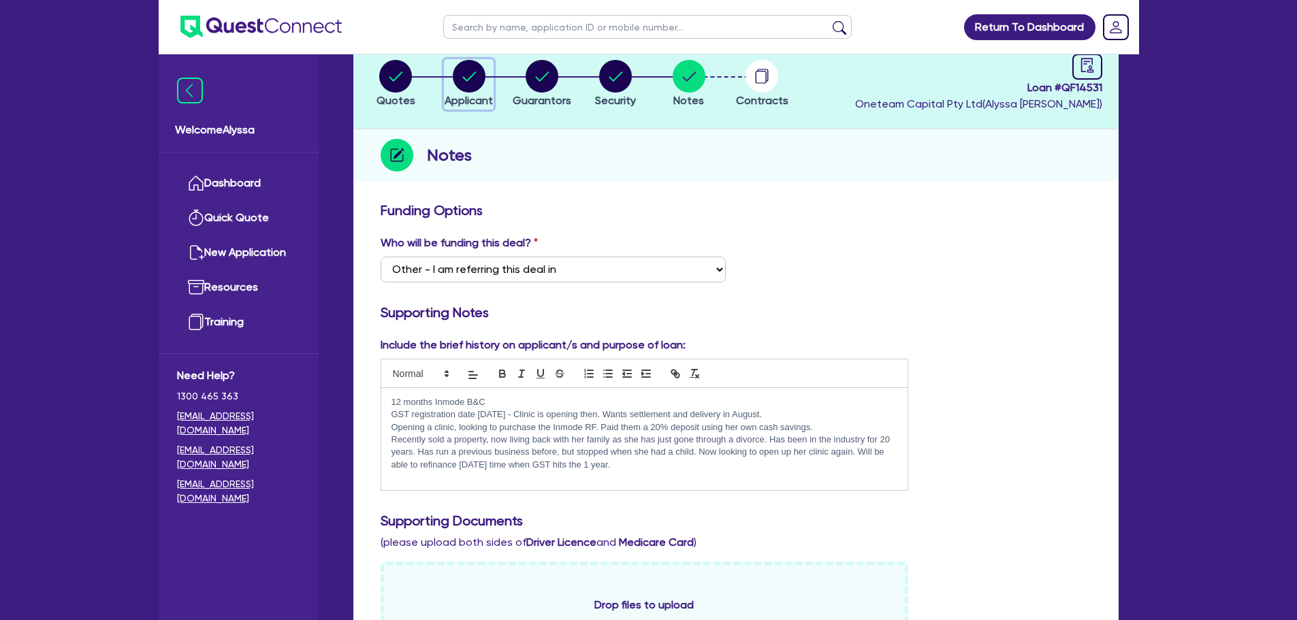
click at [489, 99] on span "Applicant" at bounding box center [468, 100] width 48 height 13
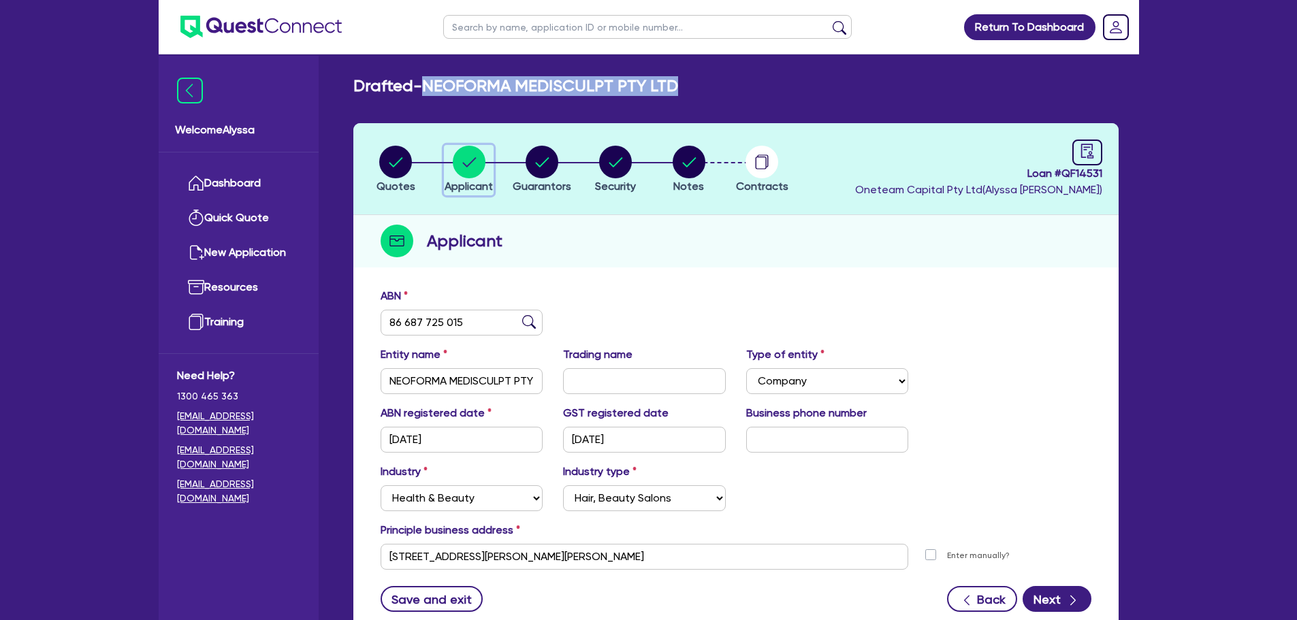
scroll to position [2, 0]
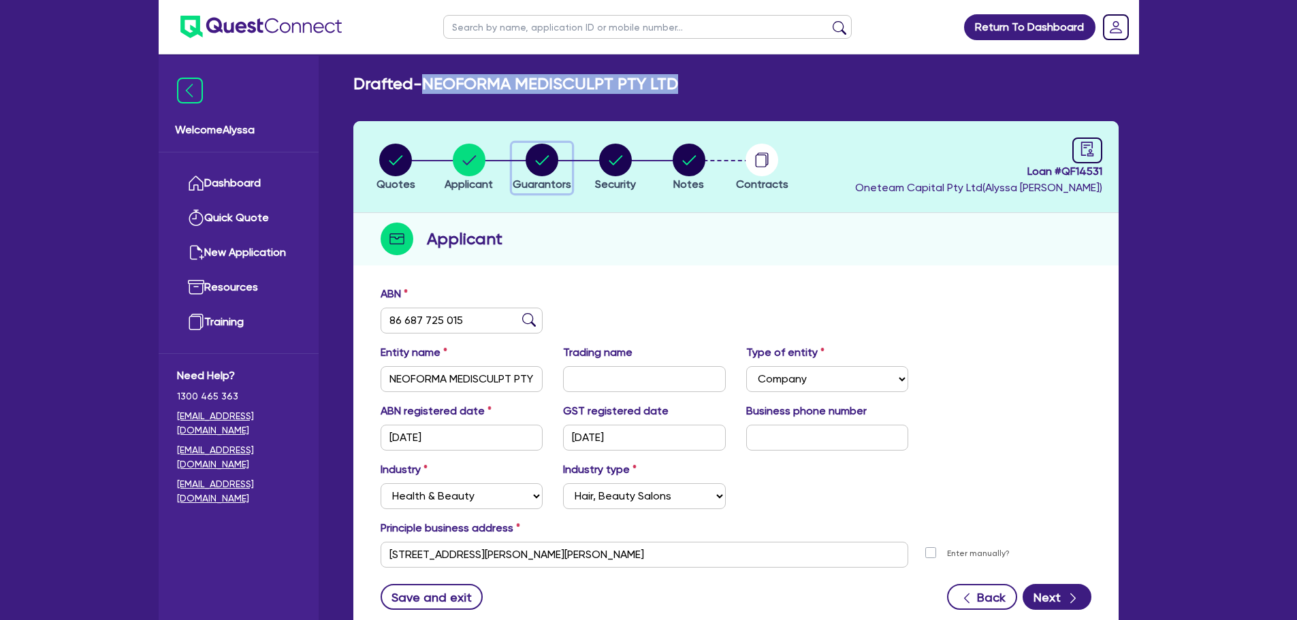
click at [540, 168] on circle "button" at bounding box center [541, 160] width 33 height 33
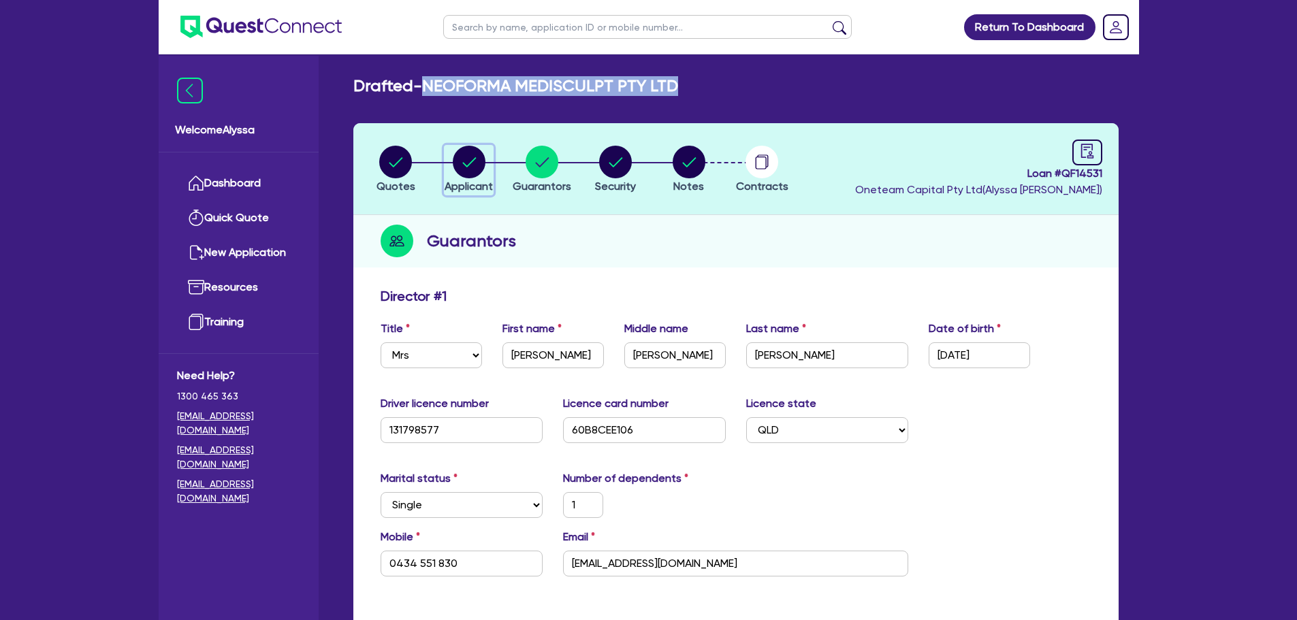
click at [472, 174] on circle "button" at bounding box center [469, 162] width 33 height 33
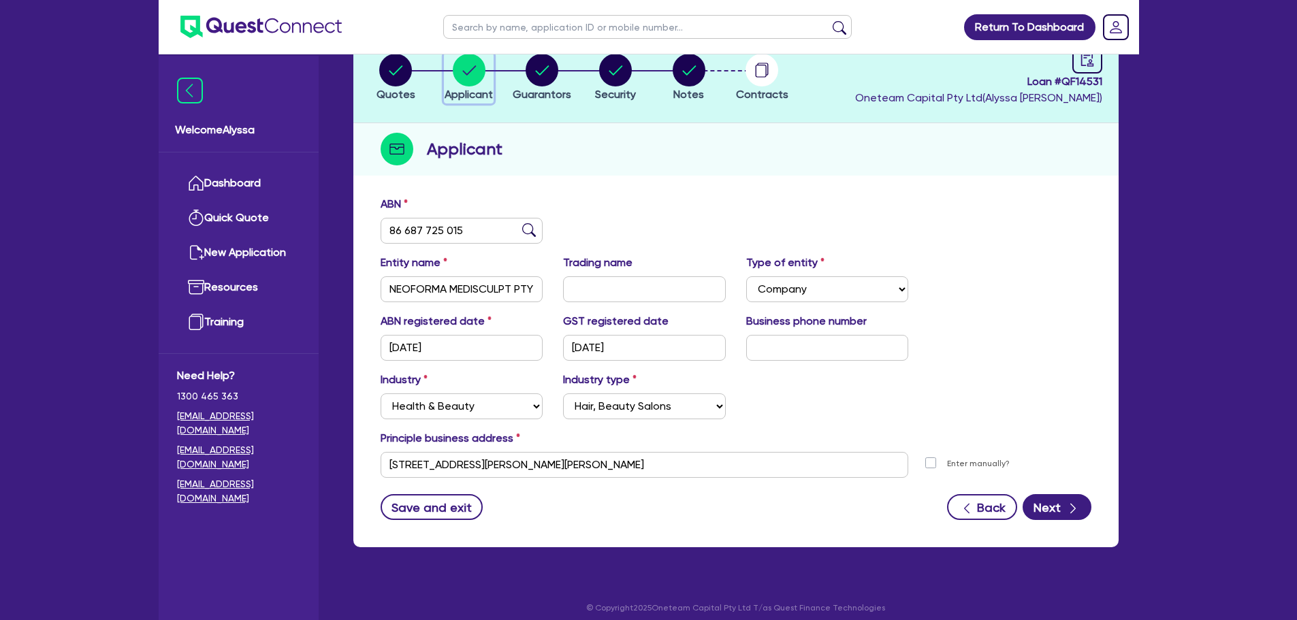
scroll to position [93, 0]
click at [607, 77] on circle "button" at bounding box center [615, 69] width 33 height 33
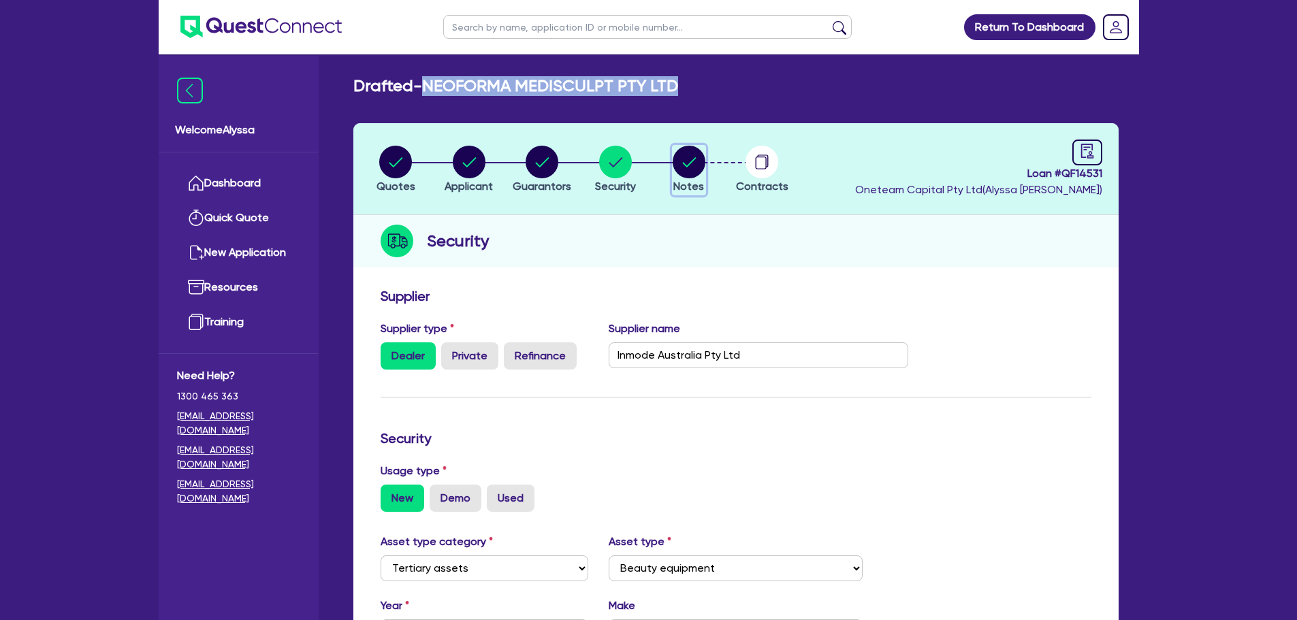
click at [685, 169] on circle "button" at bounding box center [688, 162] width 33 height 33
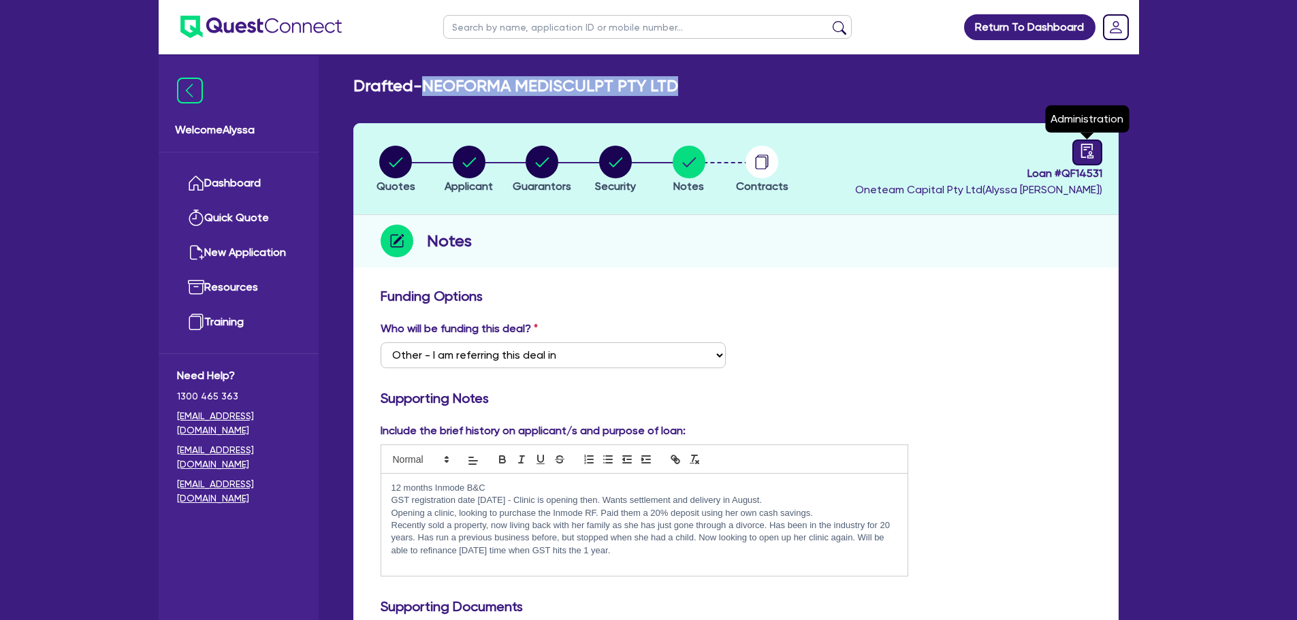
click at [1081, 149] on icon "audit" at bounding box center [1086, 151] width 12 height 14
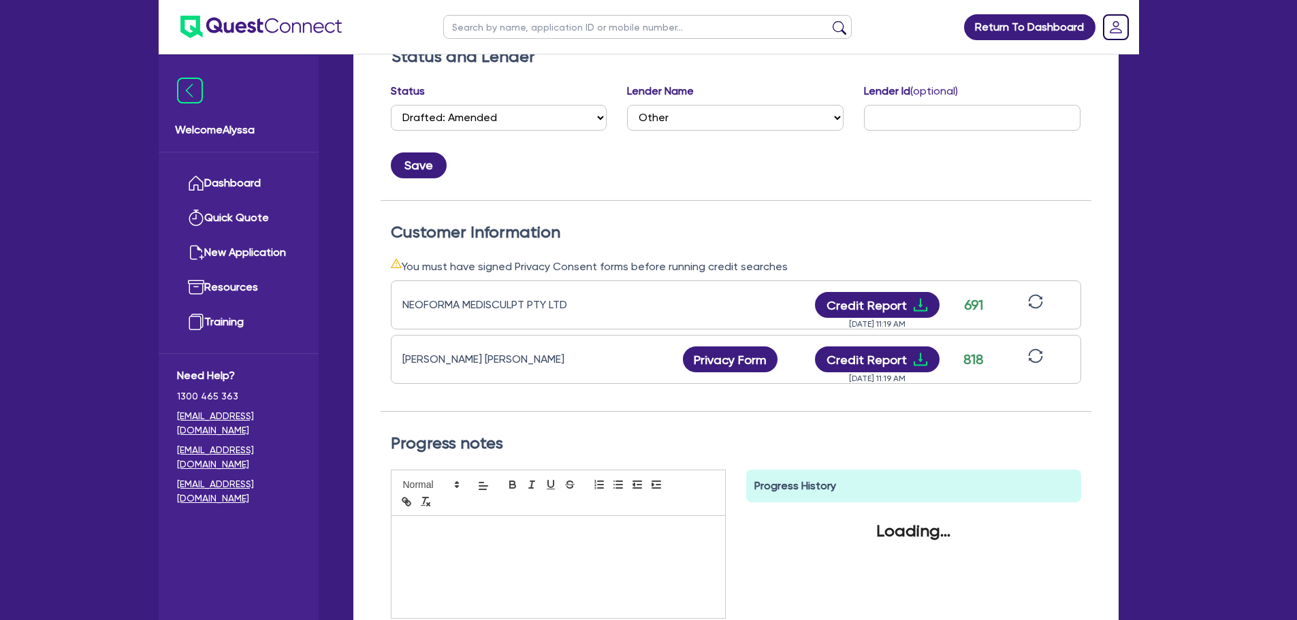
scroll to position [242, 0]
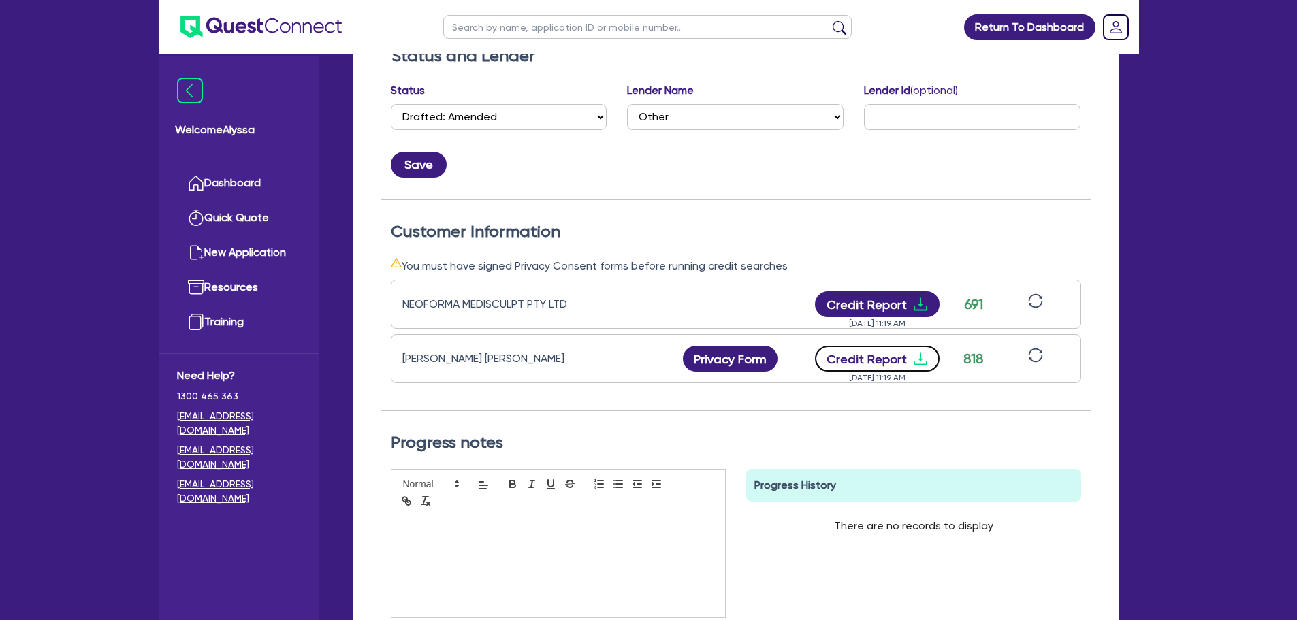
click at [860, 360] on button "Credit Report" at bounding box center [877, 359] width 125 height 26
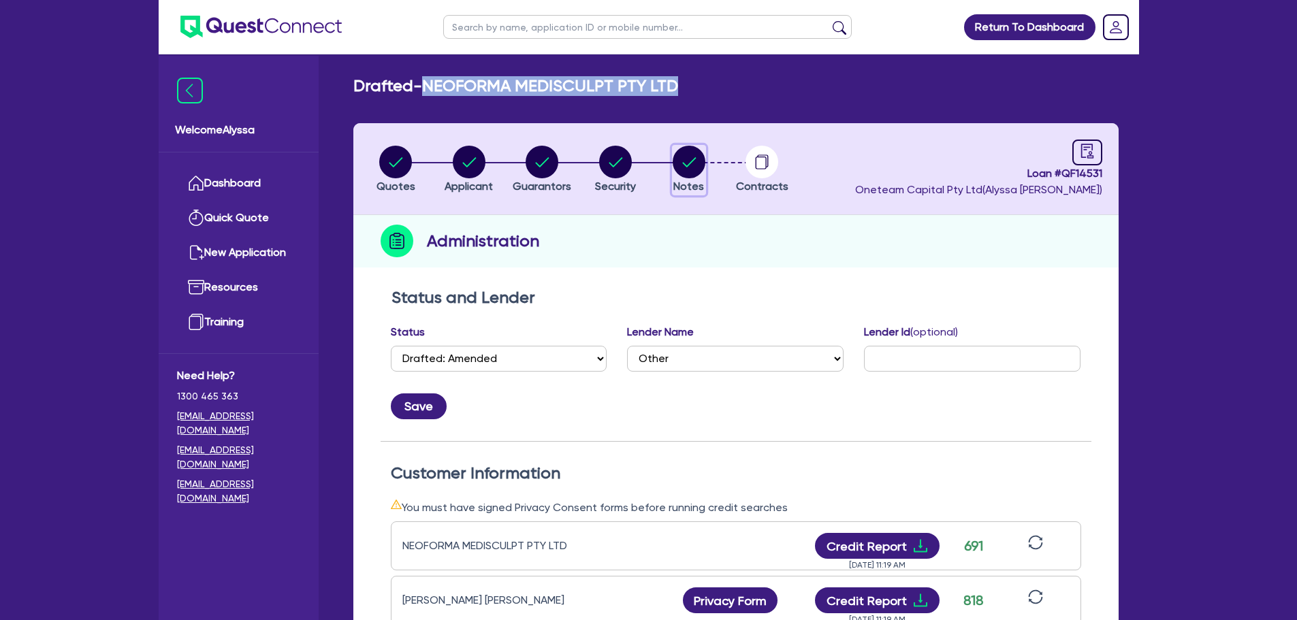
click at [681, 173] on circle "button" at bounding box center [688, 162] width 33 height 33
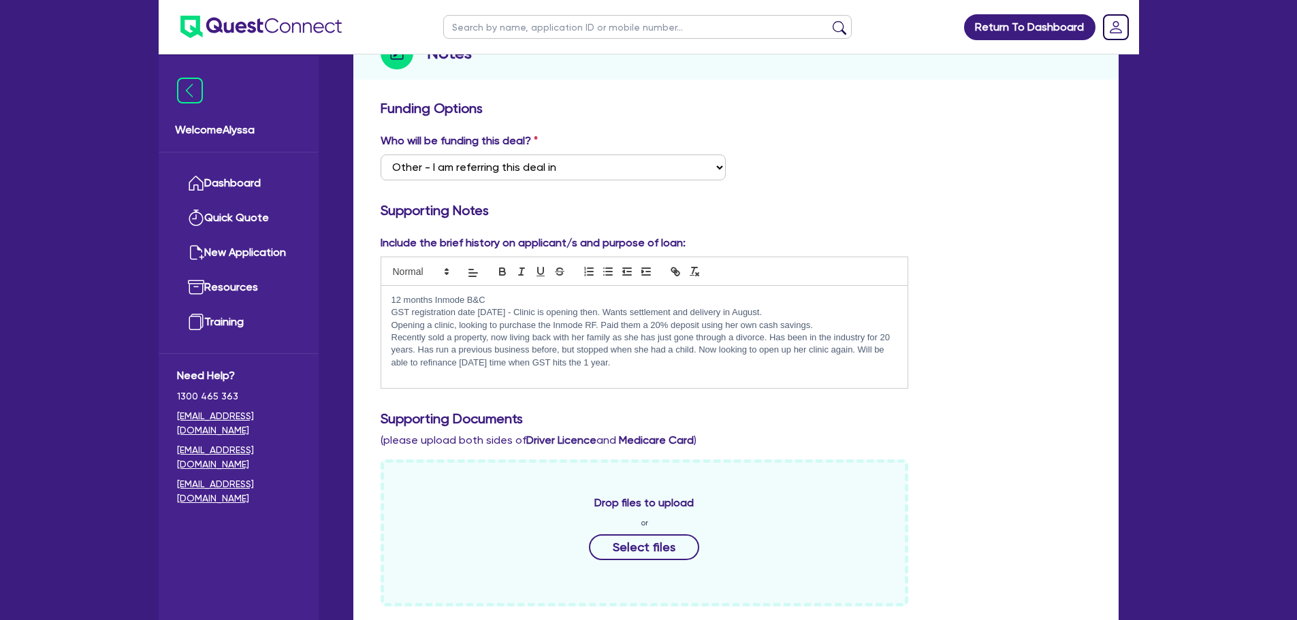
scroll to position [34, 0]
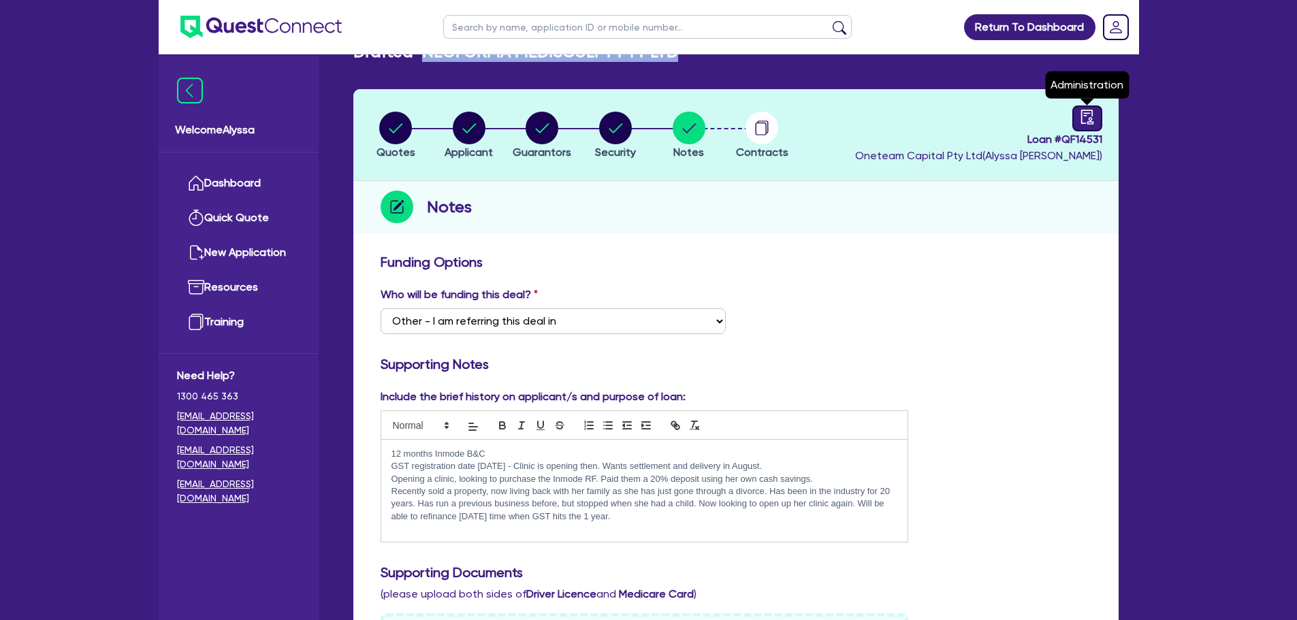
click at [1077, 119] on link at bounding box center [1087, 119] width 30 height 26
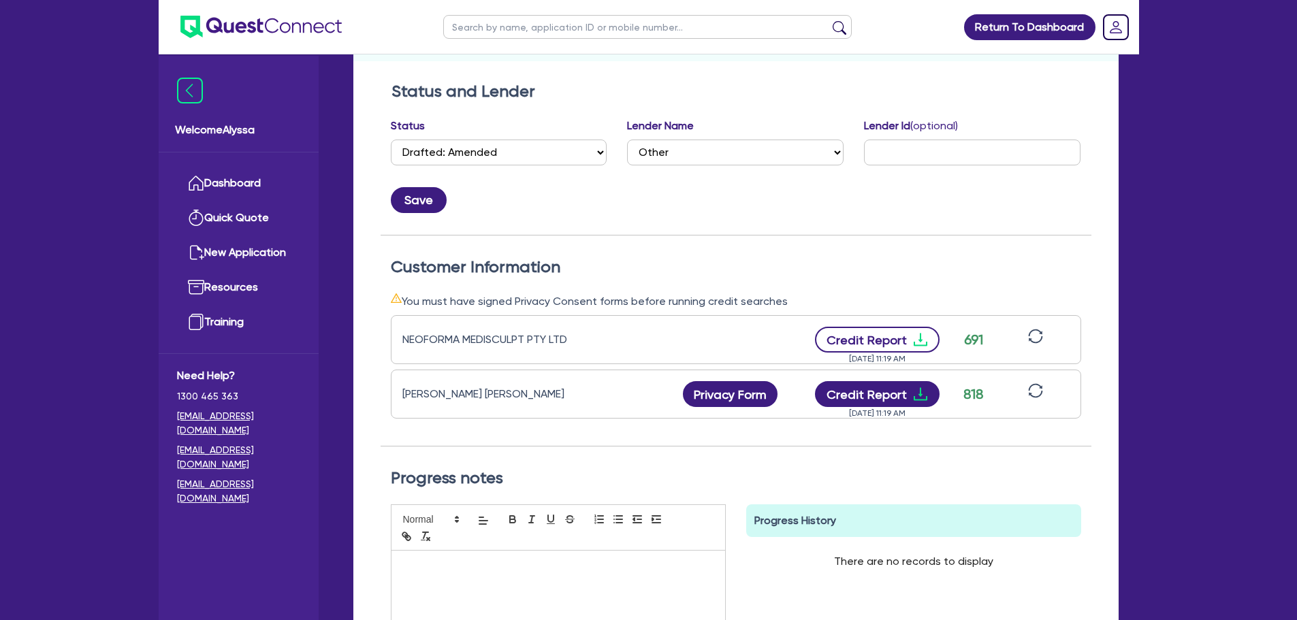
scroll to position [207, 0]
click at [874, 340] on button "Credit Report" at bounding box center [877, 339] width 125 height 26
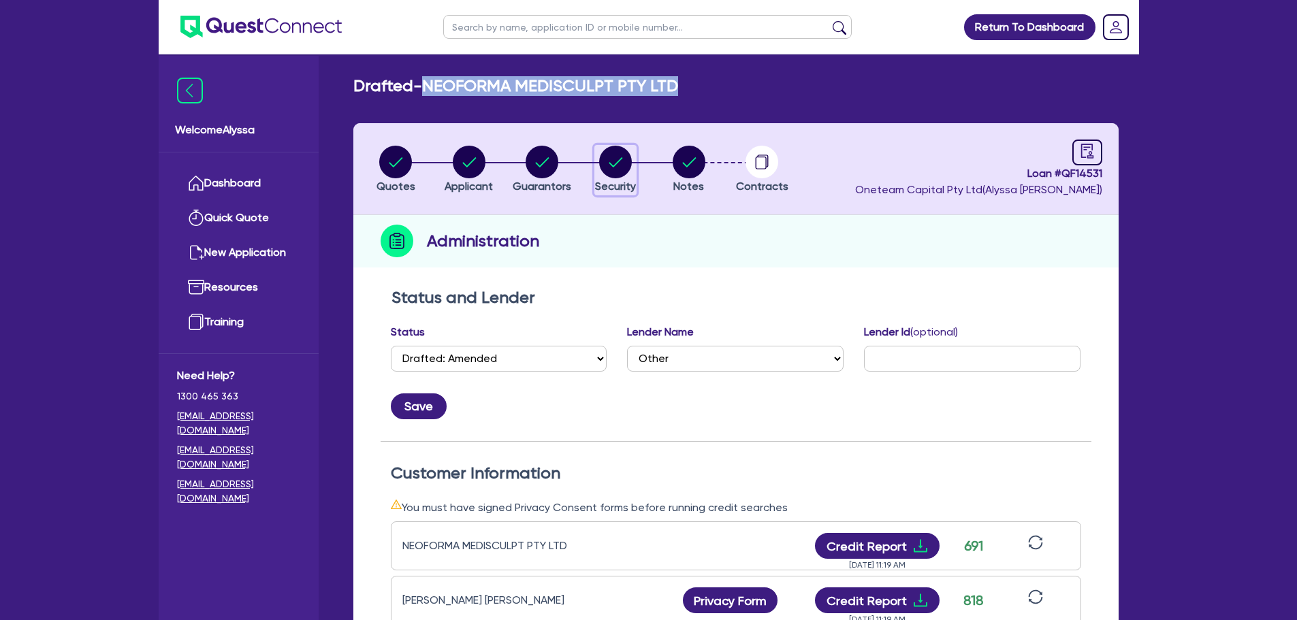
click at [625, 167] on circle "button" at bounding box center [615, 162] width 33 height 33
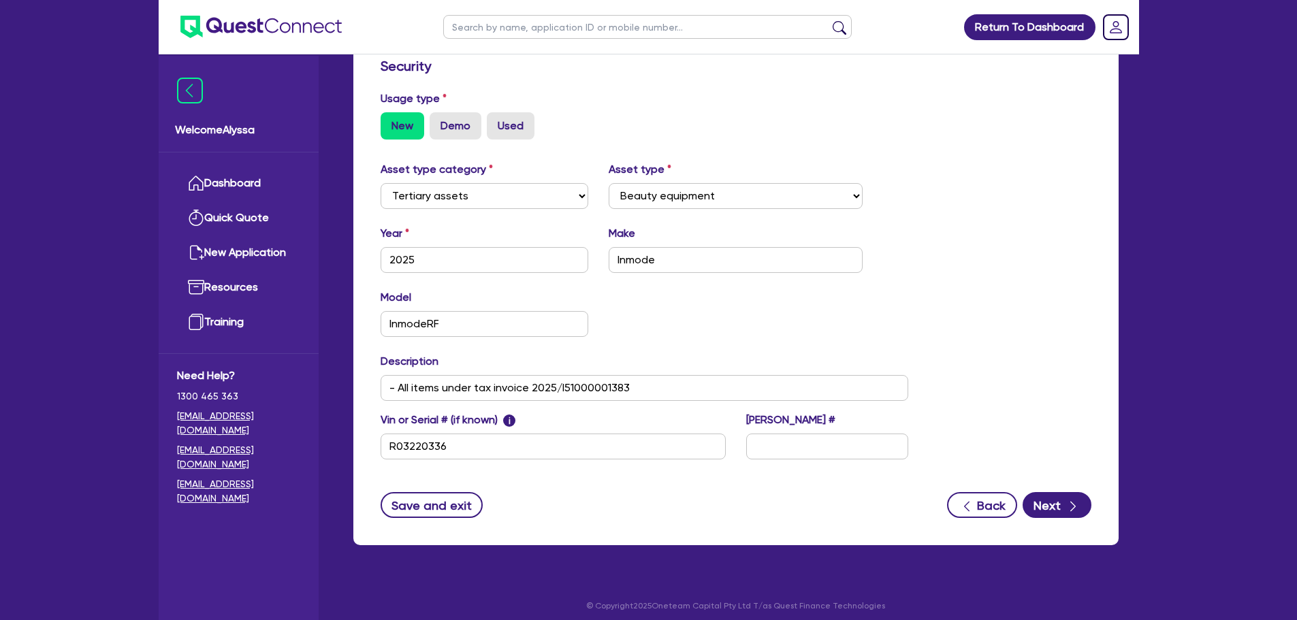
scroll to position [380, 0]
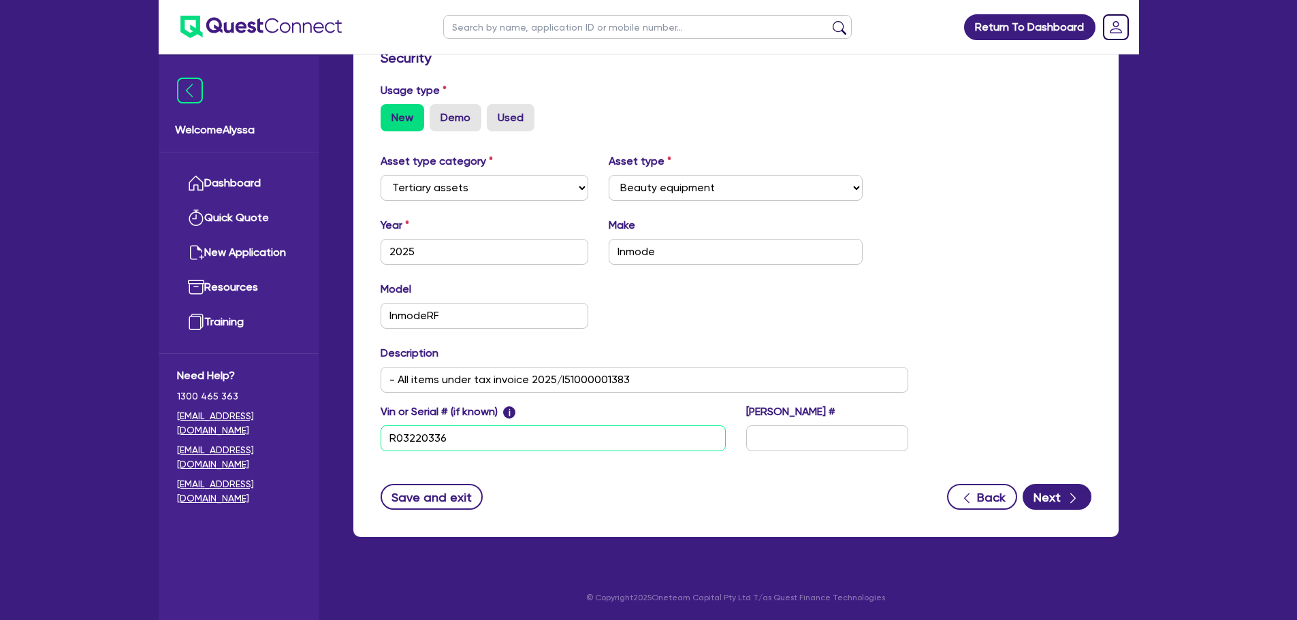
drag, startPoint x: 459, startPoint y: 440, endPoint x: 377, endPoint y: 441, distance: 81.7
click at [377, 441] on div "Vin or Serial # (if known) i R03220336" at bounding box center [553, 428] width 366 height 48
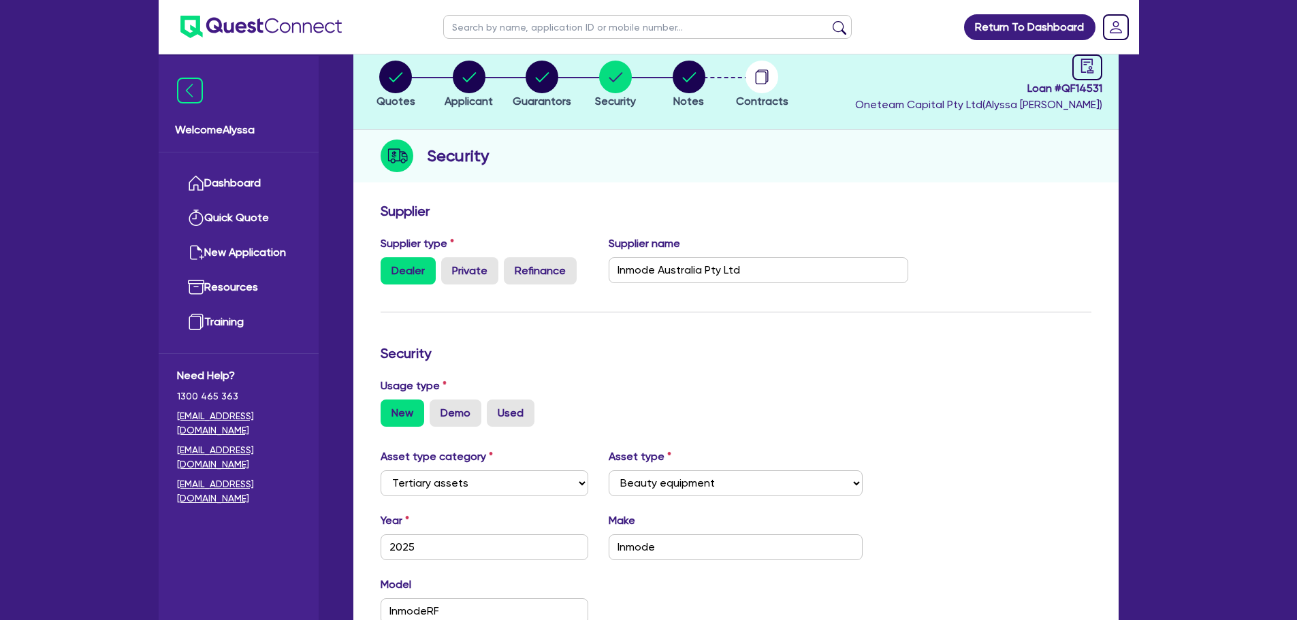
scroll to position [0, 0]
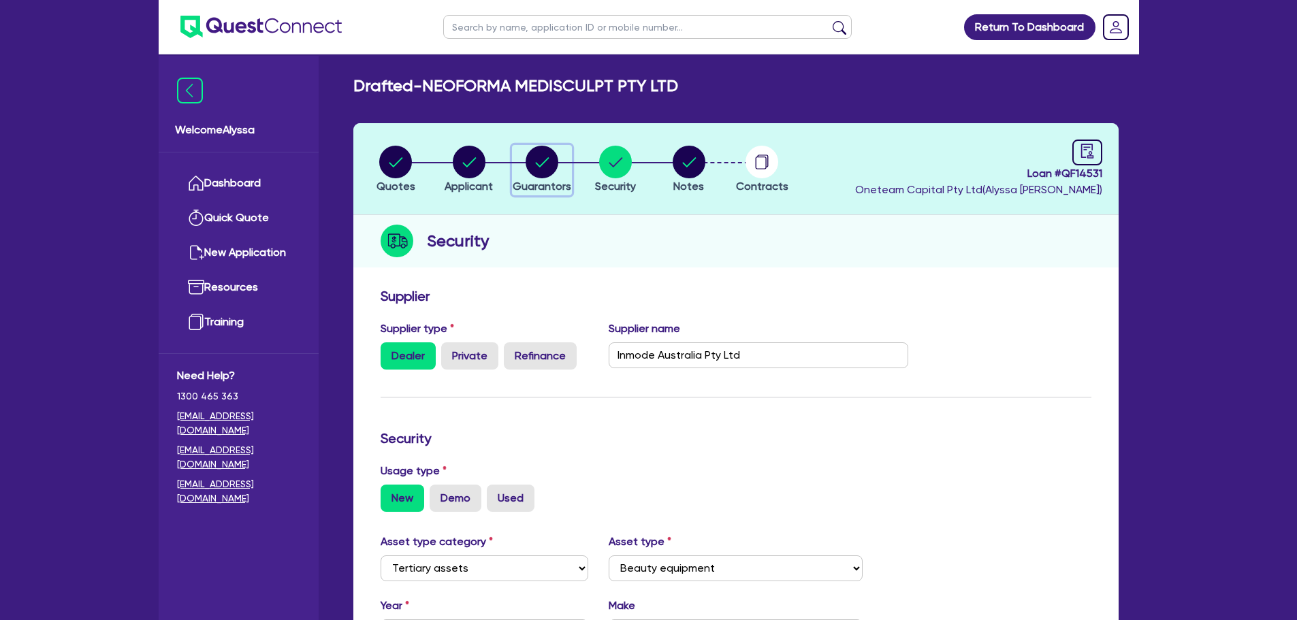
click at [537, 165] on circle "button" at bounding box center [541, 162] width 33 height 33
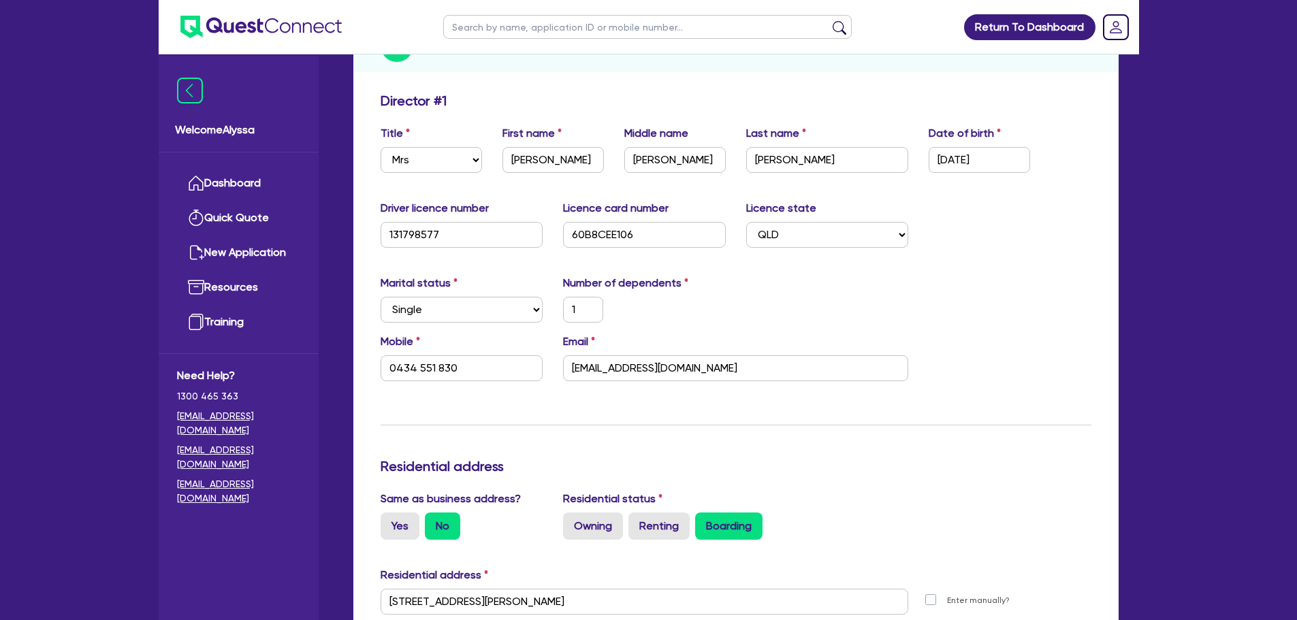
scroll to position [214, 0]
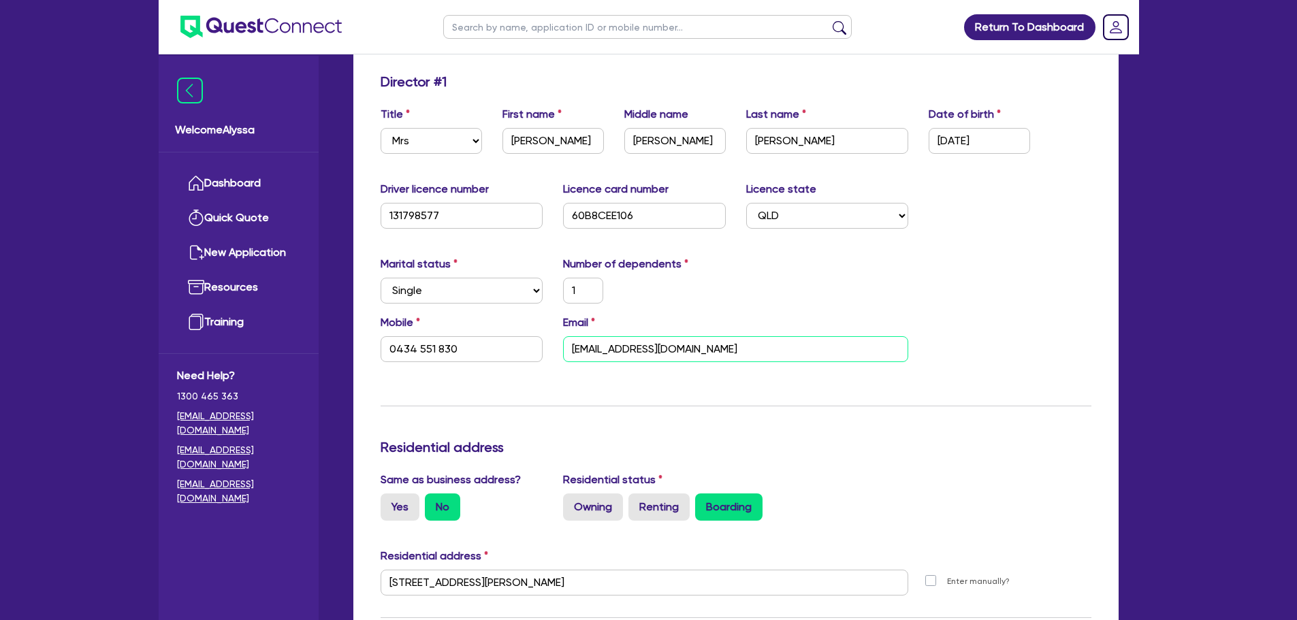
drag, startPoint x: 724, startPoint y: 343, endPoint x: 540, endPoint y: 348, distance: 183.9
click at [540, 348] on div "Mobile [PHONE_NUMBER] Email [EMAIL_ADDRESS][DOMAIN_NAME]" at bounding box center [735, 343] width 731 height 59
click at [247, 188] on link "Dashboard" at bounding box center [238, 183] width 123 height 35
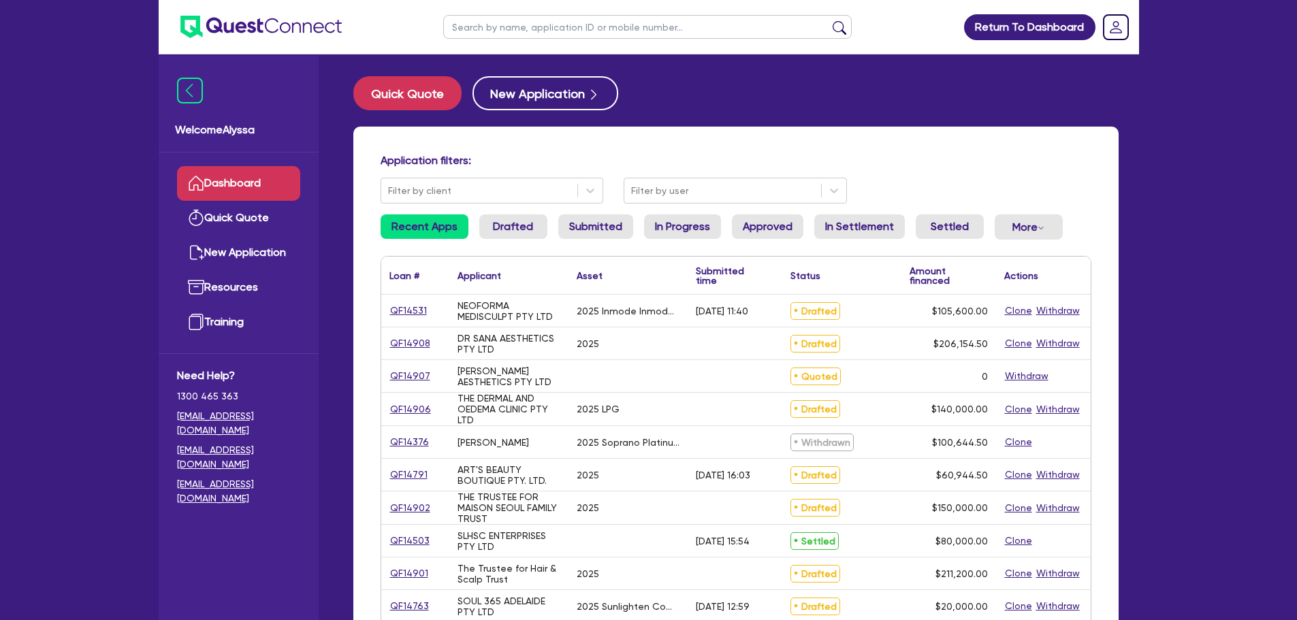
click at [509, 28] on input "text" at bounding box center [647, 27] width 408 height 24
click at [828, 20] on button "submit" at bounding box center [839, 29] width 22 height 19
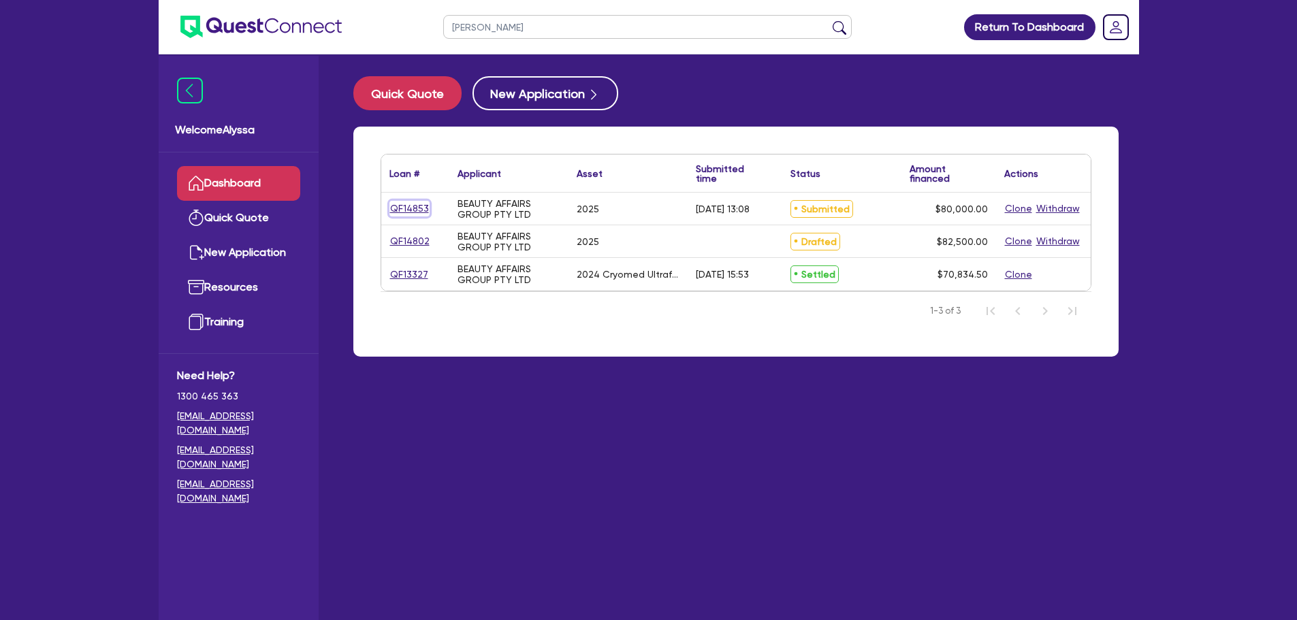
click at [400, 208] on link "QF14853" at bounding box center [409, 209] width 40 height 16
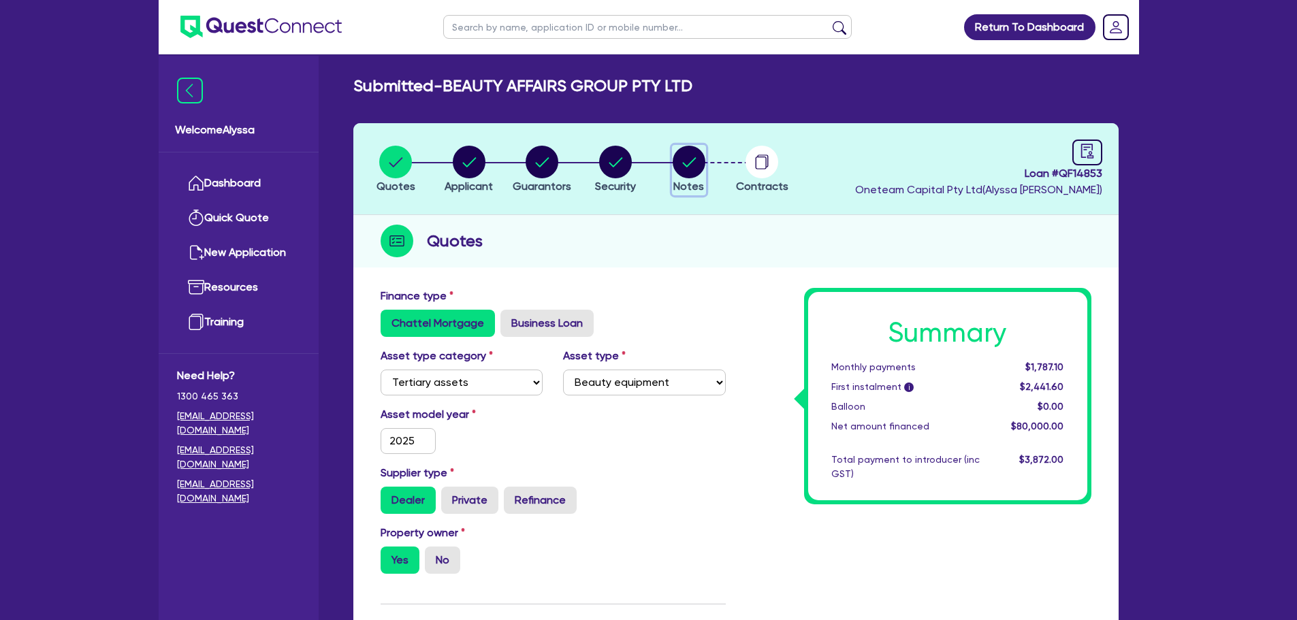
click at [674, 165] on circle "button" at bounding box center [688, 162] width 33 height 33
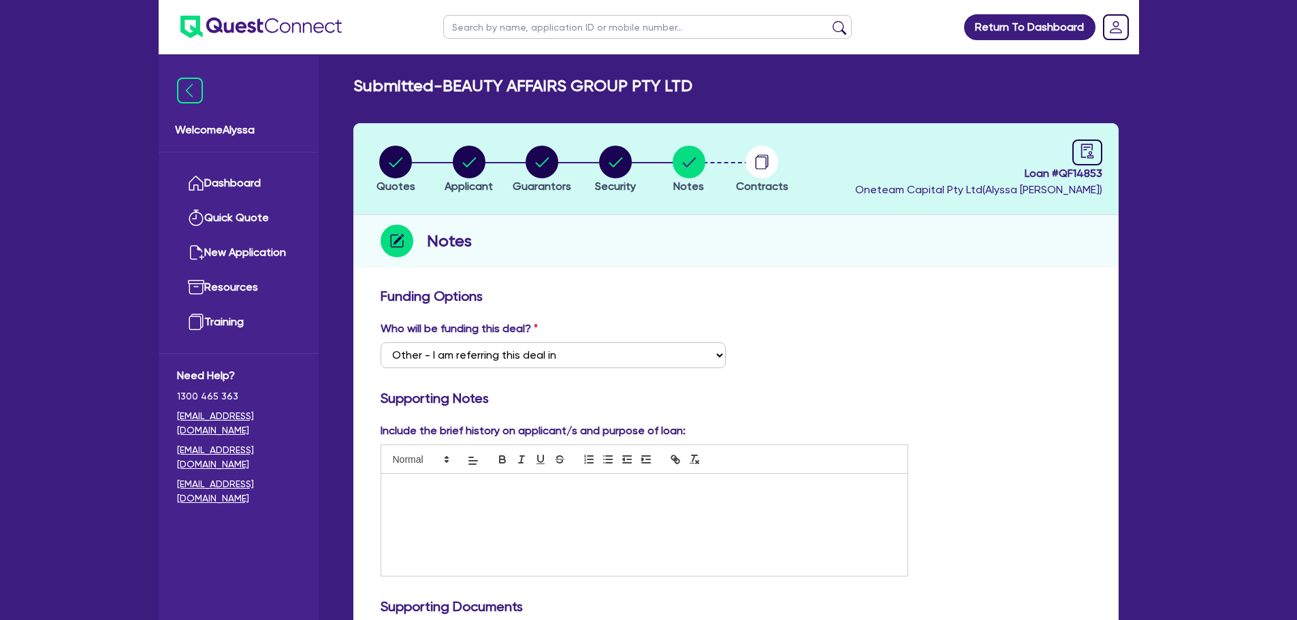
click at [653, 261] on div "Notes" at bounding box center [735, 241] width 765 height 52
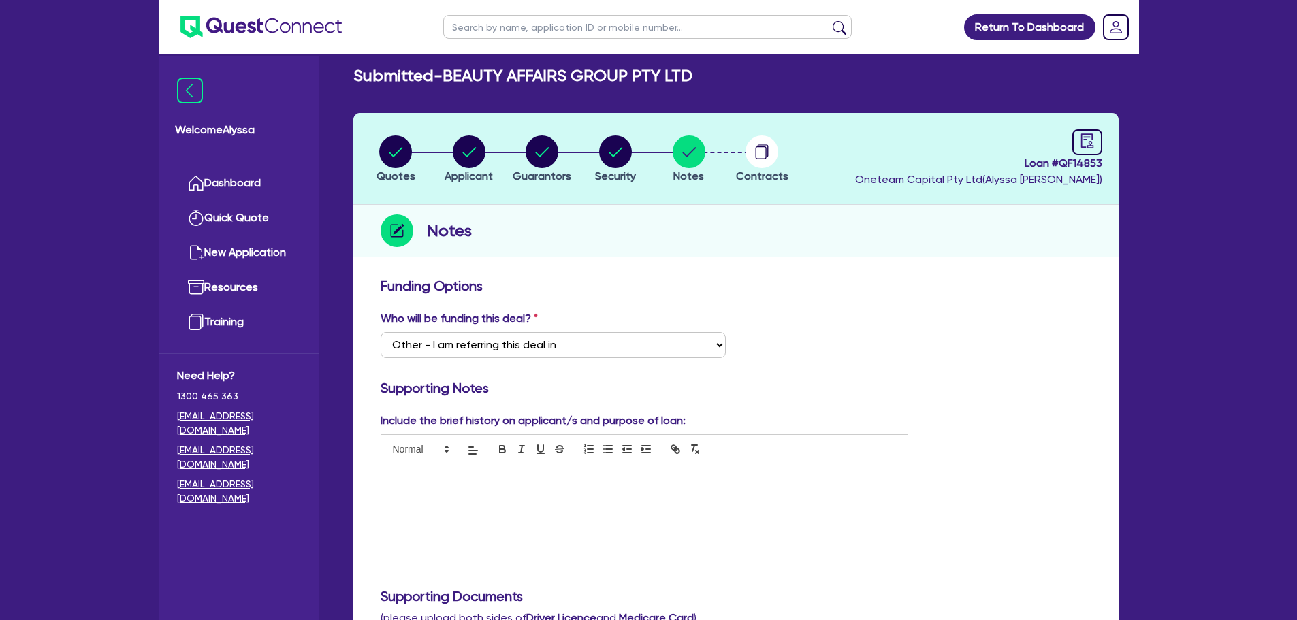
scroll to position [11, 0]
click at [958, 319] on div "Who will be funding this deal? Select I want Quest to fund 100% I will fund 100…" at bounding box center [735, 339] width 731 height 59
click at [698, 162] on circle "button" at bounding box center [688, 151] width 33 height 33
click at [545, 160] on circle "button" at bounding box center [541, 151] width 33 height 33
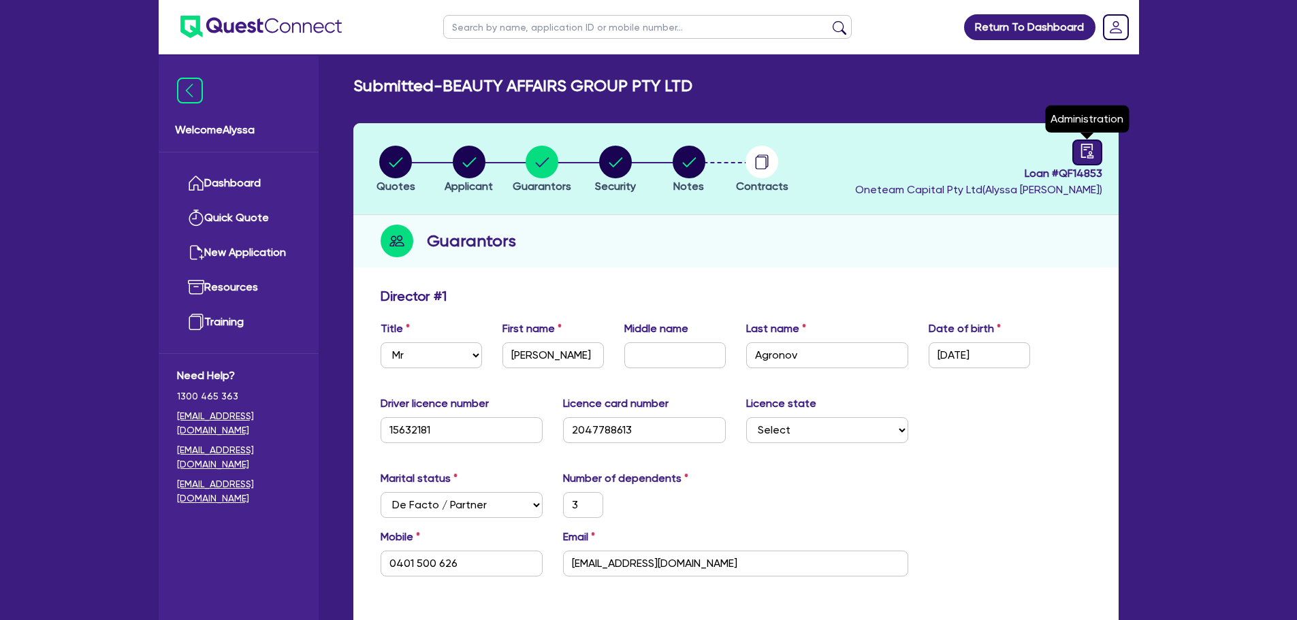
click at [1077, 156] on link at bounding box center [1087, 153] width 30 height 26
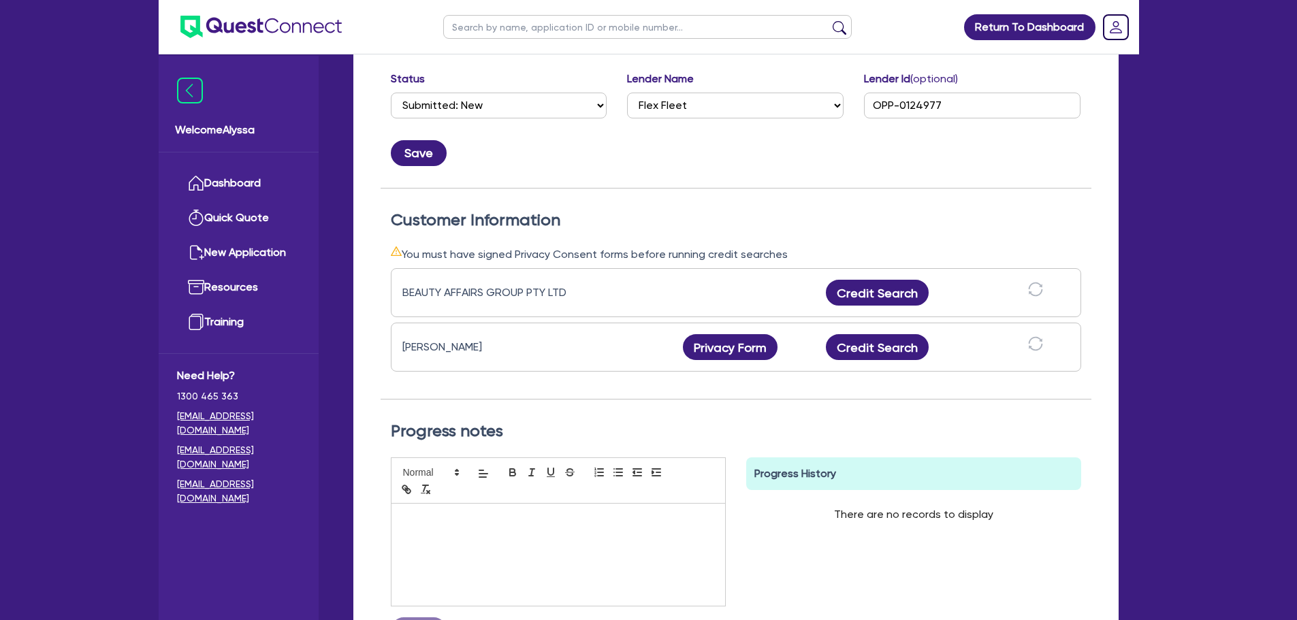
scroll to position [254, 0]
click at [685, 95] on select "Select AAMF AFS Alex Bank Angle Finance Azora Banjo BigStone BOQ Finance Brande…" at bounding box center [735, 105] width 216 height 26
click at [627, 92] on select "Select AAMF AFS Alex Bank Angle Finance Azora Banjo BigStone BOQ Finance Brande…" at bounding box center [735, 105] width 216 height 26
click at [896, 166] on div "Status and Lender Status Select Quoted Drafted: New Drafted: Amended Submitted:…" at bounding box center [735, 111] width 711 height 154
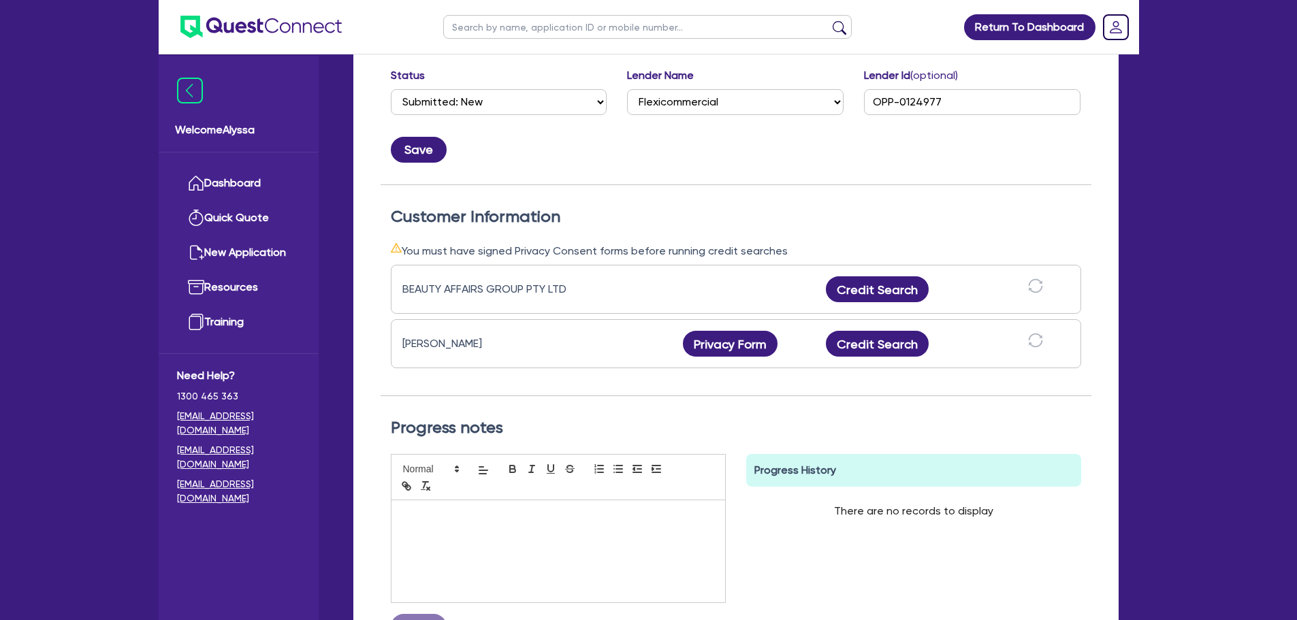
scroll to position [0, 0]
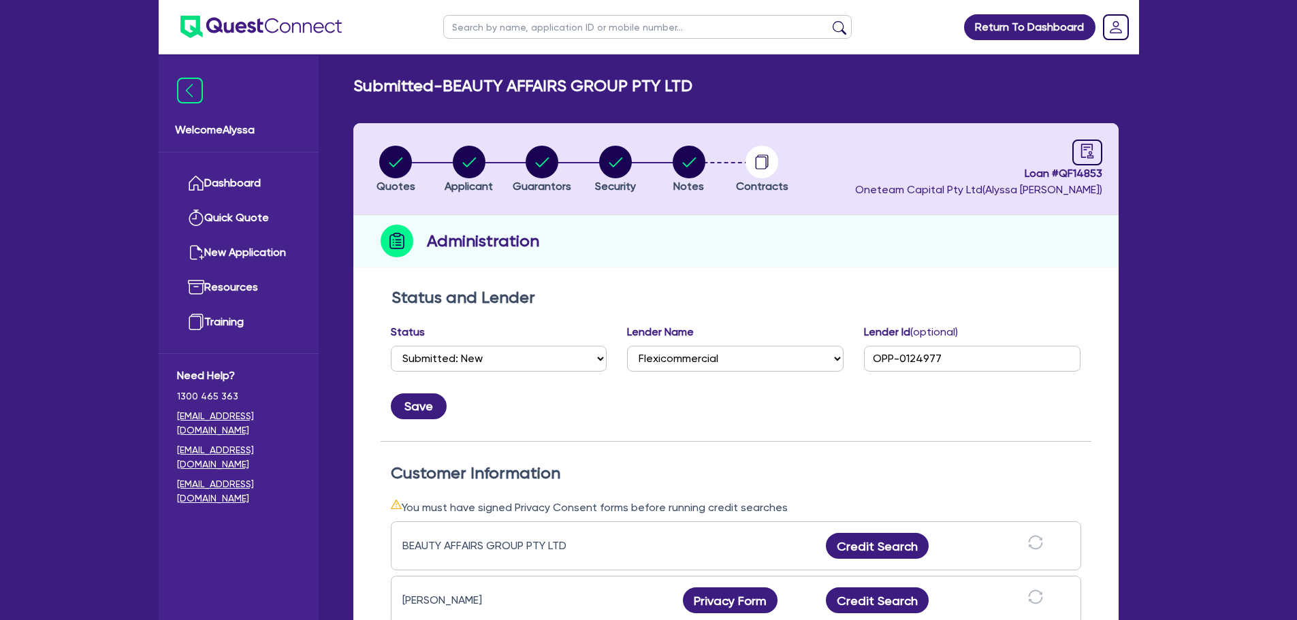
click at [539, 37] on input "text" at bounding box center [647, 27] width 408 height 24
click button "submit" at bounding box center [839, 29] width 22 height 19
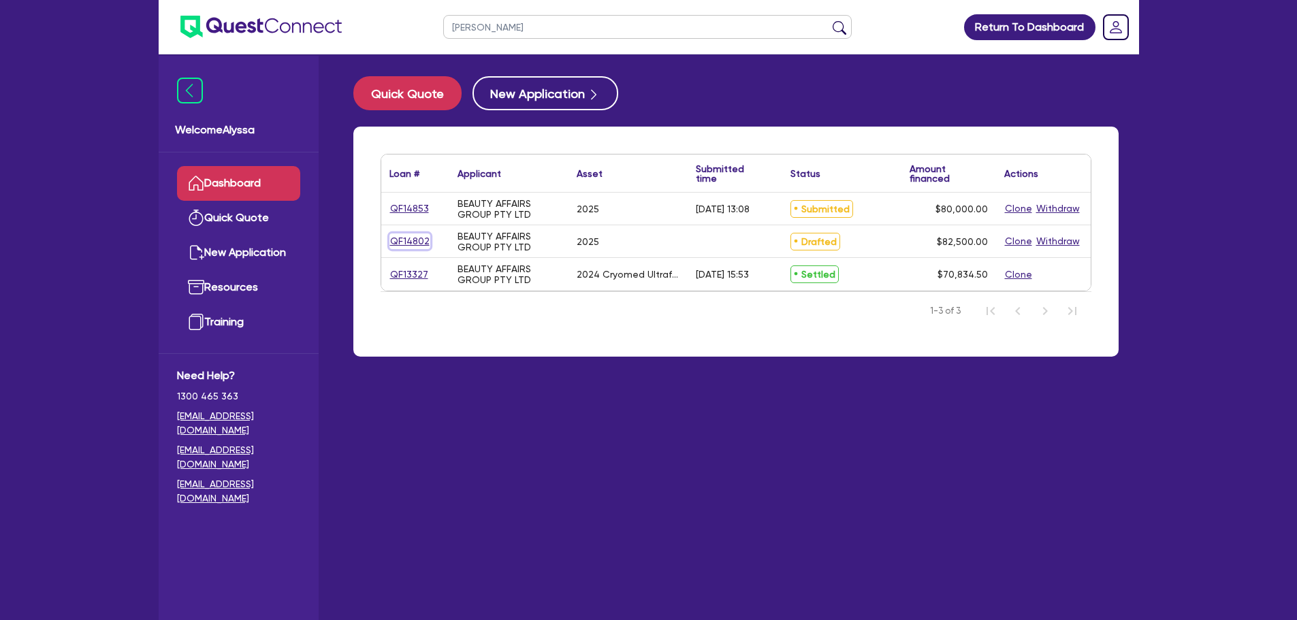
click at [397, 243] on link "QF14802" at bounding box center [409, 241] width 41 height 16
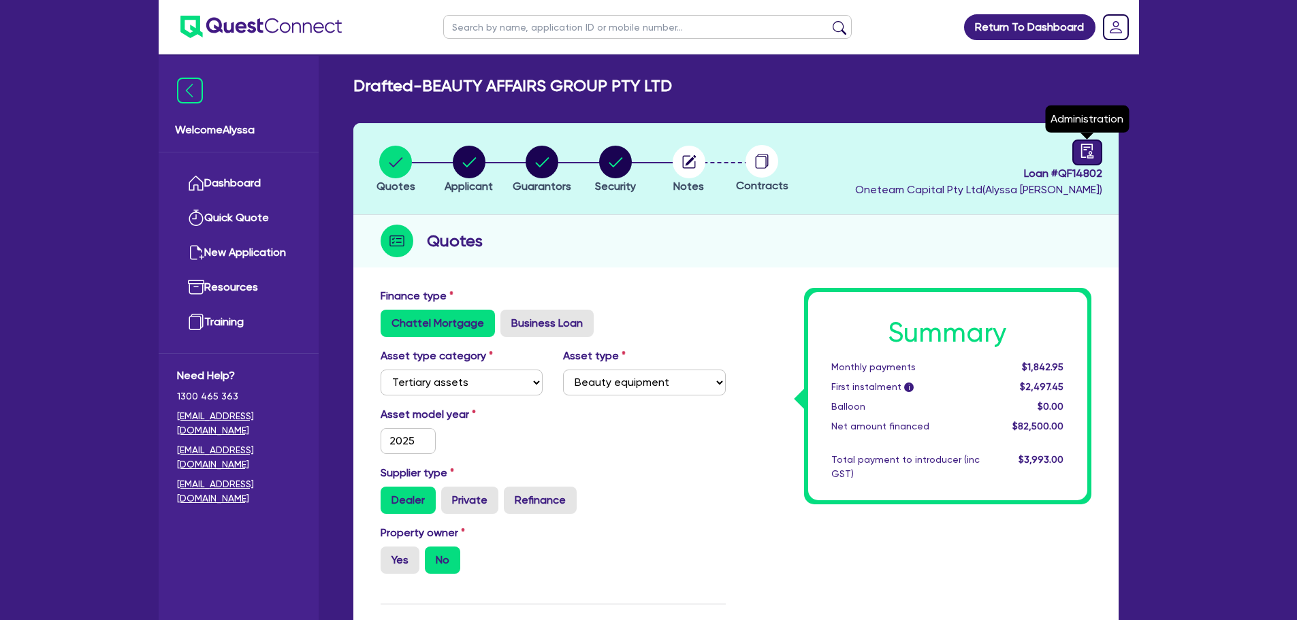
click at [1082, 147] on icon "audit" at bounding box center [1087, 151] width 15 height 15
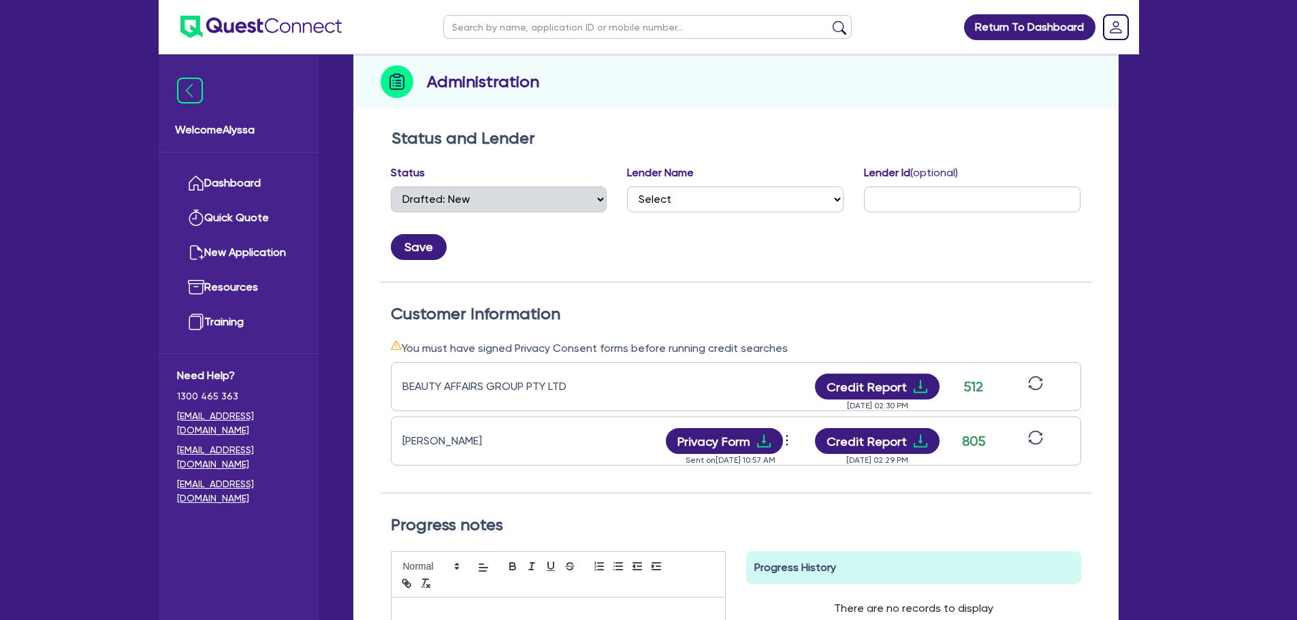
scroll to position [166, 0]
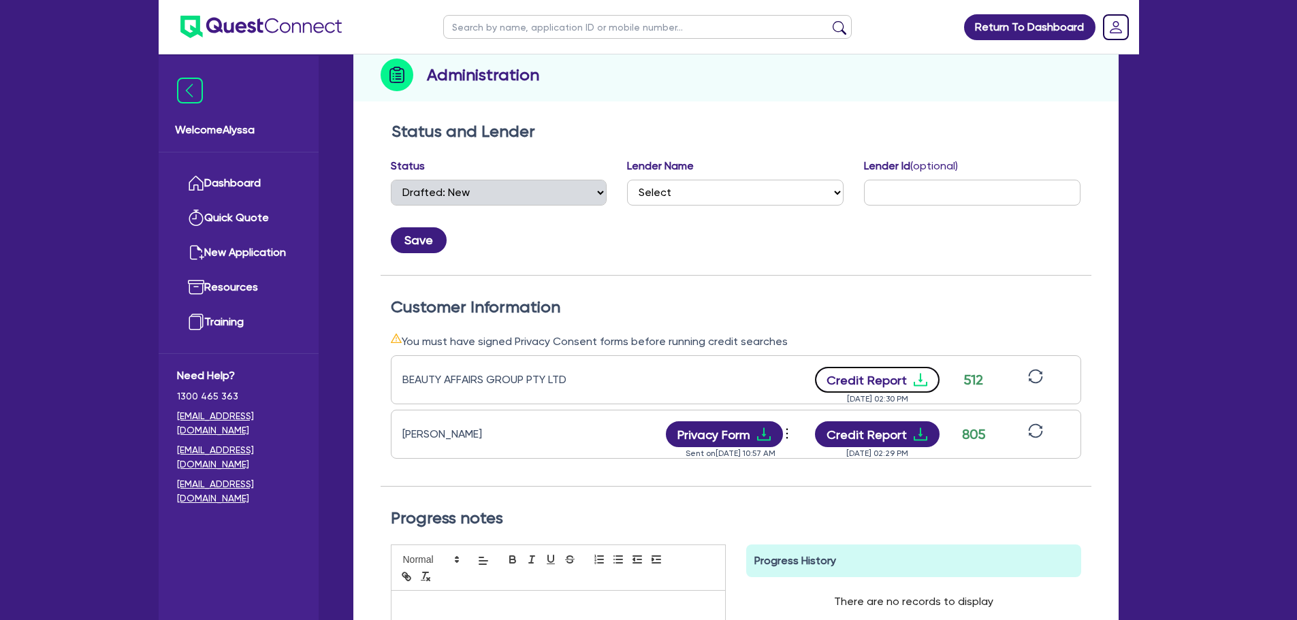
click at [902, 374] on button "Credit Report" at bounding box center [877, 380] width 125 height 26
click at [476, 18] on input "text" at bounding box center [647, 27] width 408 height 24
click button "submit" at bounding box center [839, 29] width 22 height 19
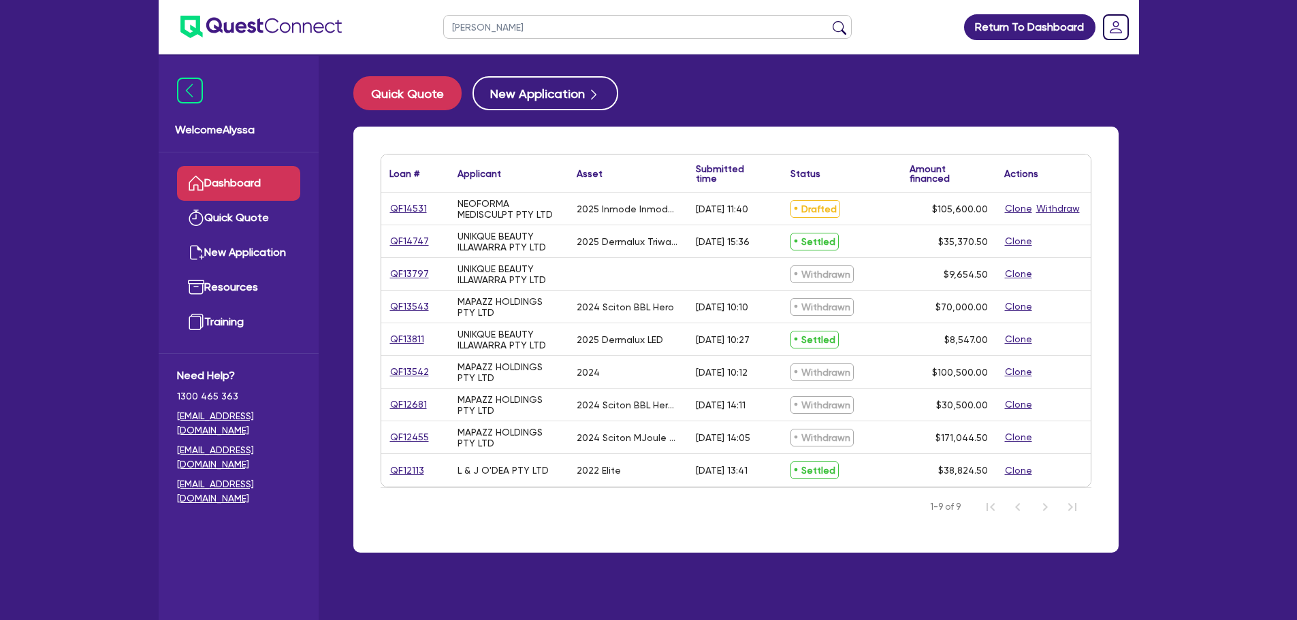
click at [411, 208] on link "QF14531" at bounding box center [408, 209] width 38 height 16
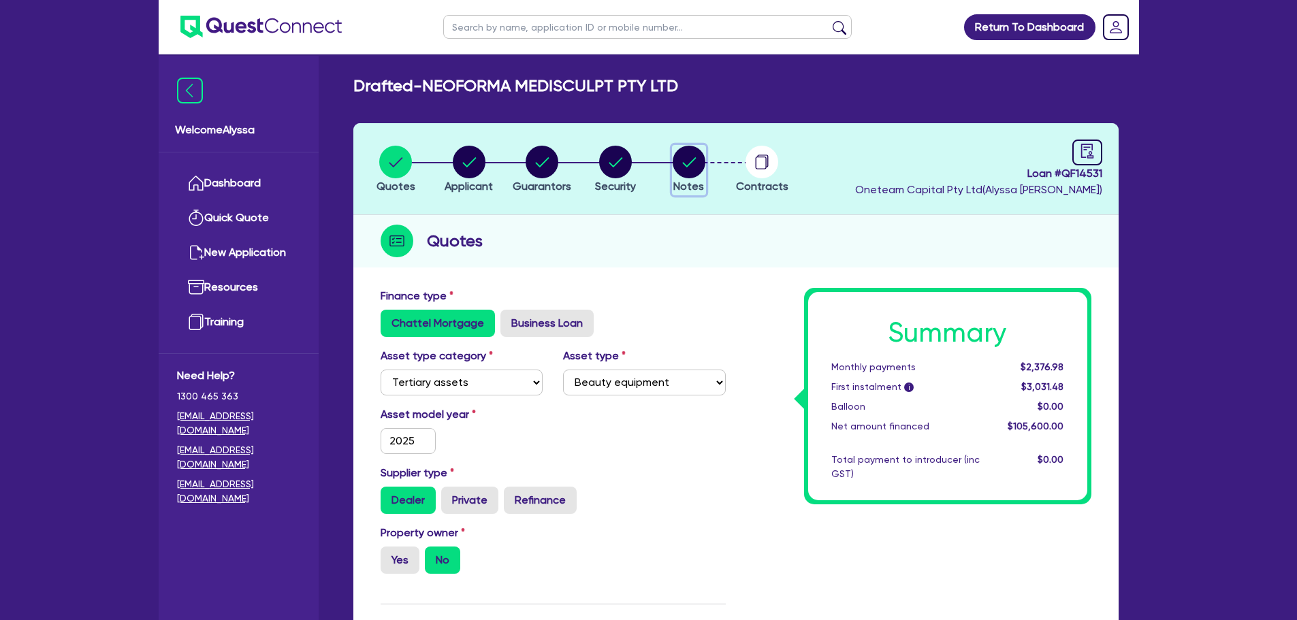
click at [696, 158] on circle "button" at bounding box center [688, 162] width 33 height 33
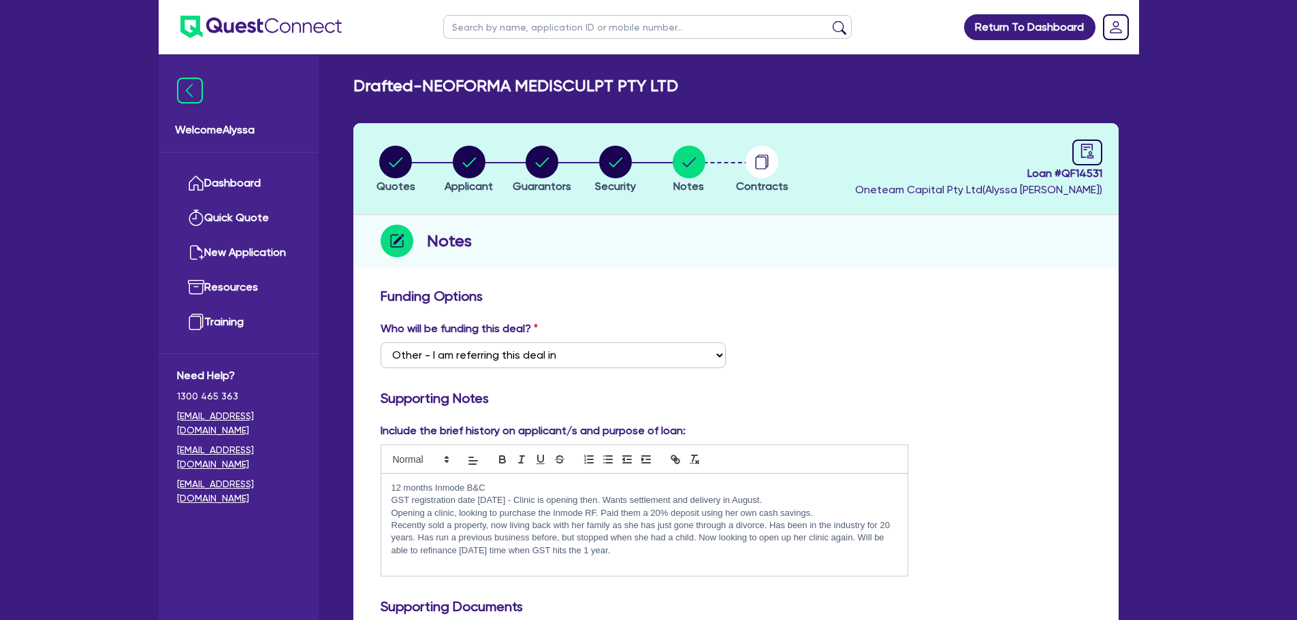
click at [800, 157] on header "Quotes Applicant [GEOGRAPHIC_DATA] Security Notes Contracts Loan # QF14531 Onet…" at bounding box center [735, 169] width 765 height 92
click at [765, 165] on circle "button" at bounding box center [761, 162] width 33 height 33
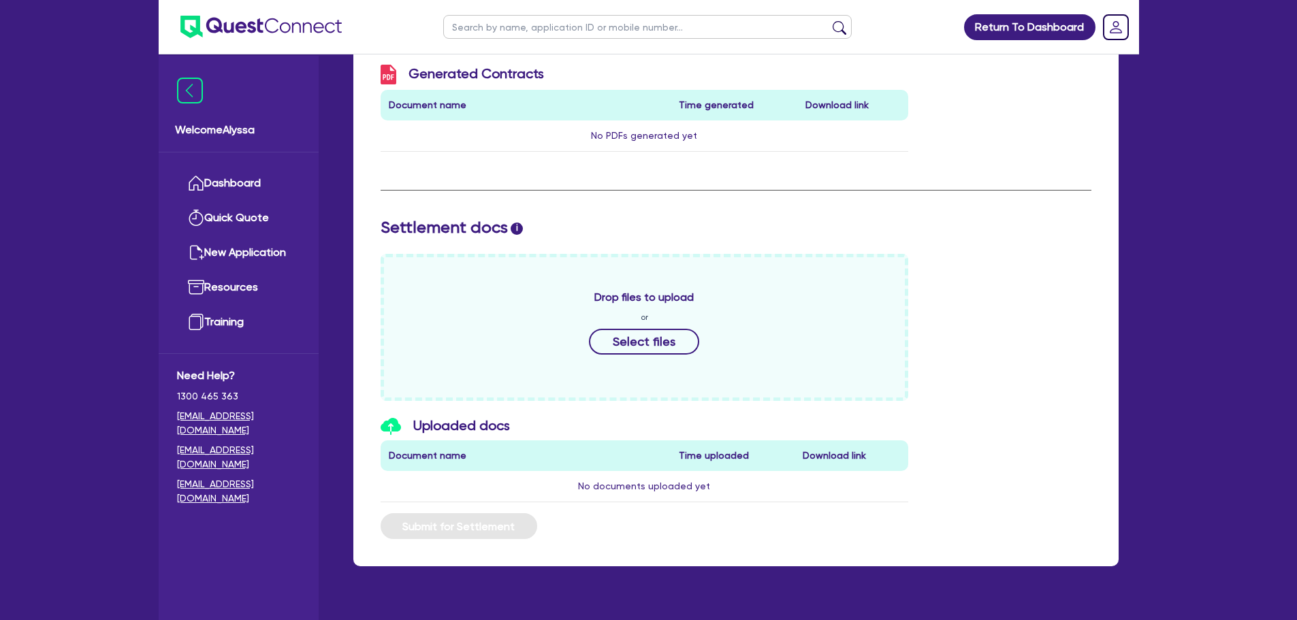
scroll to position [410, 0]
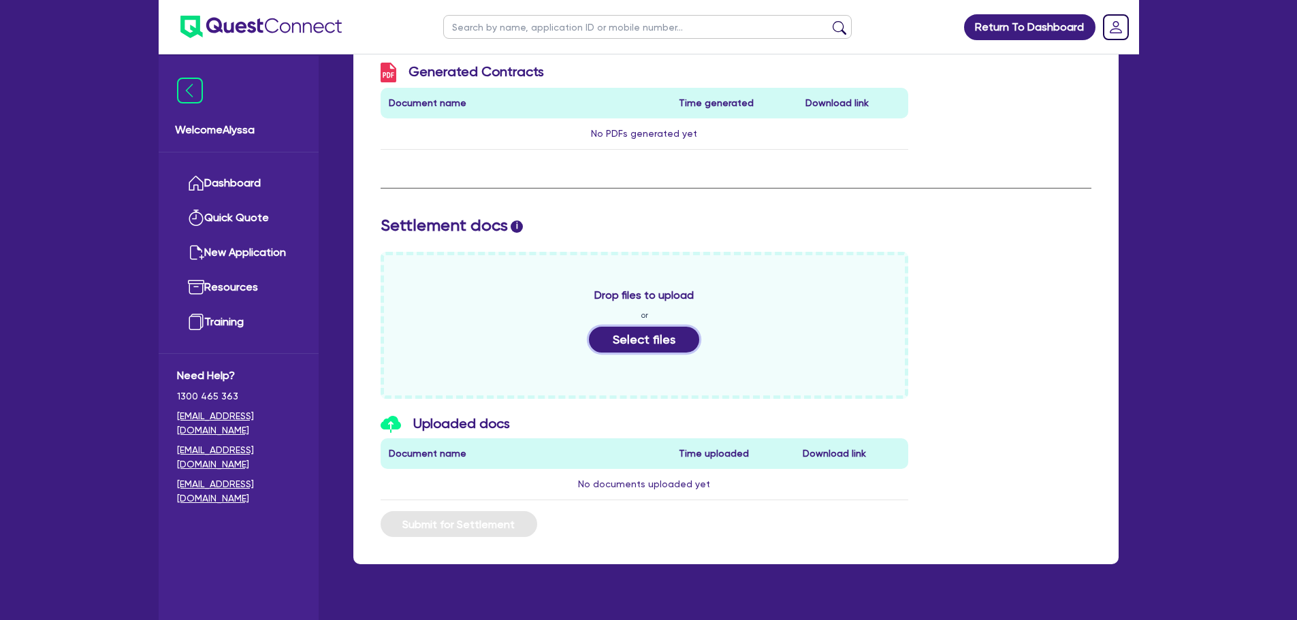
click at [640, 340] on button "Select files" at bounding box center [644, 340] width 110 height 26
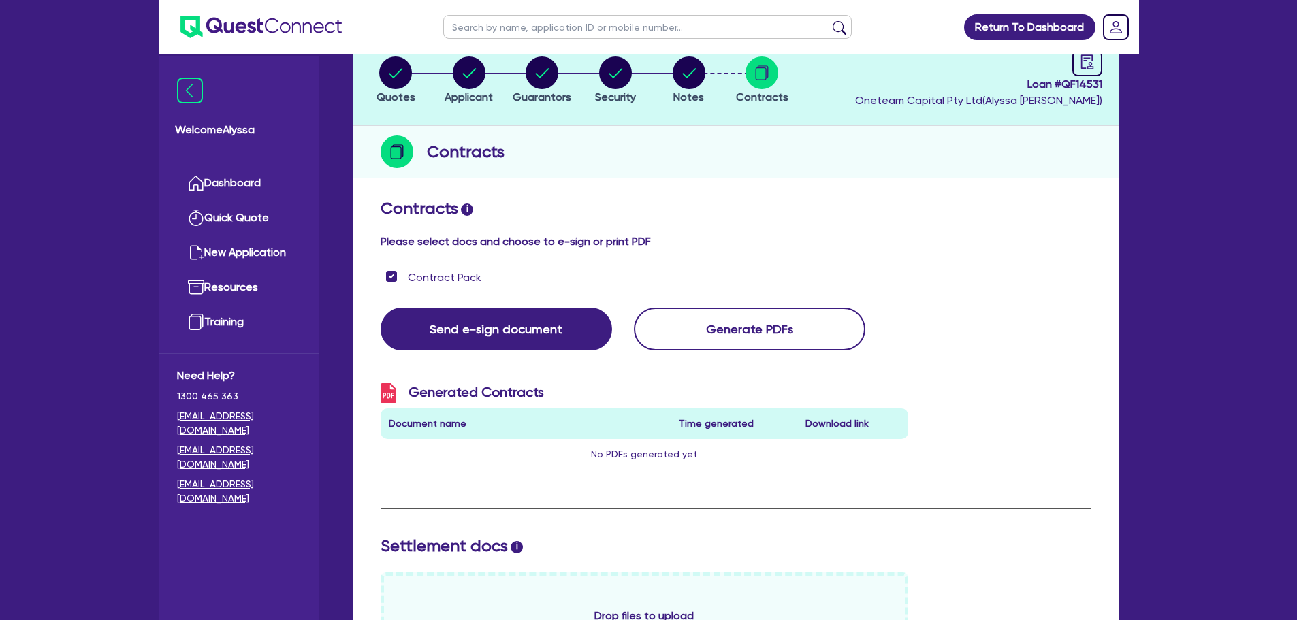
scroll to position [0, 0]
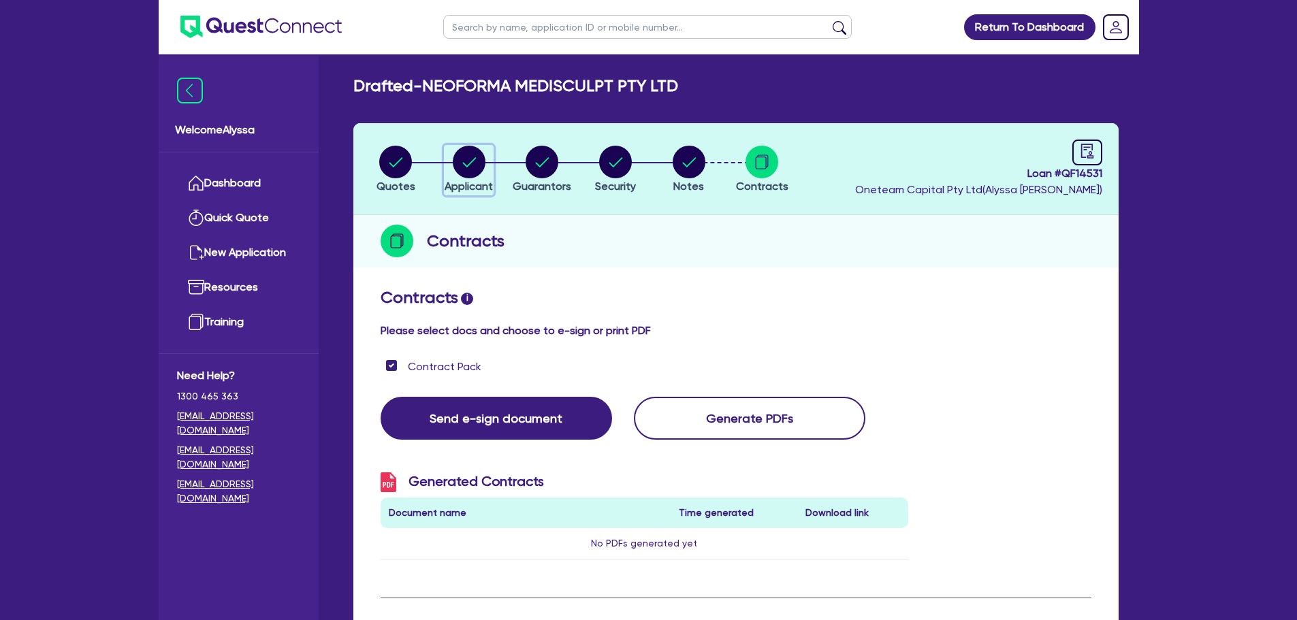
click at [484, 167] on circle "button" at bounding box center [469, 162] width 33 height 33
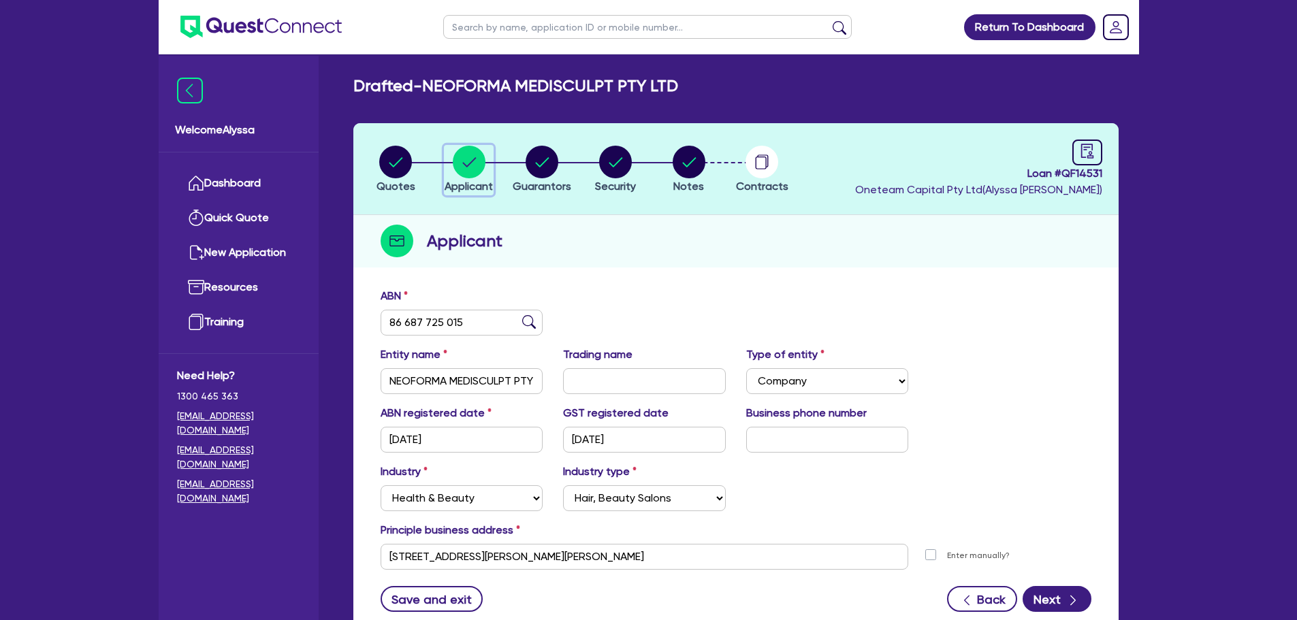
scroll to position [50, 0]
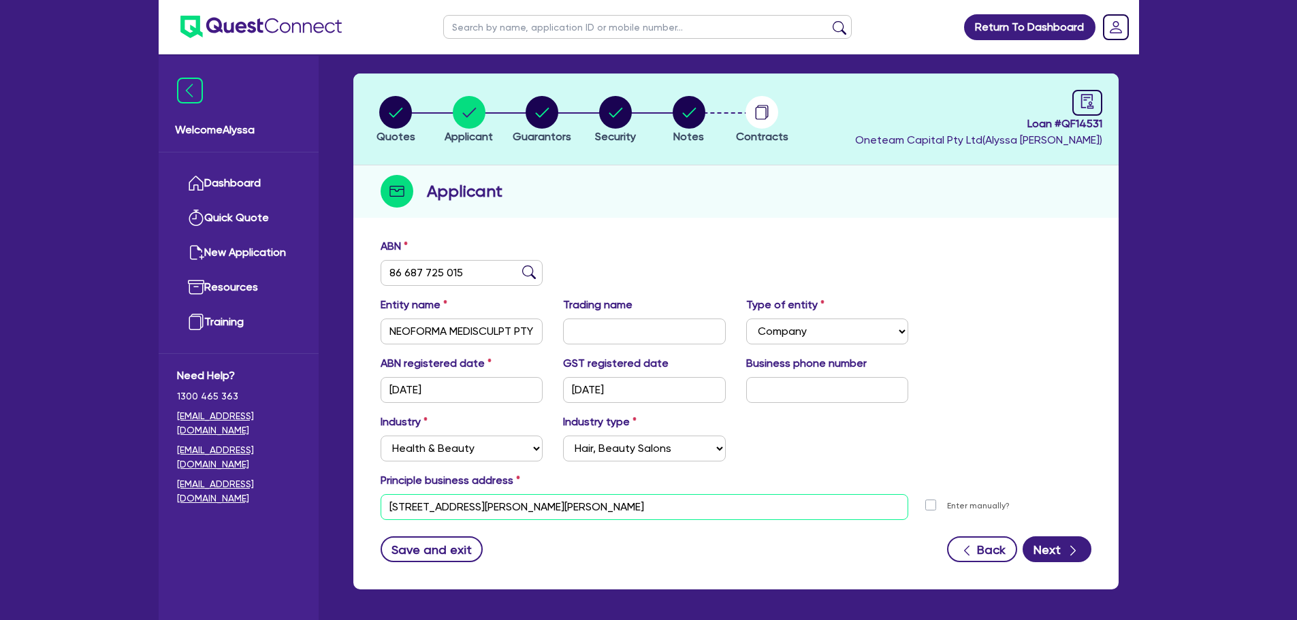
drag, startPoint x: 600, startPoint y: 510, endPoint x: 331, endPoint y: 532, distance: 269.8
click at [331, 532] on div "Welcome Alyssa Dashboard Quick Quote New Application Ref Company Ref Salesperso…" at bounding box center [649, 311] width 980 height 722
paste input "[STREET_ADDRESS]"
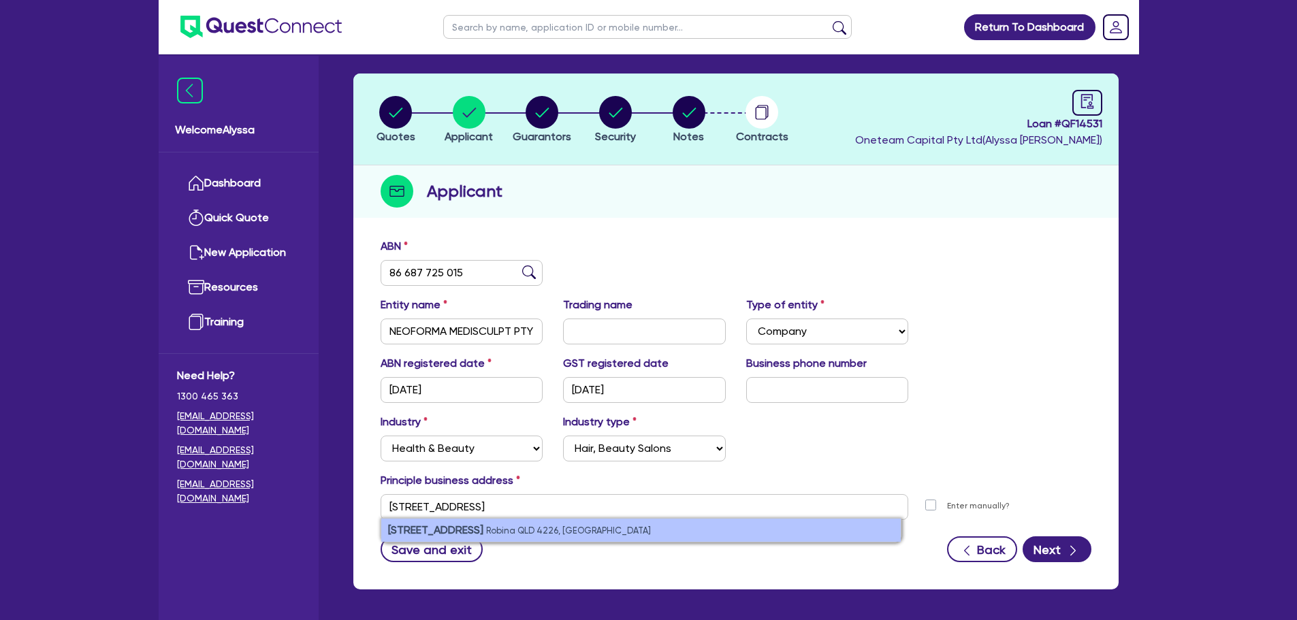
click at [426, 532] on strong "[STREET_ADDRESS]" at bounding box center [435, 529] width 95 height 13
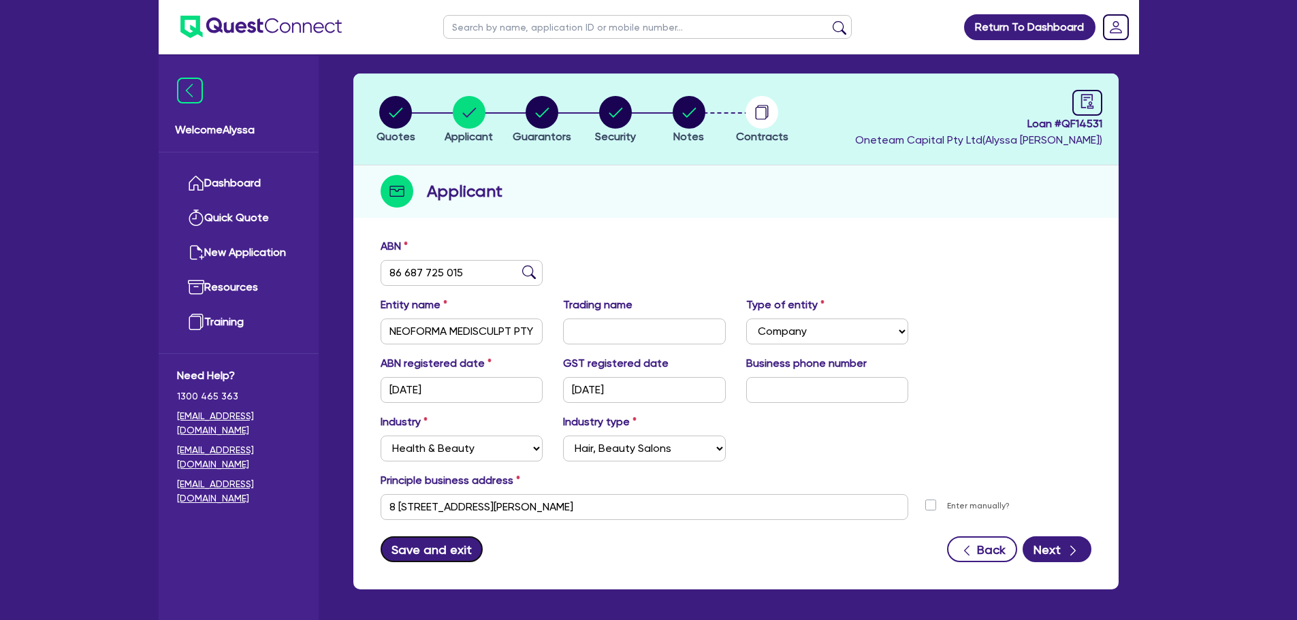
click at [414, 555] on button "Save and exit" at bounding box center [431, 549] width 103 height 26
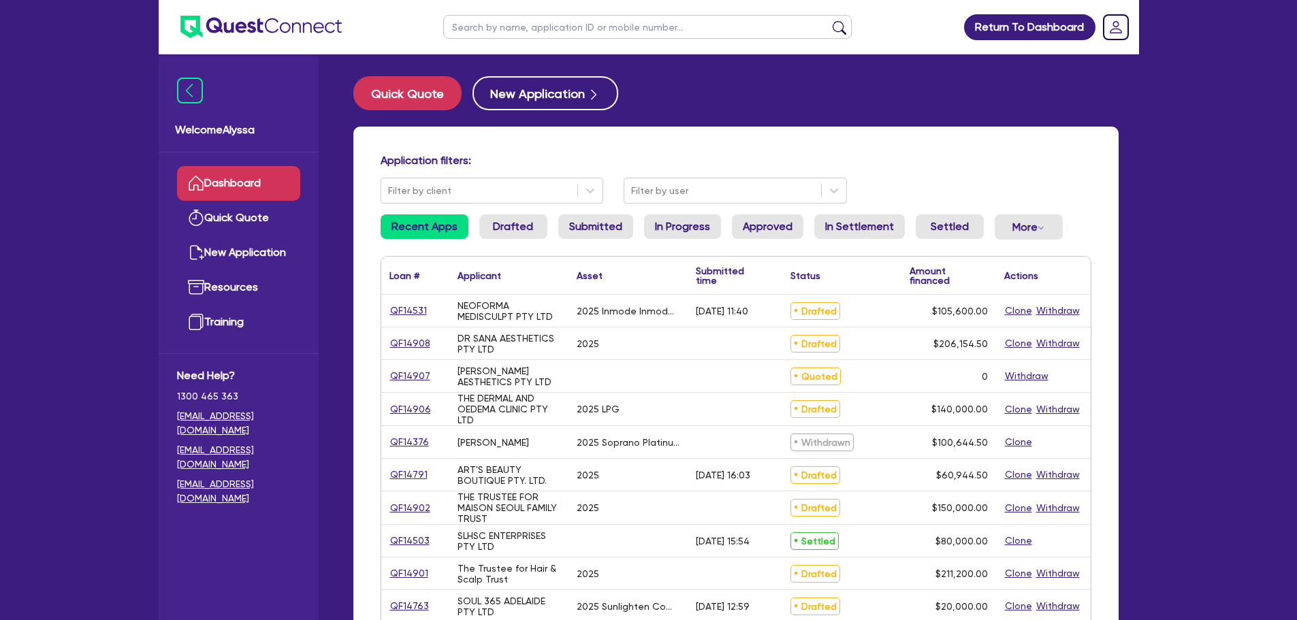
click at [411, 230] on link "Recent Apps" at bounding box center [424, 226] width 88 height 25
click at [508, 31] on input "text" at bounding box center [647, 27] width 408 height 24
click at [828, 20] on button "submit" at bounding box center [839, 29] width 22 height 19
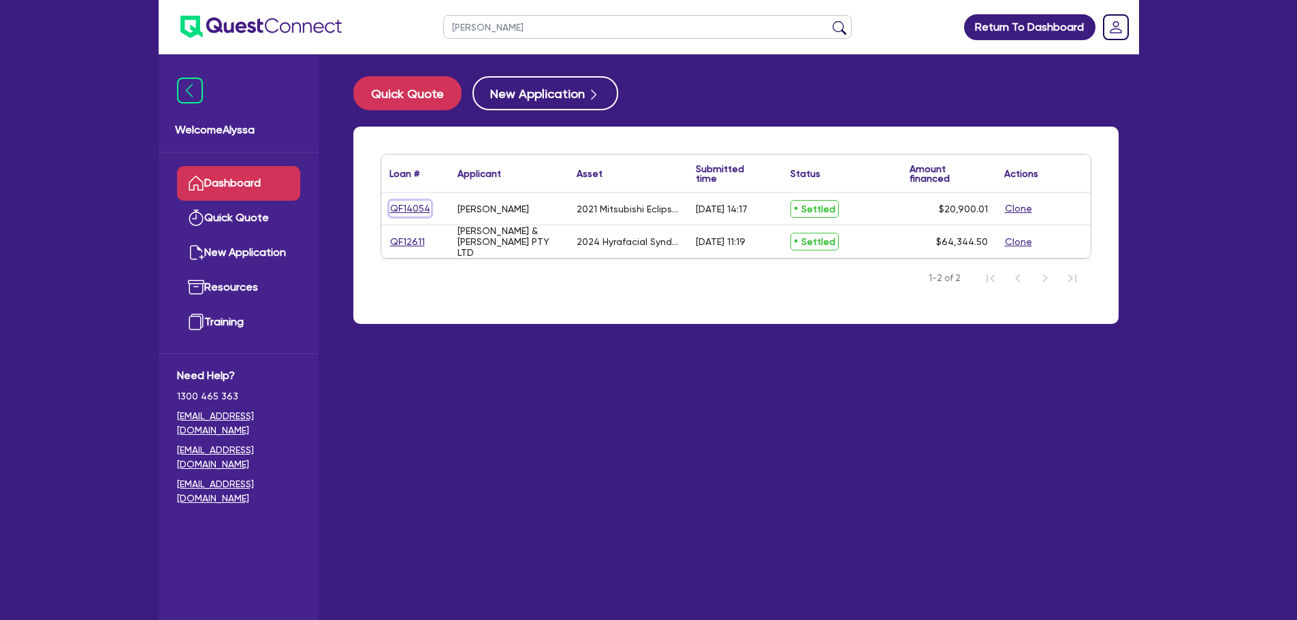
click at [406, 208] on link "QF14054" at bounding box center [410, 209] width 42 height 16
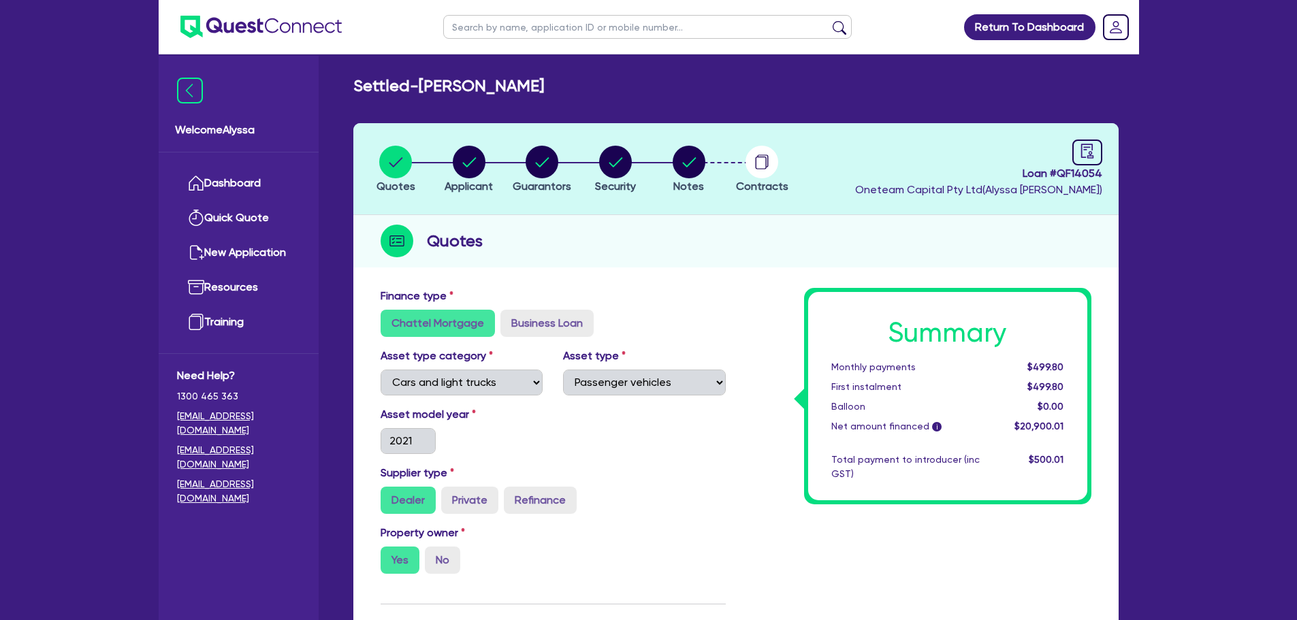
click at [536, 19] on input "text" at bounding box center [647, 27] width 408 height 24
click button "submit" at bounding box center [839, 29] width 22 height 19
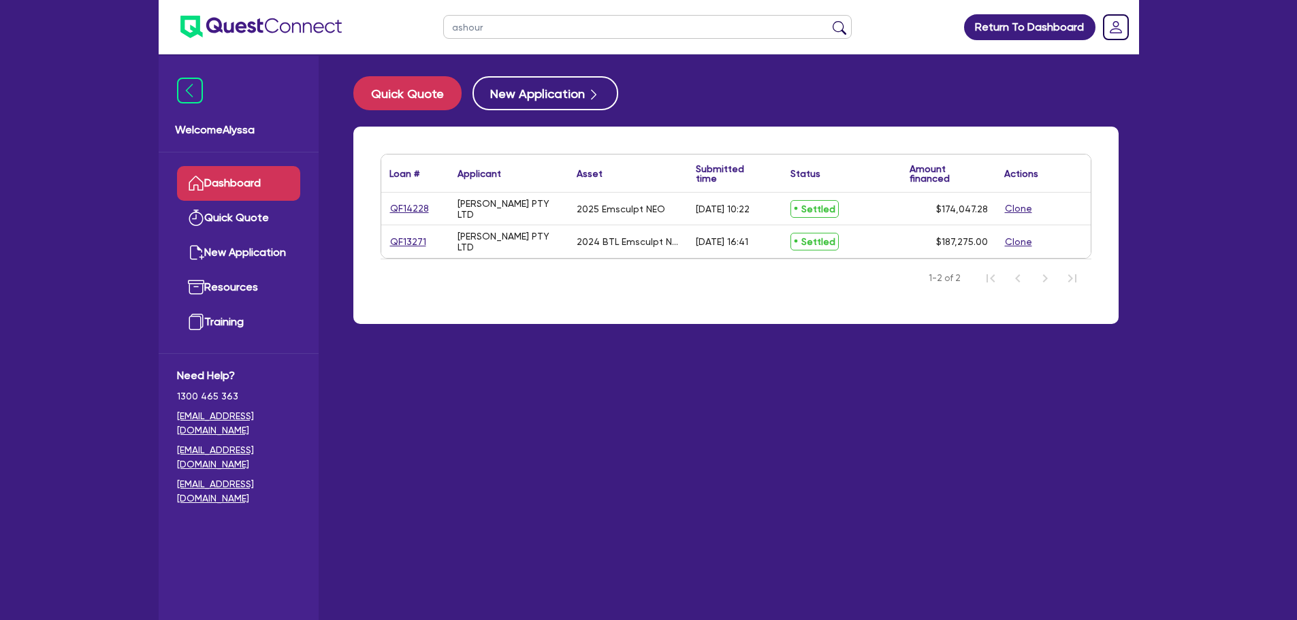
drag, startPoint x: 496, startPoint y: 26, endPoint x: 414, endPoint y: 8, distance: 84.2
click at [414, 8] on header "ashour Return To Dashboard Edit Profile Logout" at bounding box center [649, 27] width 980 height 54
click at [828, 20] on button "submit" at bounding box center [839, 29] width 22 height 19
click at [400, 218] on div "QF14454" at bounding box center [415, 209] width 68 height 32
click at [399, 209] on link "QF14454" at bounding box center [410, 209] width 42 height 16
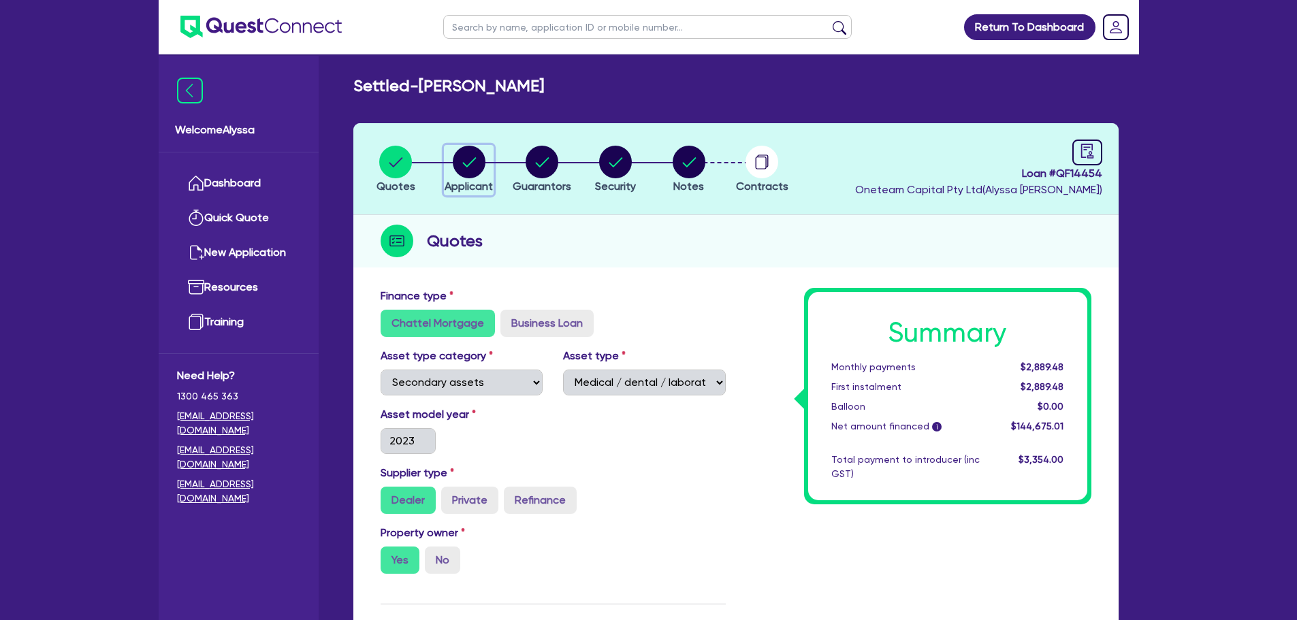
click at [460, 171] on circle "button" at bounding box center [469, 162] width 33 height 33
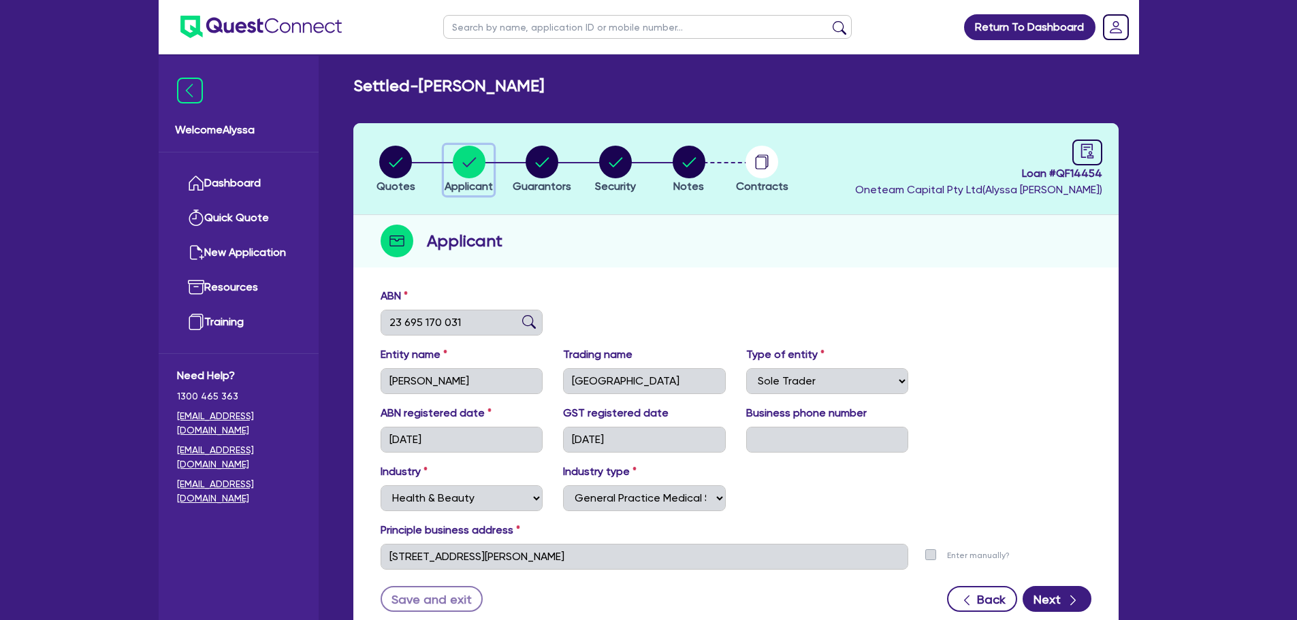
scroll to position [102, 0]
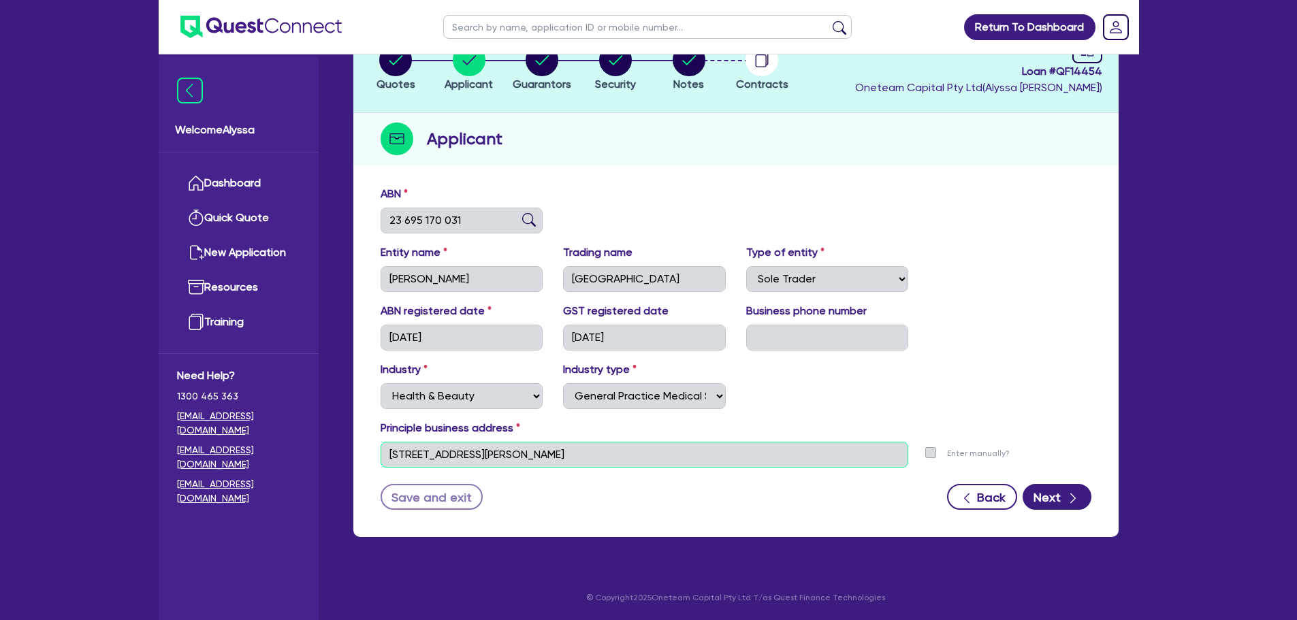
drag, startPoint x: 499, startPoint y: 457, endPoint x: 372, endPoint y: 450, distance: 127.5
click at [372, 450] on div "[STREET_ADDRESS][PERSON_NAME]" at bounding box center [644, 455] width 549 height 26
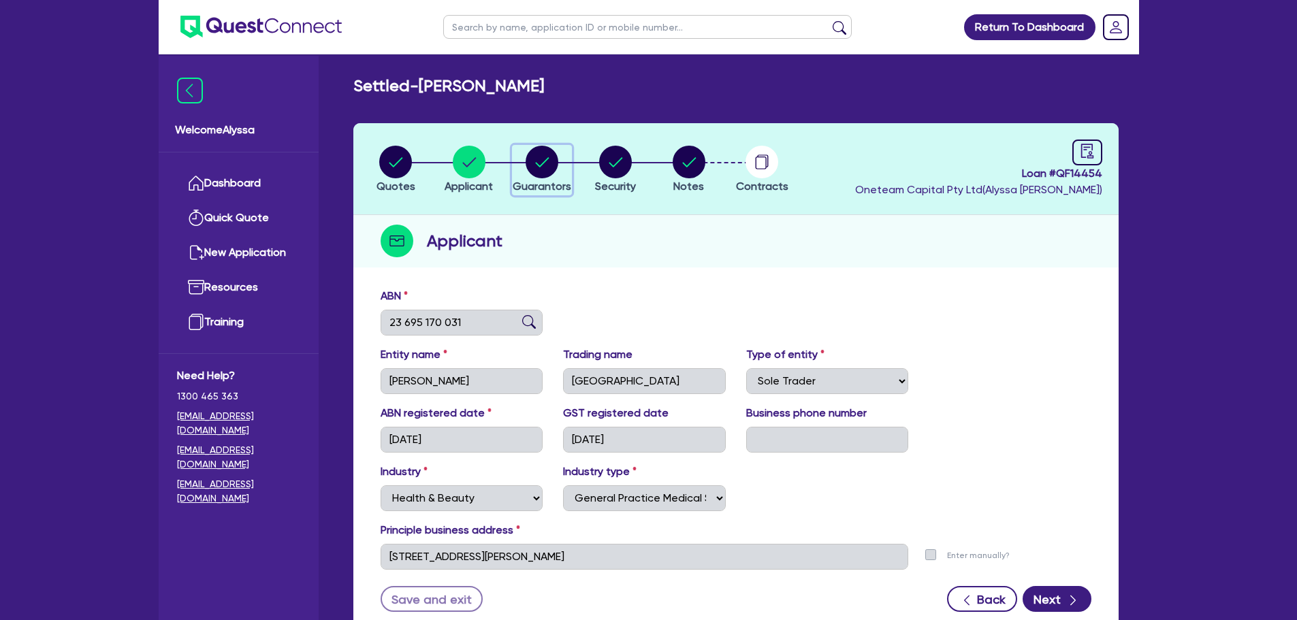
click at [545, 169] on circle "button" at bounding box center [541, 162] width 33 height 33
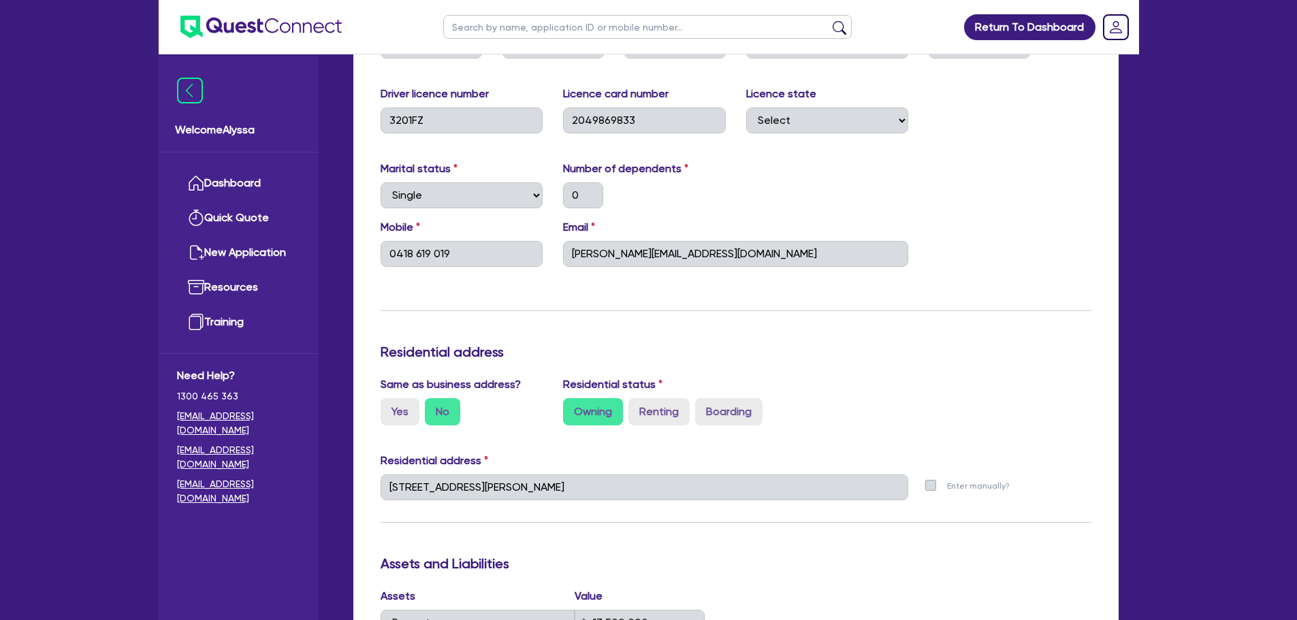
scroll to position [310, 0]
drag, startPoint x: 565, startPoint y: 489, endPoint x: 329, endPoint y: 468, distance: 237.1
click at [329, 468] on div "Welcome Alyssa Dashboard Quick Quote New Application Ref Company Ref Salesperso…" at bounding box center [649, 597] width 980 height 1815
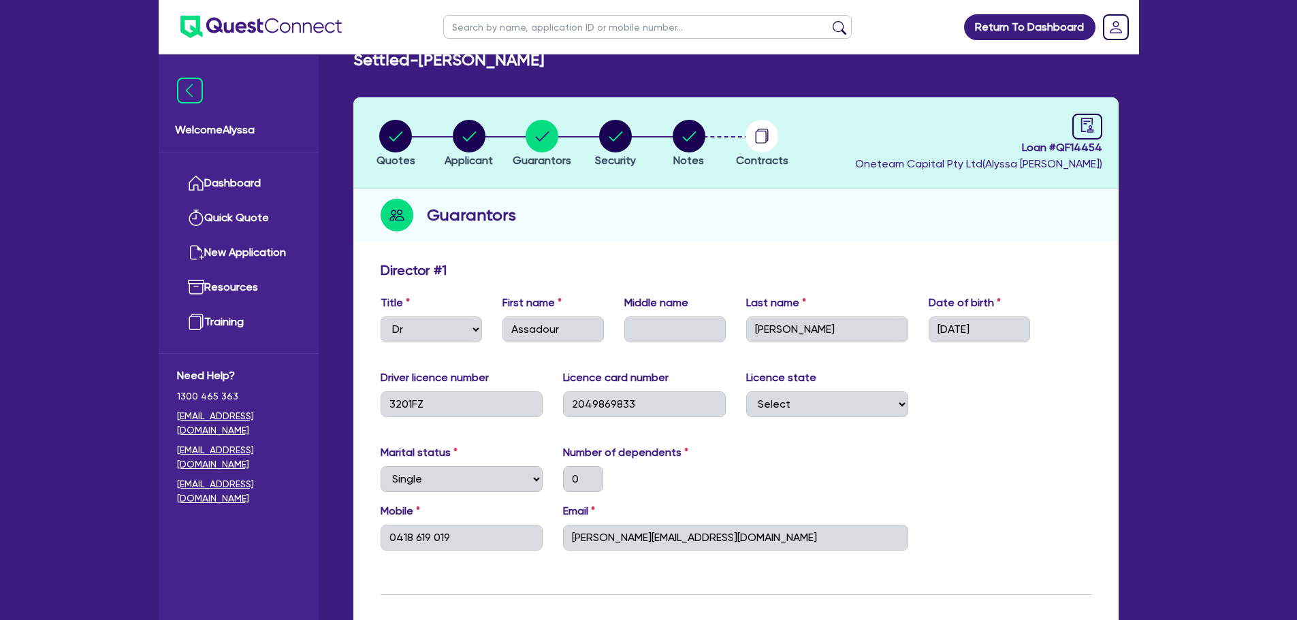
scroll to position [0, 0]
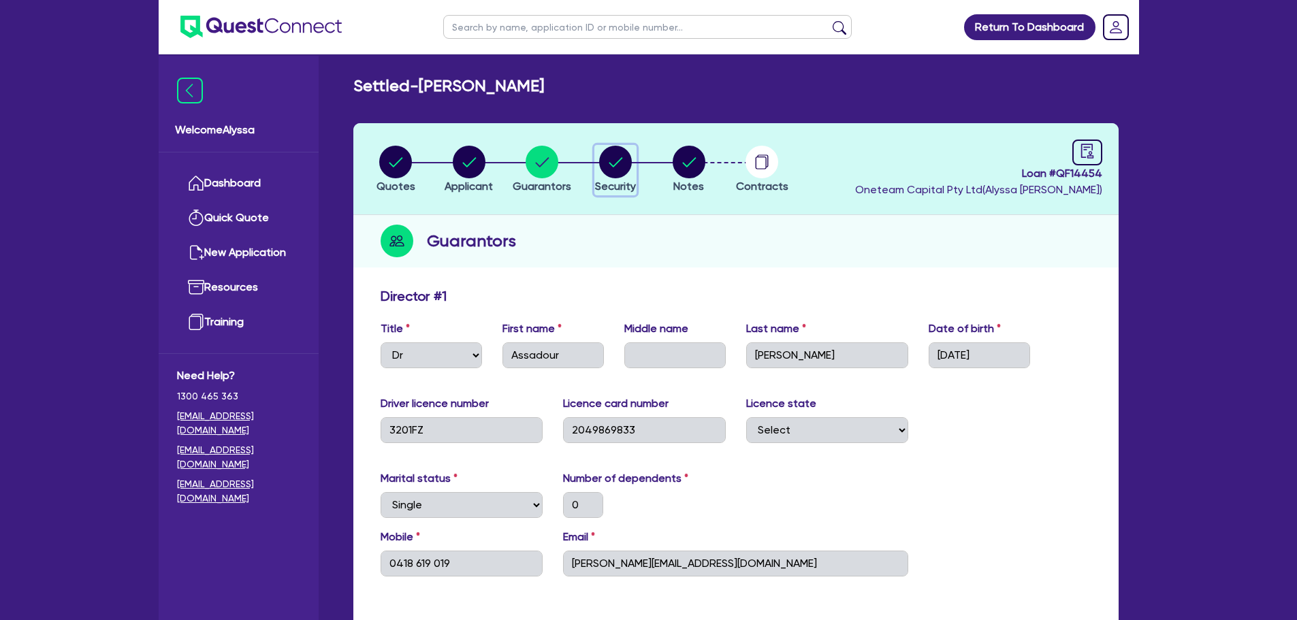
click at [606, 155] on circle "button" at bounding box center [615, 162] width 33 height 33
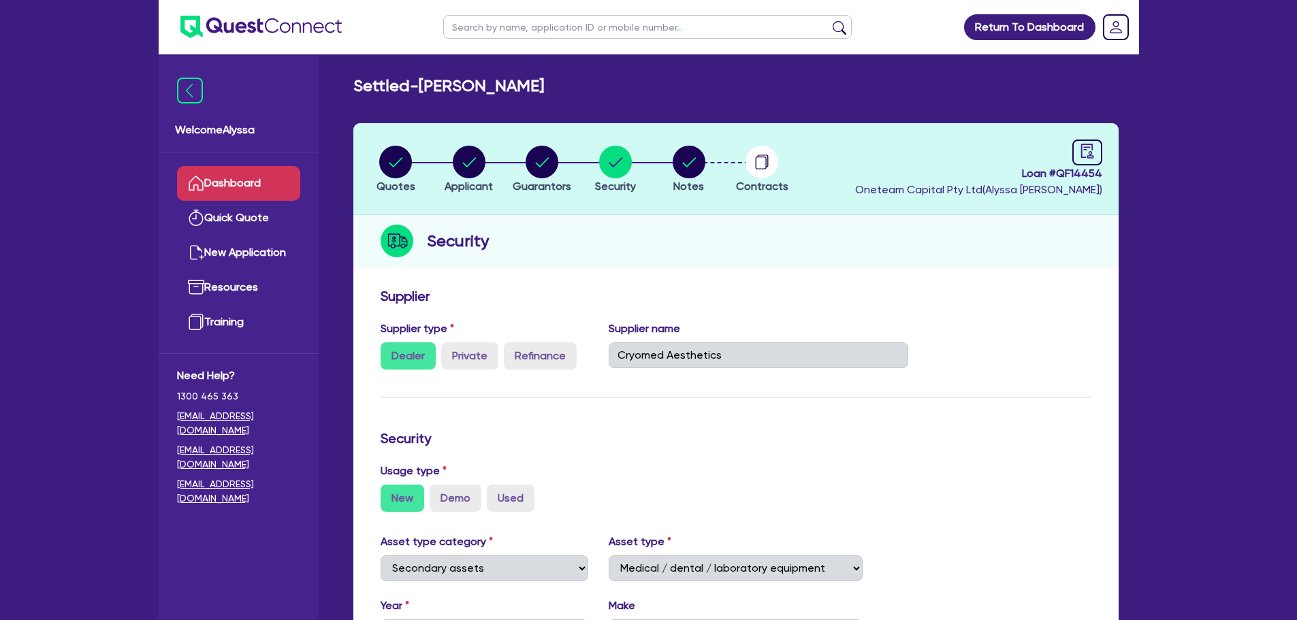
click at [225, 186] on link "Dashboard" at bounding box center [238, 183] width 123 height 35
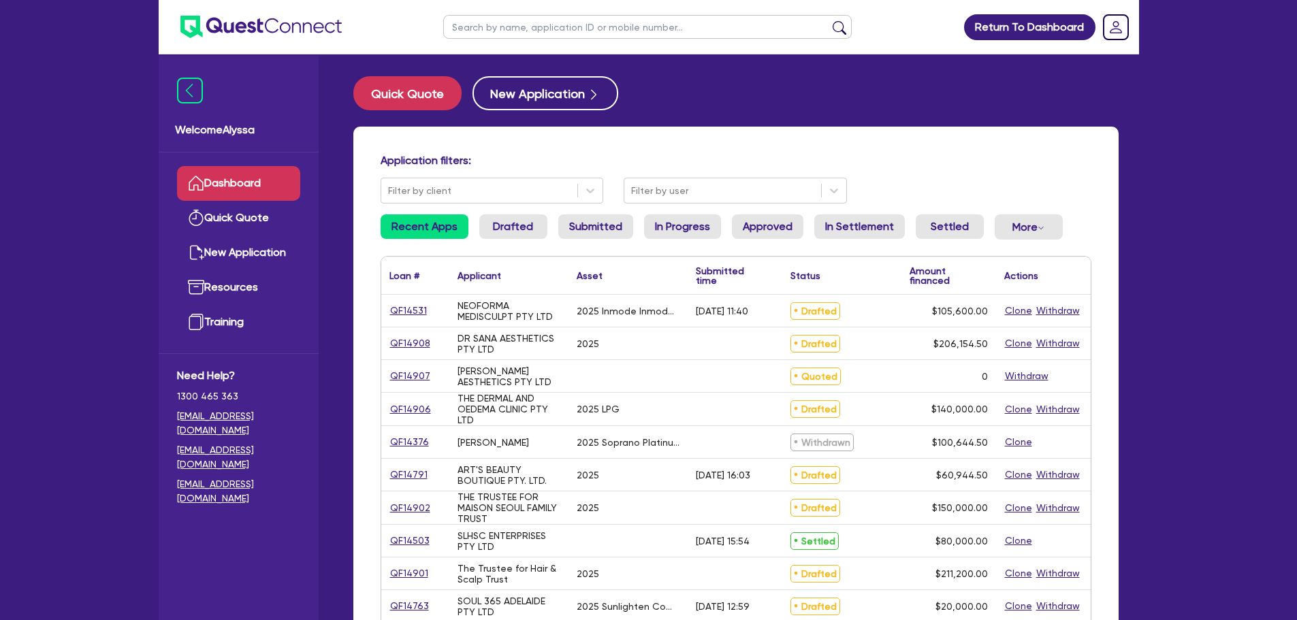
click at [469, 29] on input "text" at bounding box center [647, 27] width 408 height 24
click at [828, 20] on button "submit" at bounding box center [839, 29] width 22 height 19
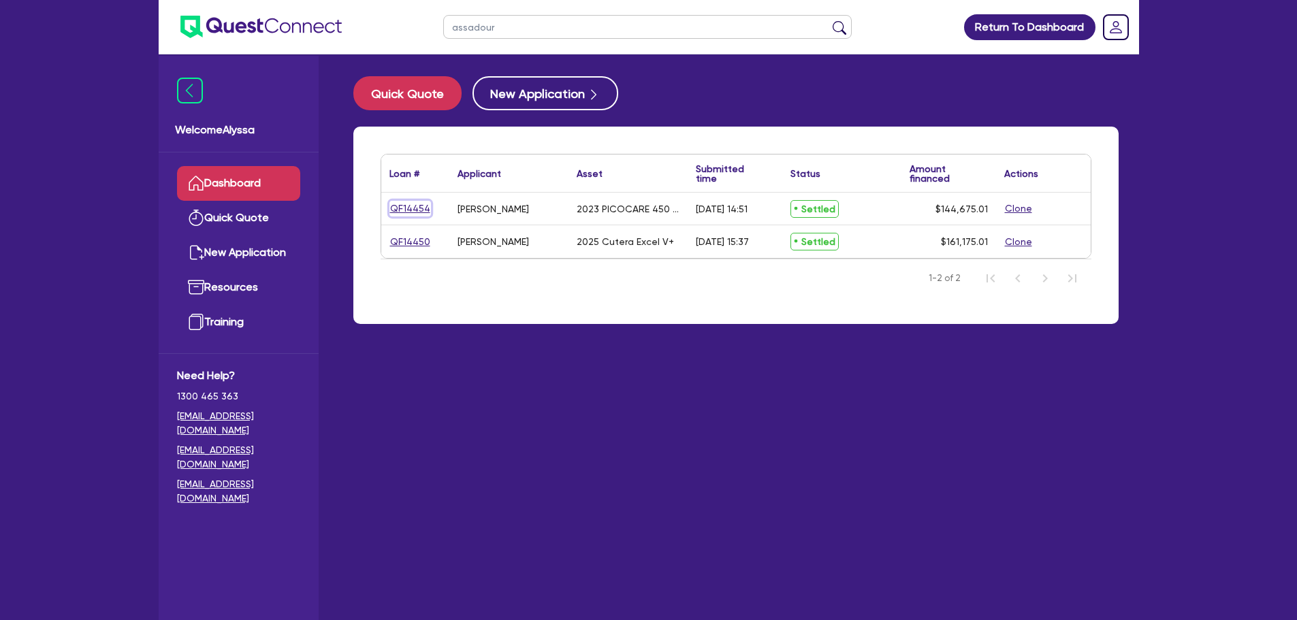
click at [417, 210] on link "QF14454" at bounding box center [410, 209] width 42 height 16
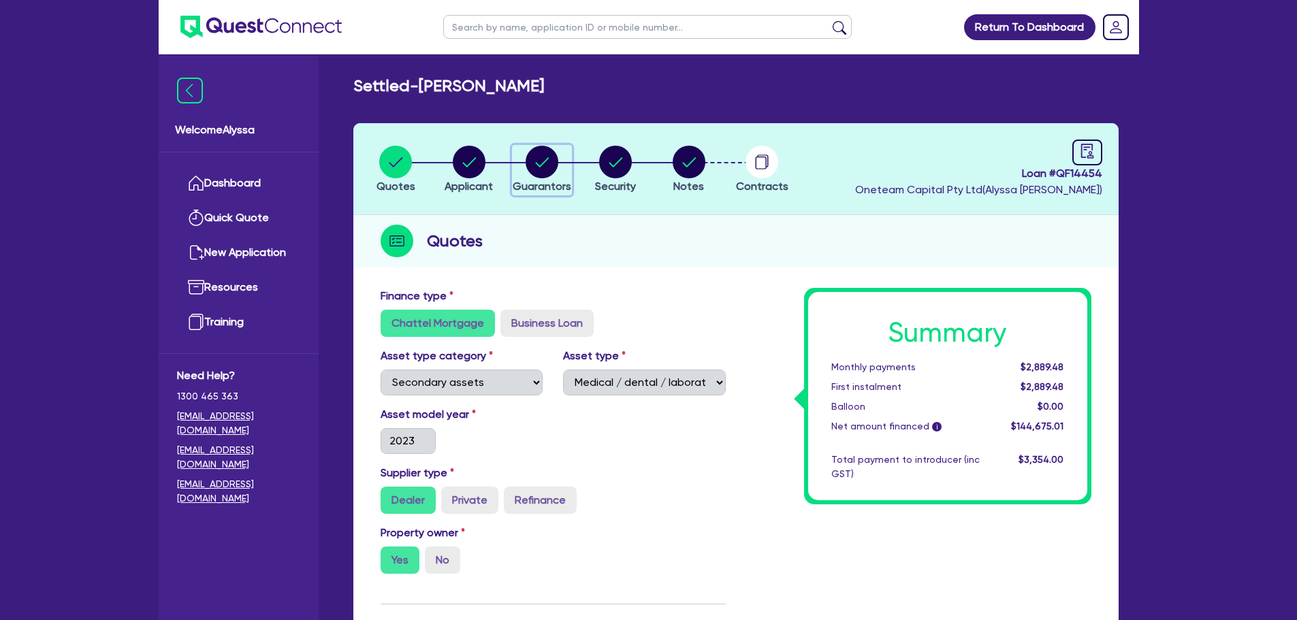
click at [534, 176] on icon "button" at bounding box center [541, 162] width 33 height 33
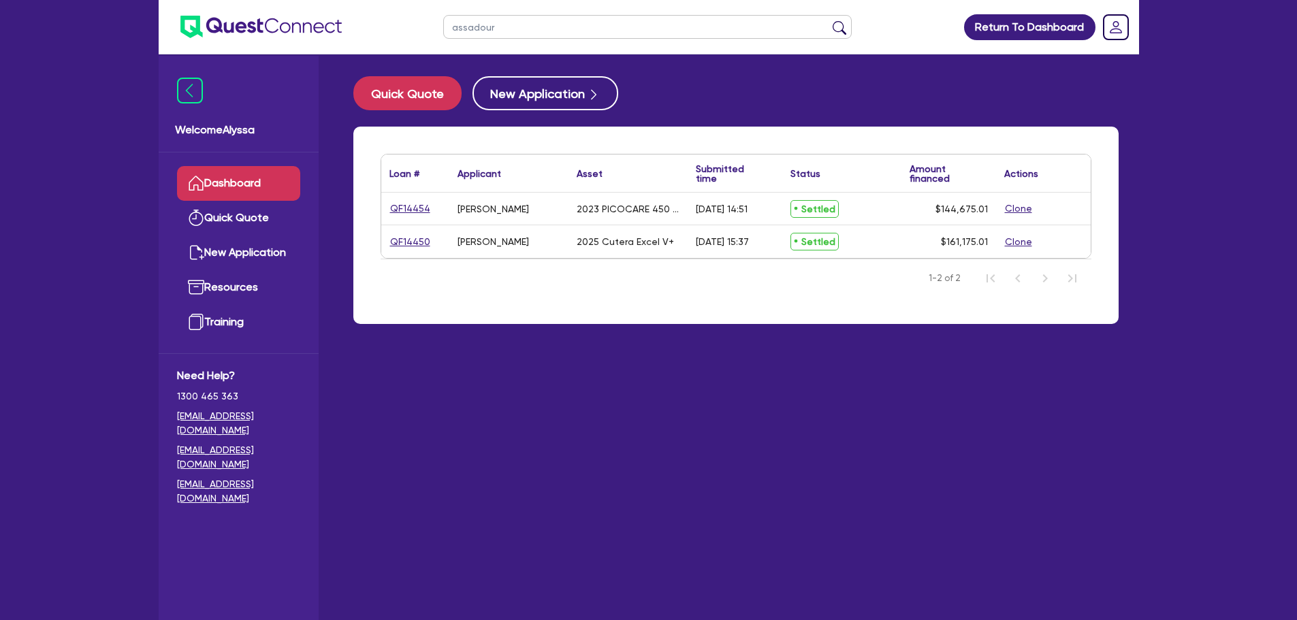
drag, startPoint x: 526, startPoint y: 22, endPoint x: 385, endPoint y: 24, distance: 140.9
click at [385, 24] on header "assadour Return To Dashboard Edit Profile Logout" at bounding box center [649, 27] width 980 height 54
click at [828, 20] on button "submit" at bounding box center [839, 29] width 22 height 19
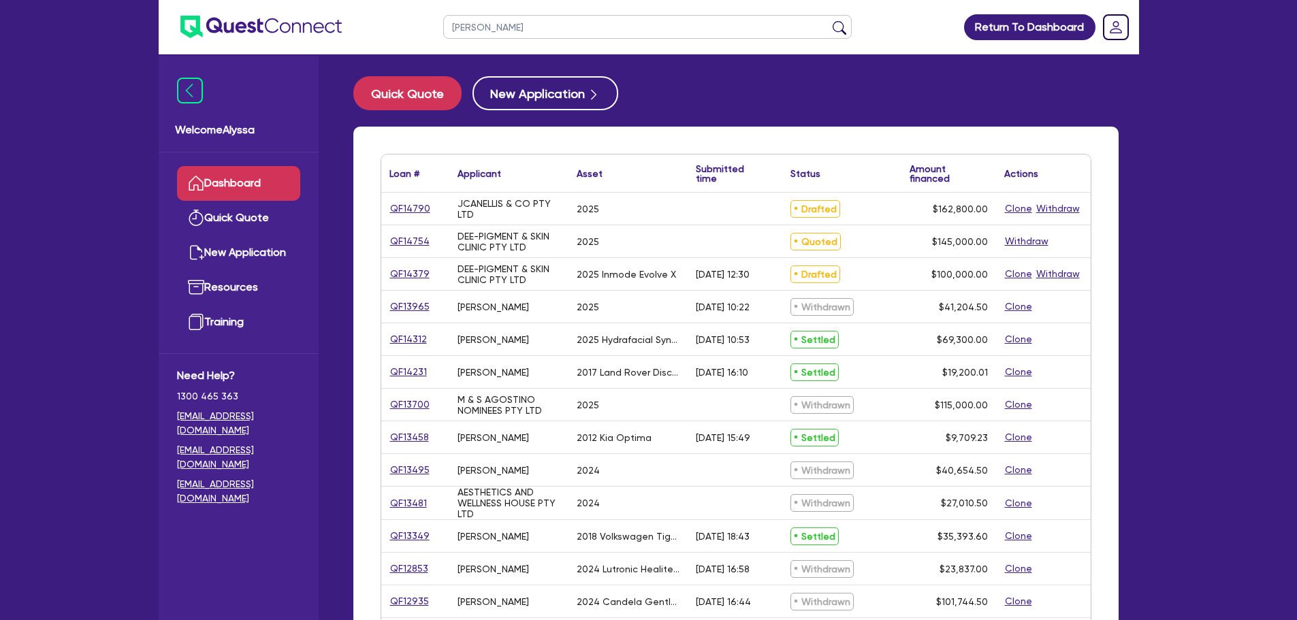
click at [828, 20] on button "submit" at bounding box center [839, 29] width 22 height 19
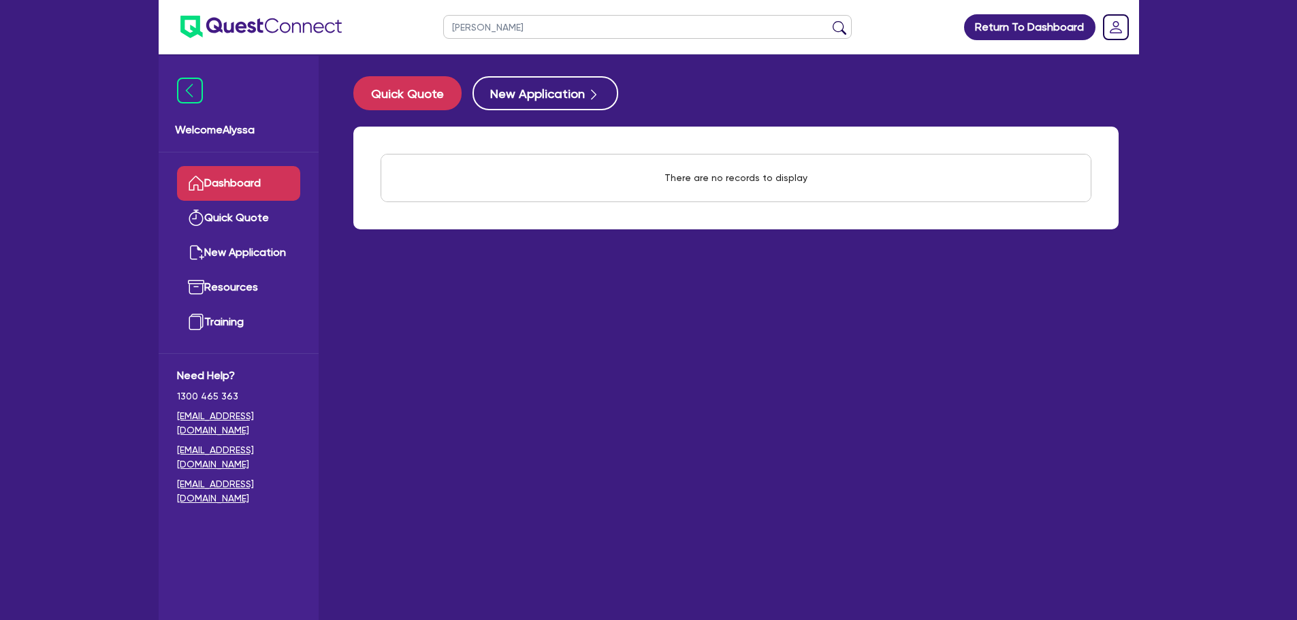
drag, startPoint x: 525, startPoint y: 26, endPoint x: 416, endPoint y: 12, distance: 109.8
click at [421, 16] on header "[PERSON_NAME] Return To Dashboard Edit Profile Logout" at bounding box center [649, 27] width 980 height 54
click at [828, 20] on button "submit" at bounding box center [839, 29] width 22 height 19
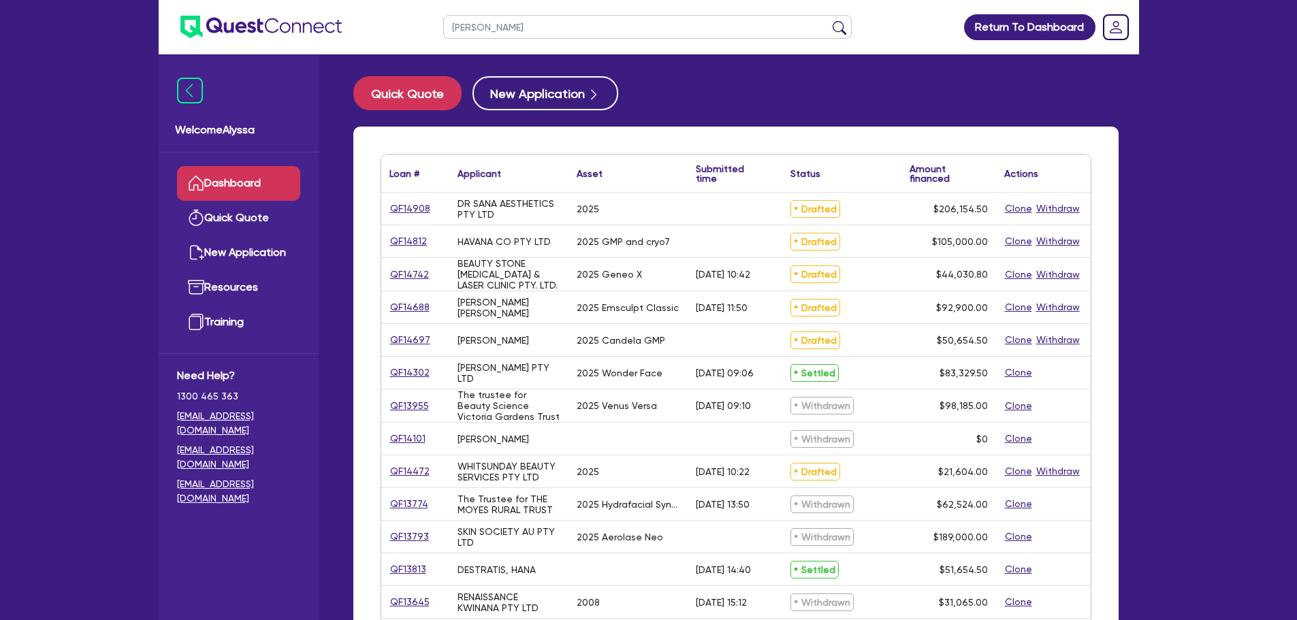
click at [828, 20] on button "submit" at bounding box center [839, 29] width 22 height 19
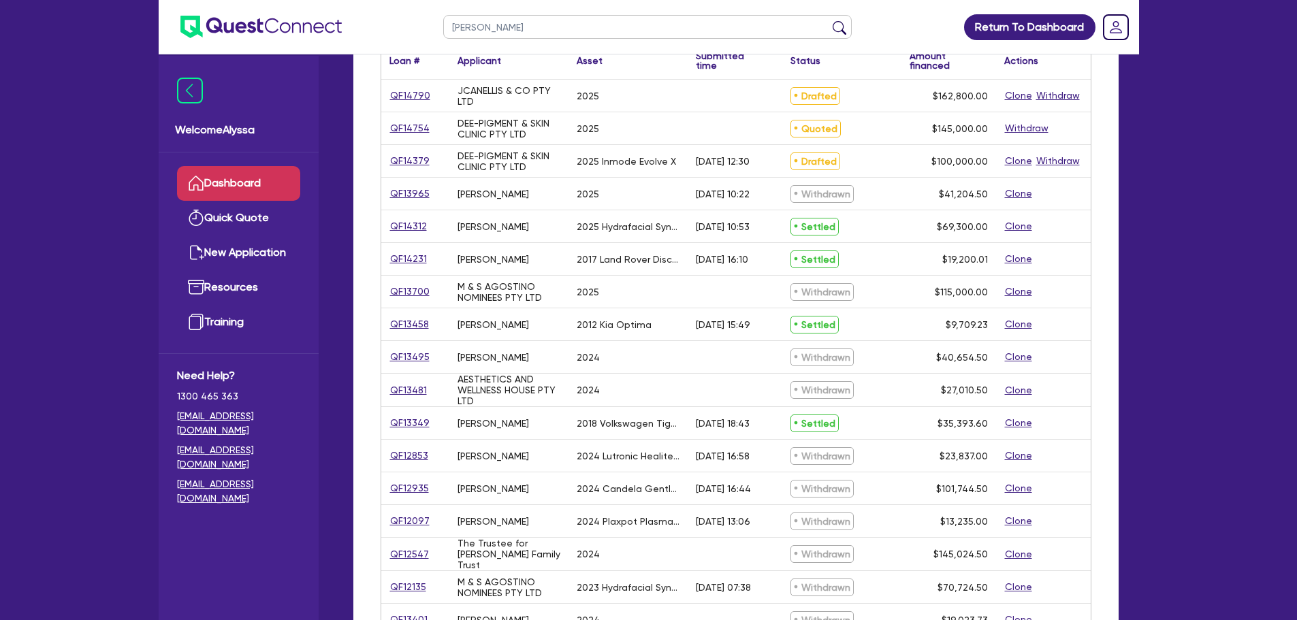
scroll to position [115, 0]
click at [828, 20] on button "submit" at bounding box center [839, 29] width 22 height 19
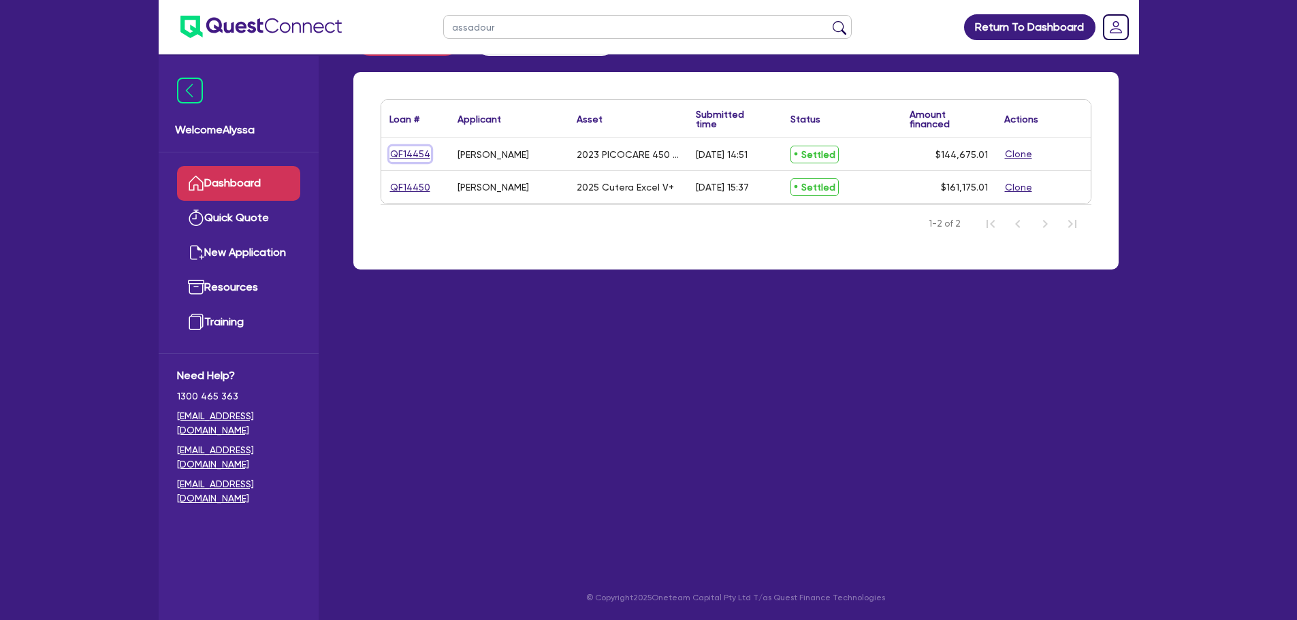
click at [406, 150] on link "QF14454" at bounding box center [410, 154] width 42 height 16
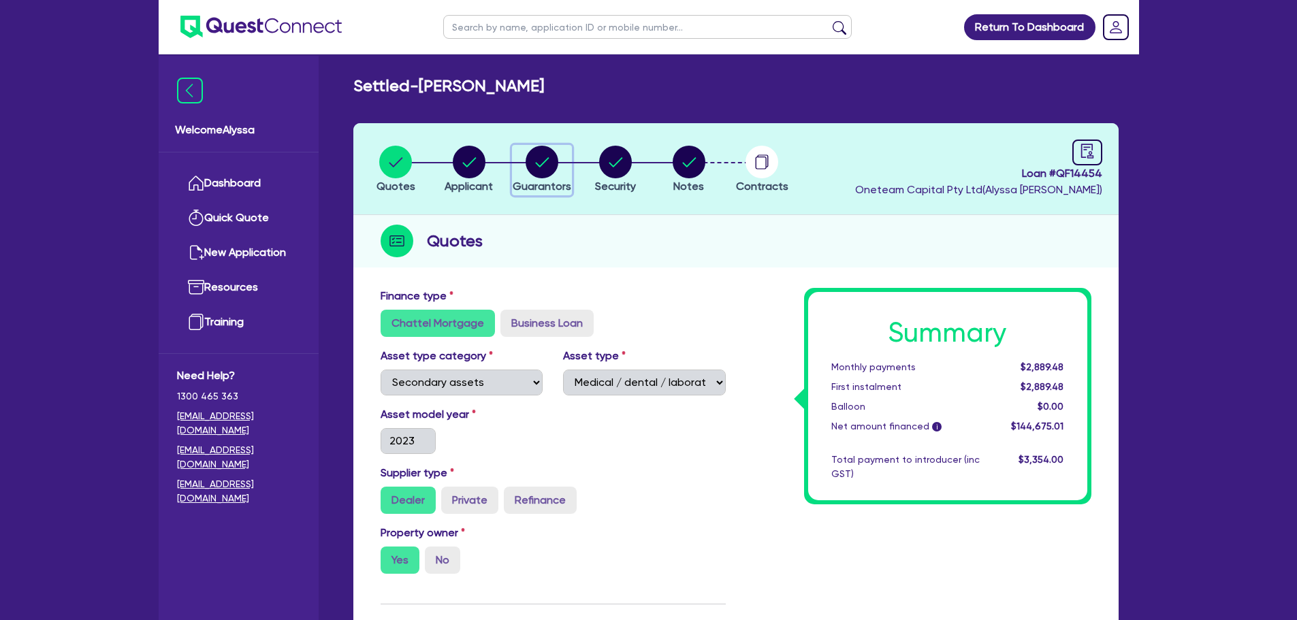
click at [536, 169] on circle "button" at bounding box center [541, 162] width 33 height 33
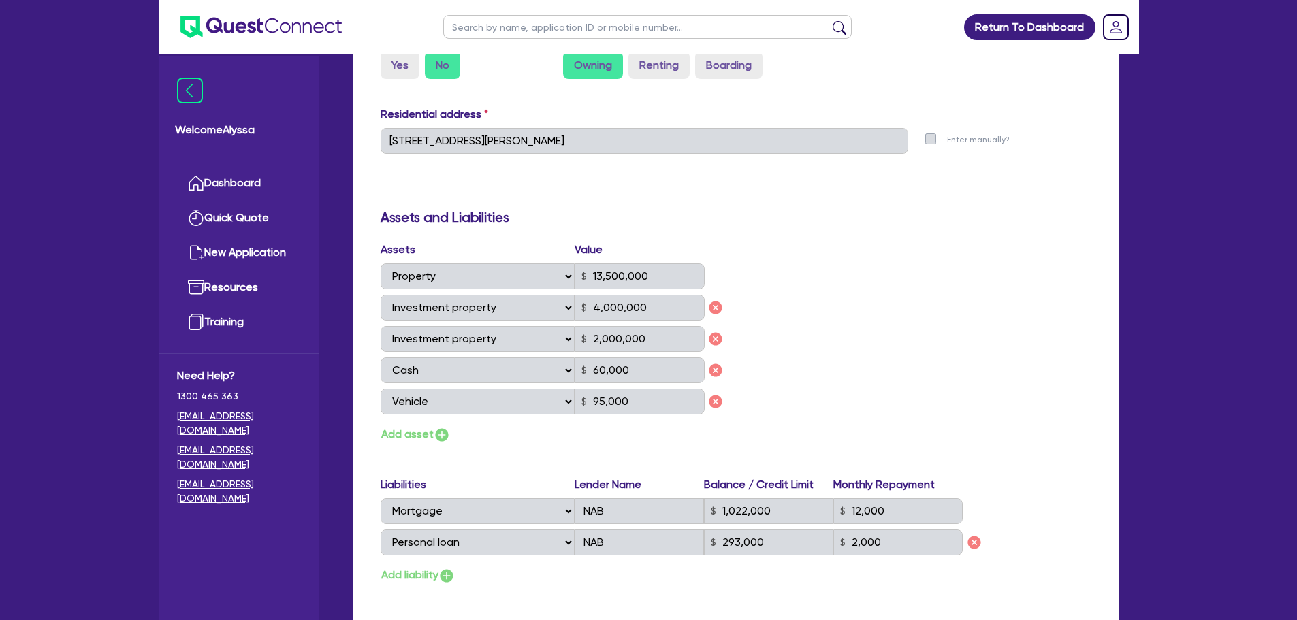
scroll to position [658, 0]
click at [702, 27] on input "text" at bounding box center [647, 27] width 408 height 24
click button "submit" at bounding box center [839, 29] width 22 height 19
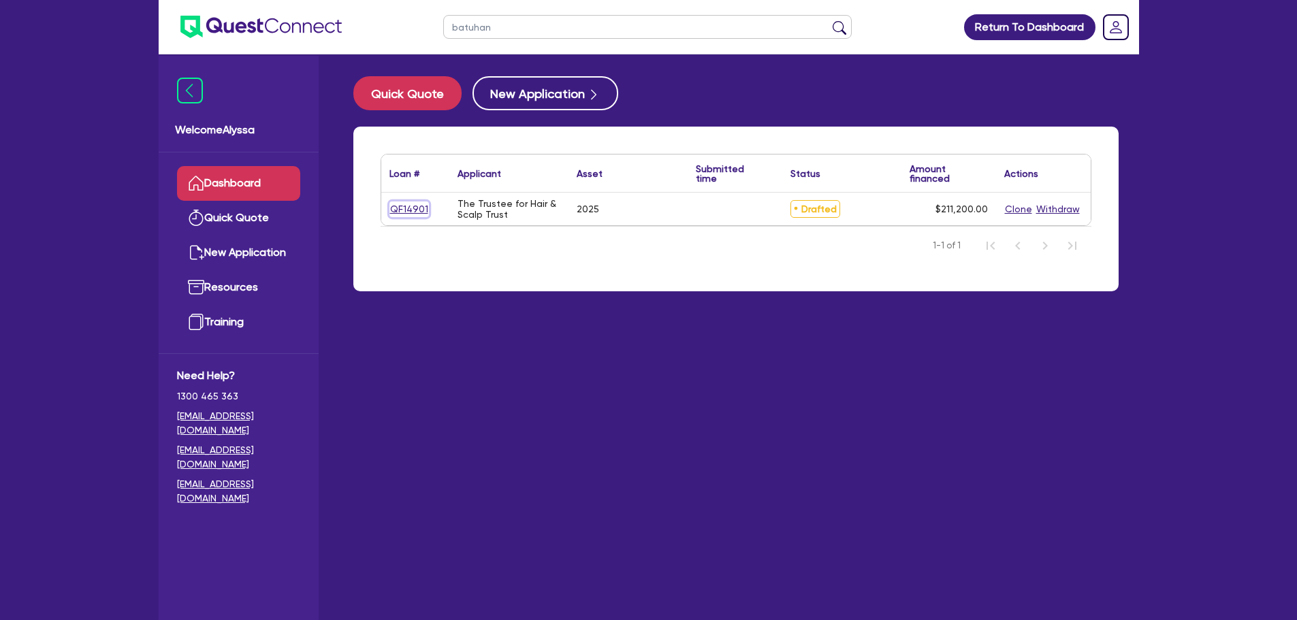
click at [404, 208] on link "QF14901" at bounding box center [408, 209] width 39 height 16
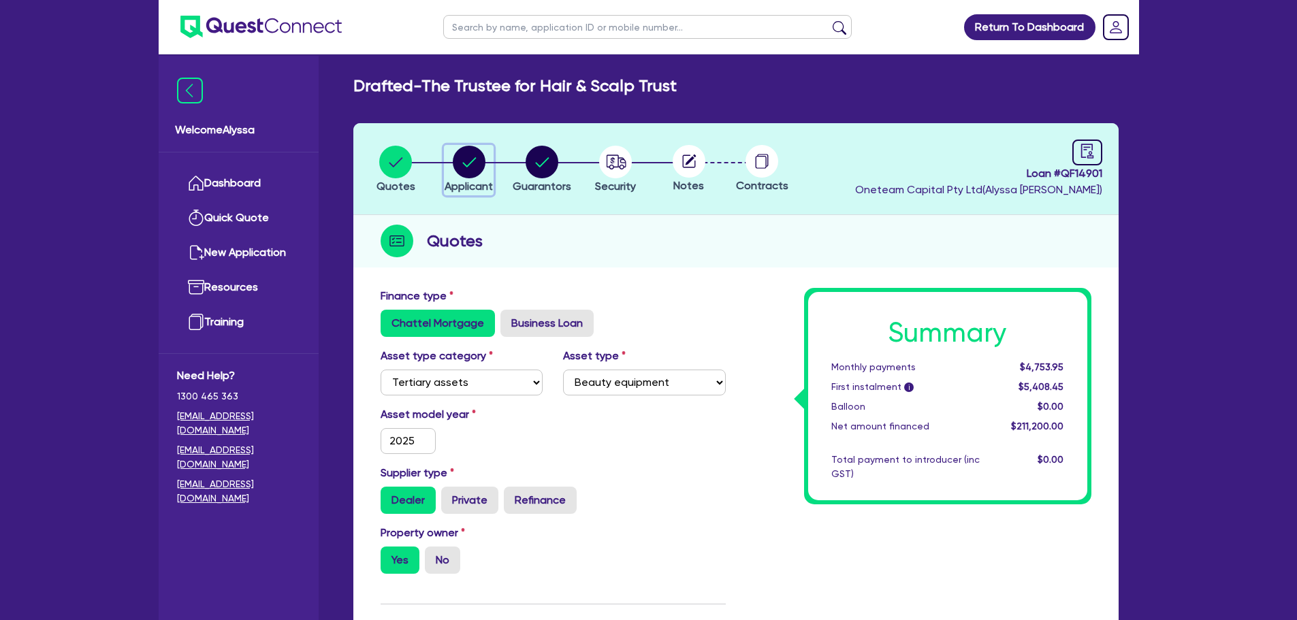
click at [466, 173] on circle "button" at bounding box center [469, 162] width 33 height 33
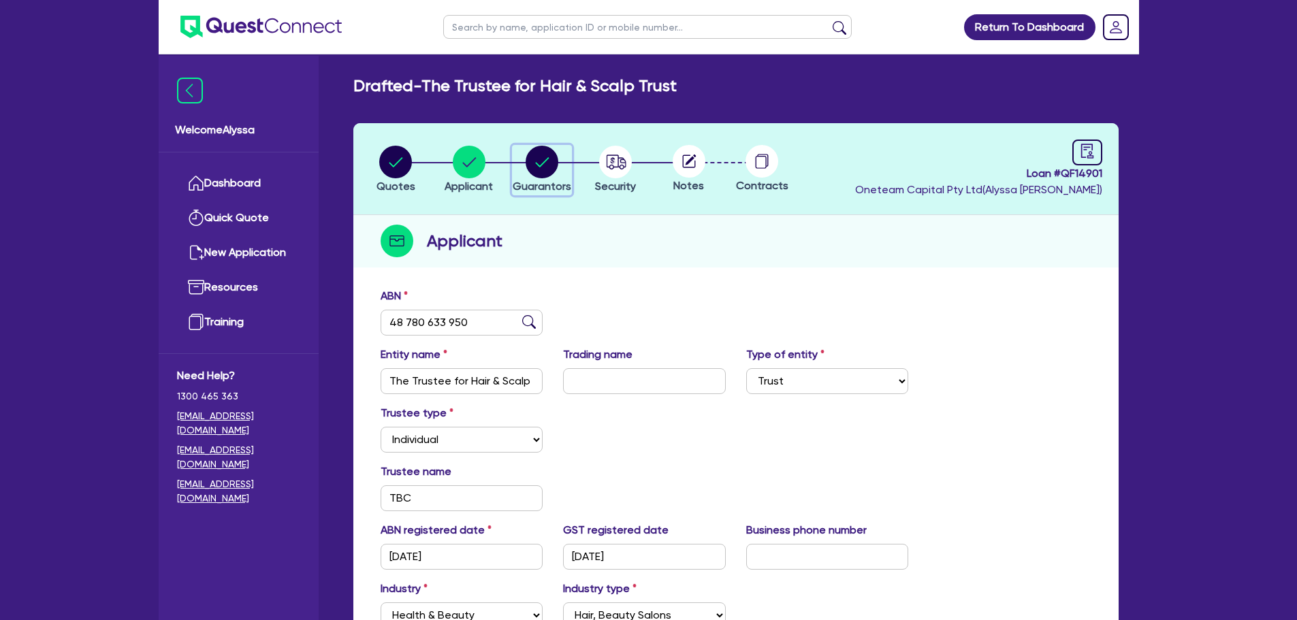
click at [523, 176] on div "button" at bounding box center [542, 162] width 59 height 33
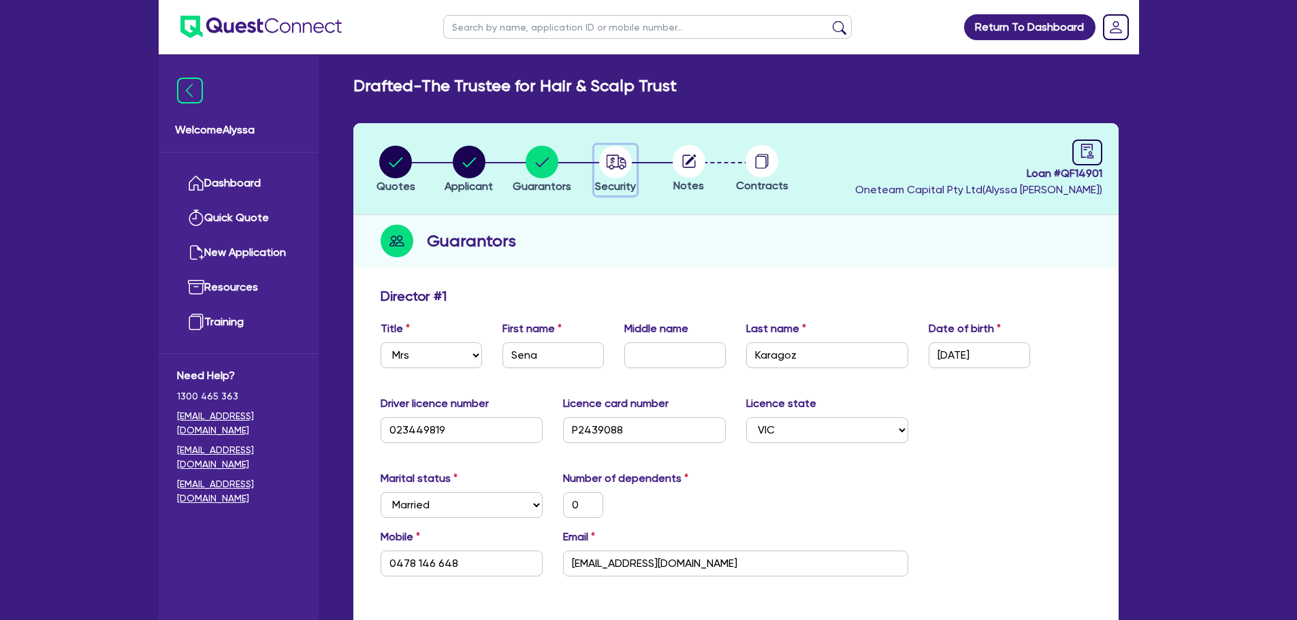
click at [617, 170] on circle "button" at bounding box center [615, 162] width 33 height 33
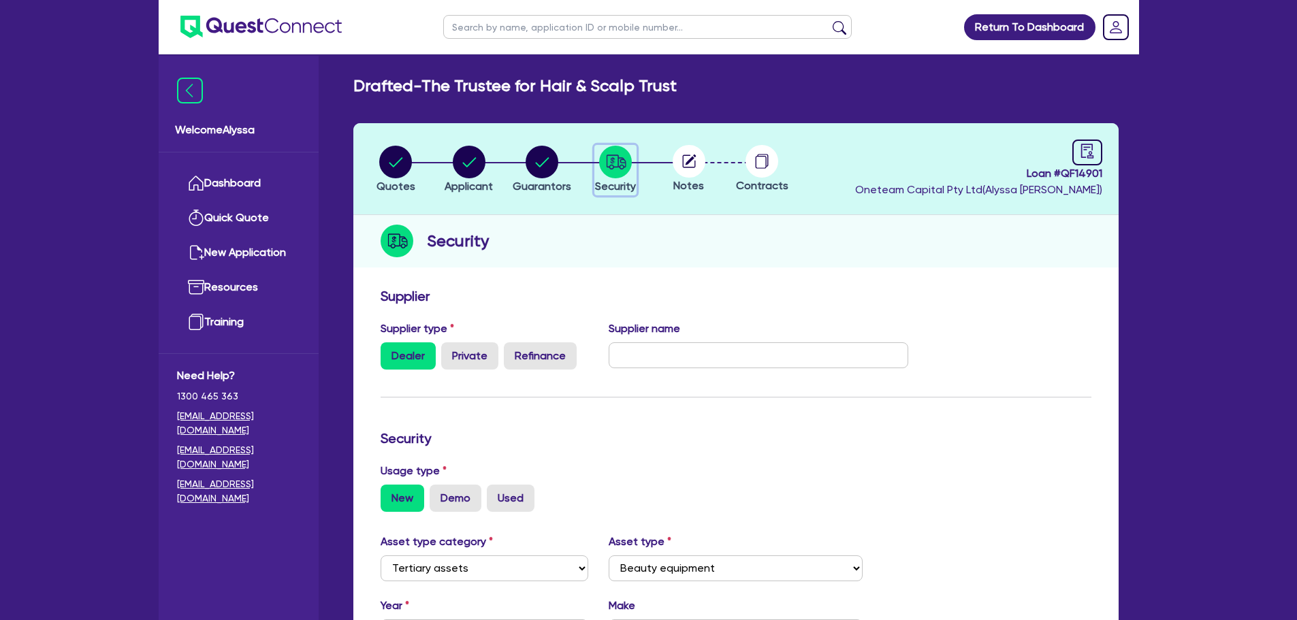
scroll to position [380, 0]
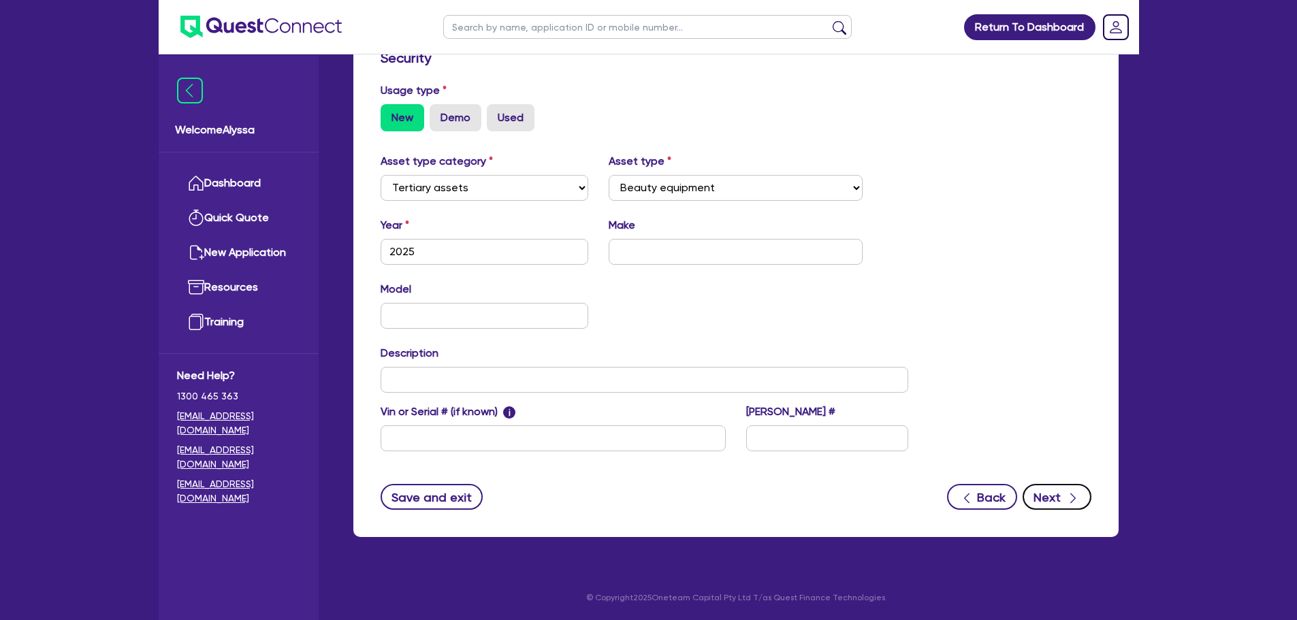
click at [1073, 499] on icon "button" at bounding box center [1073, 498] width 14 height 14
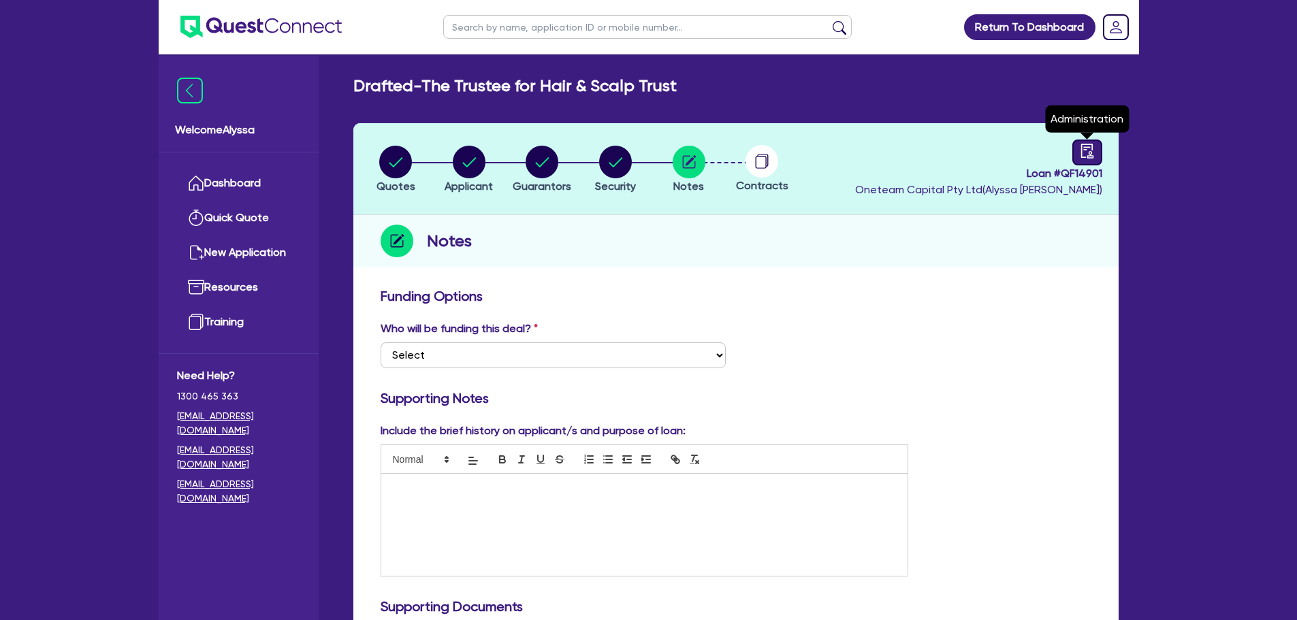
drag, startPoint x: 1070, startPoint y: 152, endPoint x: 1081, endPoint y: 152, distance: 10.9
click at [1081, 152] on div "Loan # QF14901 Oneteam Capital Pty Ltd ( [PERSON_NAME] ) Administration" at bounding box center [978, 169] width 247 height 59
click at [1081, 152] on icon "audit" at bounding box center [1086, 151] width 12 height 14
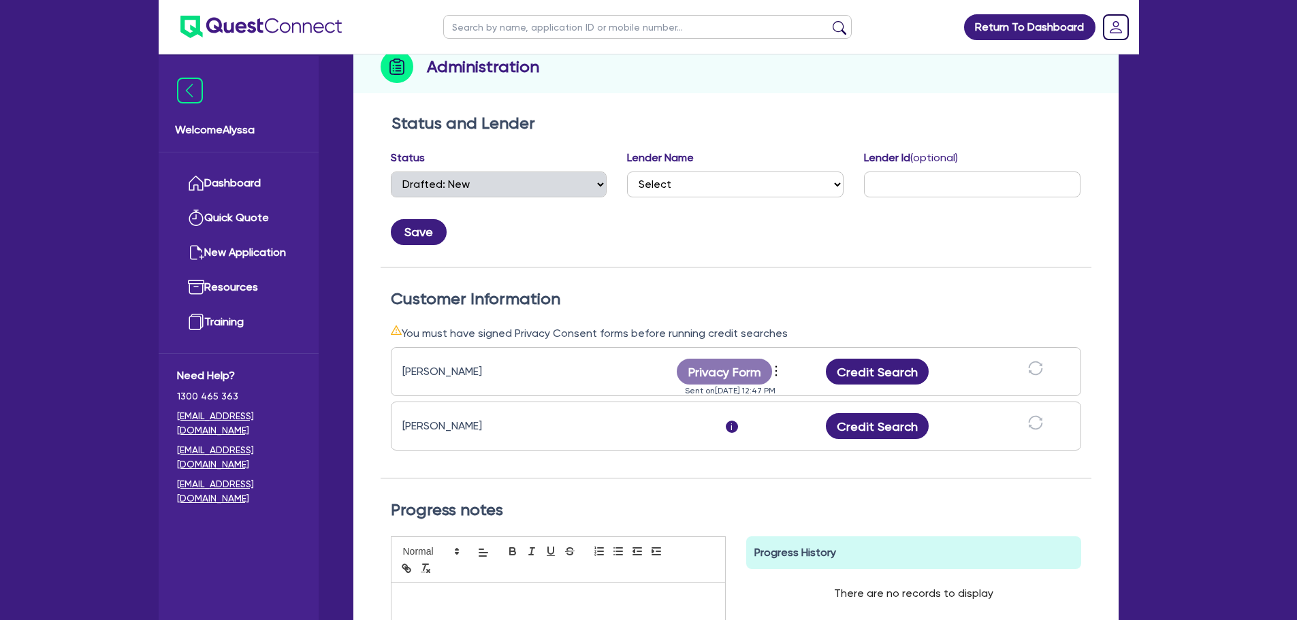
scroll to position [216, 0]
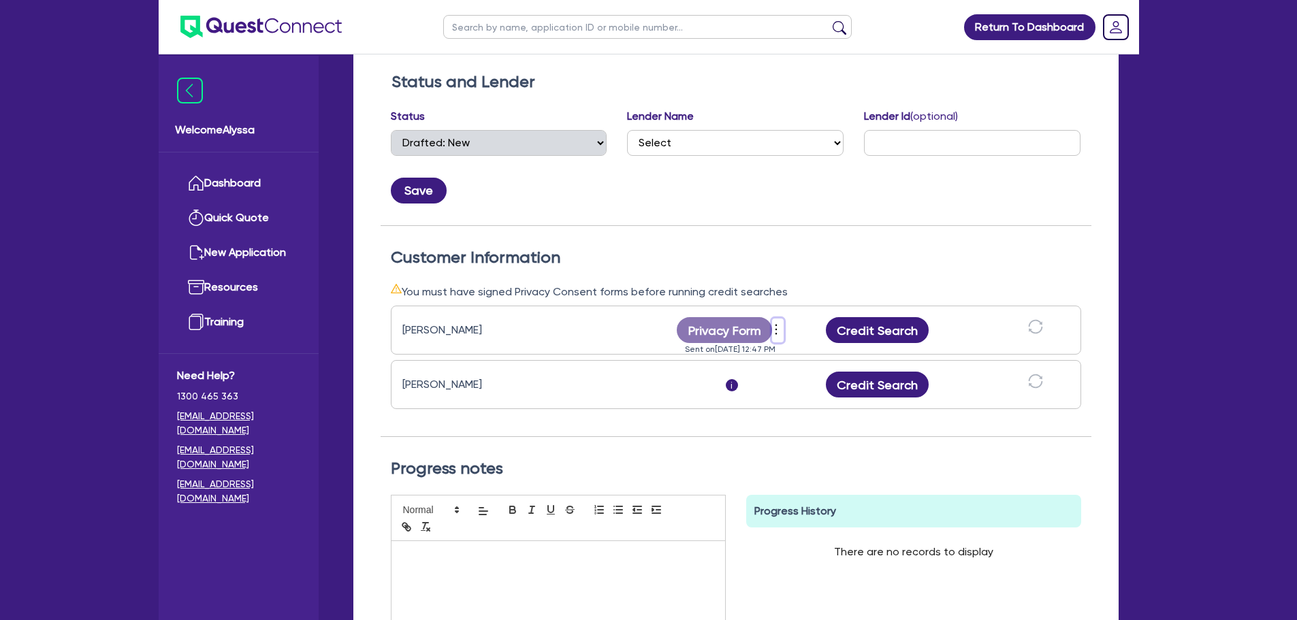
click at [773, 330] on icon "more" at bounding box center [776, 329] width 14 height 20
click at [823, 330] on link "Send reminder" at bounding box center [849, 333] width 131 height 20
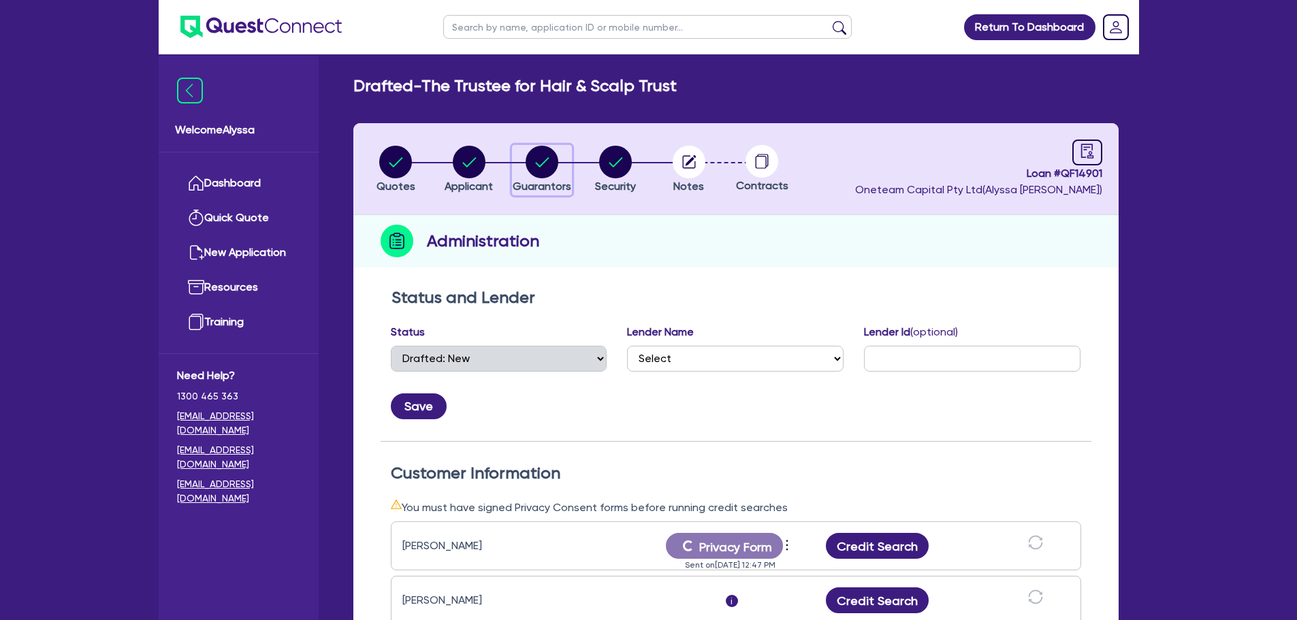
click at [538, 161] on circle "button" at bounding box center [541, 162] width 33 height 33
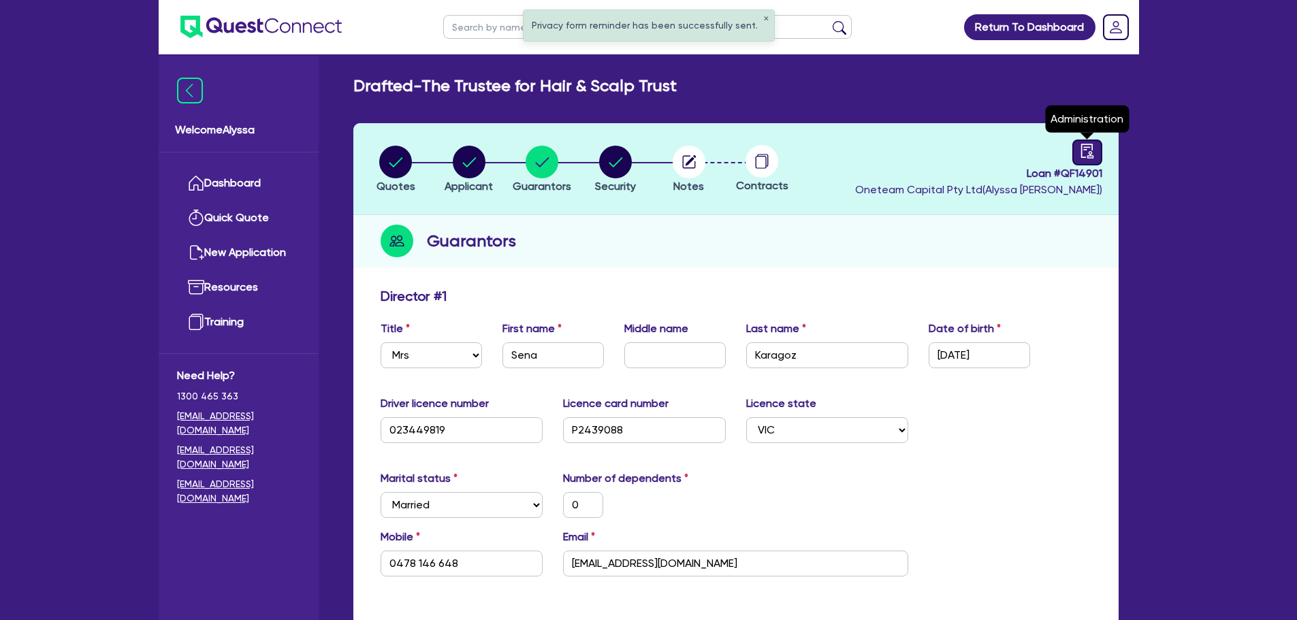
click at [1092, 148] on icon "audit" at bounding box center [1087, 151] width 15 height 15
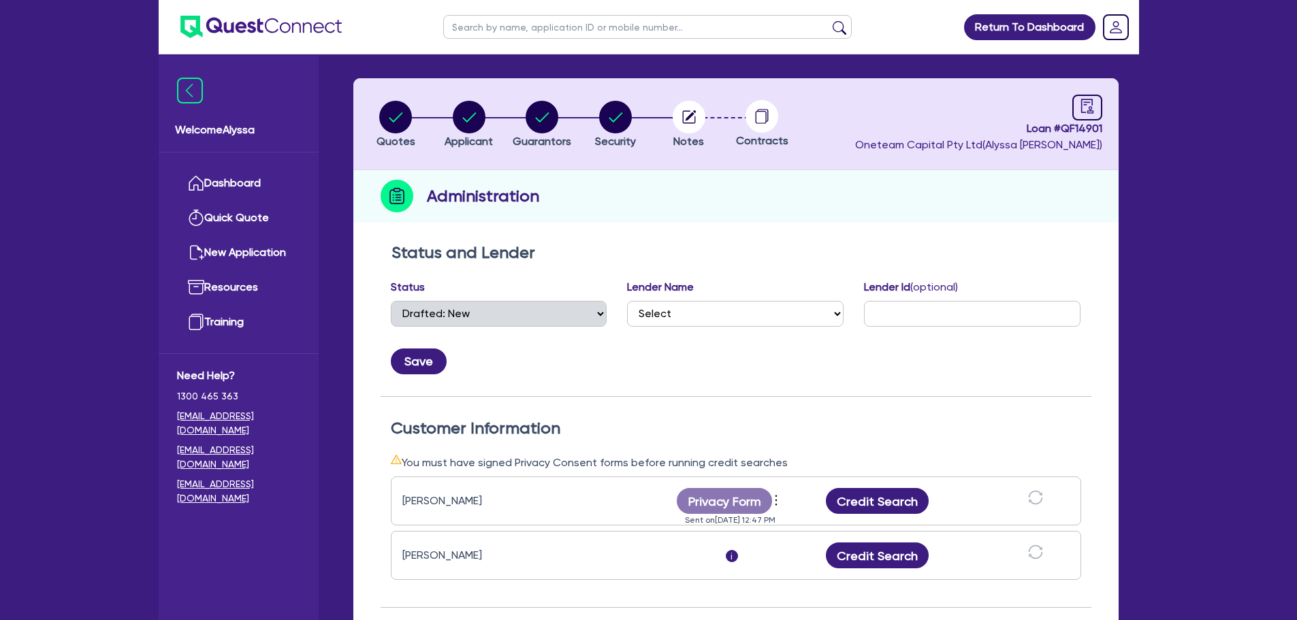
scroll to position [44, 0]
click at [698, 123] on circle "button" at bounding box center [688, 117] width 33 height 33
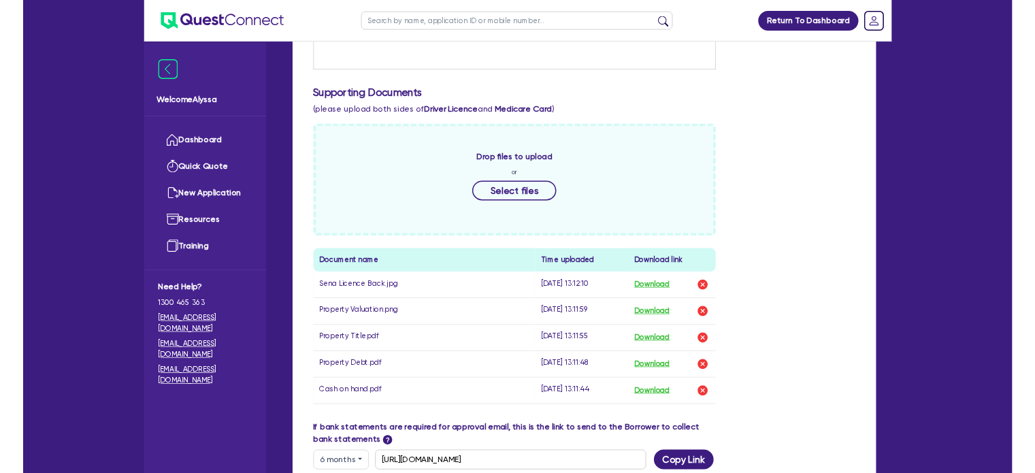
scroll to position [487, 0]
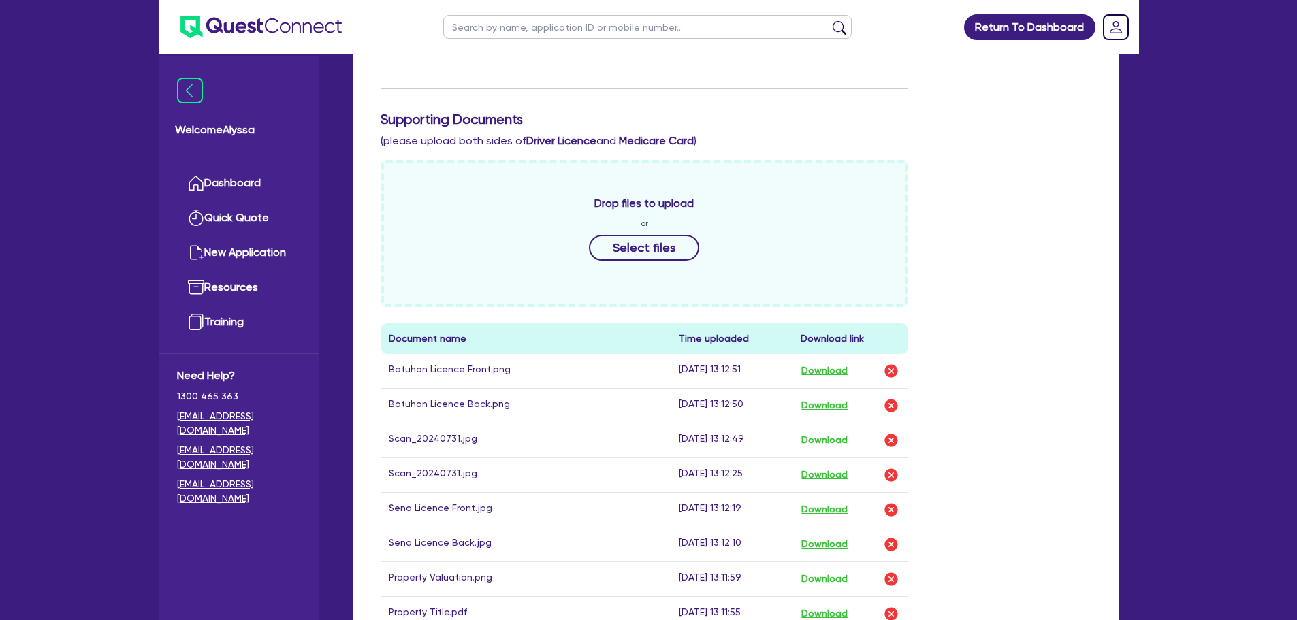
click at [1037, 379] on div "Drop files to upload or Select files Document name Time uploaded Download link …" at bounding box center [735, 441] width 731 height 563
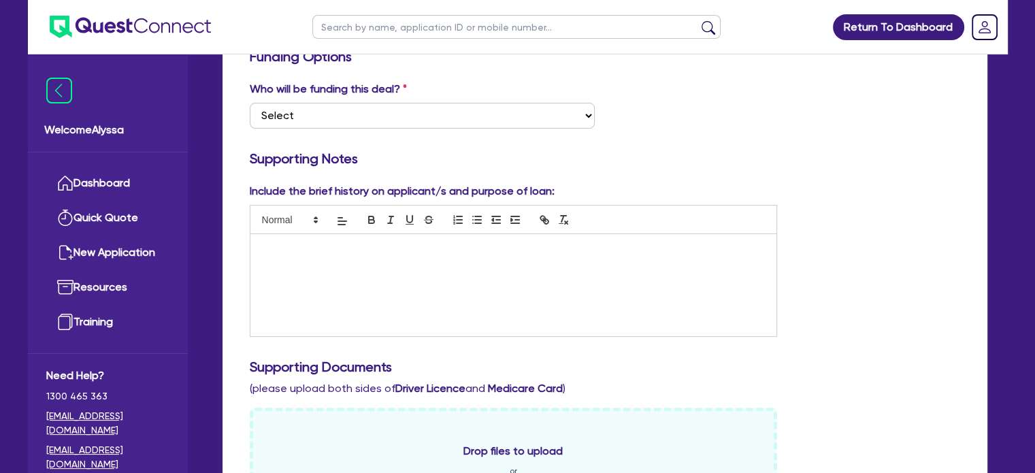
scroll to position [239, 0]
click at [325, 313] on div at bounding box center [513, 286] width 527 height 102
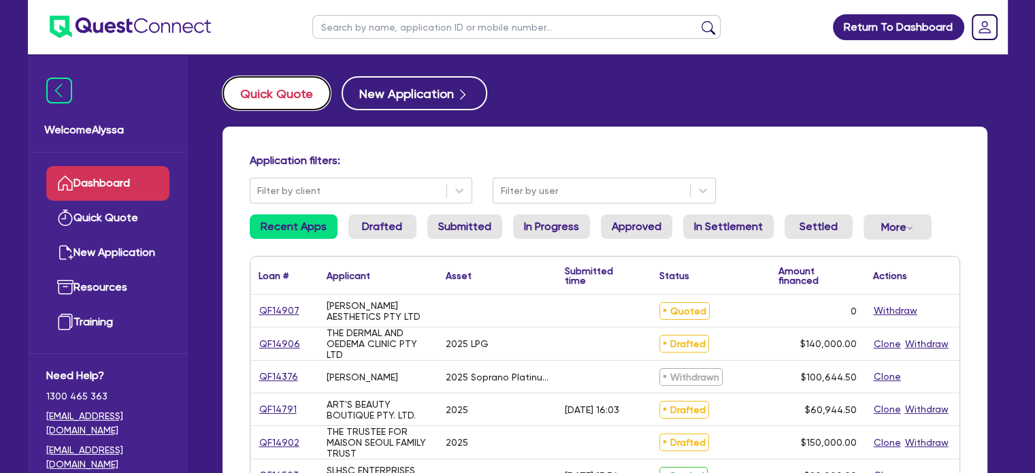
click at [285, 97] on button "Quick Quote" at bounding box center [277, 93] width 108 height 34
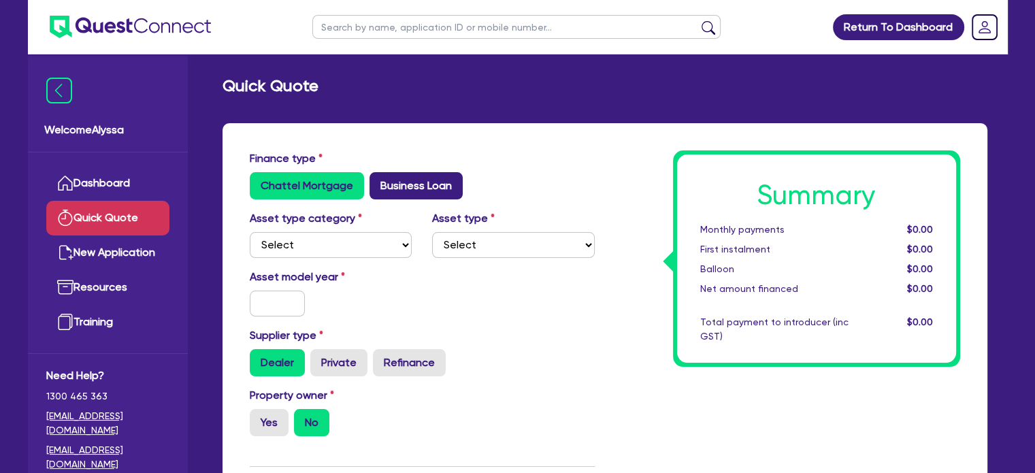
click at [400, 193] on label "Business Loan" at bounding box center [416, 185] width 93 height 27
click at [378, 181] on input "Business Loan" at bounding box center [374, 176] width 9 height 9
radio input "true"
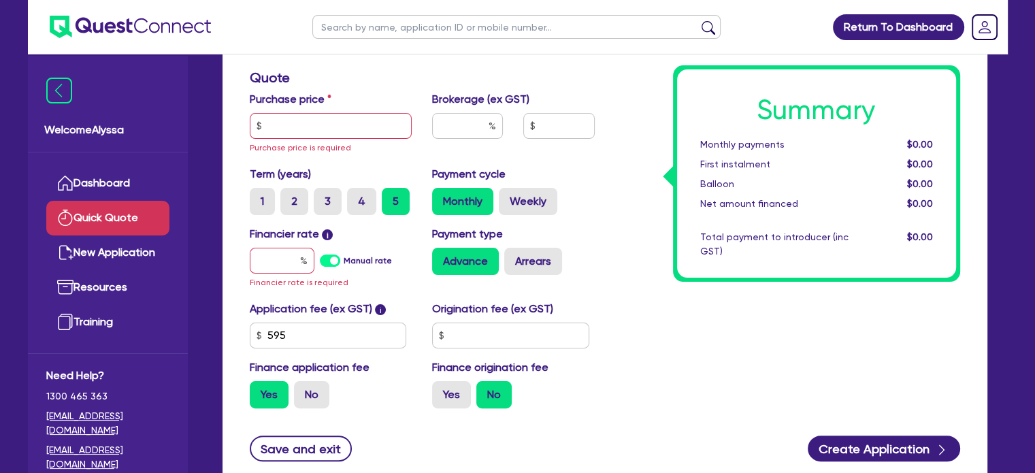
scroll to position [253, 0]
click at [302, 131] on input "text" at bounding box center [331, 126] width 163 height 26
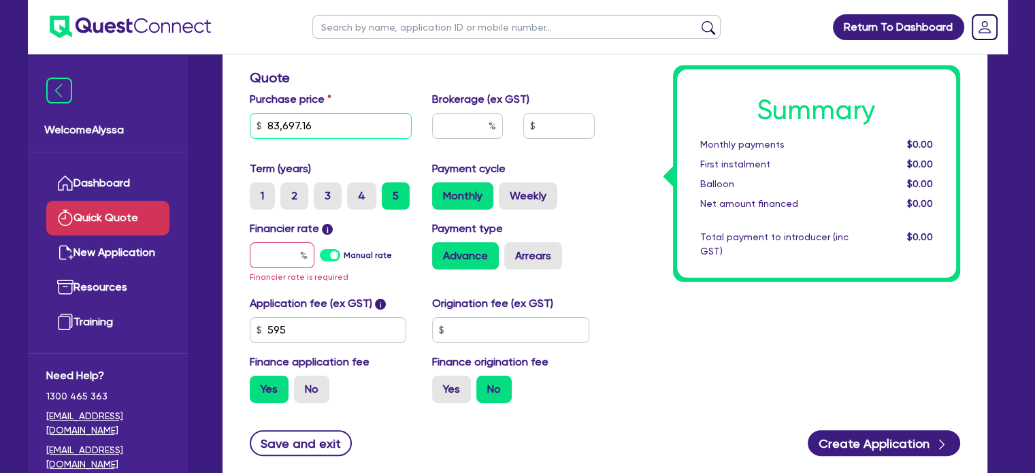
type input "83,697.16"
click at [468, 121] on input "text" at bounding box center [467, 126] width 71 height 26
type input "4"
click at [295, 253] on input "text" at bounding box center [282, 255] width 65 height 26
type input "1"
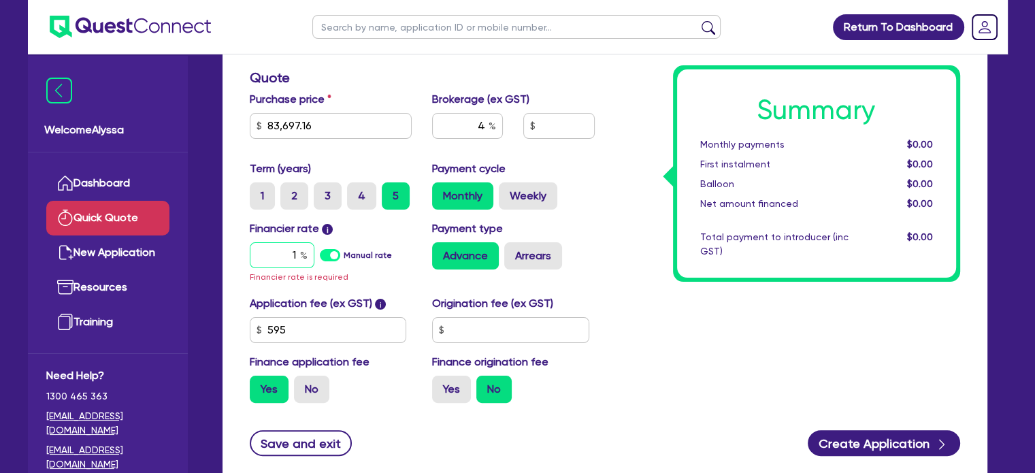
type input "3,374.07"
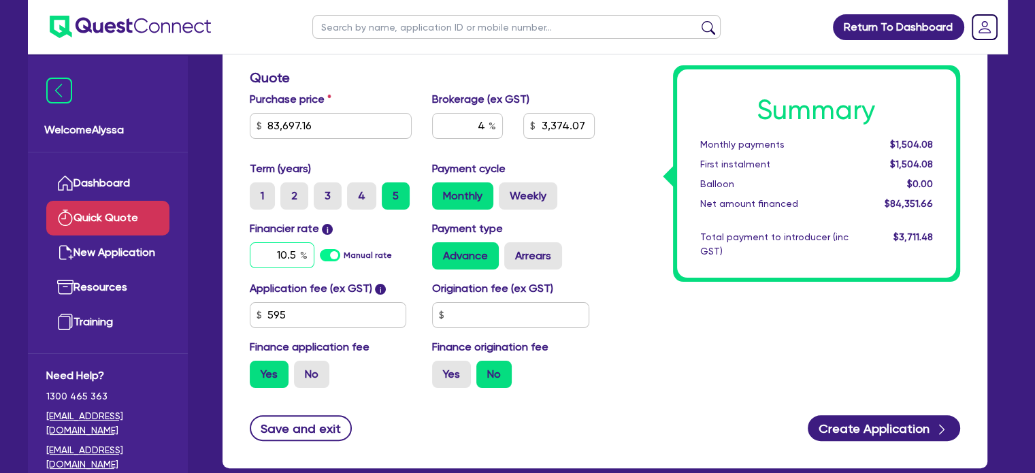
type input "10.5"
type input "3,374.07"
click at [610, 352] on div "Summary Monthly payments $1,876.41 First instalment $1,876.41 Balloon $0.00 Net…" at bounding box center [788, 148] width 366 height 502
click at [323, 125] on input "83,697.16" at bounding box center [331, 126] width 163 height 26
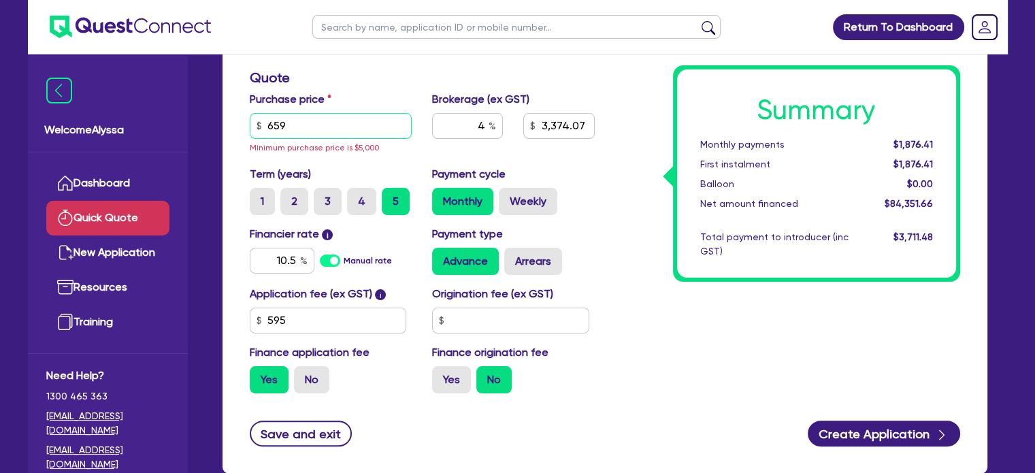
type input "6,599"
type input "290.14"
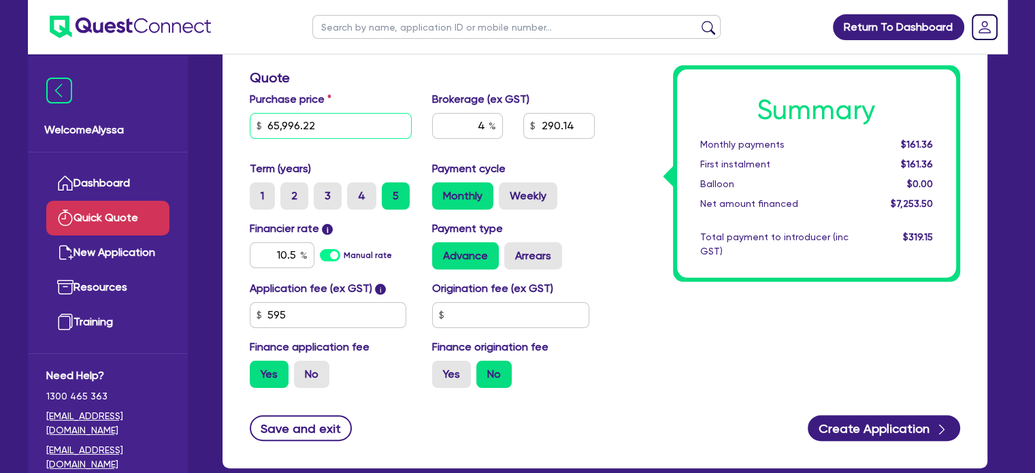
type input "65,996.22"
type input "2,666.03"
click at [294, 259] on input "10.5" at bounding box center [282, 255] width 65 height 26
type input "1"
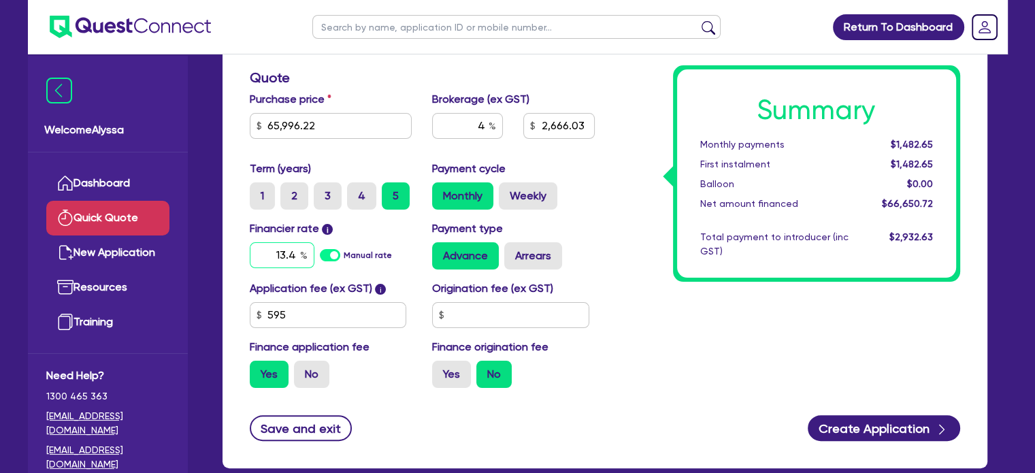
type input "13.4"
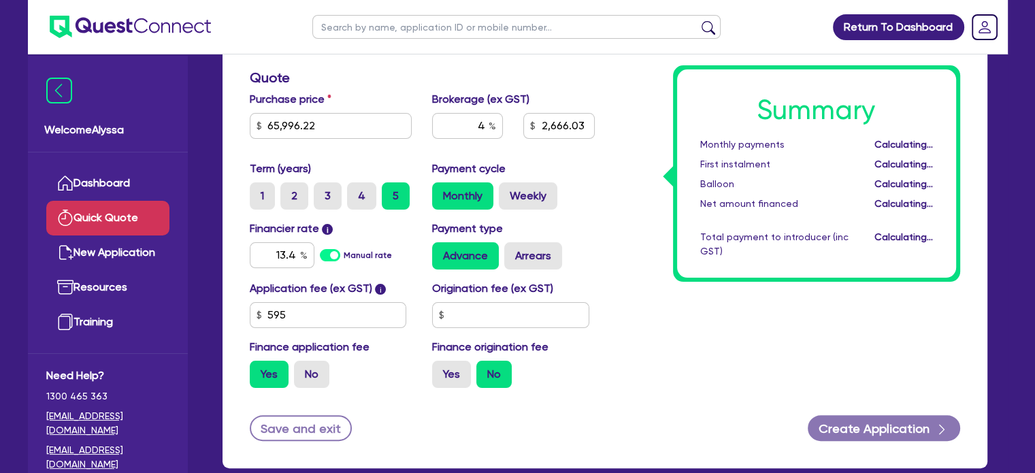
type input "2,666.03"
click at [661, 265] on div "Summary Monthly payments Calculating... First instalment Calculating... Balloon…" at bounding box center [788, 148] width 366 height 502
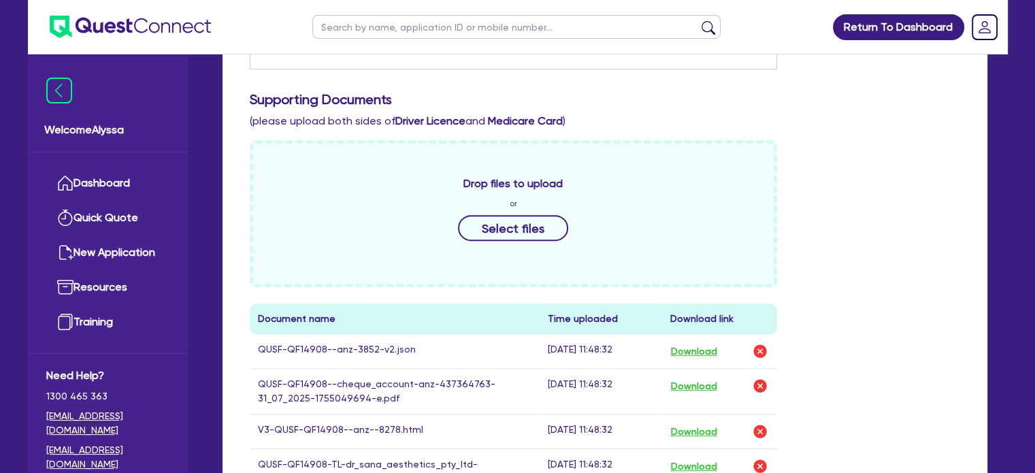
scroll to position [498, 0]
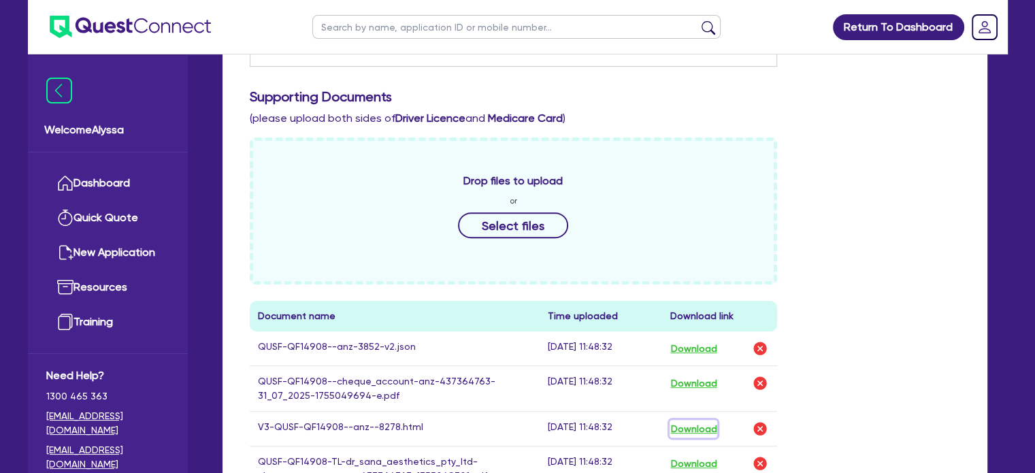
click at [702, 425] on button "Download" at bounding box center [694, 429] width 48 height 18
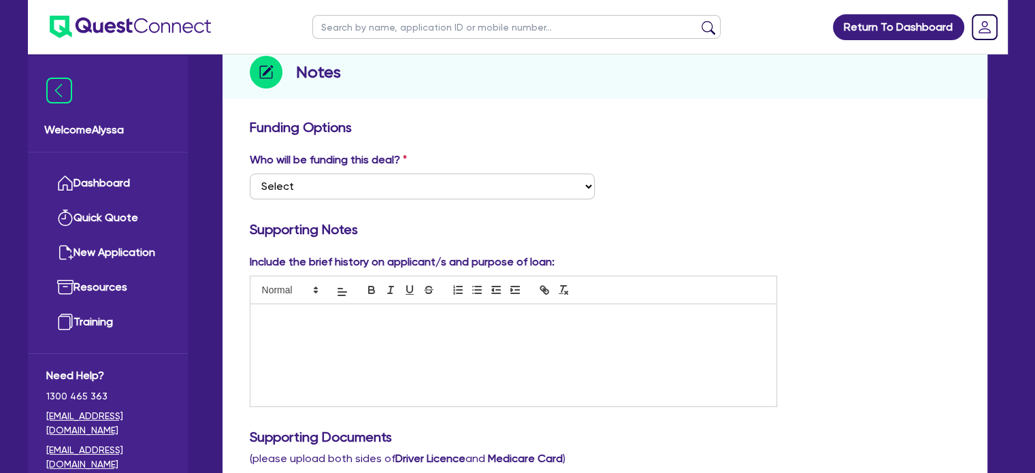
scroll to position [0, 0]
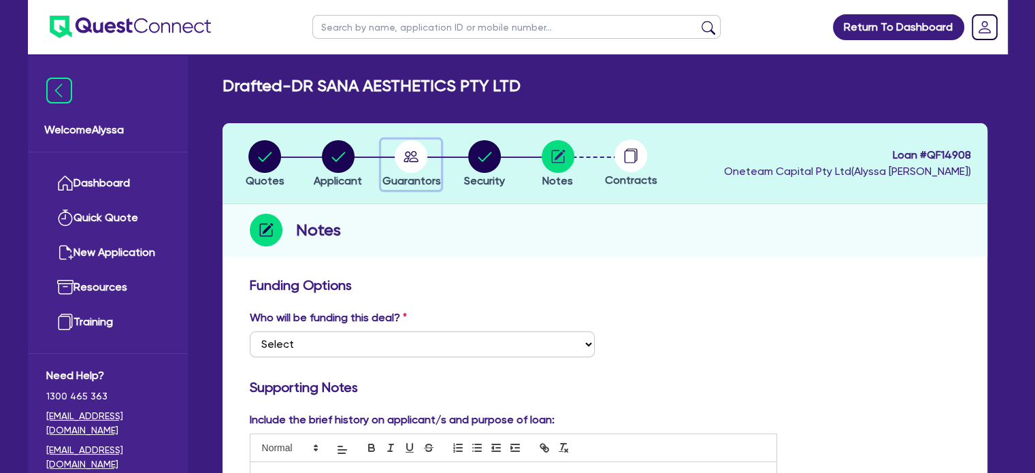
click at [423, 158] on circle "button" at bounding box center [411, 156] width 33 height 33
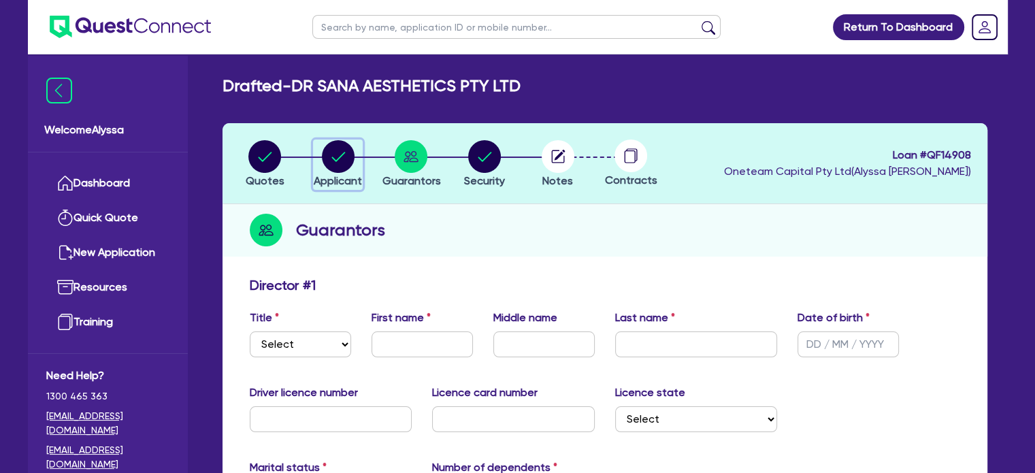
click at [329, 146] on circle "button" at bounding box center [338, 156] width 33 height 33
select select "COMPANY"
select select "HEALTH_BEAUTY"
select select "HAIR_BEAUTY_SALONS"
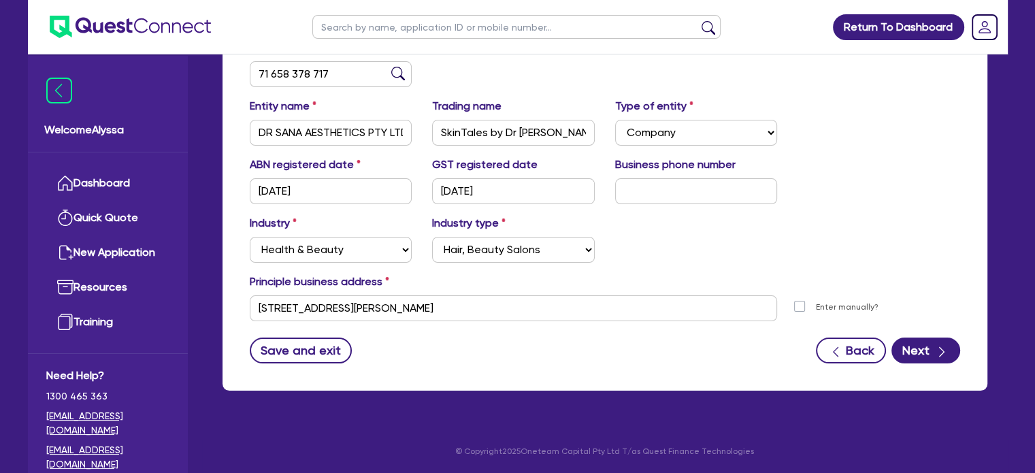
scroll to position [237, 0]
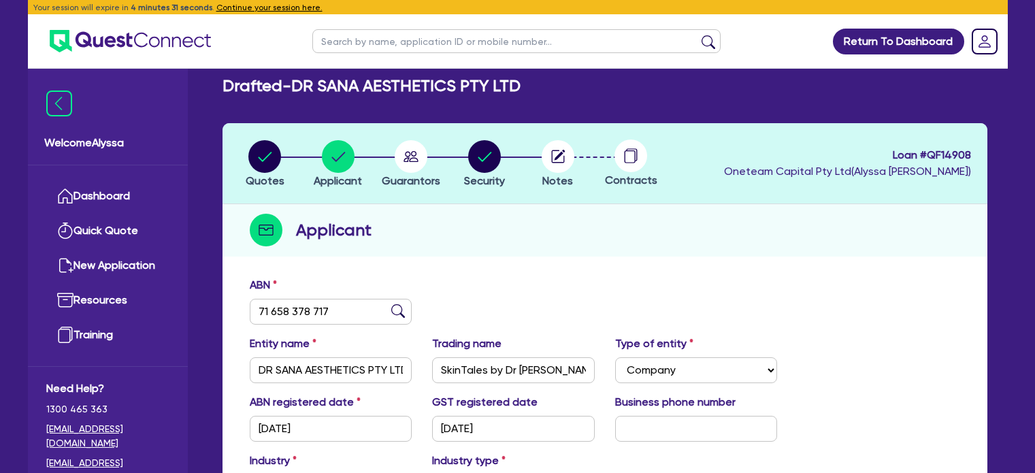
select select "COMPANY"
select select "HEALTH_BEAUTY"
select select "HAIR_BEAUTY_SALONS"
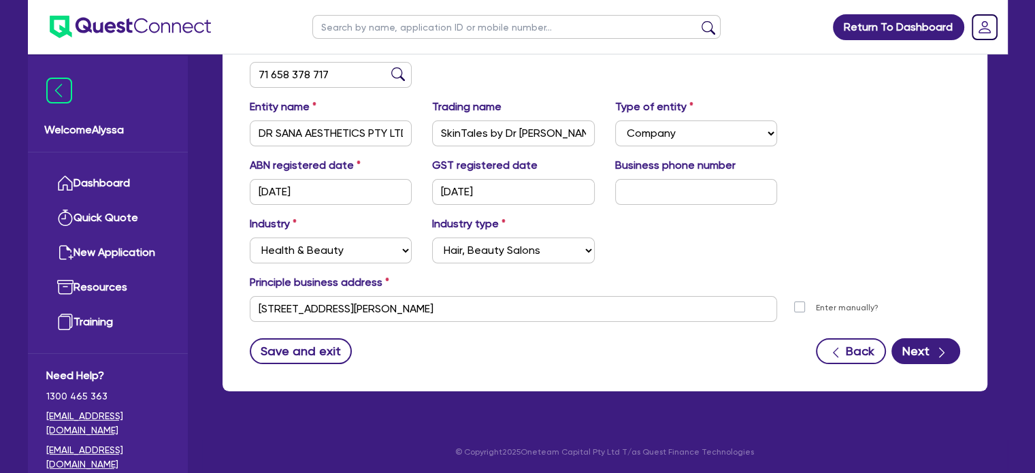
click at [415, 27] on input "text" at bounding box center [516, 27] width 408 height 24
type input "art's"
click button "submit" at bounding box center [709, 29] width 22 height 19
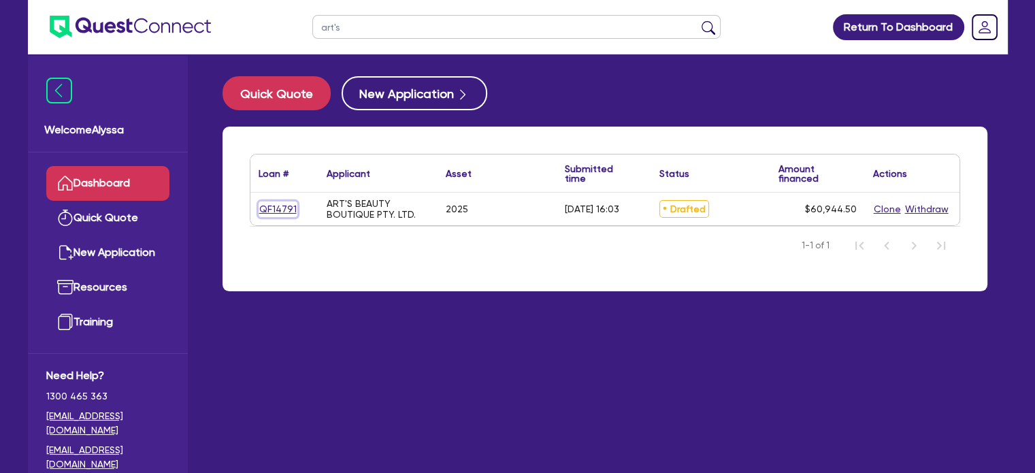
click at [270, 206] on link "QF14791" at bounding box center [278, 209] width 39 height 16
select select "TERTIARY_ASSETS"
select select "BEAUTY_EQUIPMENT"
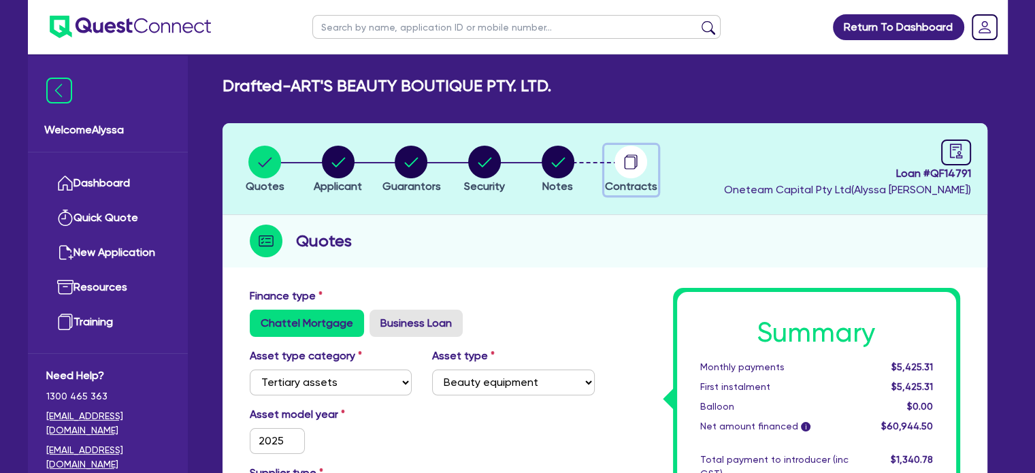
click at [627, 159] on circle "button" at bounding box center [631, 162] width 33 height 33
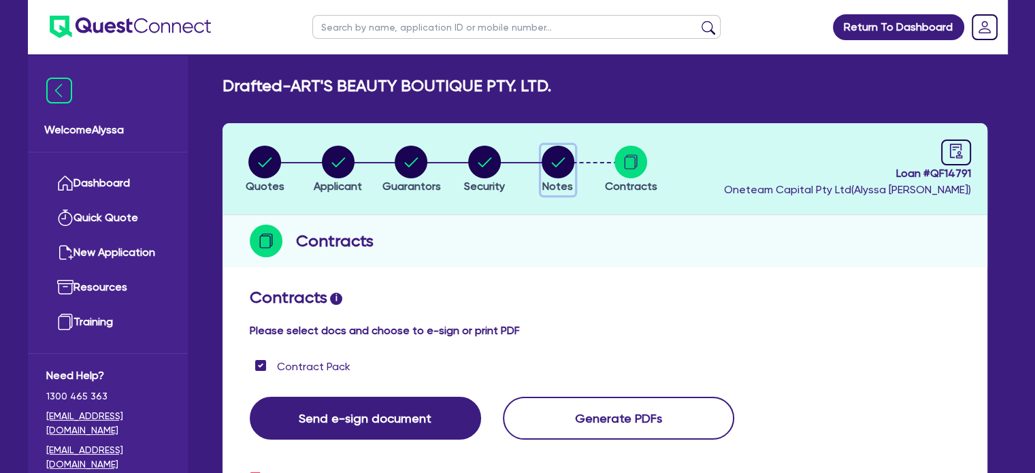
click at [565, 160] on circle "button" at bounding box center [558, 162] width 33 height 33
select select "Other"
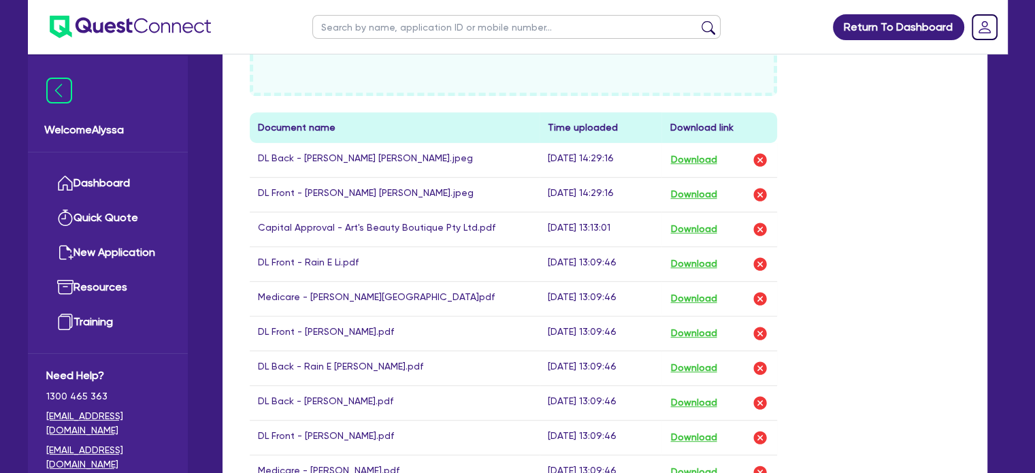
scroll to position [769, 0]
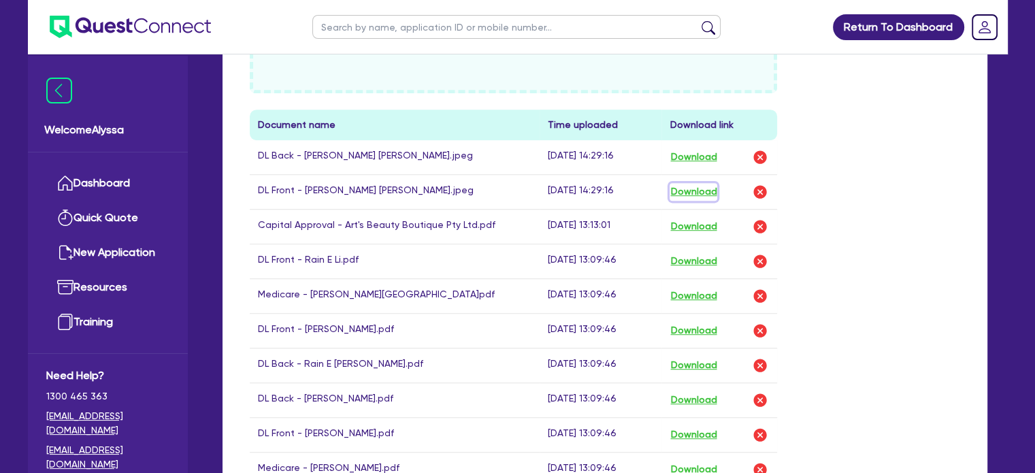
click at [708, 190] on button "Download" at bounding box center [694, 192] width 48 height 18
click at [693, 259] on button "Download" at bounding box center [694, 262] width 48 height 18
click at [694, 332] on button "Download" at bounding box center [694, 331] width 48 height 18
click at [846, 364] on div "Drop files to upload or Select files Document name Time uploaded Download link …" at bounding box center [605, 302] width 731 height 713
click at [686, 427] on button "Download" at bounding box center [694, 435] width 48 height 18
